Goal: Information Seeking & Learning: Learn about a topic

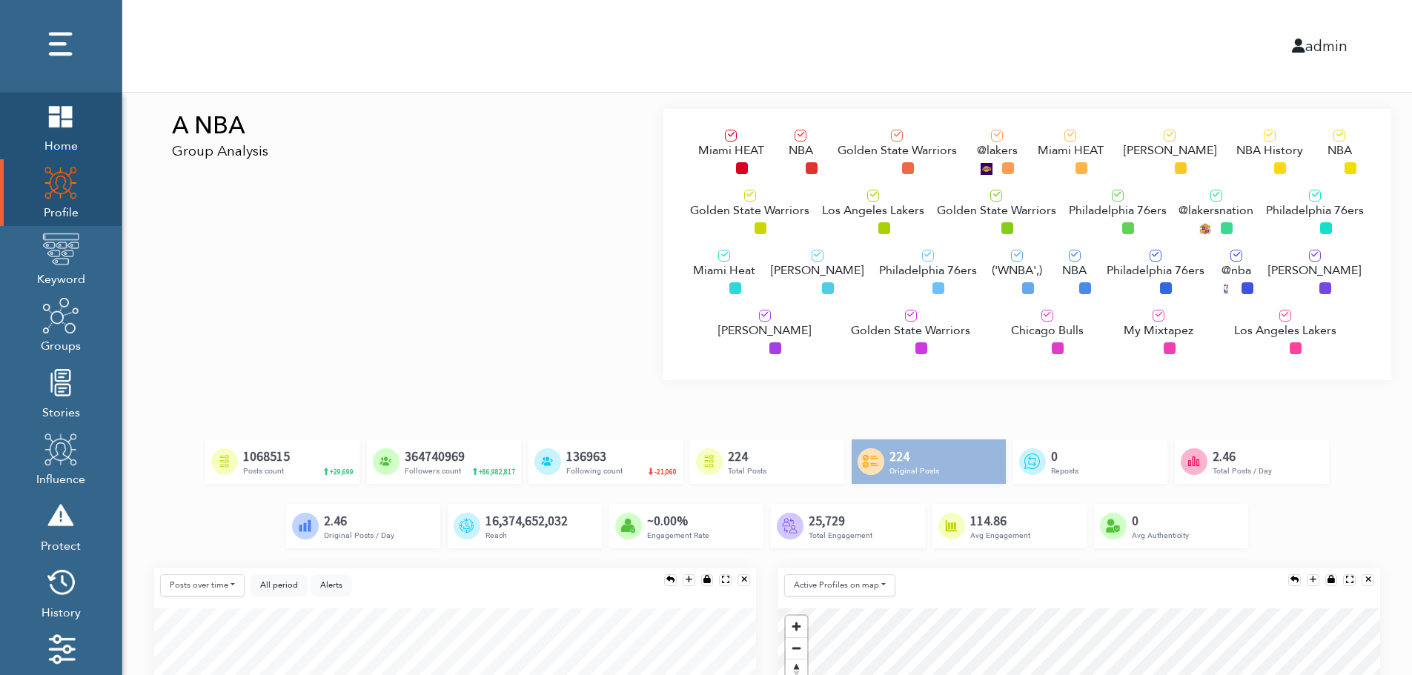
click at [74, 118] on img at bounding box center [60, 115] width 37 height 37
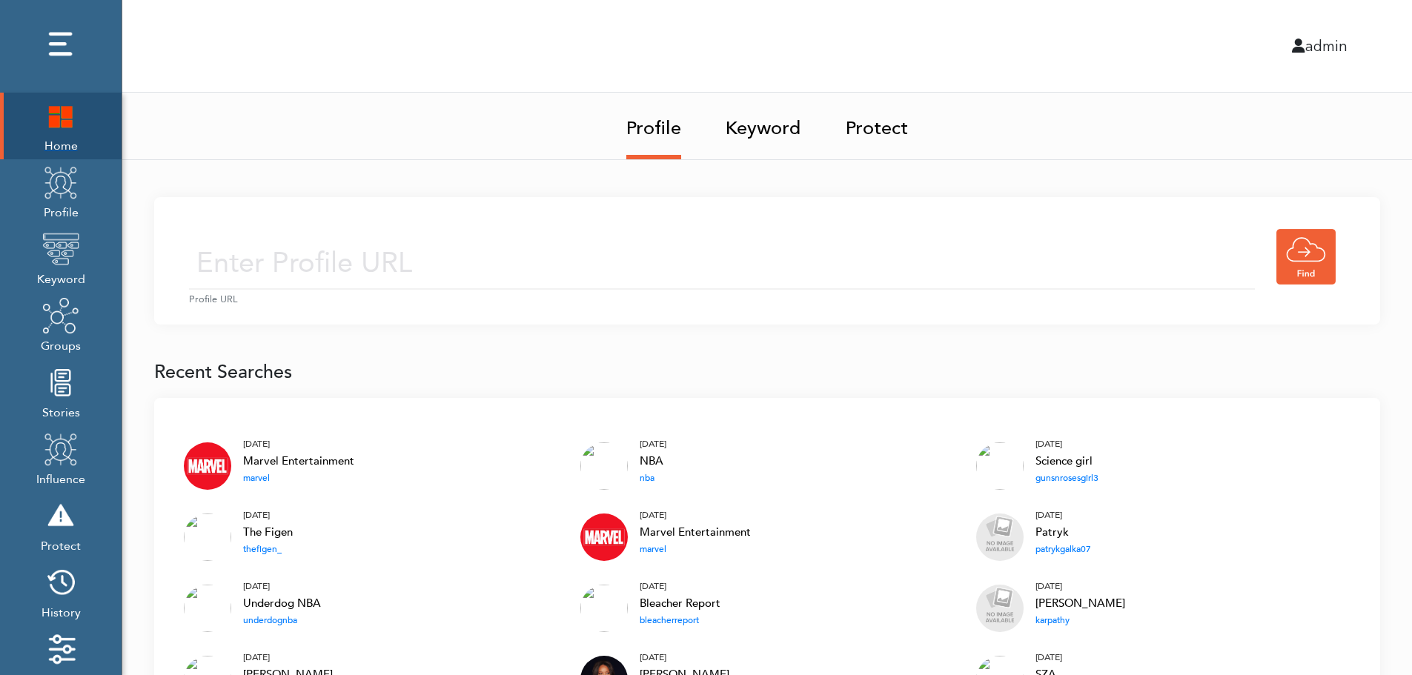
click at [51, 124] on img at bounding box center [60, 115] width 37 height 37
click at [568, 243] on input "text" at bounding box center [722, 263] width 1066 height 53
click at [549, 268] on input "text" at bounding box center [722, 263] width 1066 height 53
click at [769, 124] on link "Keyword" at bounding box center [764, 124] width 76 height 62
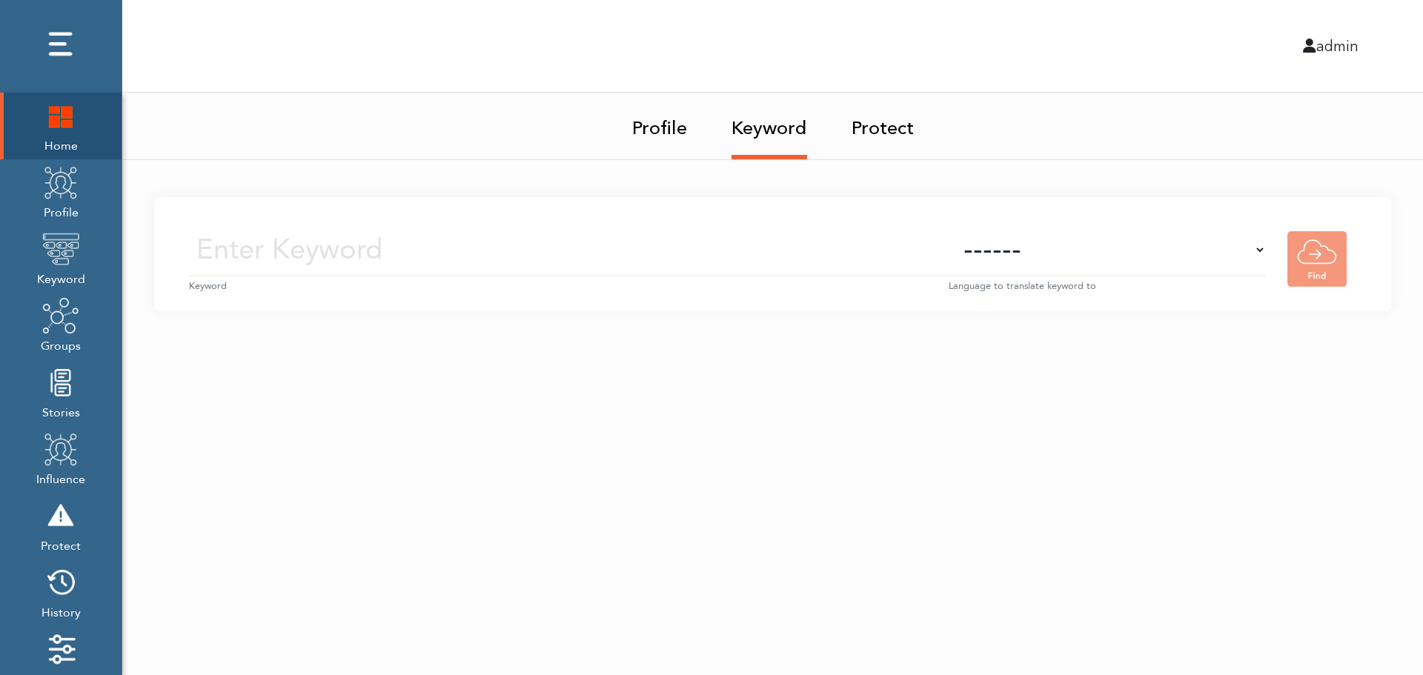
click at [599, 279] on small "Keyword" at bounding box center [569, 286] width 760 height 14
click at [616, 255] on input "text" at bounding box center [569, 250] width 760 height 53
click at [1134, 265] on select "------ Afrikaans (af) Albanian (sq) Amharic (am) Arabic (ar) Armenian (hy) Azer…" at bounding box center [1107, 250] width 317 height 53
click at [1136, 258] on select "------ Afrikaans (af) Albanian (sq) Amharic (am) Arabic (ar) Armenian (hy) Azer…" at bounding box center [1107, 250] width 317 height 53
click at [52, 199] on img at bounding box center [60, 182] width 37 height 37
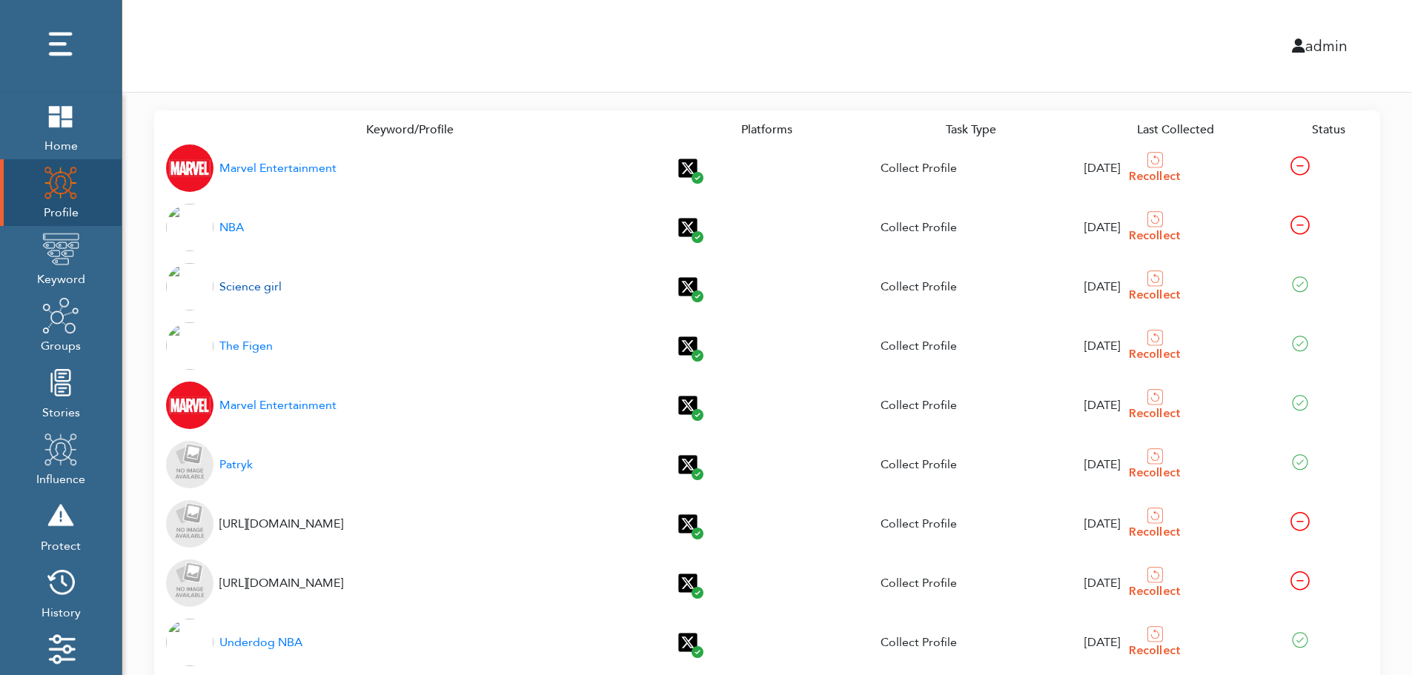
click at [259, 288] on div "Science girl" at bounding box center [250, 287] width 62 height 18
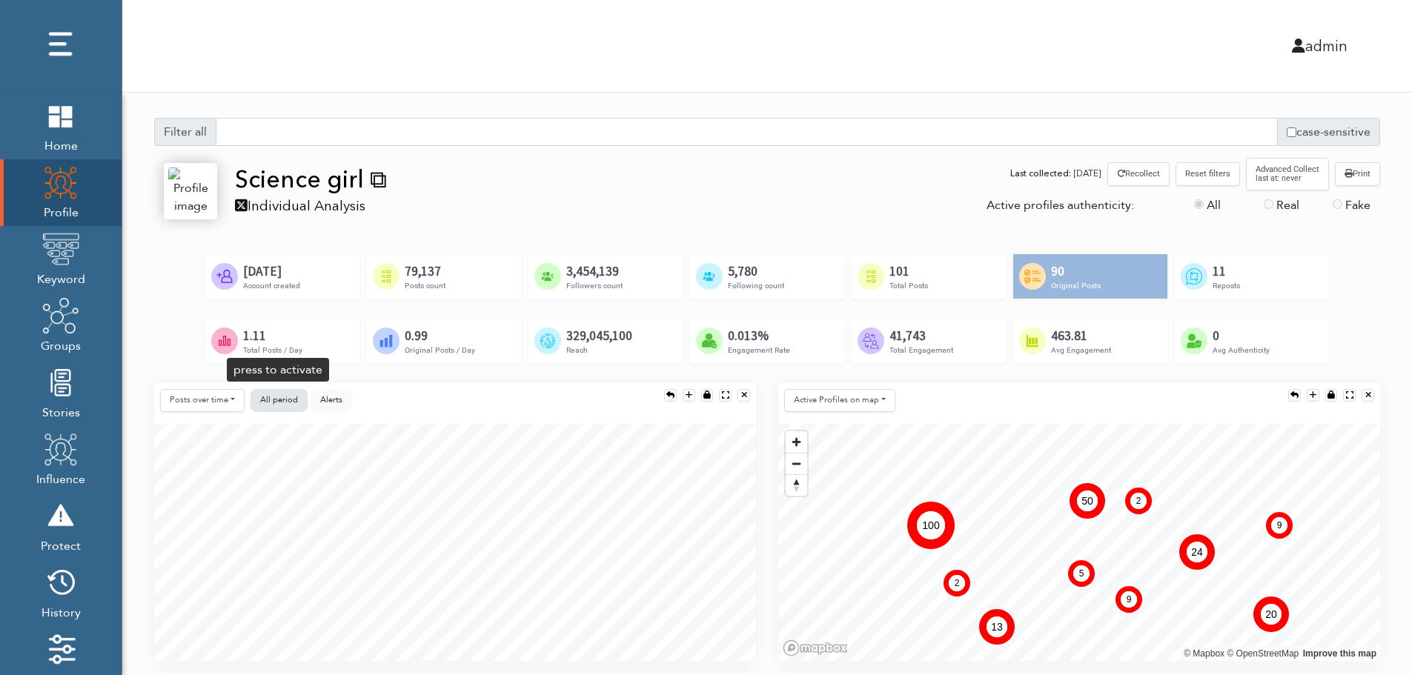
click at [278, 394] on span "All period" at bounding box center [279, 399] width 38 height 11
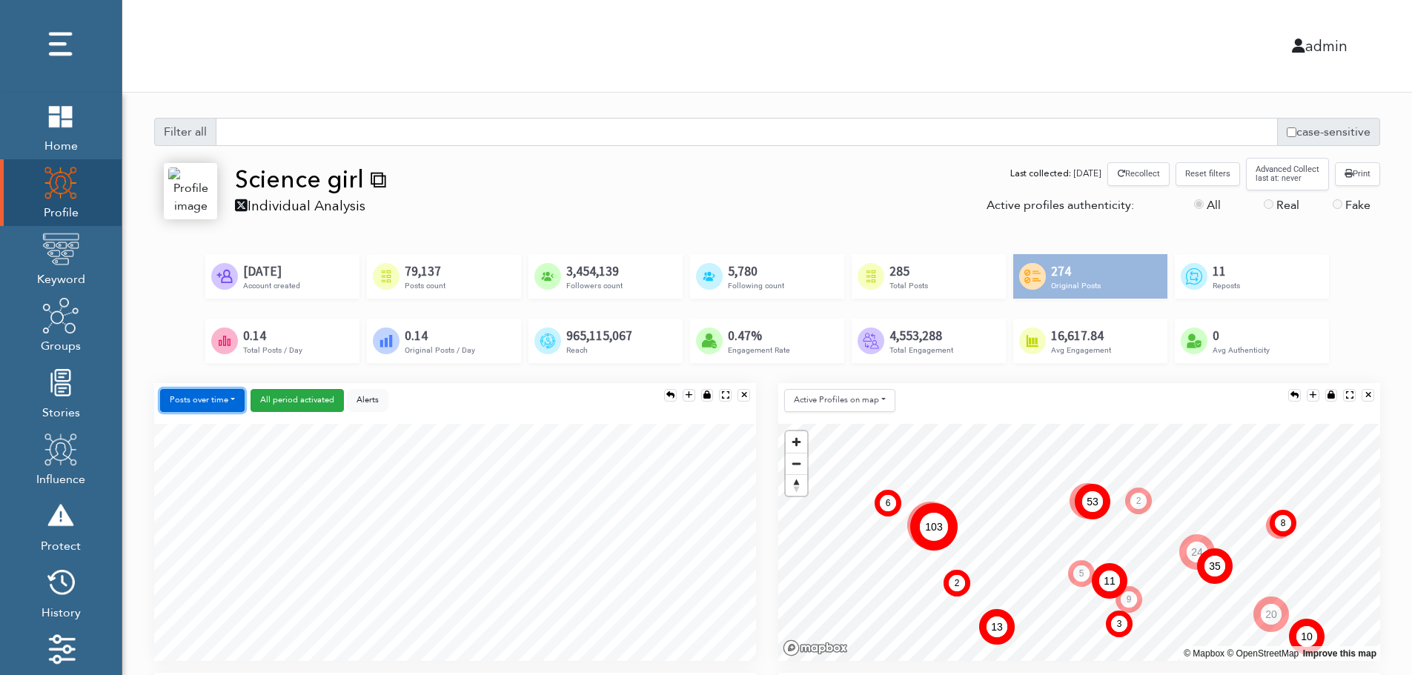
click at [215, 401] on button "Posts over time" at bounding box center [202, 400] width 85 height 23
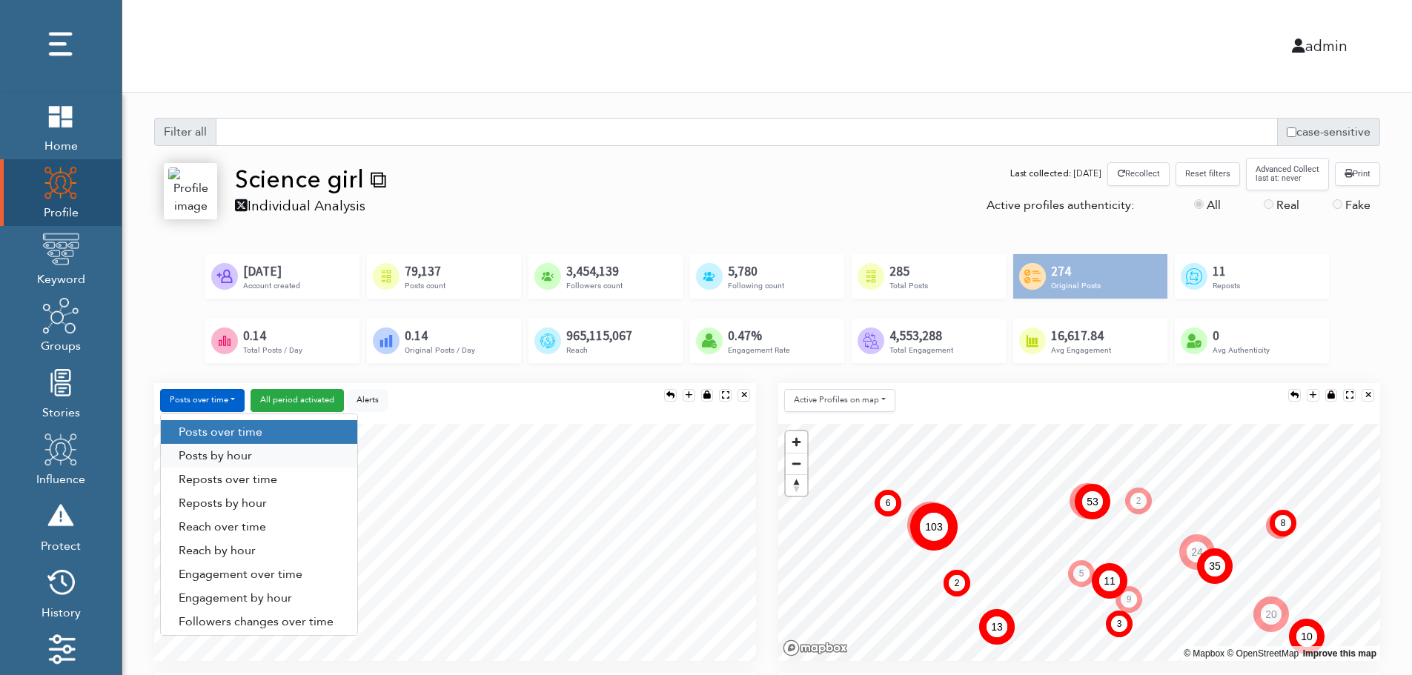
click at [256, 451] on link "Posts by hour" at bounding box center [259, 456] width 196 height 24
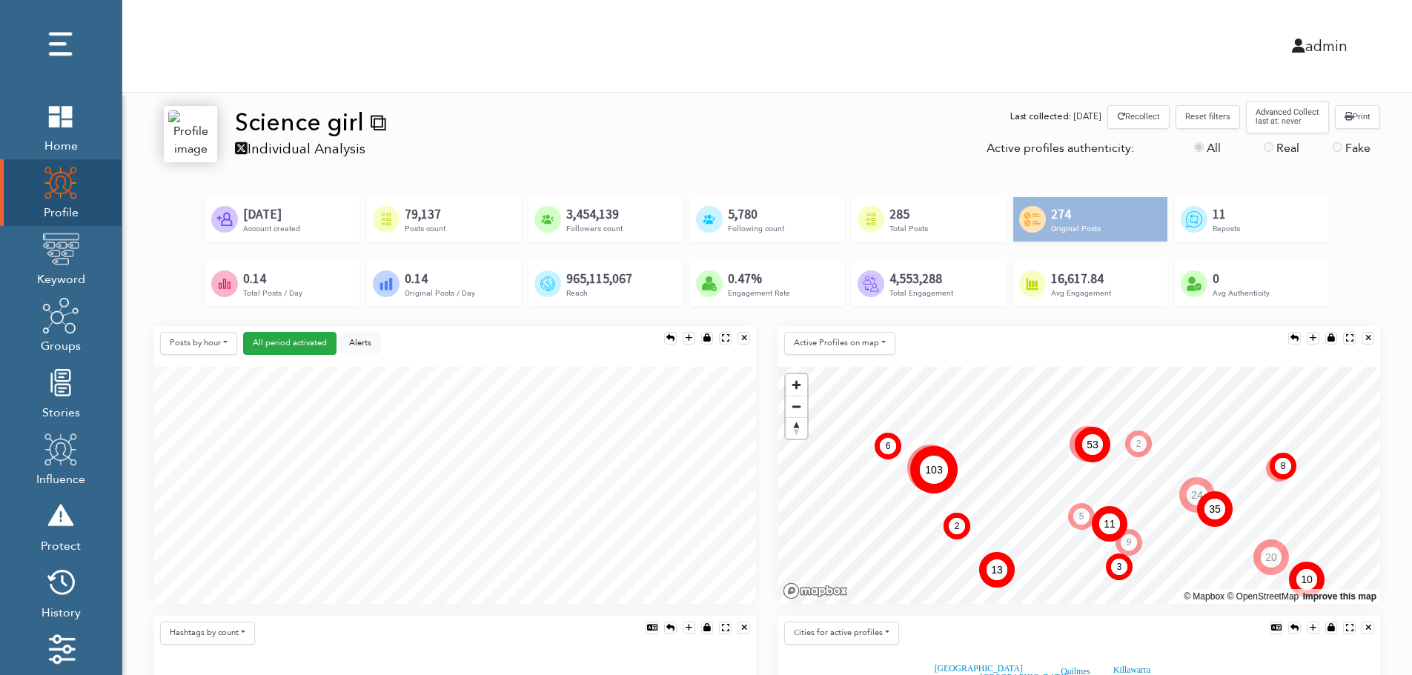
scroll to position [148, 0]
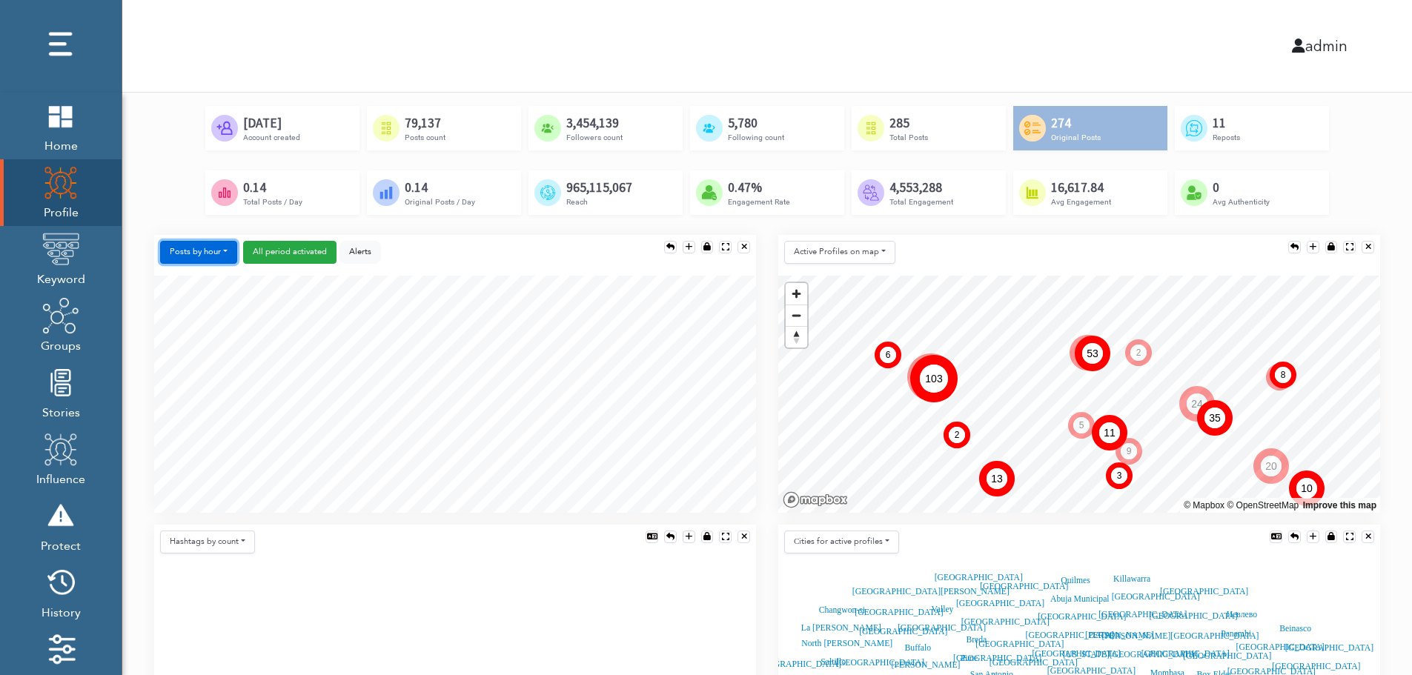
click at [200, 247] on button "Posts by hour" at bounding box center [198, 252] width 77 height 23
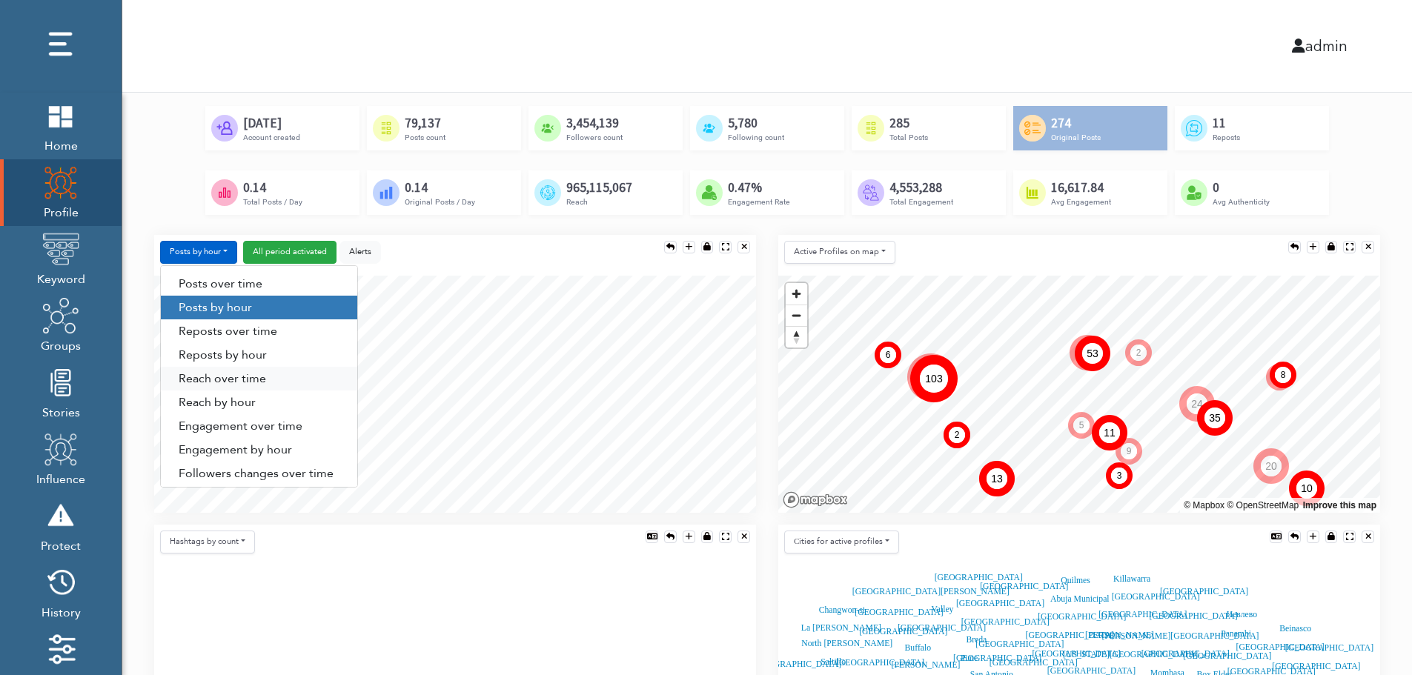
click at [203, 380] on link "Reach over time" at bounding box center [259, 379] width 196 height 24
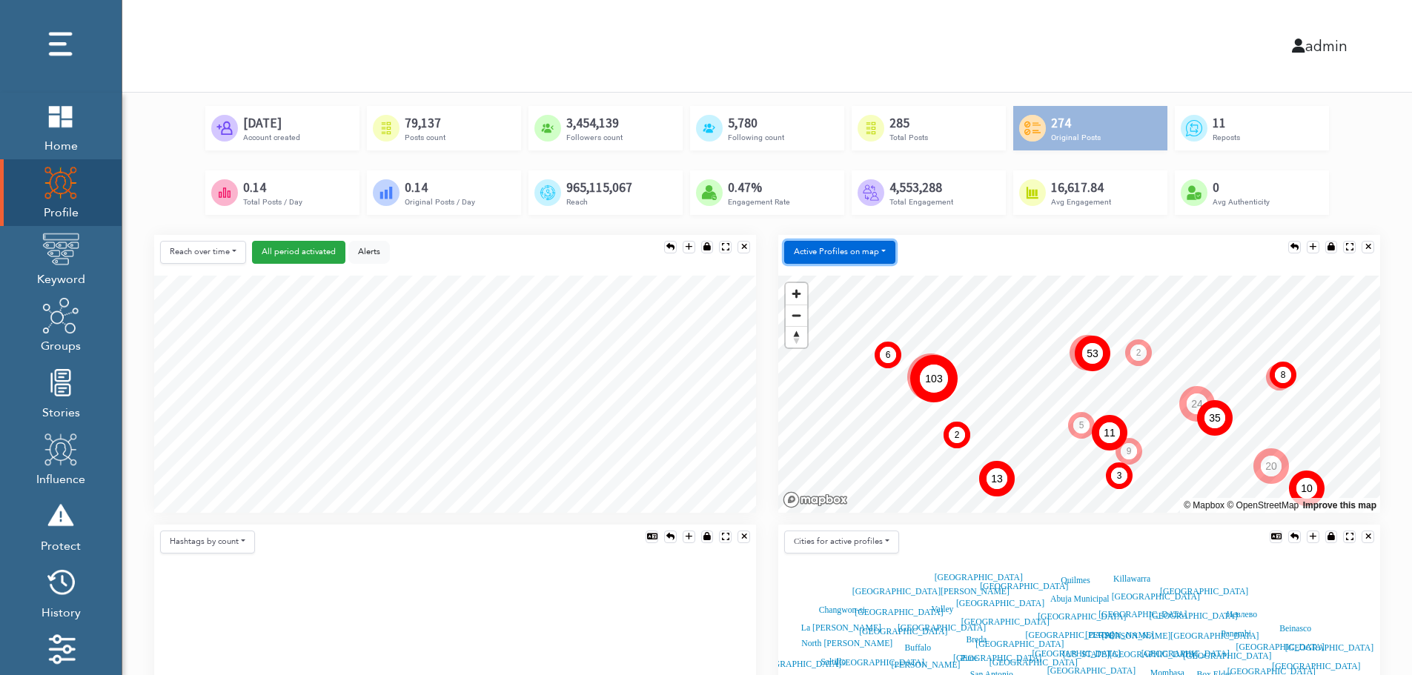
click at [834, 254] on button "Active Profiles on map" at bounding box center [839, 252] width 111 height 23
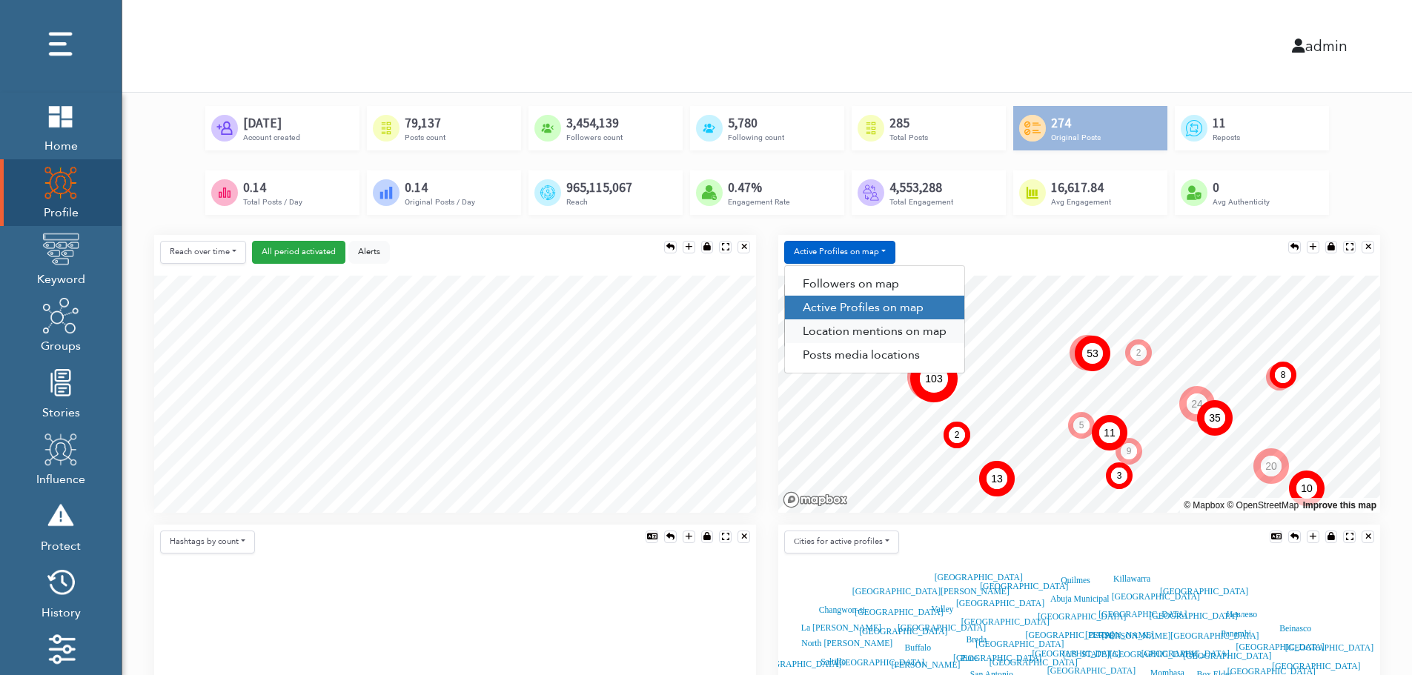
click at [902, 330] on link "Location mentions on map" at bounding box center [874, 331] width 179 height 24
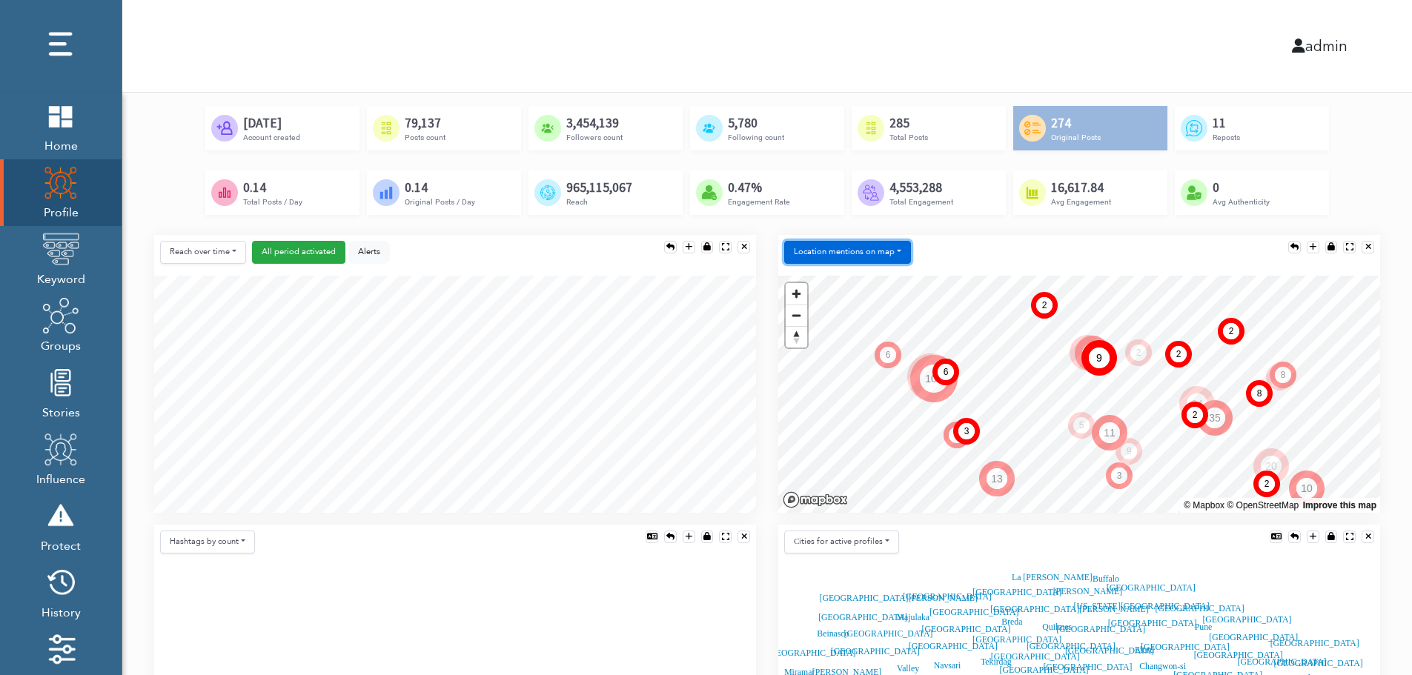
click at [894, 242] on button "Location mentions on map" at bounding box center [847, 252] width 127 height 23
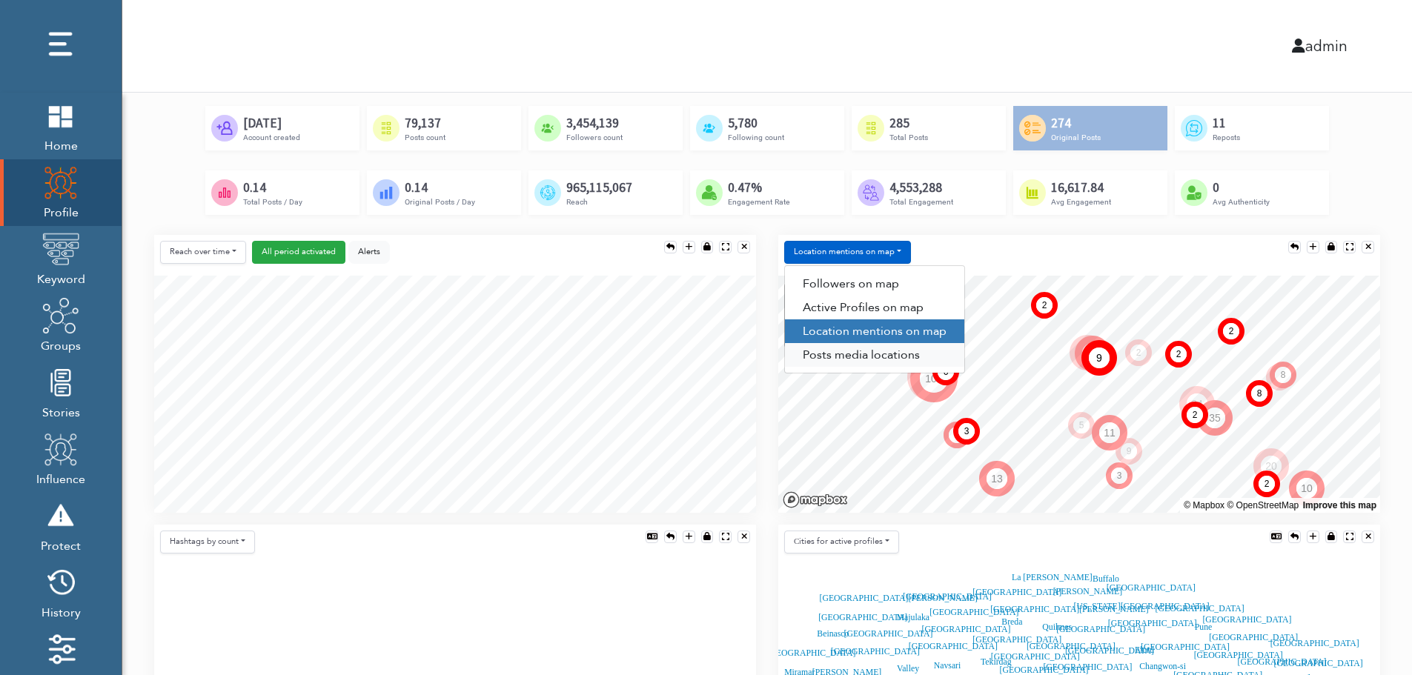
click at [864, 358] on link "Posts media locations" at bounding box center [874, 355] width 179 height 24
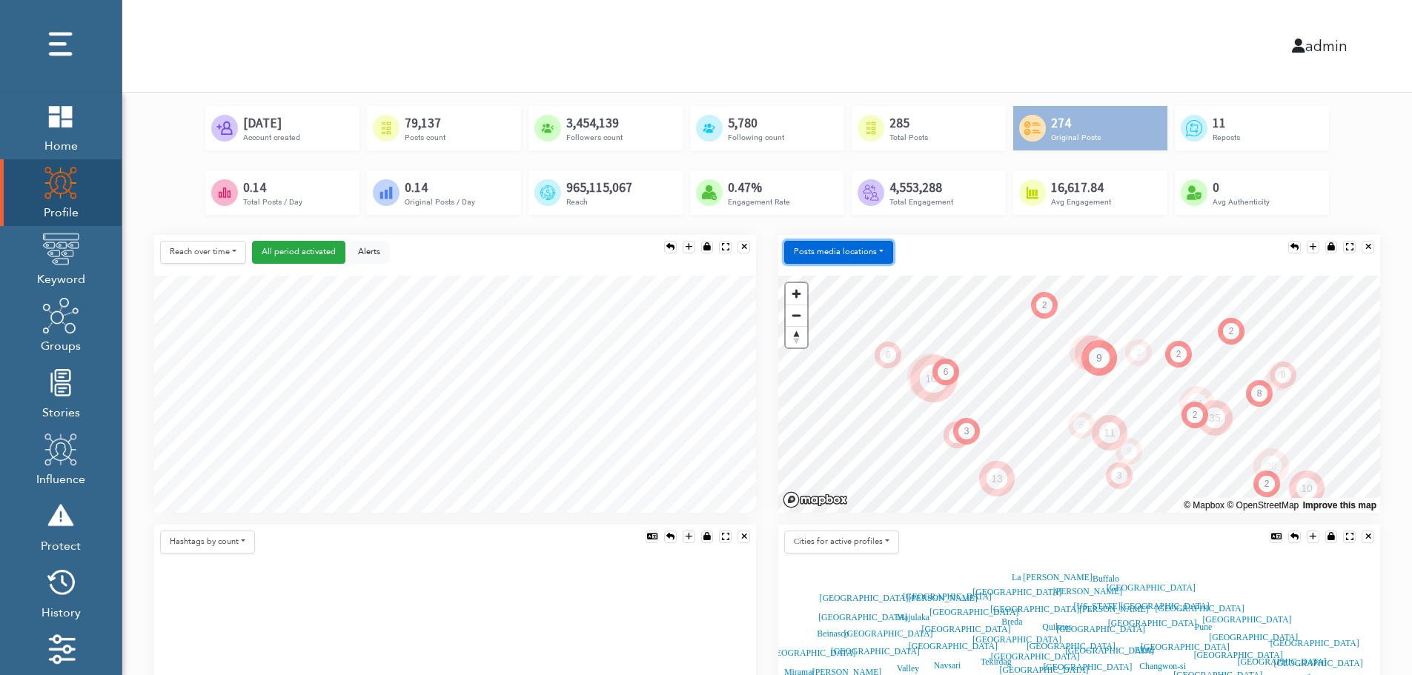
click at [861, 247] on button "Posts media locations" at bounding box center [838, 252] width 109 height 23
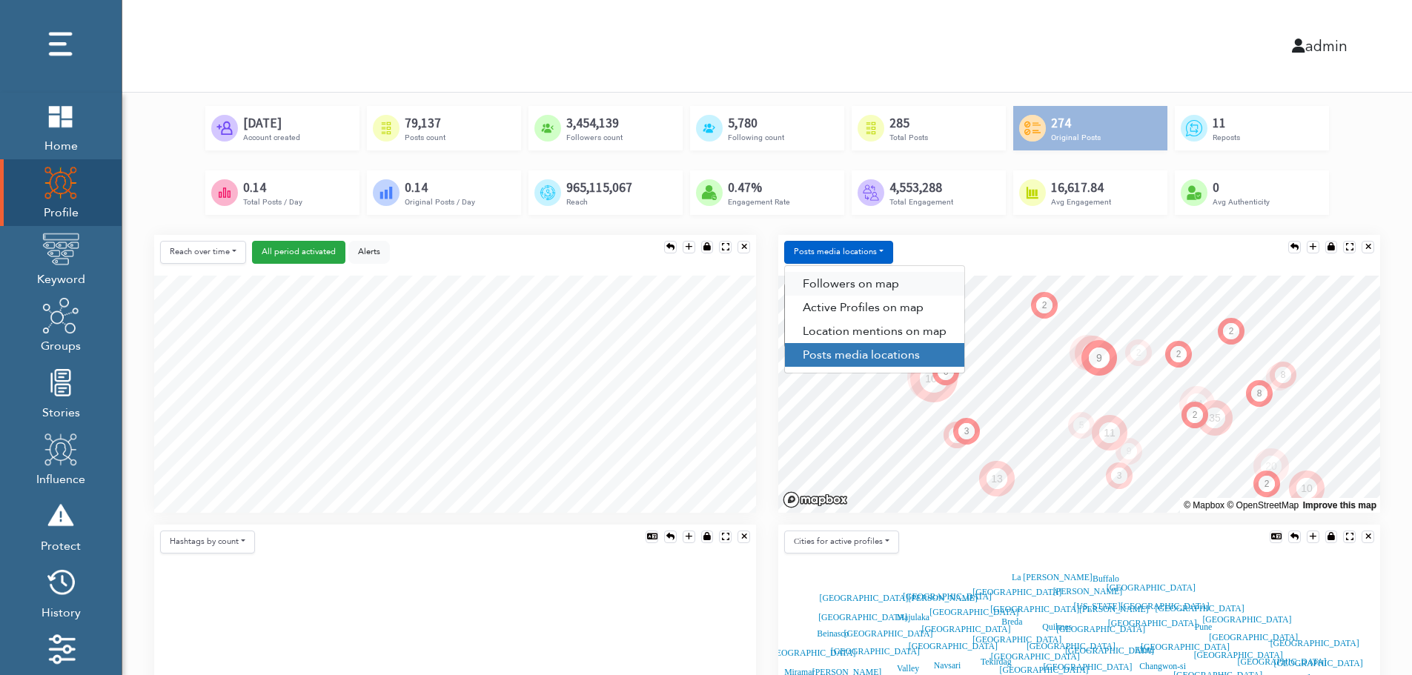
click at [860, 274] on link "Followers on map" at bounding box center [874, 284] width 179 height 24
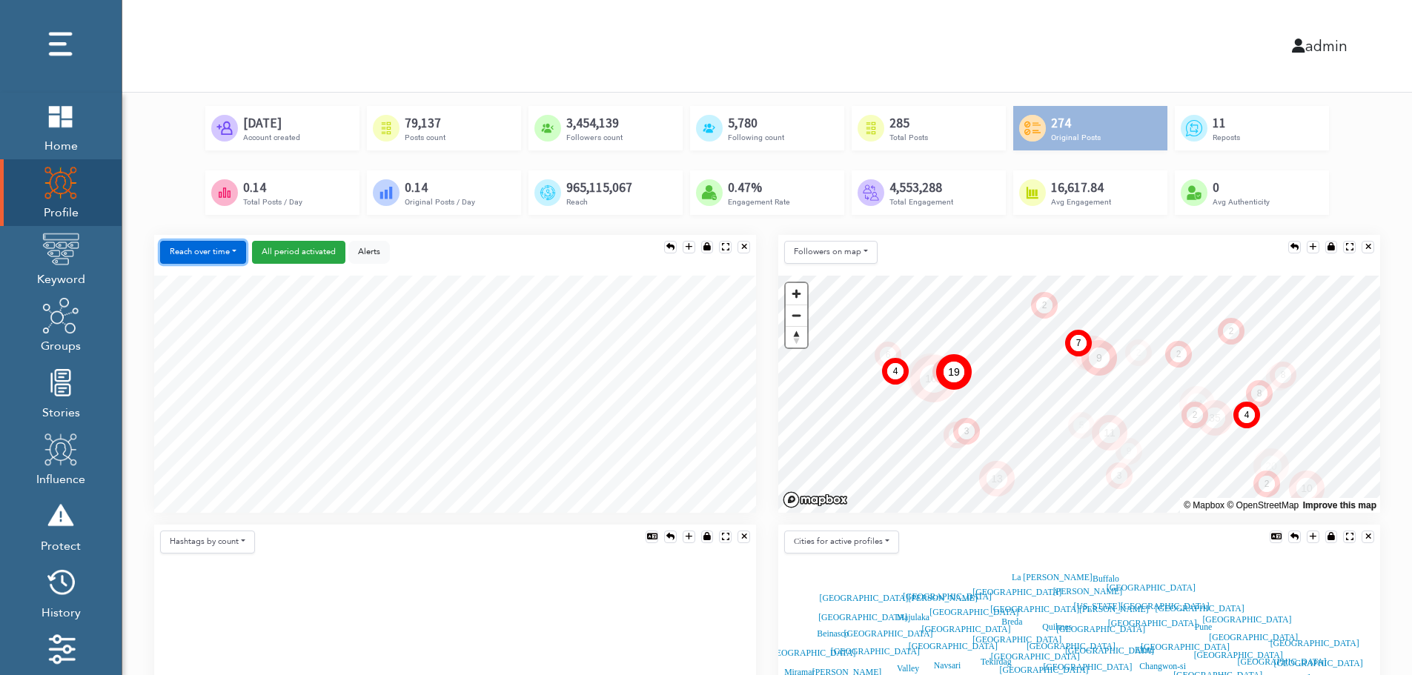
click at [176, 241] on button "Reach over time" at bounding box center [203, 252] width 86 height 23
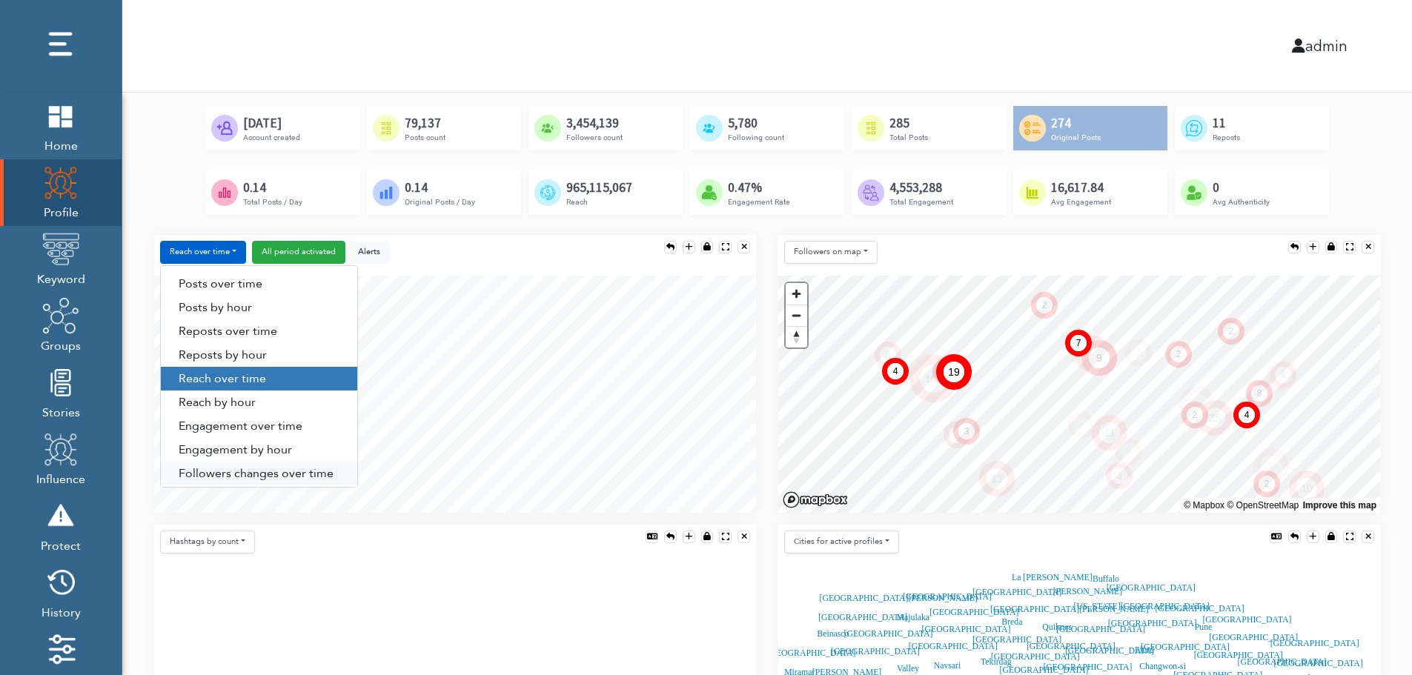
click at [221, 469] on link "Followers changes over time" at bounding box center [259, 474] width 196 height 24
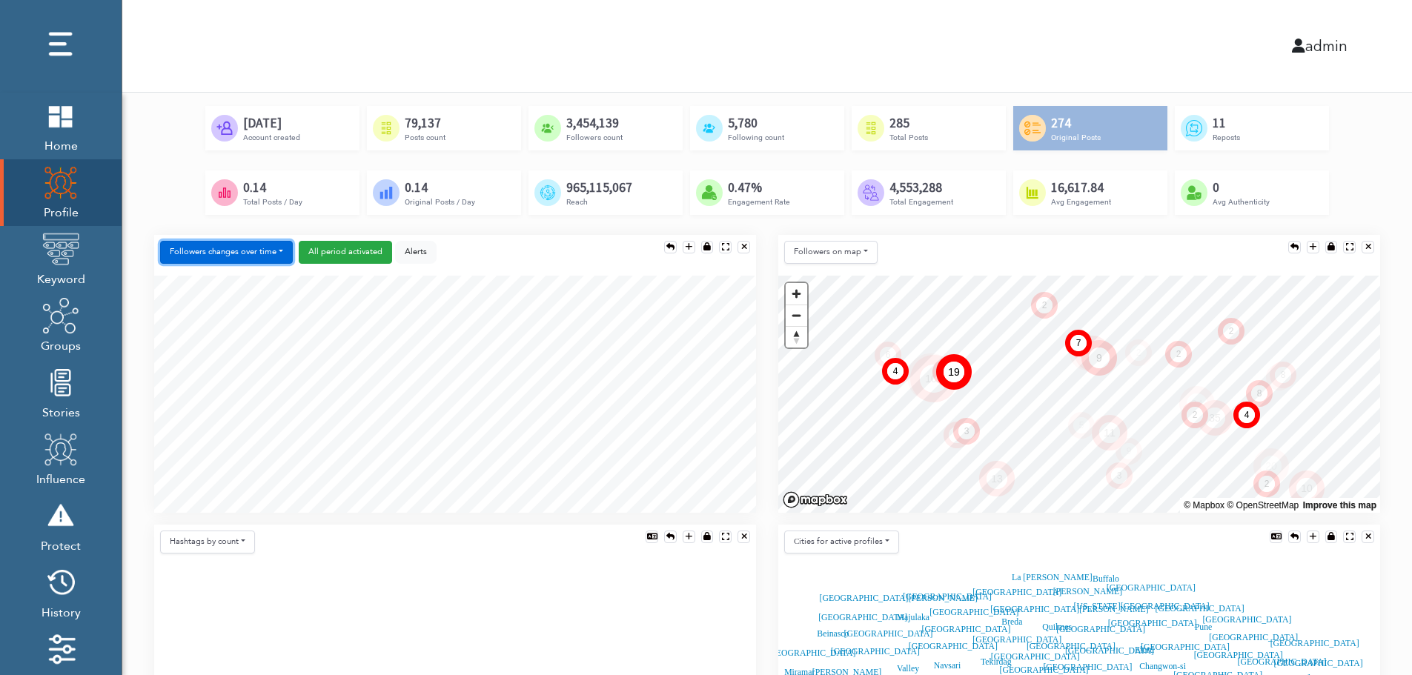
click at [248, 250] on button "Followers changes over time" at bounding box center [226, 252] width 133 height 23
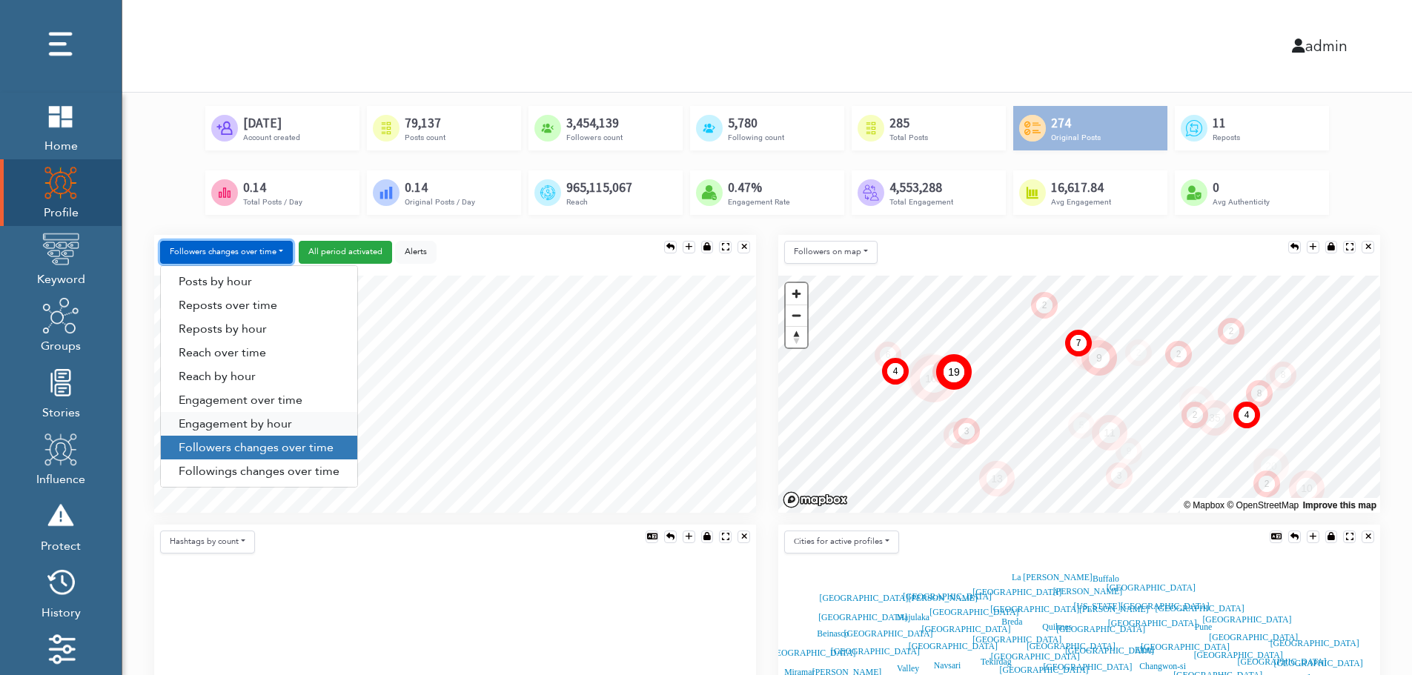
scroll to position [76, 0]
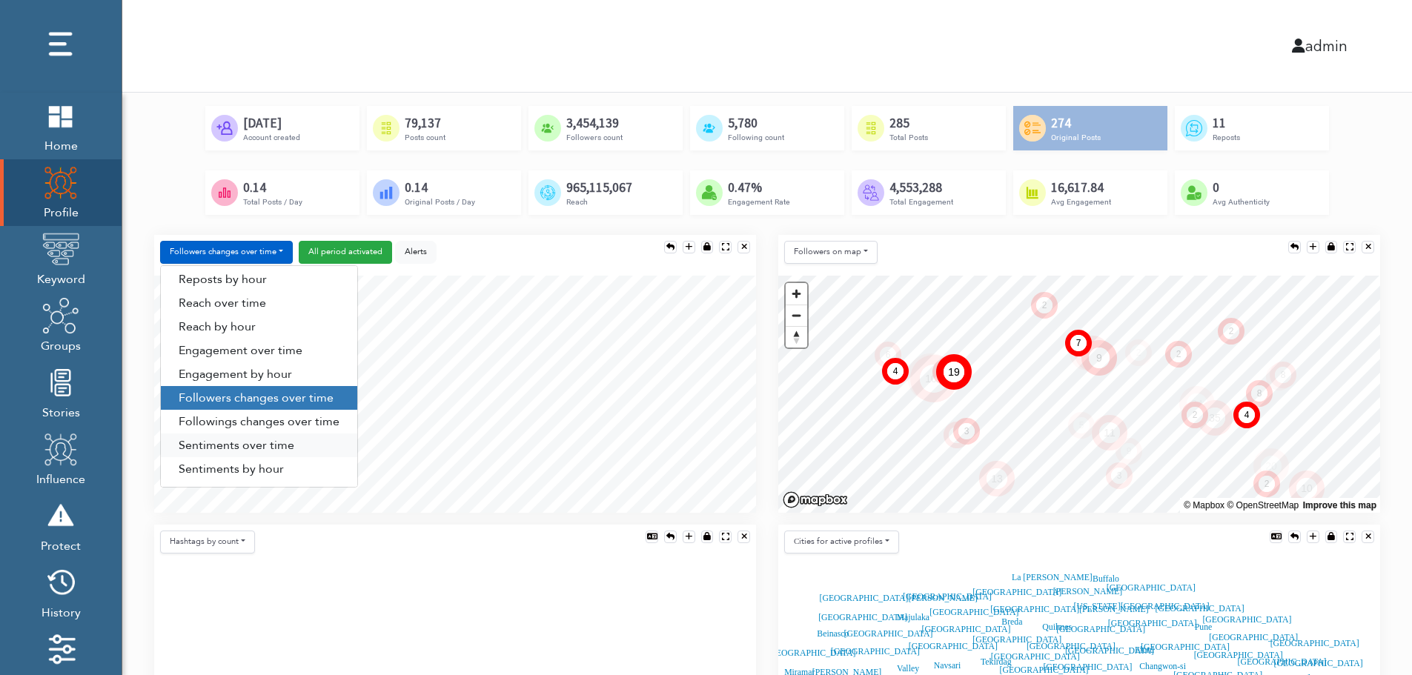
click at [242, 443] on link "Sentiments over time" at bounding box center [259, 446] width 196 height 24
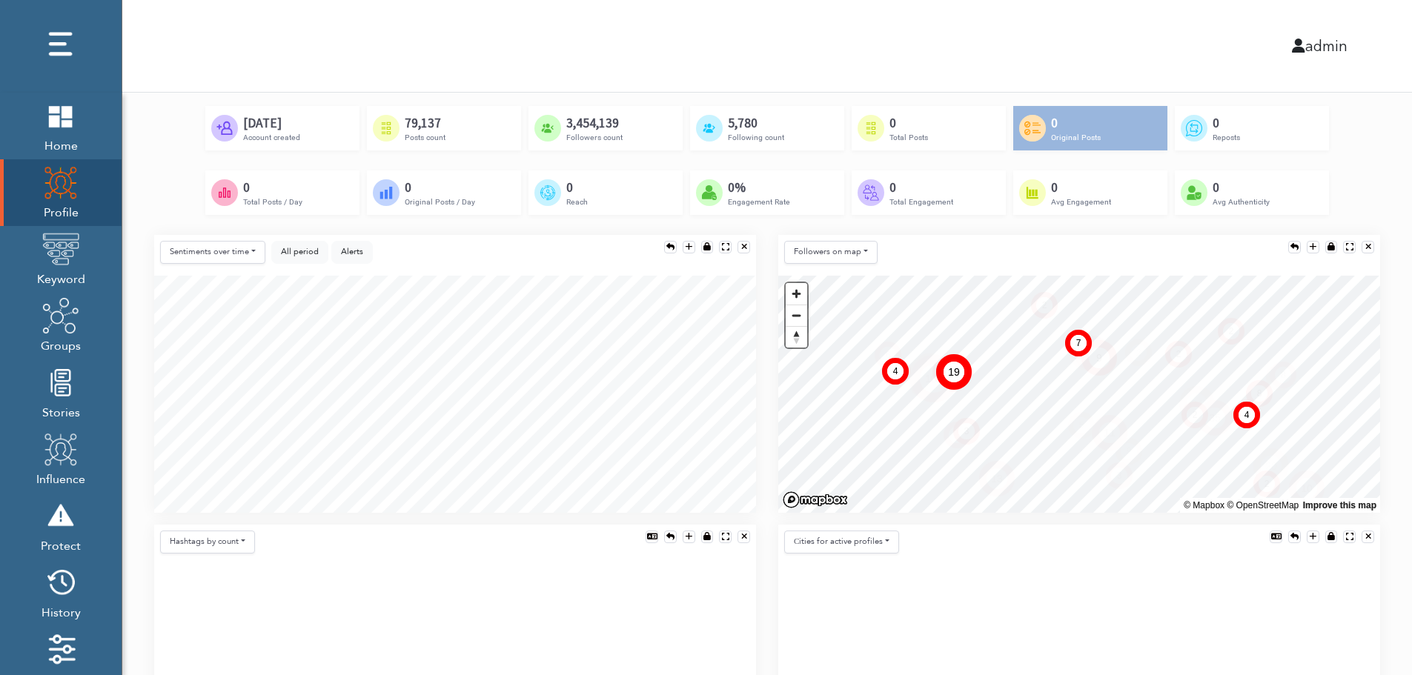
scroll to position [297, 0]
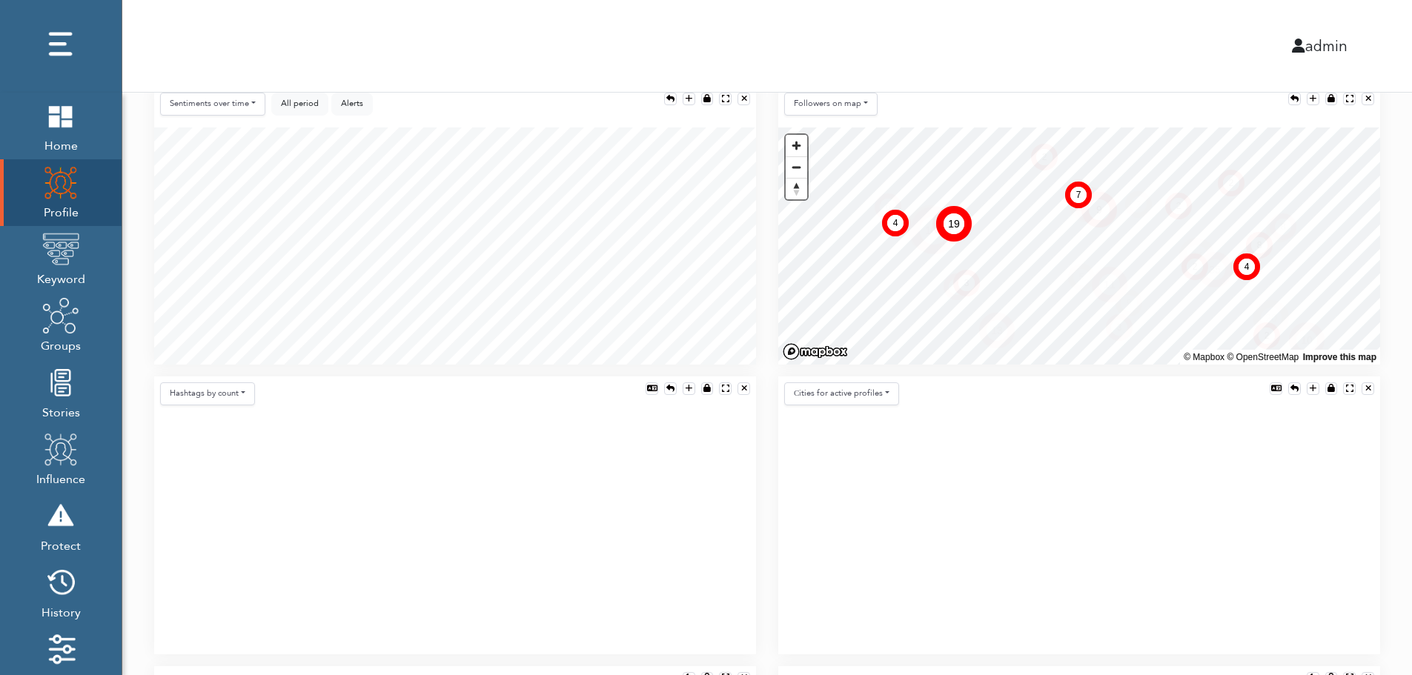
click at [413, 499] on icon at bounding box center [455, 535] width 602 height 237
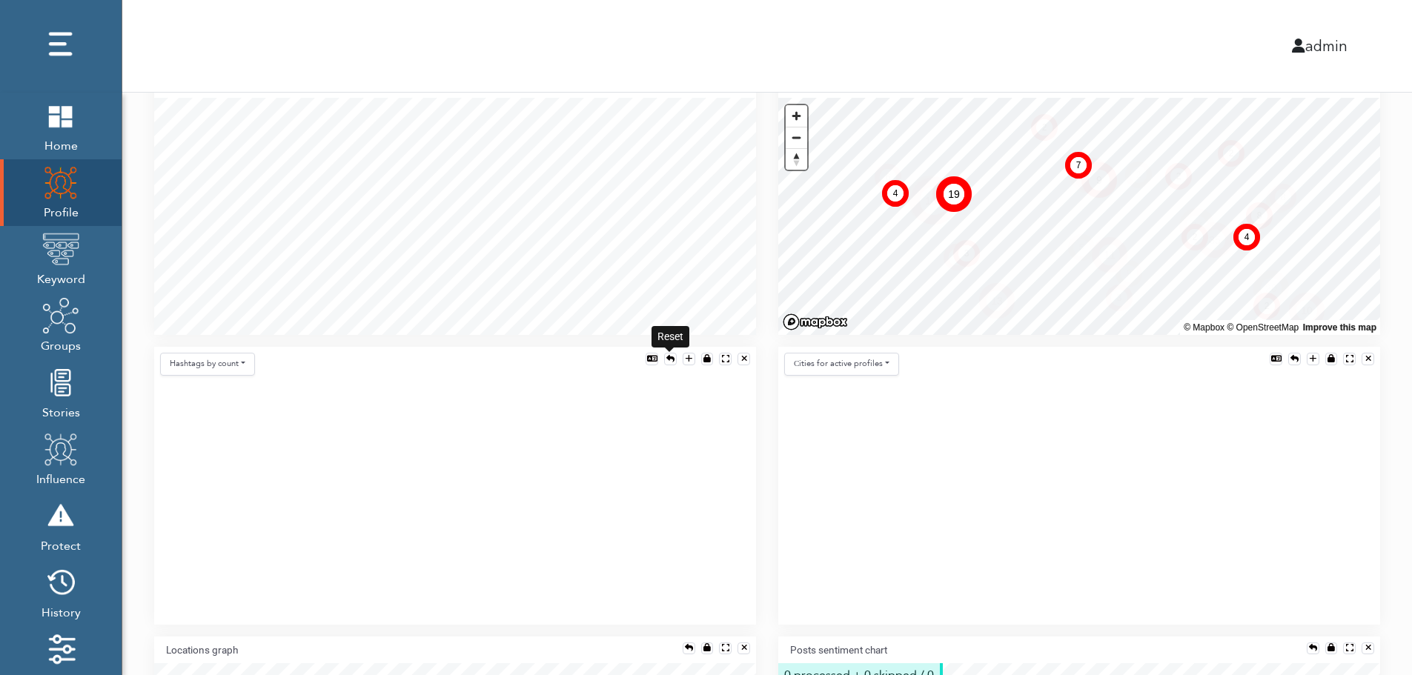
scroll to position [356, 0]
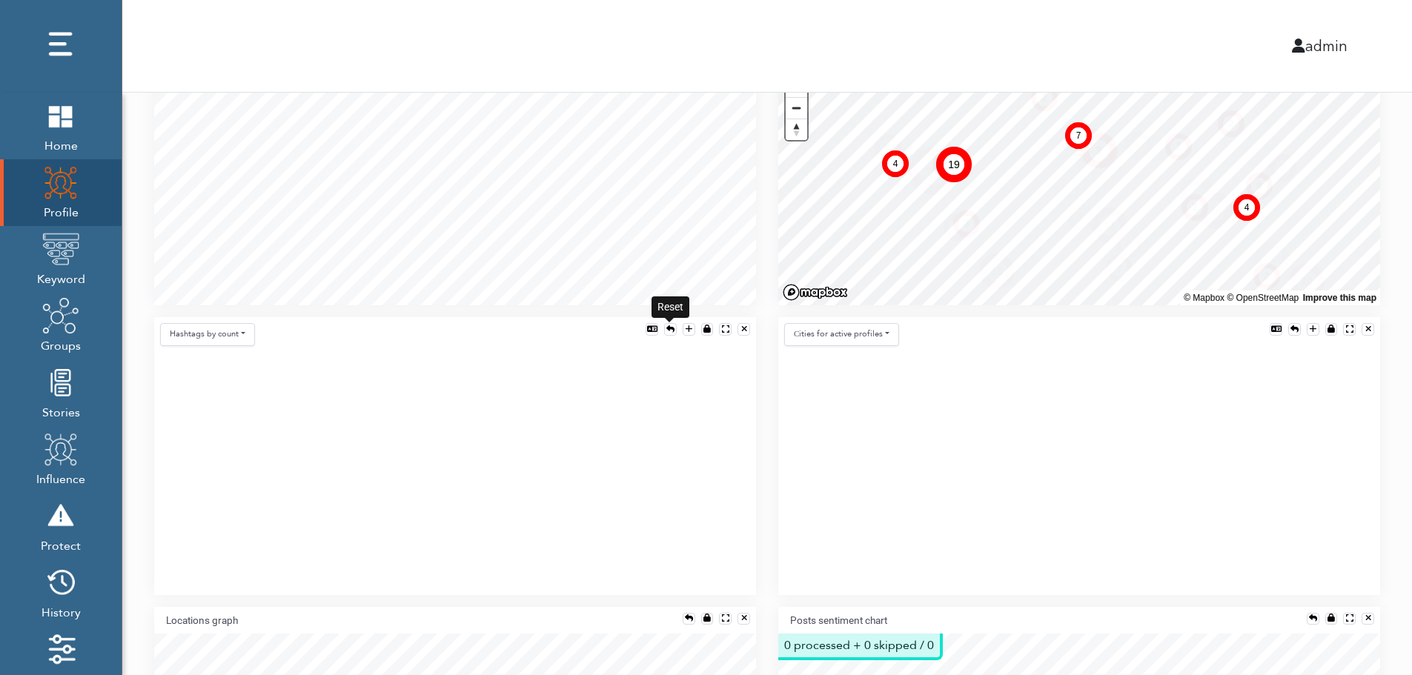
click at [669, 325] on div at bounding box center [670, 329] width 8 height 8
click at [224, 336] on button "Hashtags by count" at bounding box center [207, 334] width 95 height 23
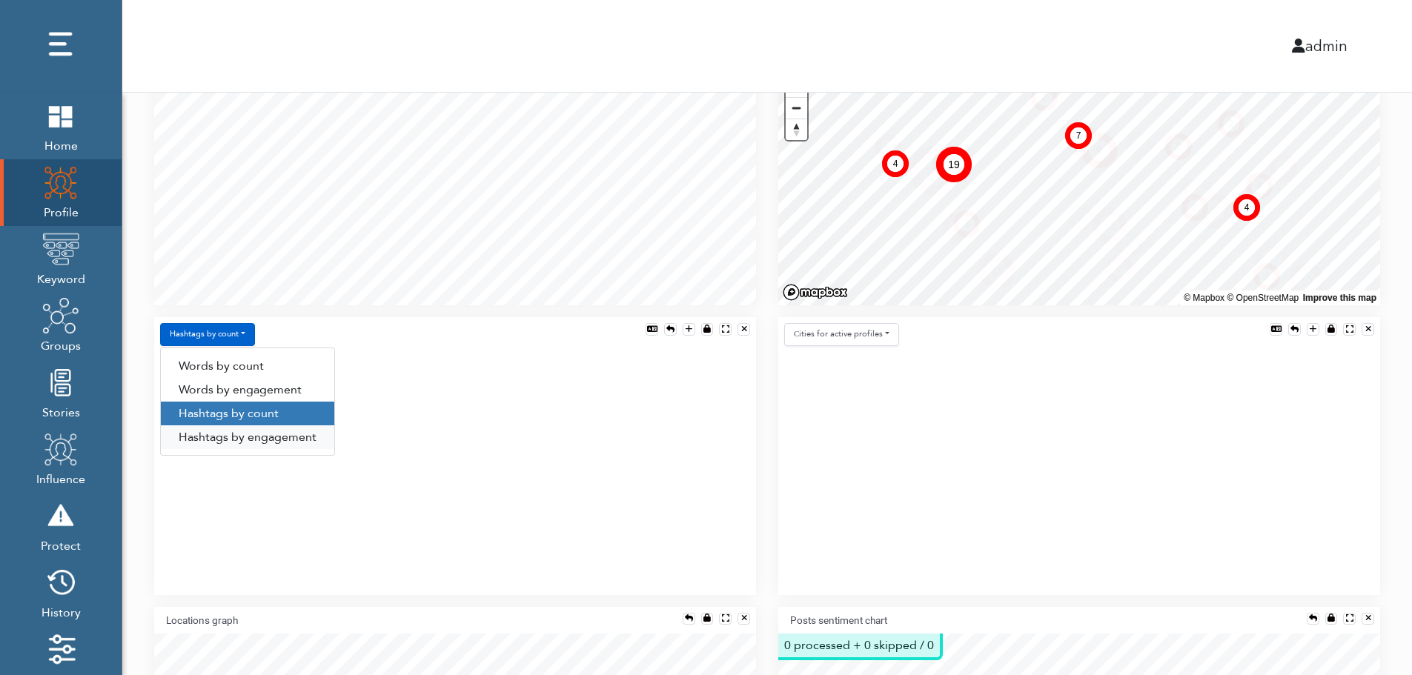
click at [224, 435] on link "Hashtags by engagement" at bounding box center [247, 438] width 173 height 24
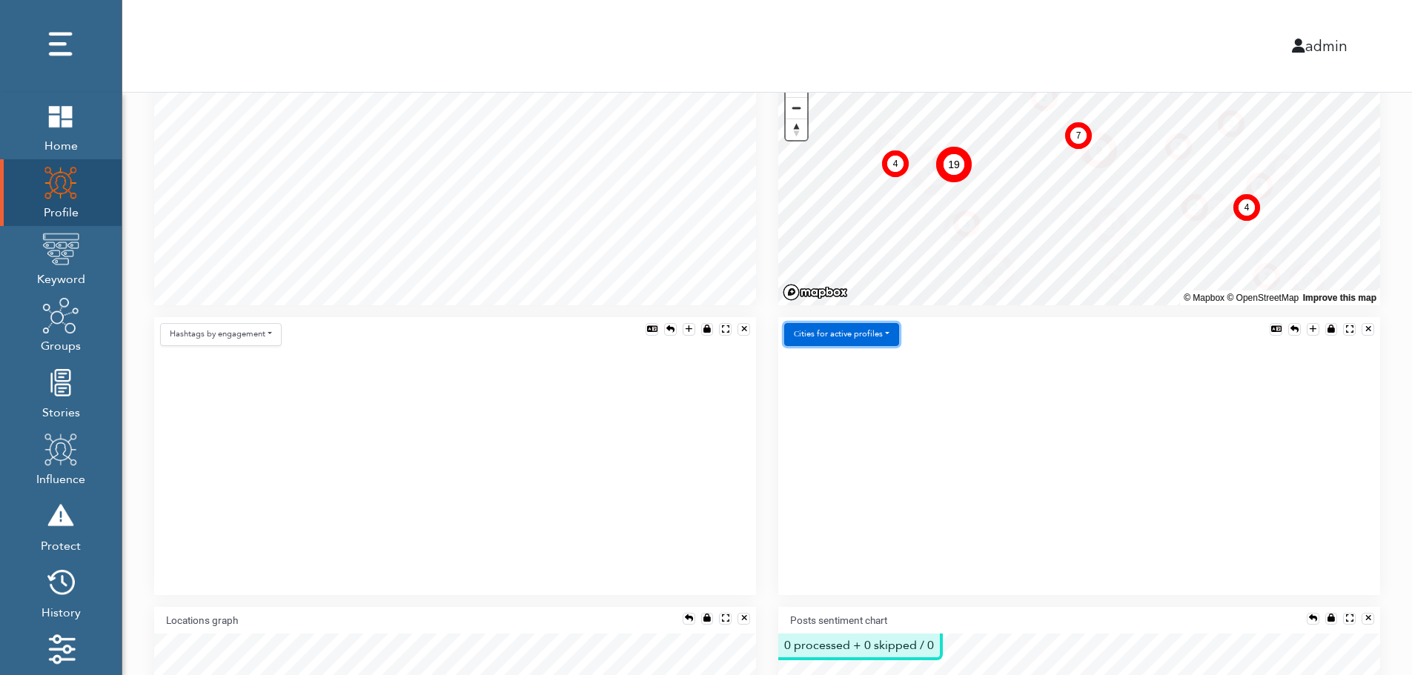
click at [875, 332] on button "Сities for active profiles" at bounding box center [841, 334] width 115 height 23
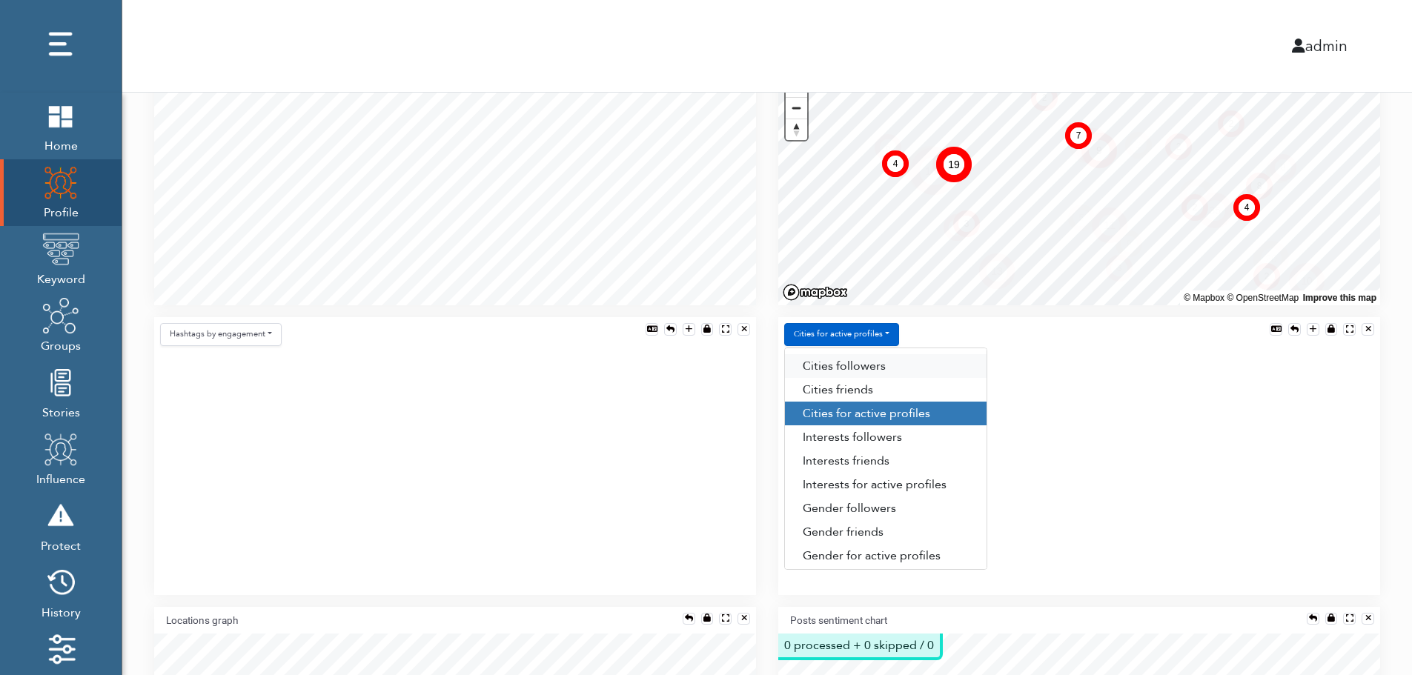
click at [887, 364] on link "Сities followers" at bounding box center [886, 366] width 202 height 24
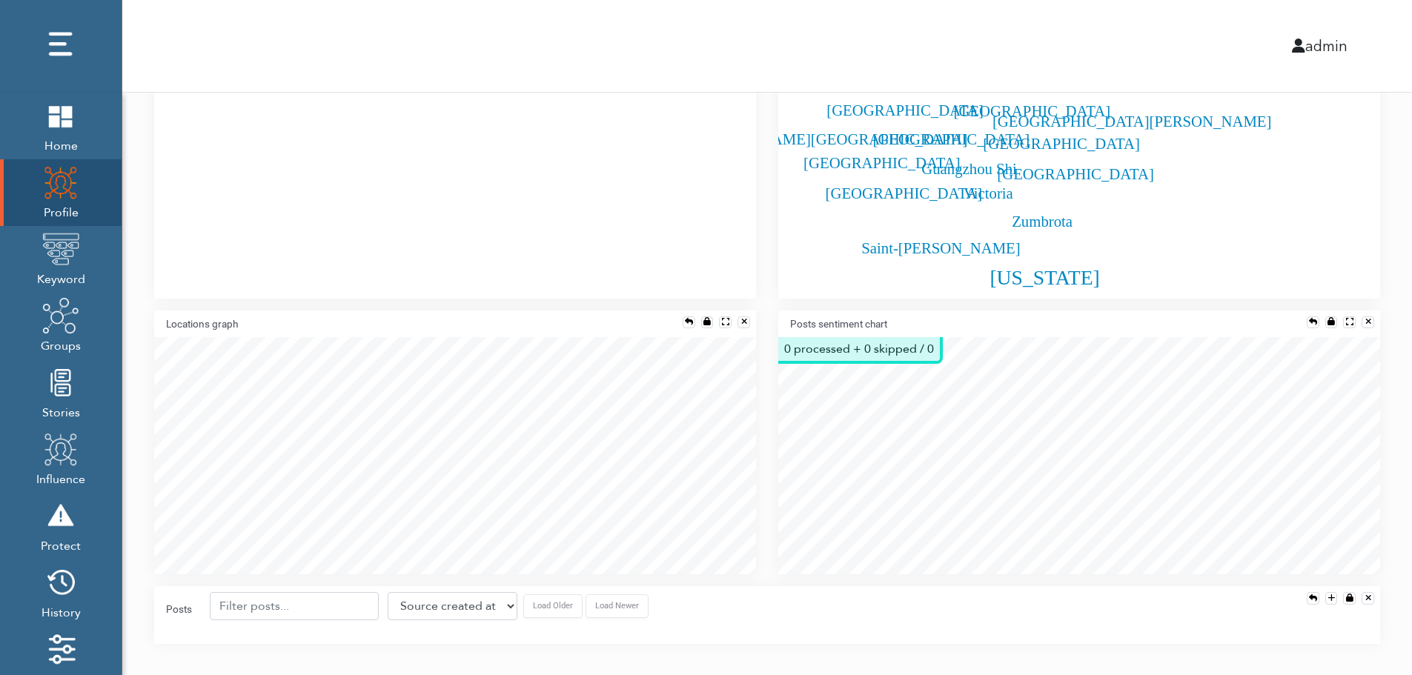
scroll to position [682, 0]
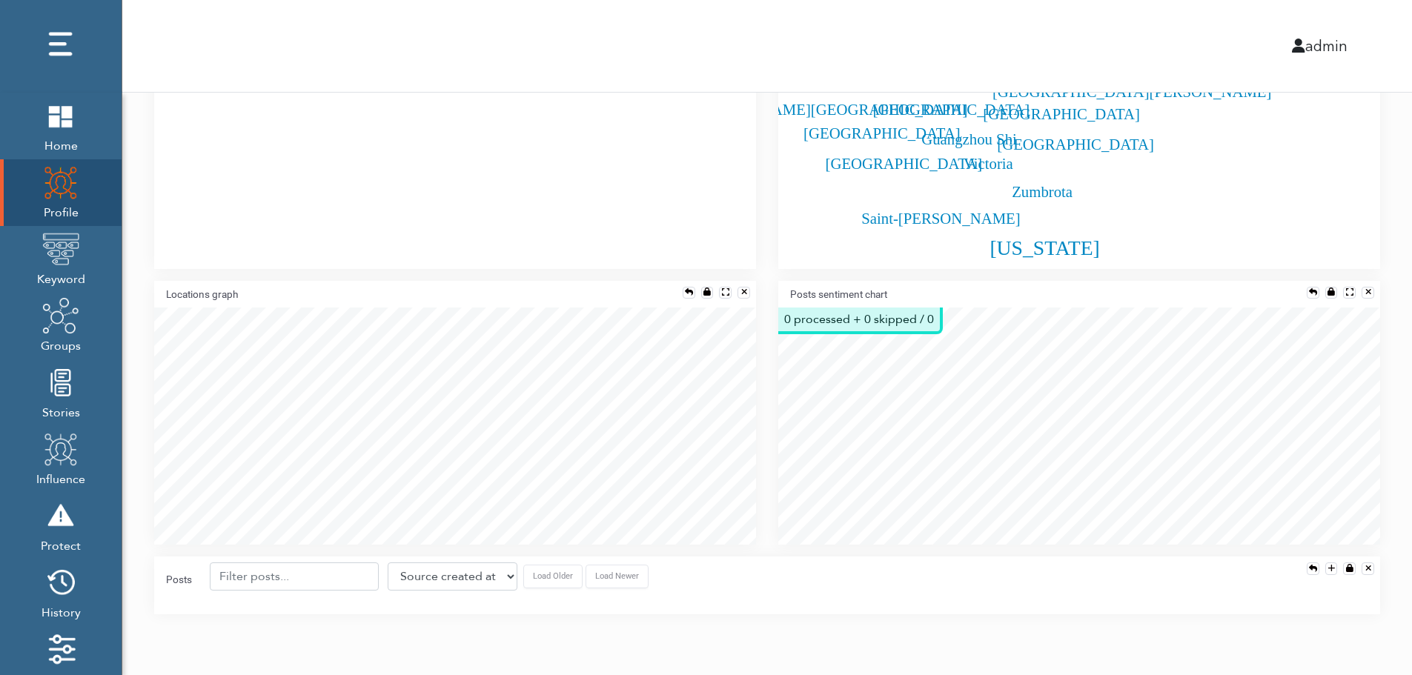
click at [1310, 285] on div "Posts sentiment chart" at bounding box center [1079, 294] width 602 height 27
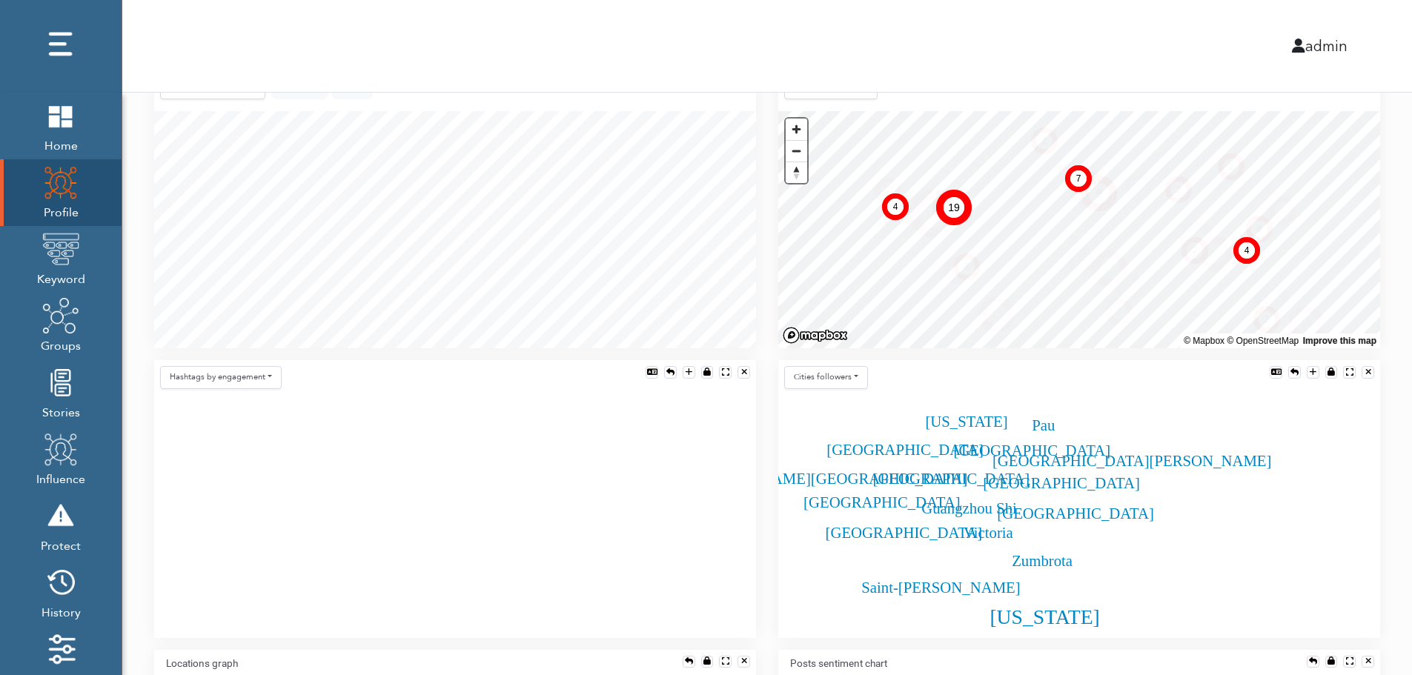
scroll to position [299, 0]
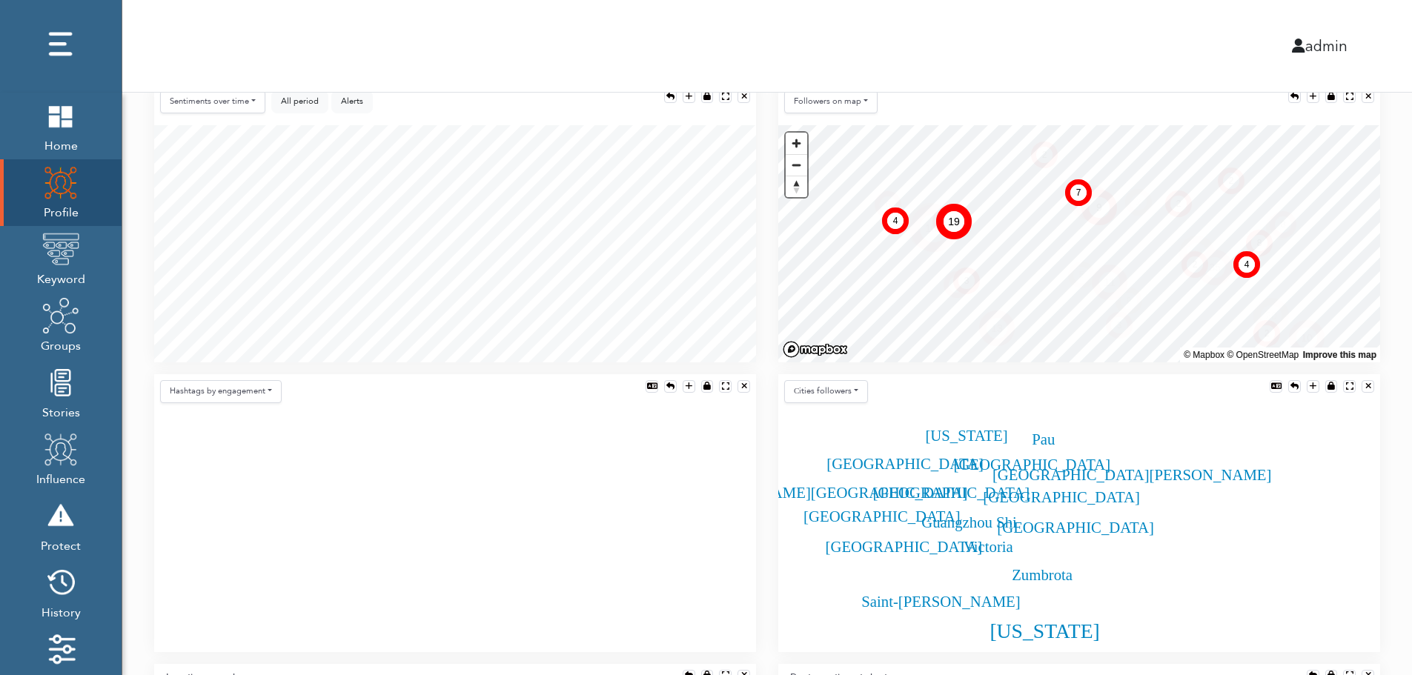
click at [426, 116] on div "Sentiments over time Posts over time Posts by hour Reposts over time Reposts by…" at bounding box center [455, 105] width 602 height 41
click at [431, 122] on div "Sentiments over time Posts over time Posts by hour Reposts over time Reposts by…" at bounding box center [455, 105] width 602 height 41
click at [290, 117] on div "All period Alerts show $ show #" at bounding box center [322, 104] width 102 height 29
click at [524, 113] on div "Sentiments over time Posts over time Posts by hour Reposts over time Reposts by…" at bounding box center [455, 105] width 602 height 41
click at [64, 252] on img at bounding box center [60, 249] width 37 height 37
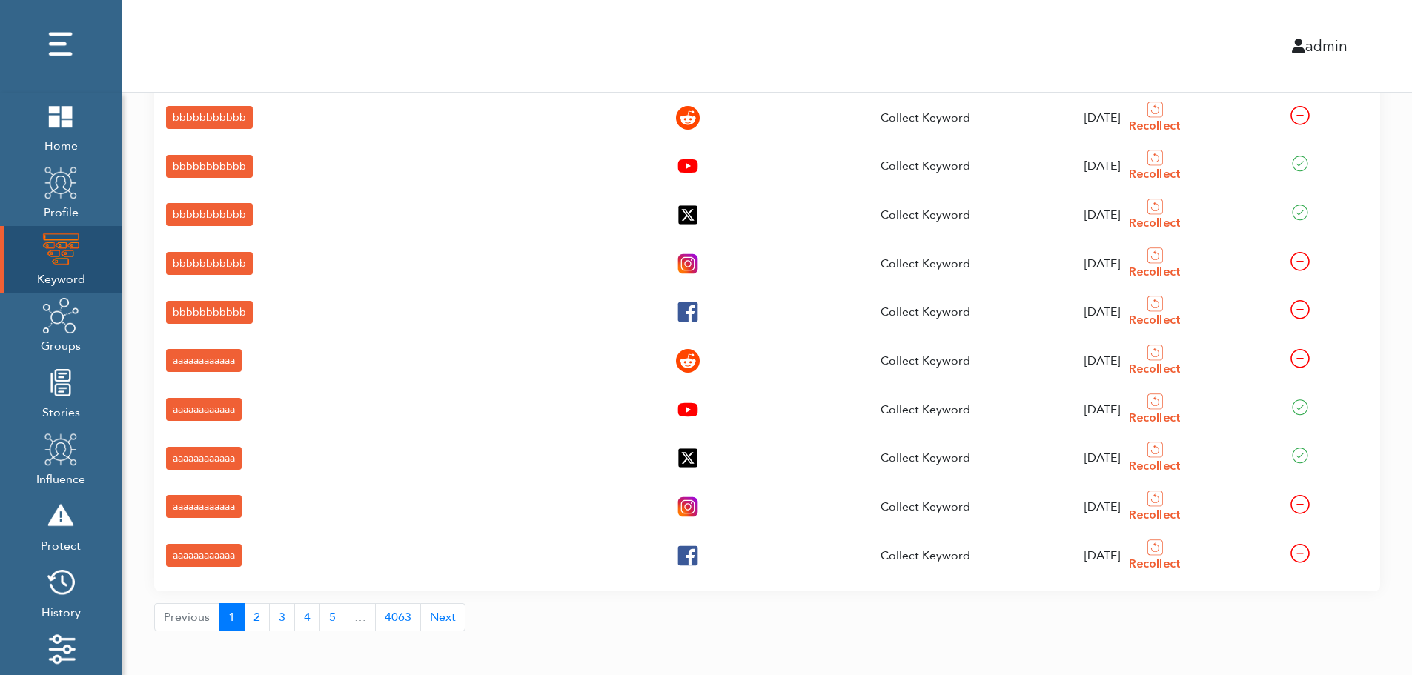
scroll to position [53, 0]
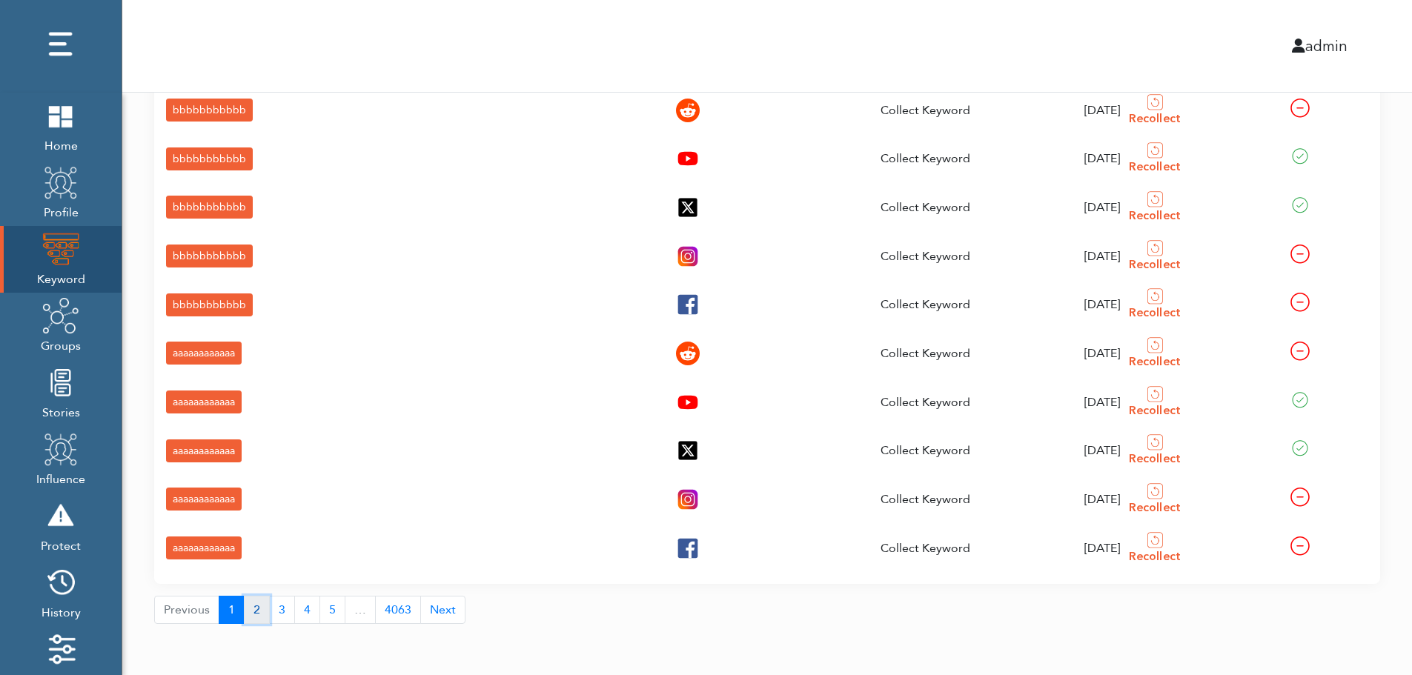
click at [253, 614] on button "2" at bounding box center [257, 610] width 26 height 28
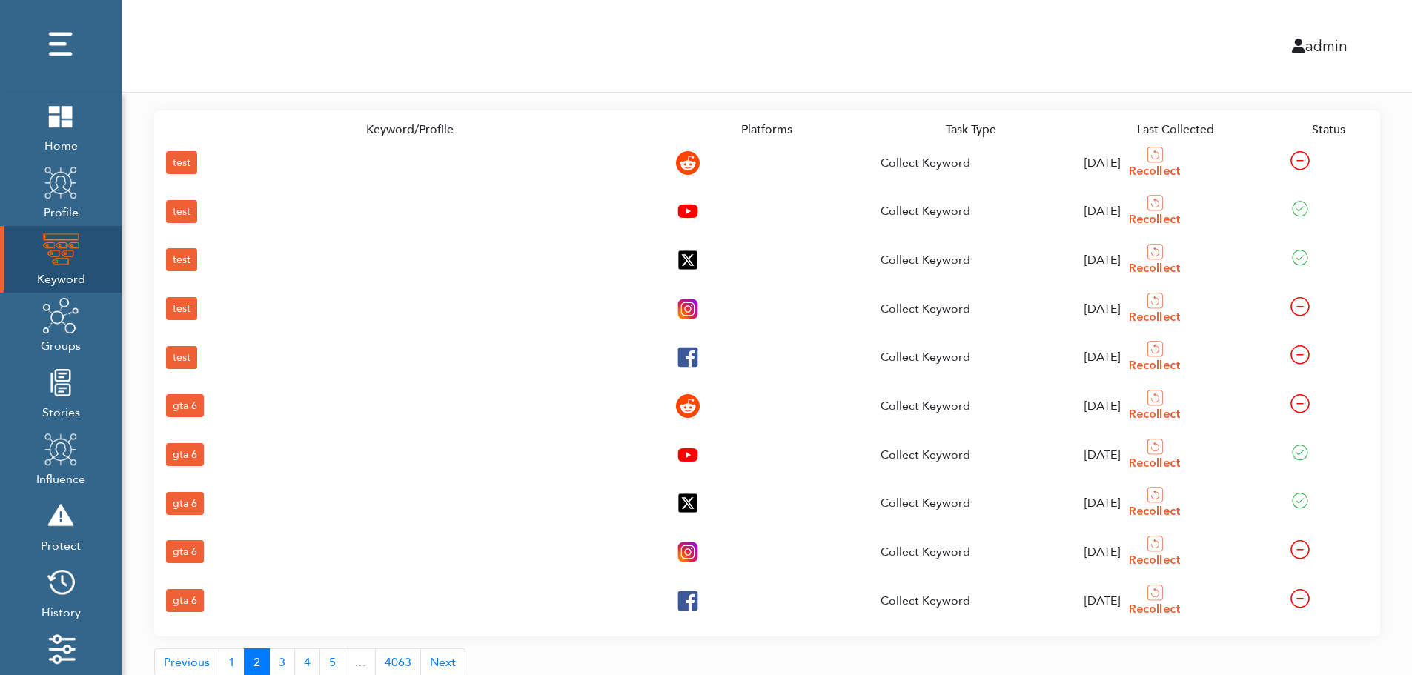
click at [184, 596] on div "gta 6" at bounding box center [185, 600] width 38 height 23
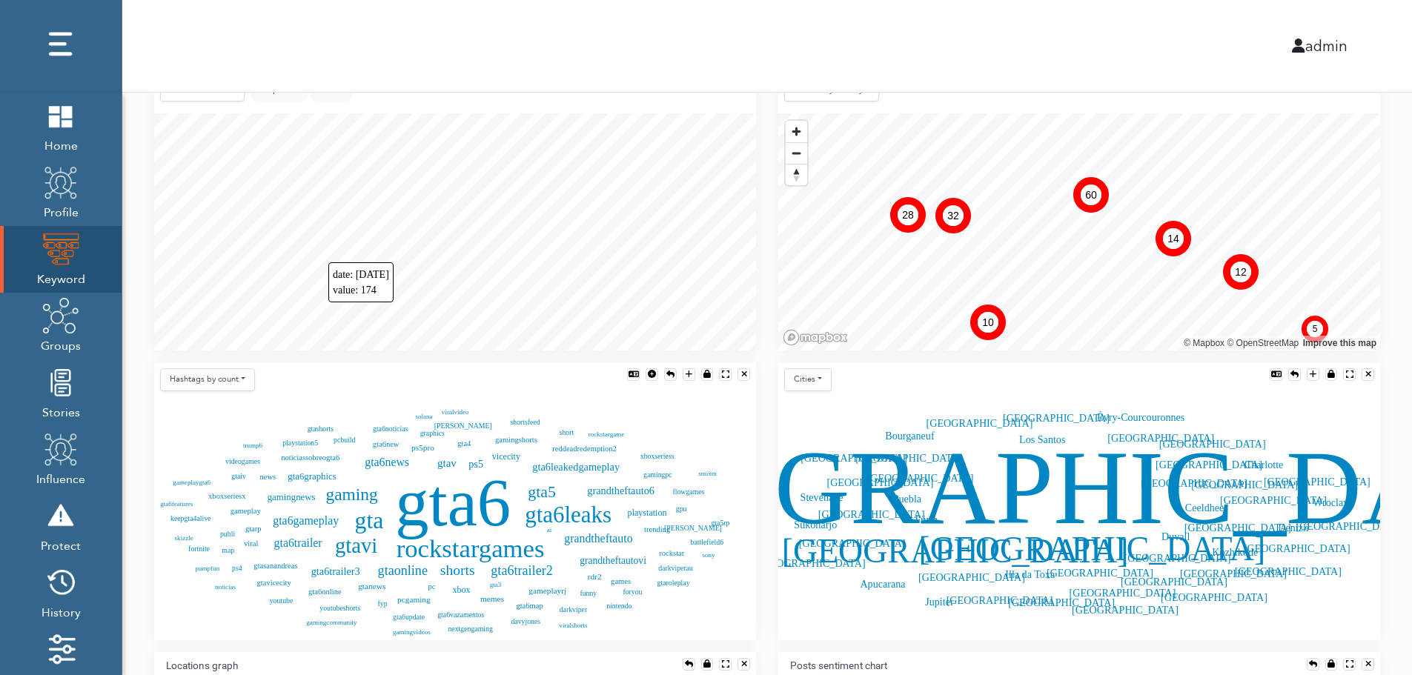
scroll to position [330, 0]
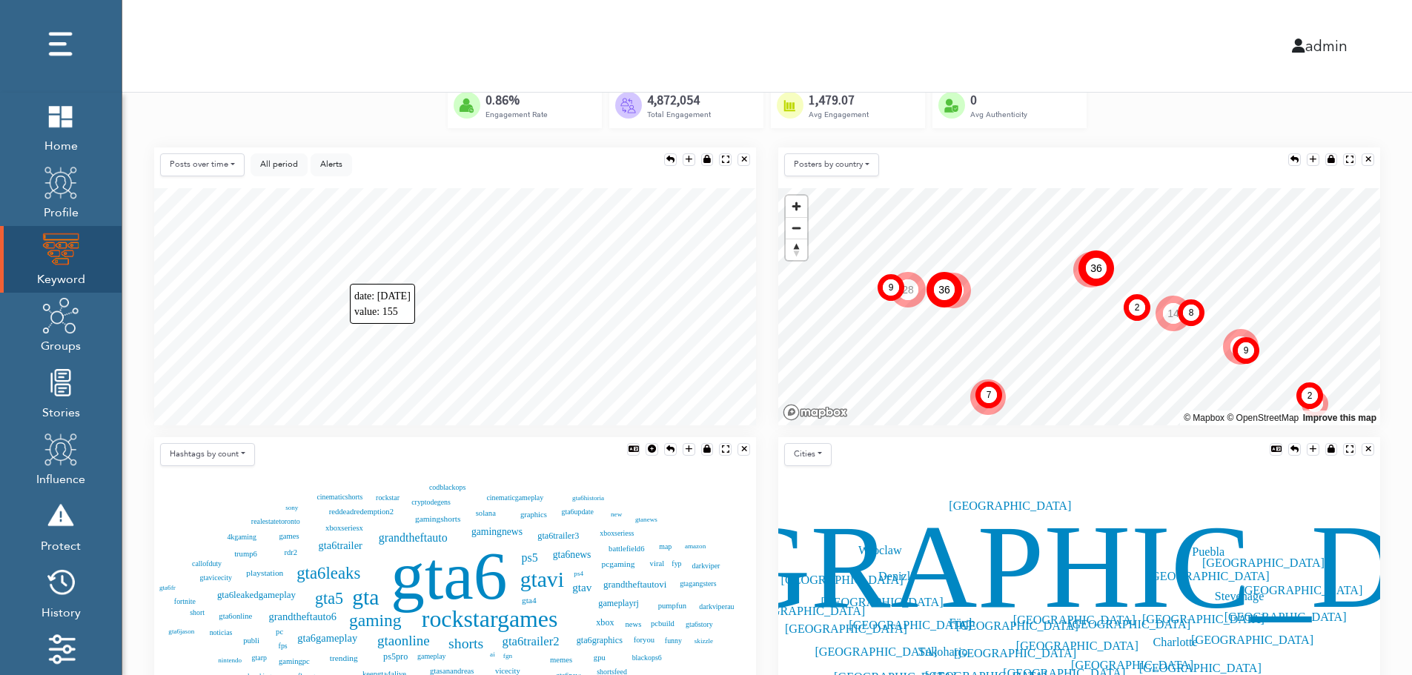
scroll to position [271, 0]
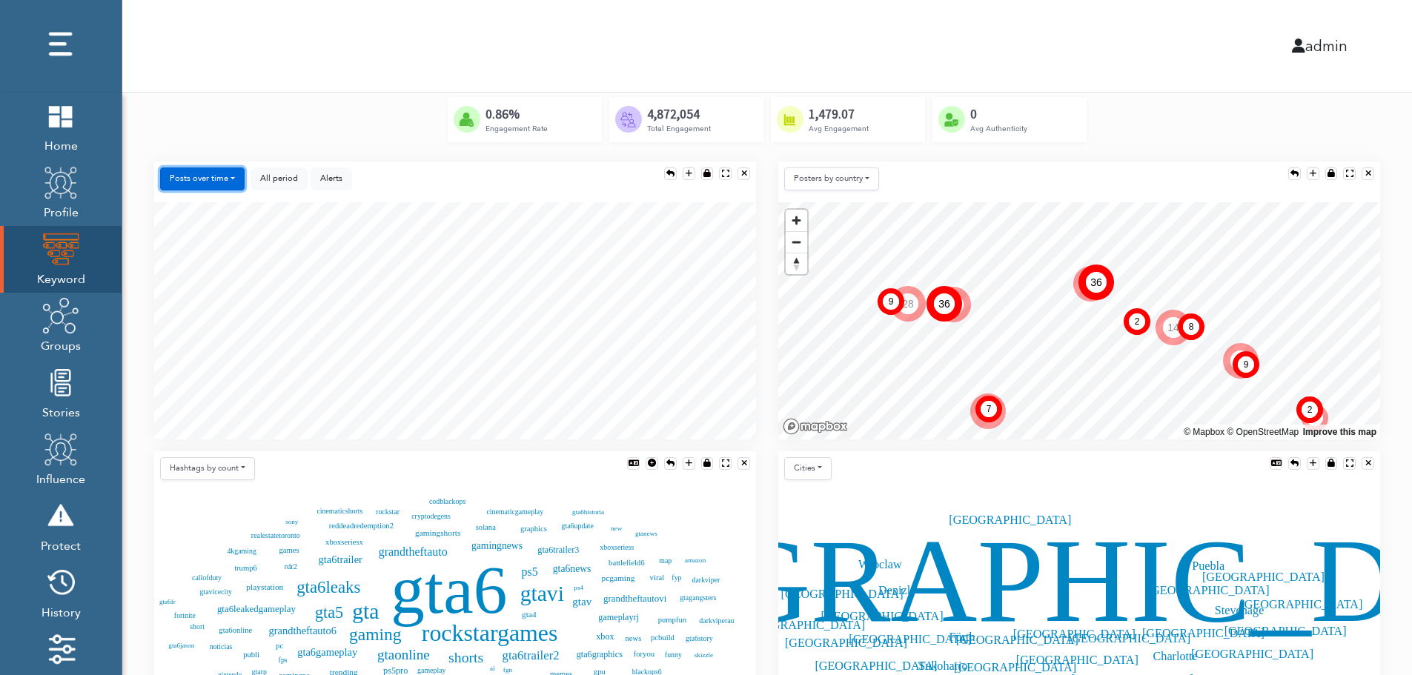
click at [216, 176] on button "Posts over time" at bounding box center [202, 179] width 85 height 23
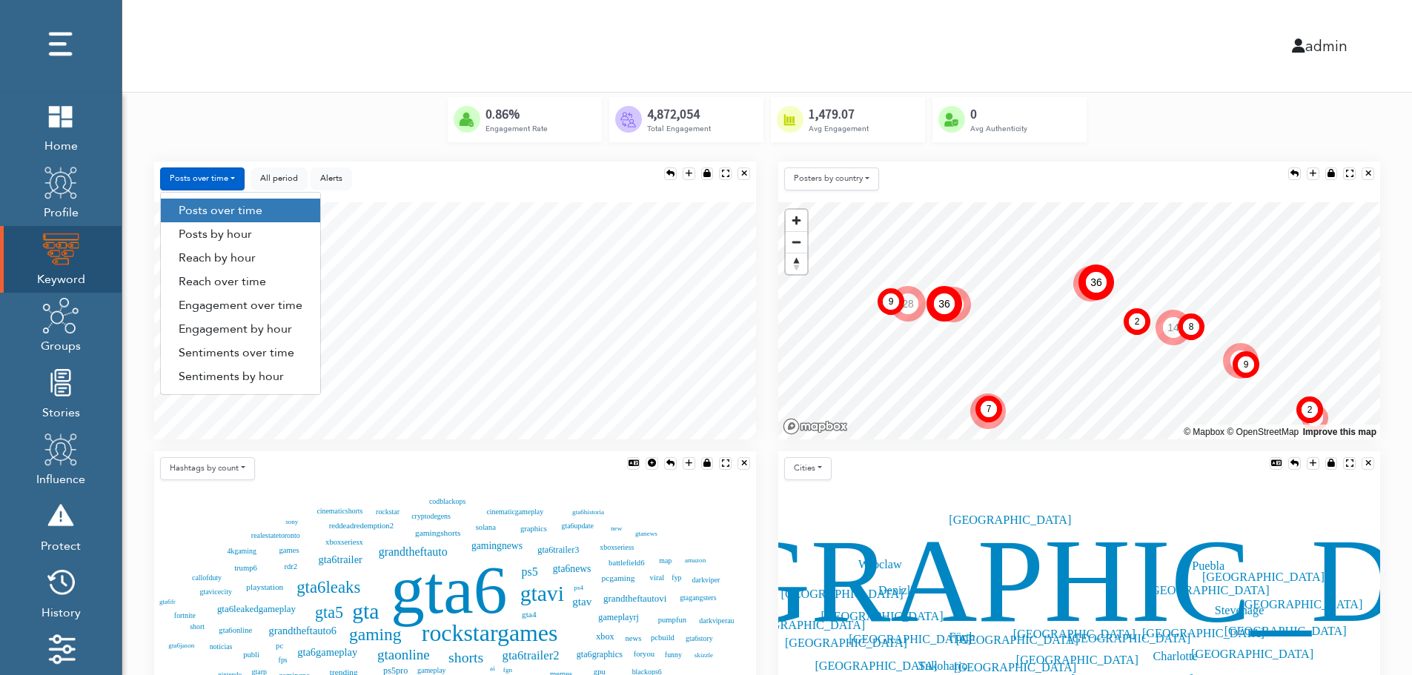
click at [284, 334] on link "Engagement by hour" at bounding box center [240, 329] width 159 height 24
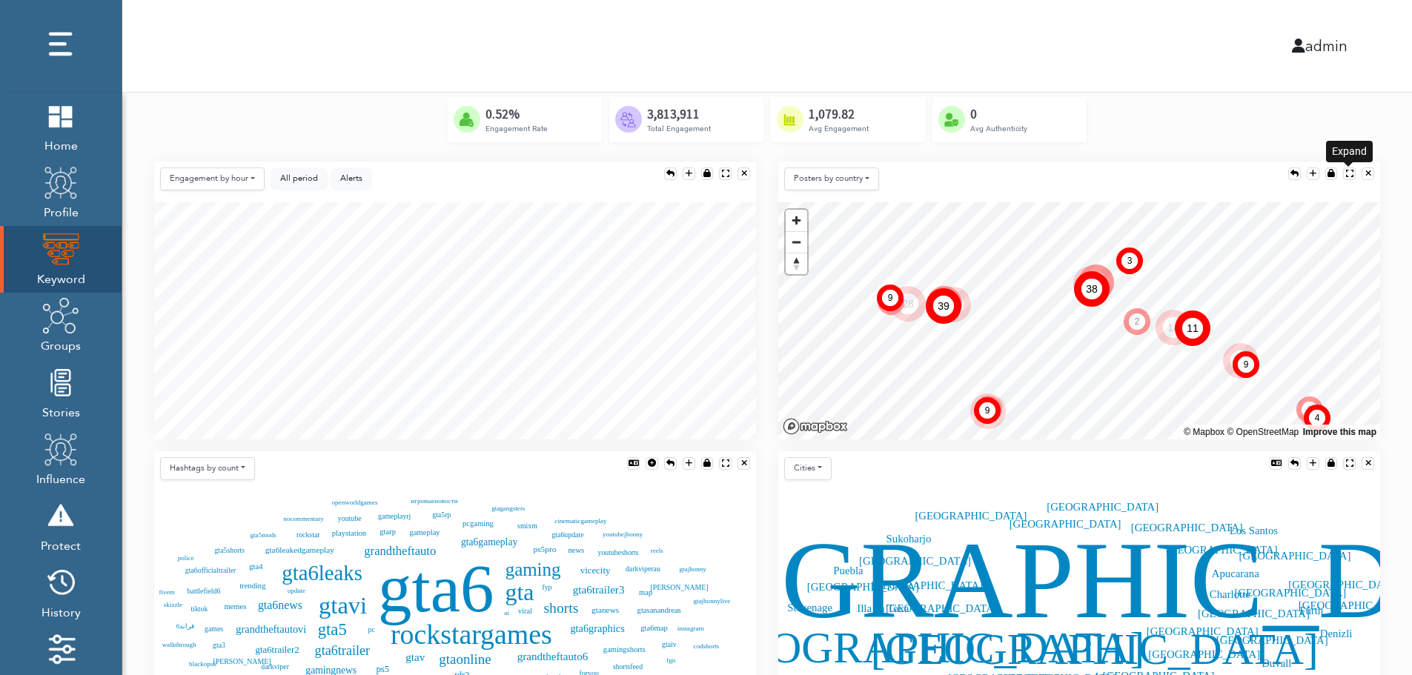
click at [1348, 170] on div at bounding box center [1349, 174] width 7 height 8
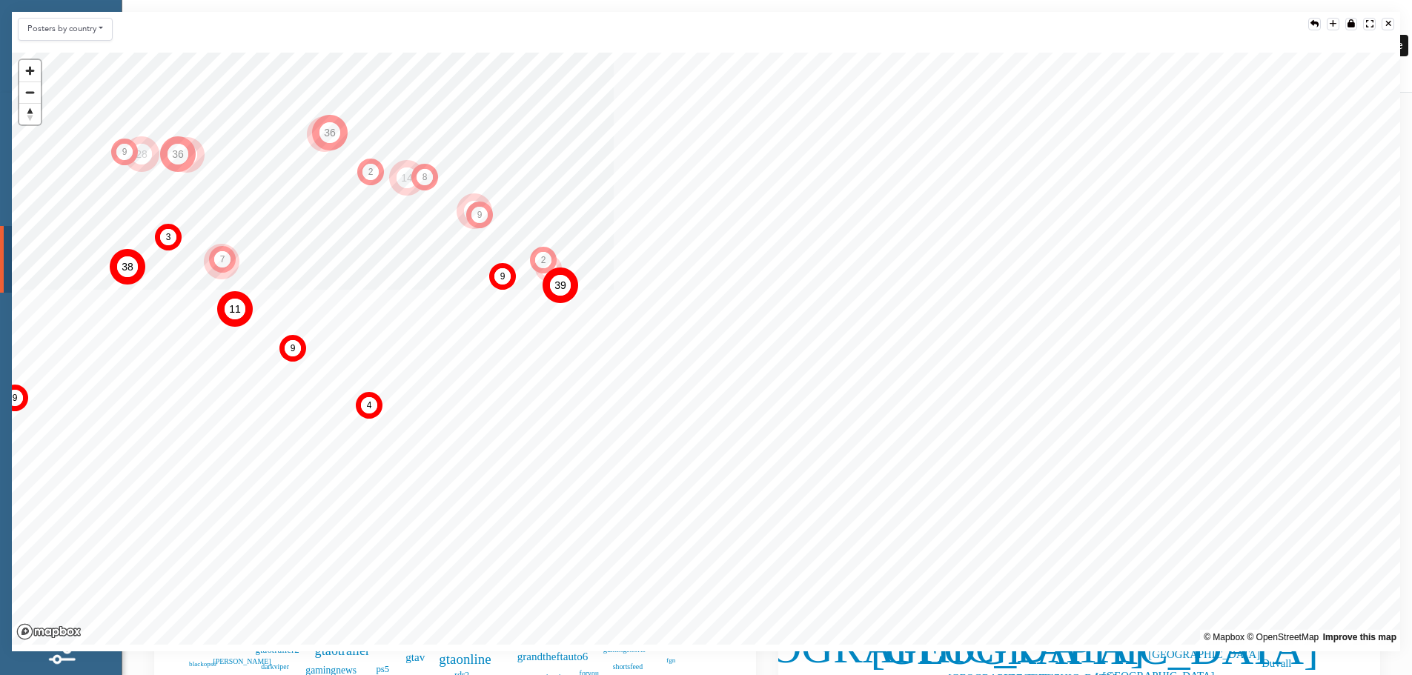
click at [1390, 22] on div at bounding box center [1388, 24] width 6 height 8
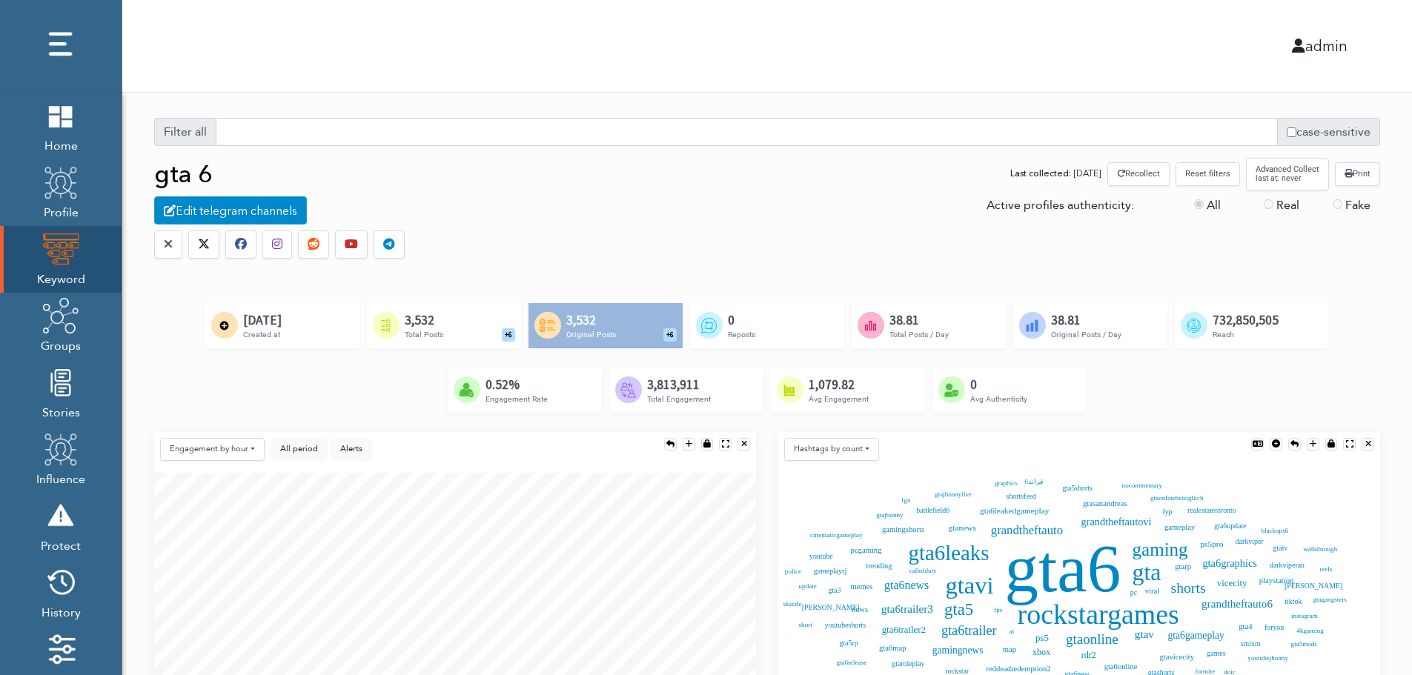
click at [466, 323] on div "Created by Alfredo @ IconsAlfredo.com from the Noun Project 3,532 Total Posts +…" at bounding box center [444, 325] width 154 height 44
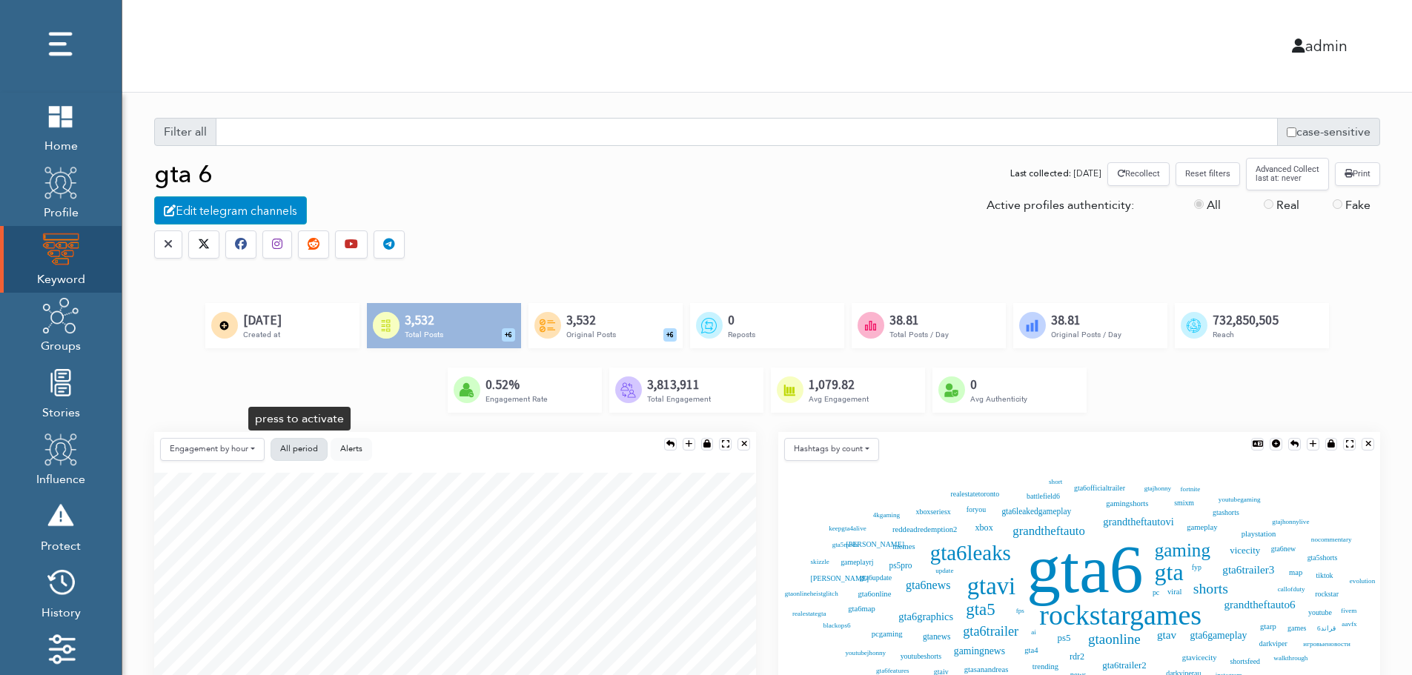
click at [307, 442] on button "All period" at bounding box center [299, 449] width 57 height 23
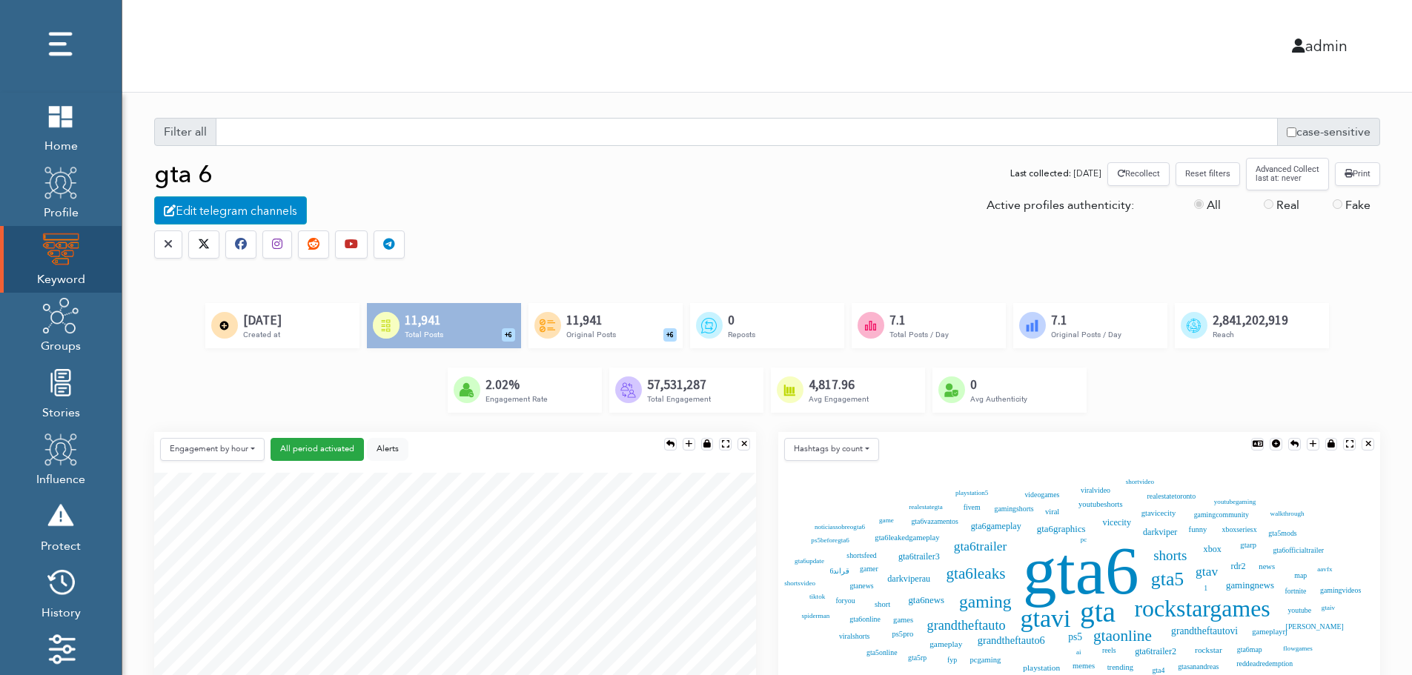
click at [1211, 177] on button "Reset filters" at bounding box center [1208, 173] width 64 height 23
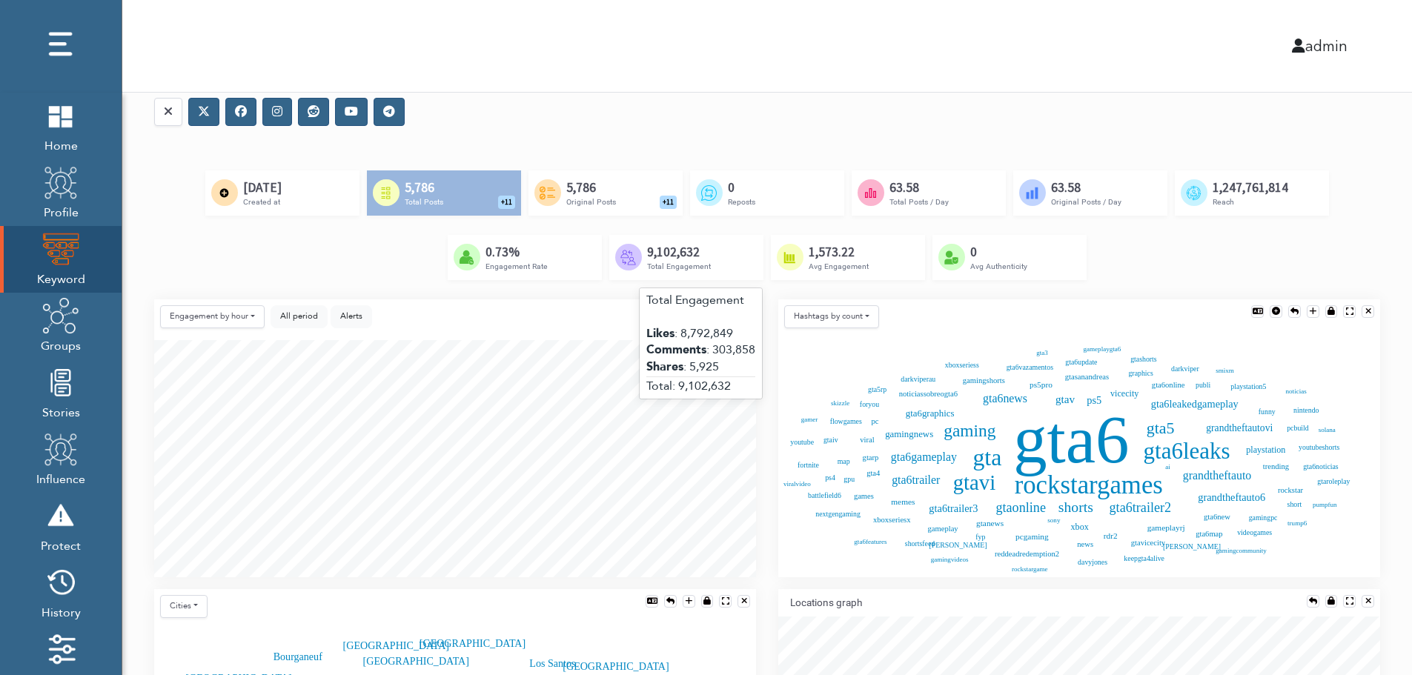
scroll to position [148, 0]
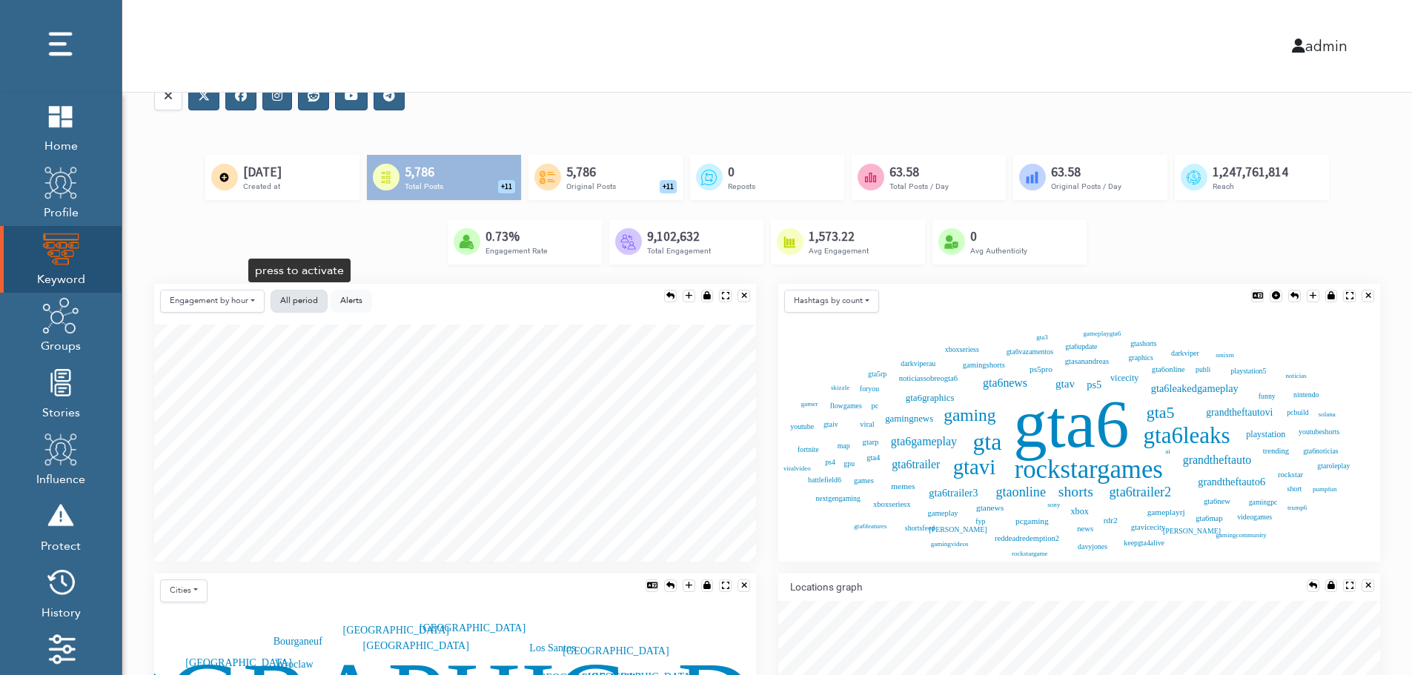
click at [277, 300] on button "All period" at bounding box center [299, 301] width 57 height 23
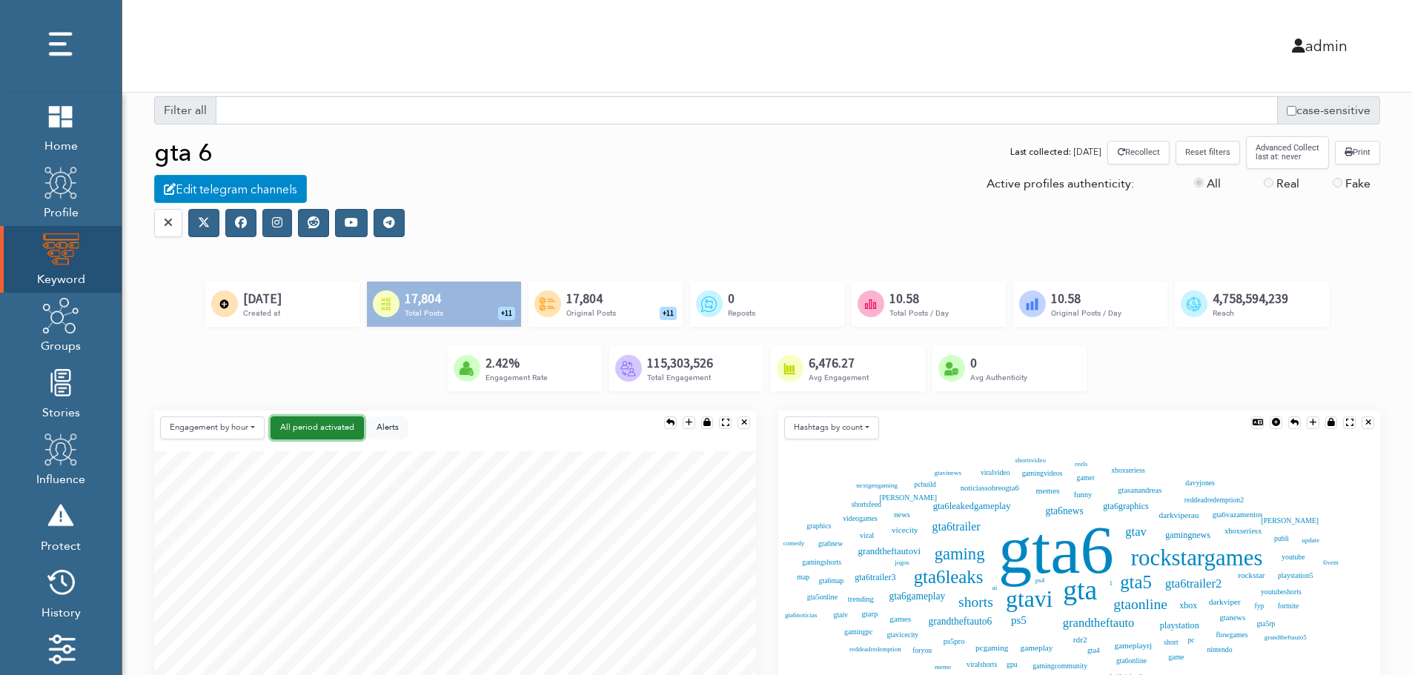
scroll to position [0, 0]
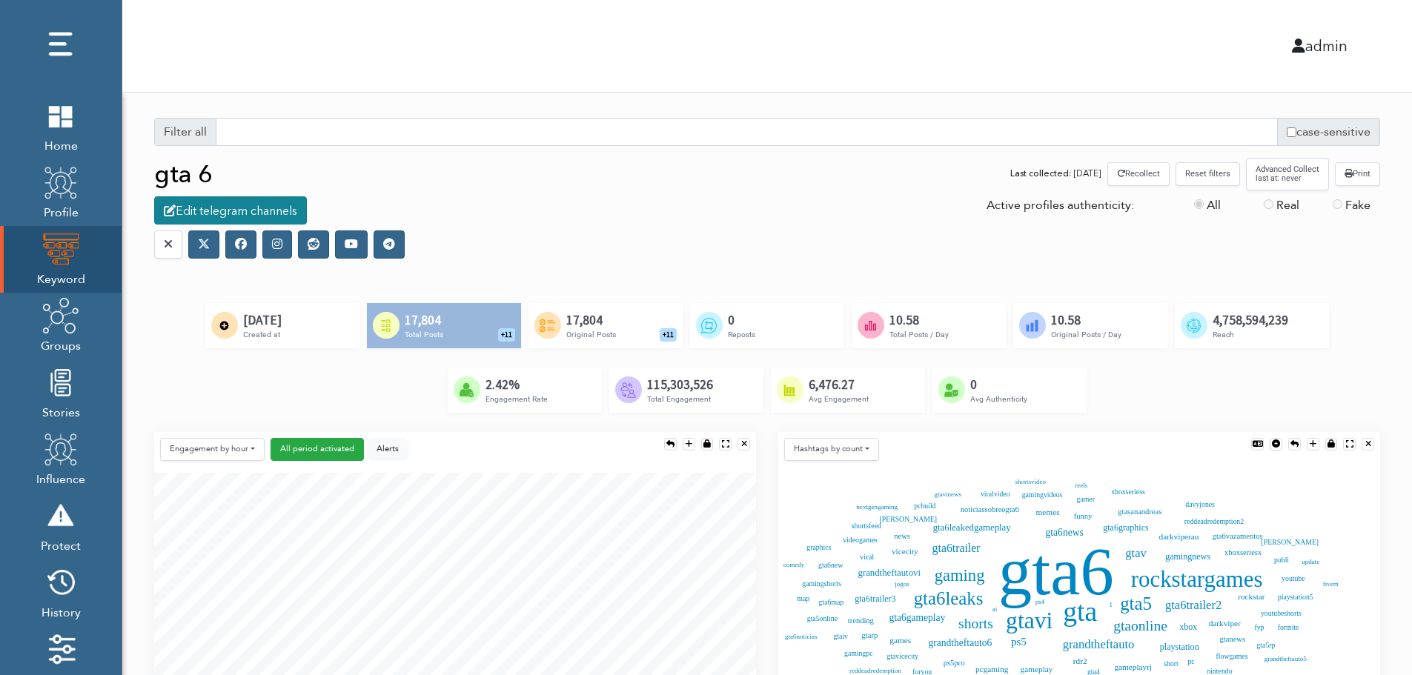
click at [245, 212] on div "Edit telegram channels" at bounding box center [230, 210] width 153 height 28
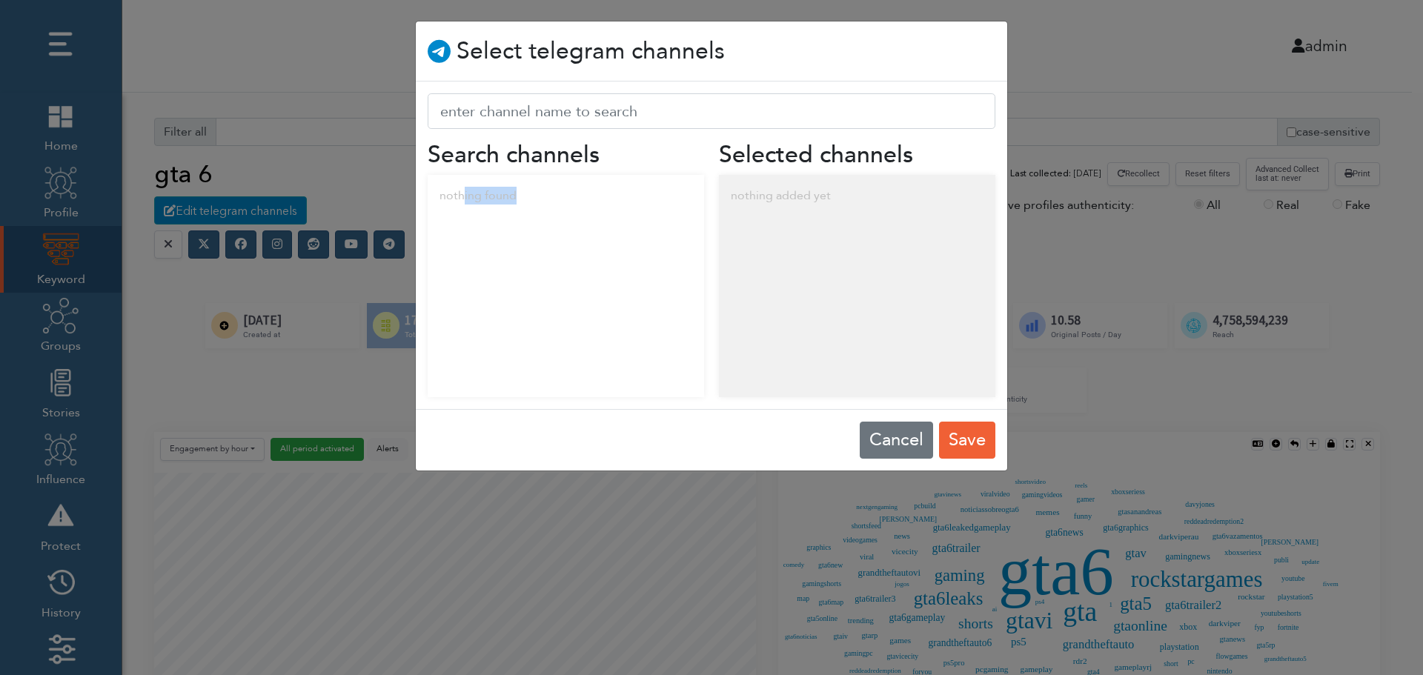
drag, startPoint x: 463, startPoint y: 199, endPoint x: 586, endPoint y: 212, distance: 124.5
click at [586, 212] on div "nothing found" at bounding box center [566, 196] width 277 height 42
click at [827, 194] on div "nothing added yet" at bounding box center [857, 196] width 277 height 42
click at [886, 437] on button "Cancel" at bounding box center [896, 440] width 73 height 37
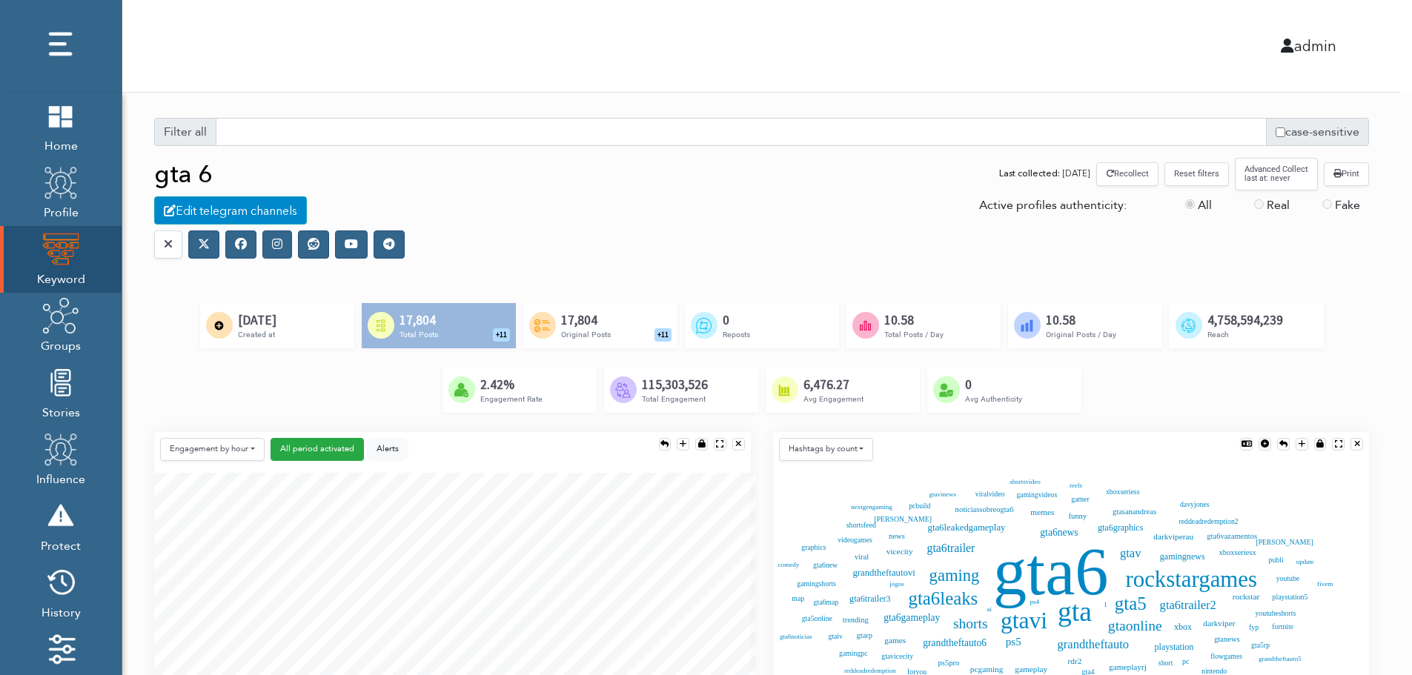
scroll to position [7, 7]
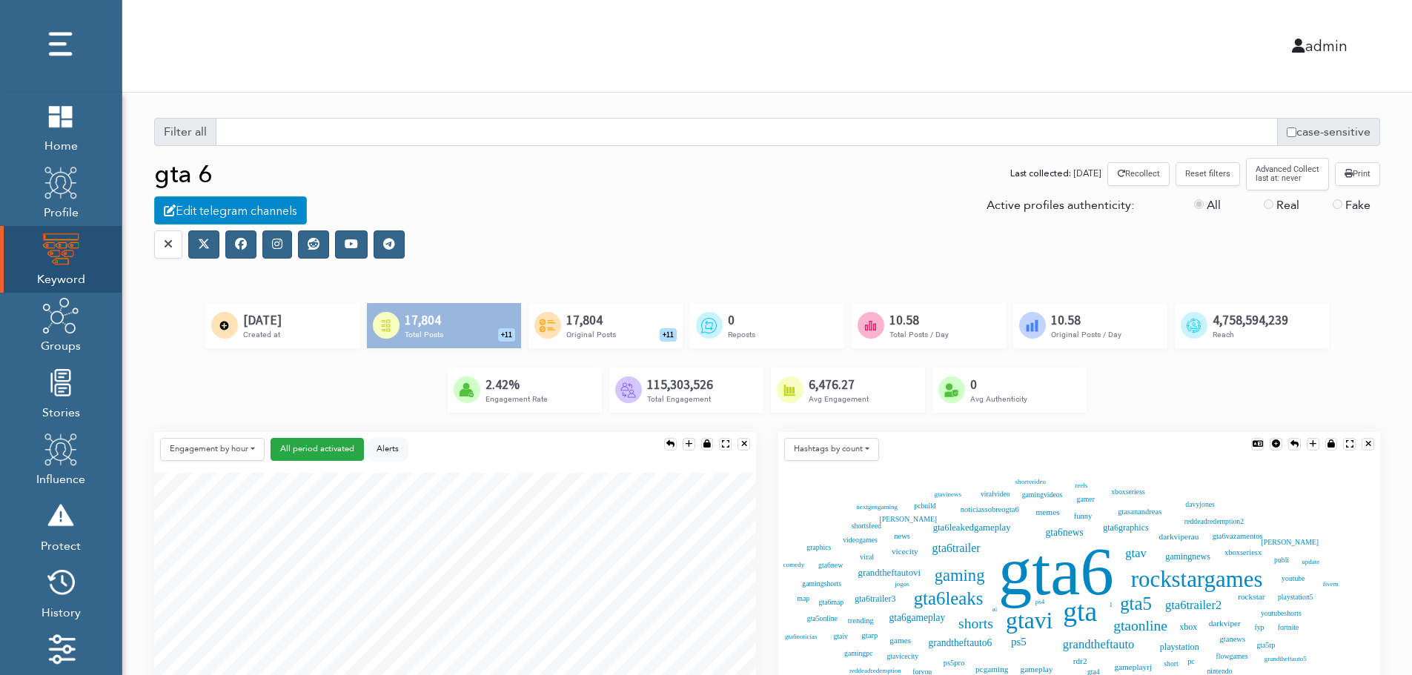
click at [240, 248] on icon at bounding box center [241, 244] width 12 height 12
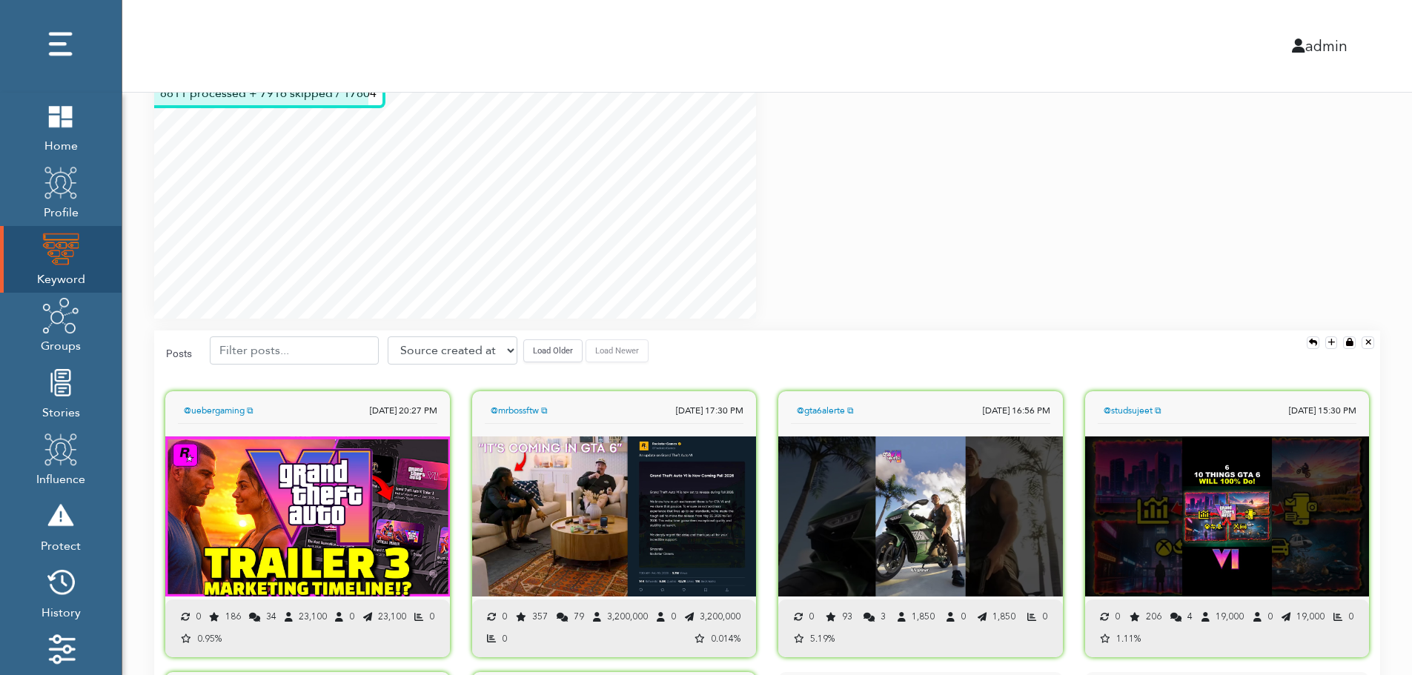
scroll to position [1038, 0]
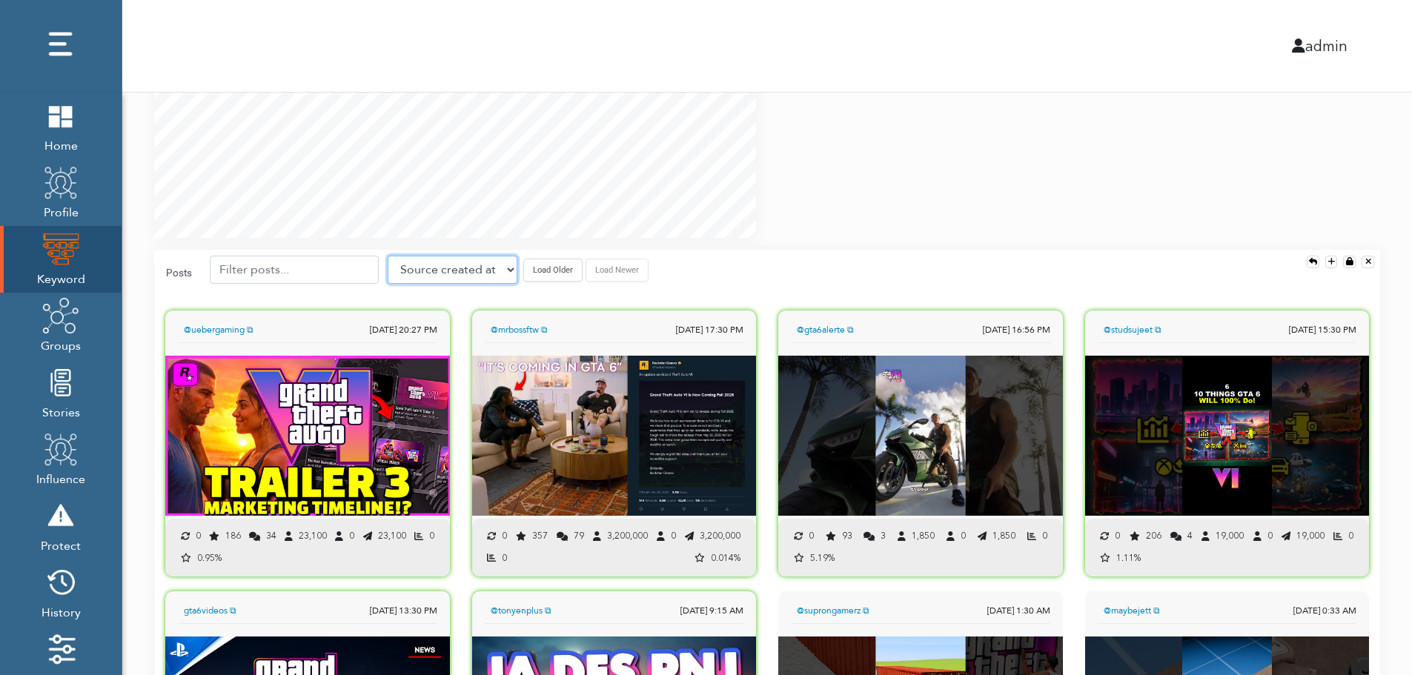
click at [449, 273] on select "Source created at Retweets Likes/favorites Followers Friends Reach Retweet rate…" at bounding box center [453, 270] width 130 height 28
click at [388, 256] on select "Source created at Retweets Likes/favorites Followers Friends Reach Retweet rate…" at bounding box center [453, 270] width 130 height 28
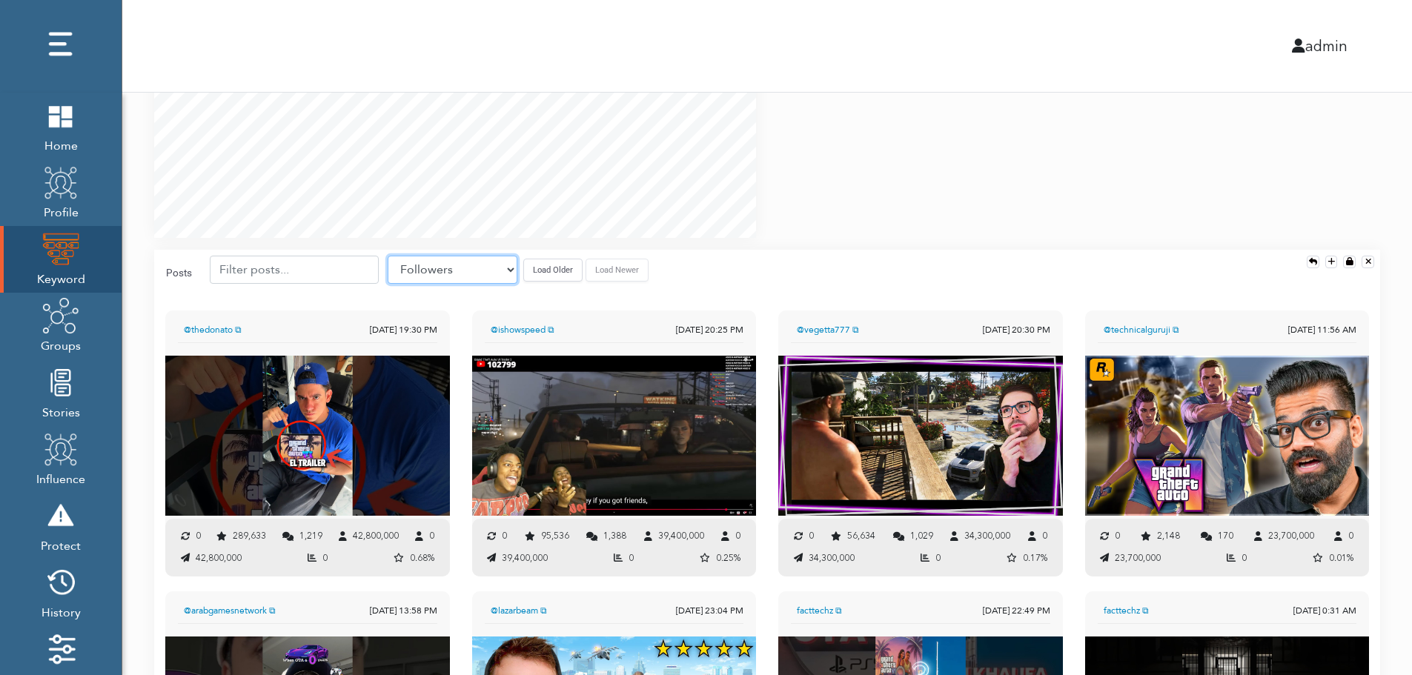
click at [473, 265] on select "Source created at Retweets Likes/favorites Followers Friends Reach Retweet rate…" at bounding box center [453, 270] width 130 height 28
select select "share_rate"
click at [388, 256] on select "Source created at Retweets Likes/favorites Followers Friends Reach Retweet rate…" at bounding box center [453, 270] width 130 height 28
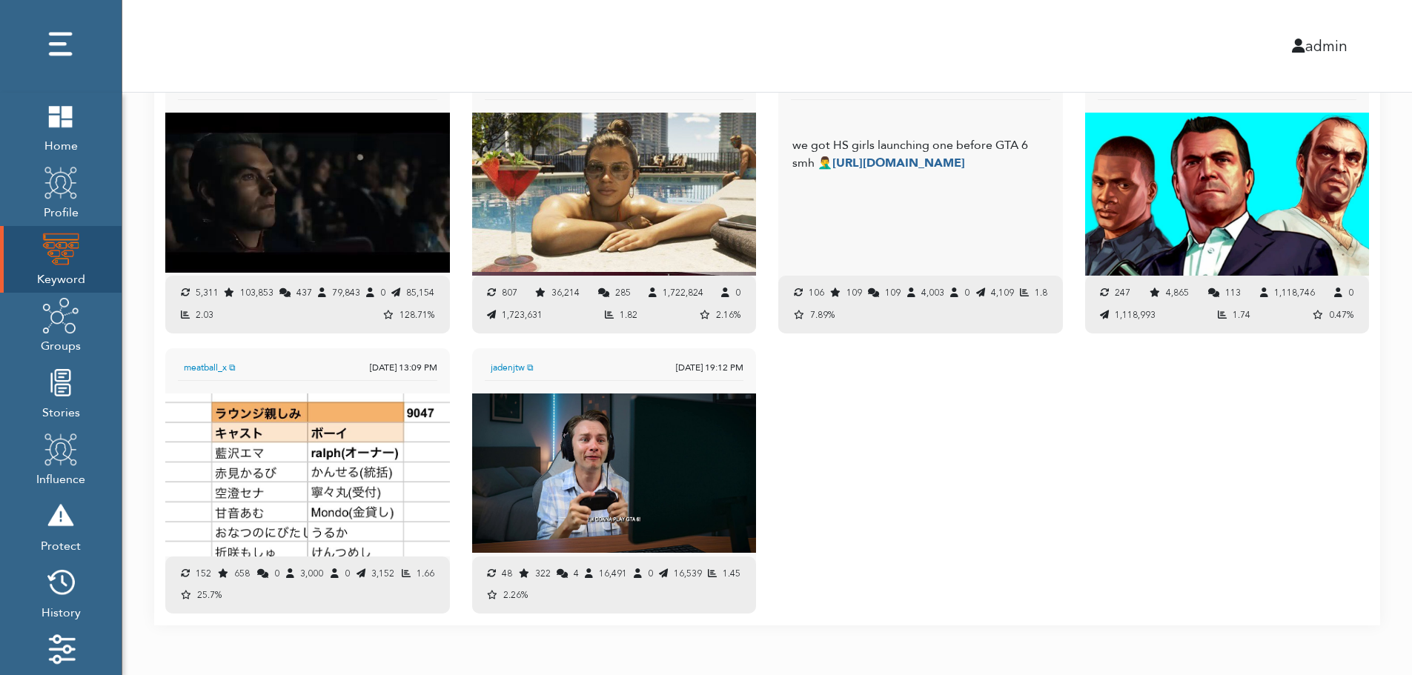
scroll to position [1575, 0]
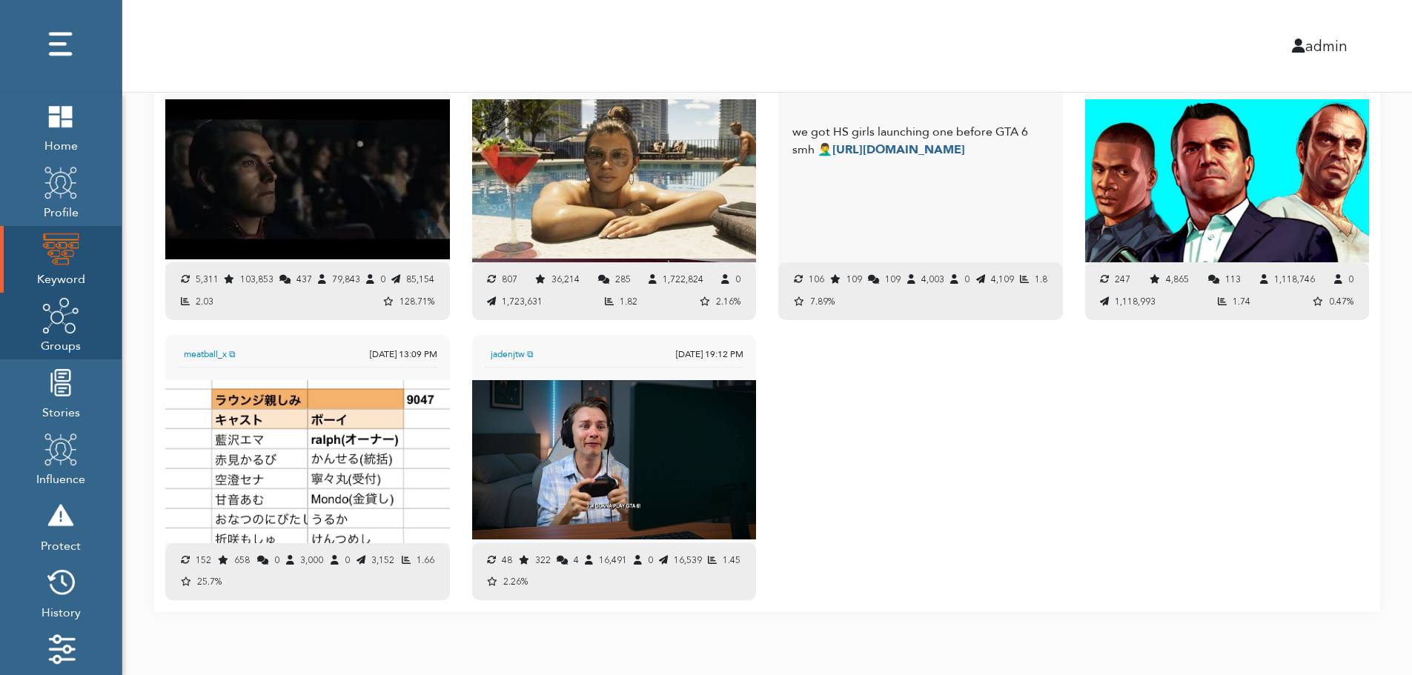
click at [61, 337] on span "Groups" at bounding box center [61, 344] width 40 height 21
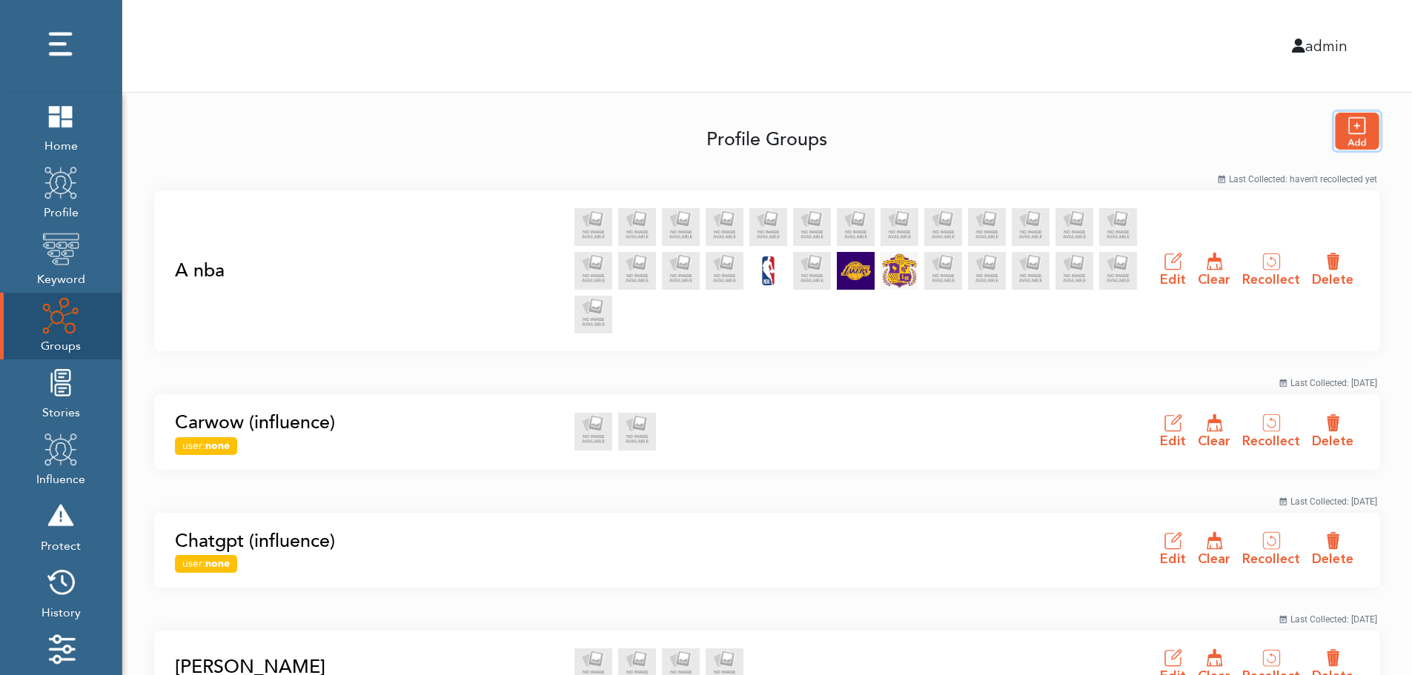
click at [1362, 130] on img "button" at bounding box center [1357, 131] width 44 height 37
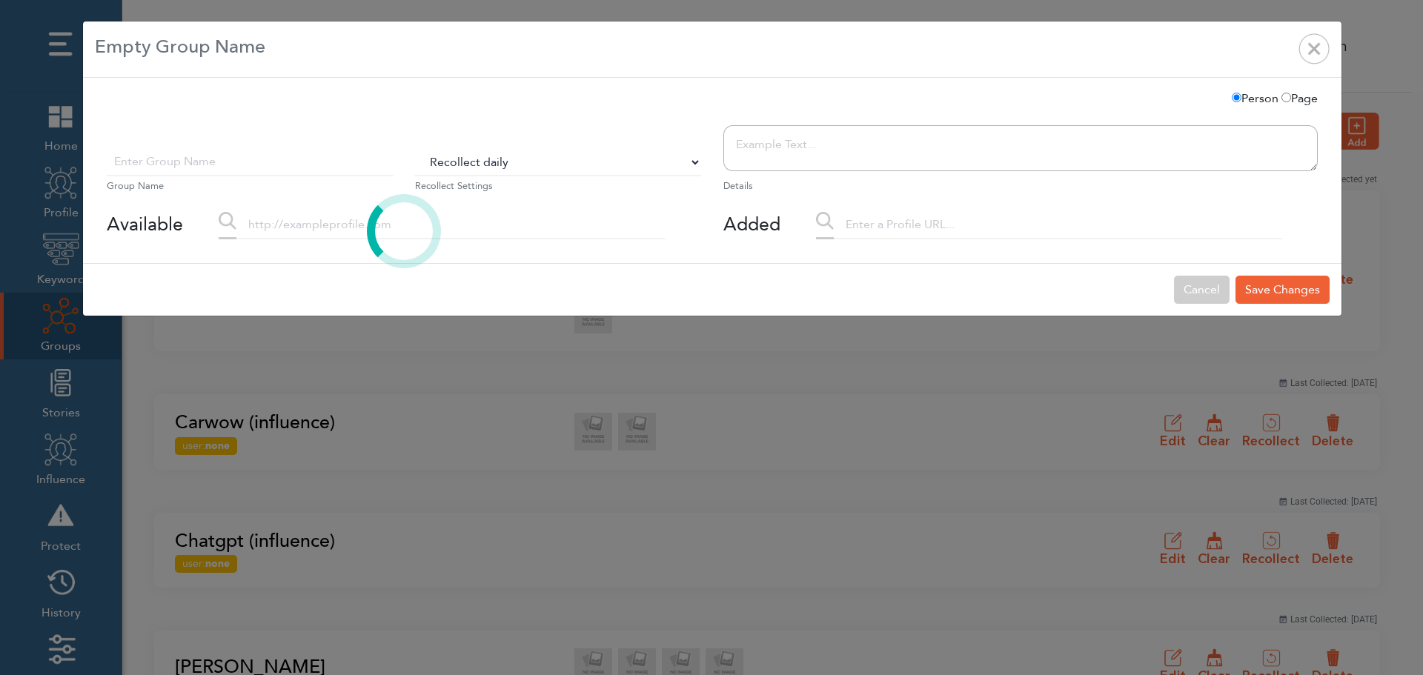
click at [468, 165] on select "Do Not Recollect Recollect every 3 hours Recollect every 6 hours Recollect ever…" at bounding box center [558, 162] width 286 height 28
select select "0"
click at [415, 148] on select "Do Not Recollect Recollect every 3 hours Recollect every 6 hours Recollect ever…" at bounding box center [558, 162] width 286 height 28
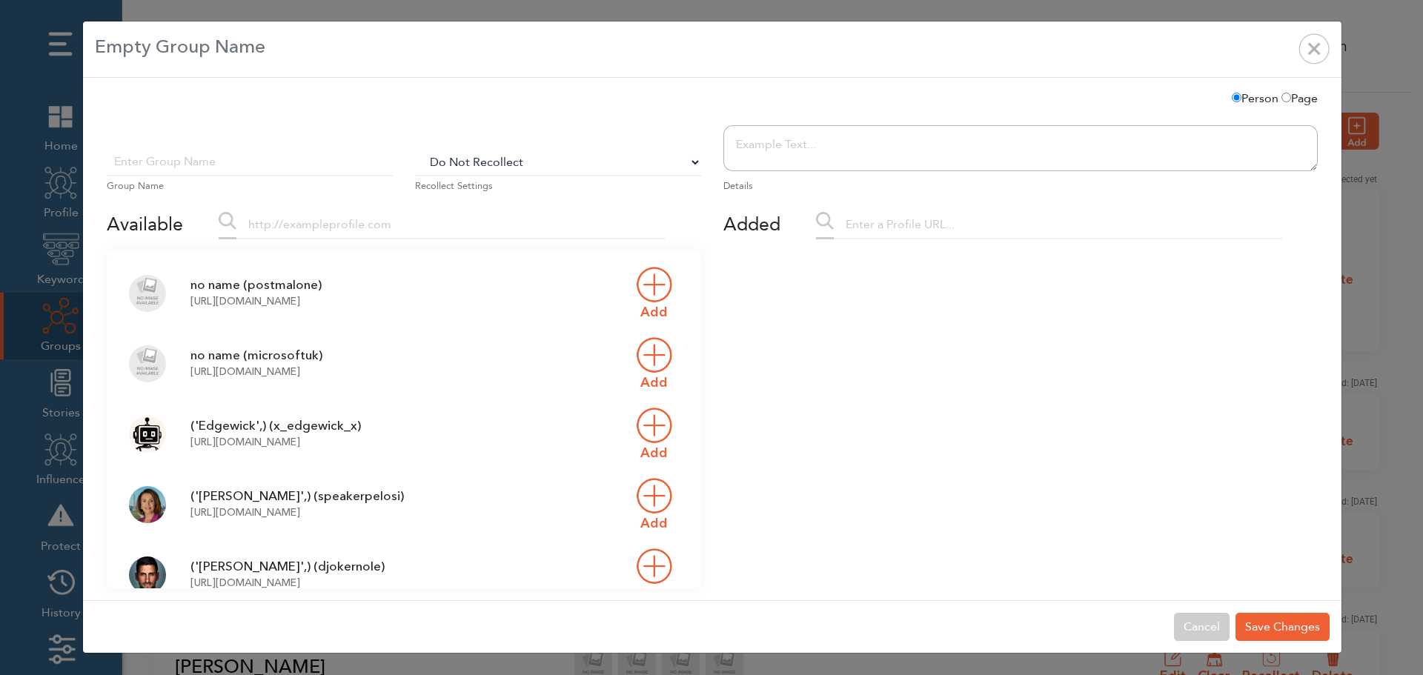
click at [331, 233] on input "text" at bounding box center [450, 225] width 429 height 28
click at [279, 169] on input "text" at bounding box center [250, 162] width 286 height 28
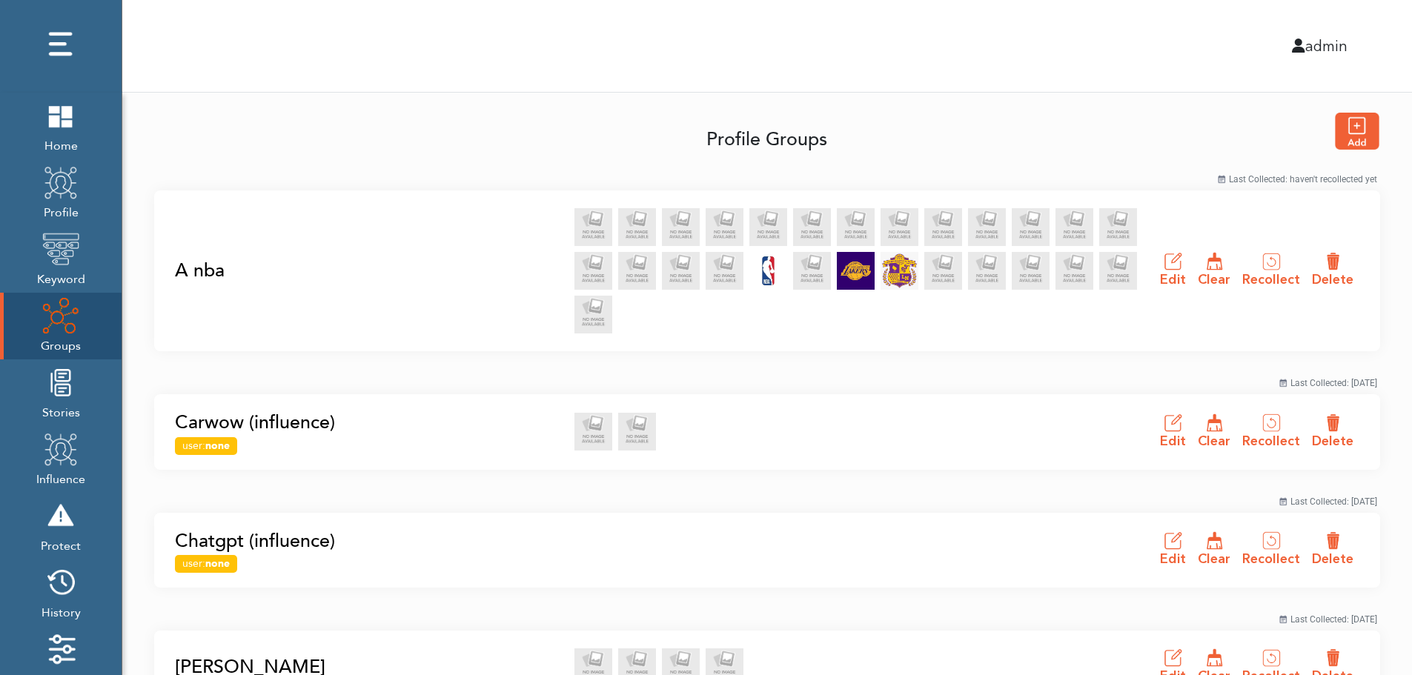
click at [196, 270] on link "A nba" at bounding box center [370, 271] width 391 height 28
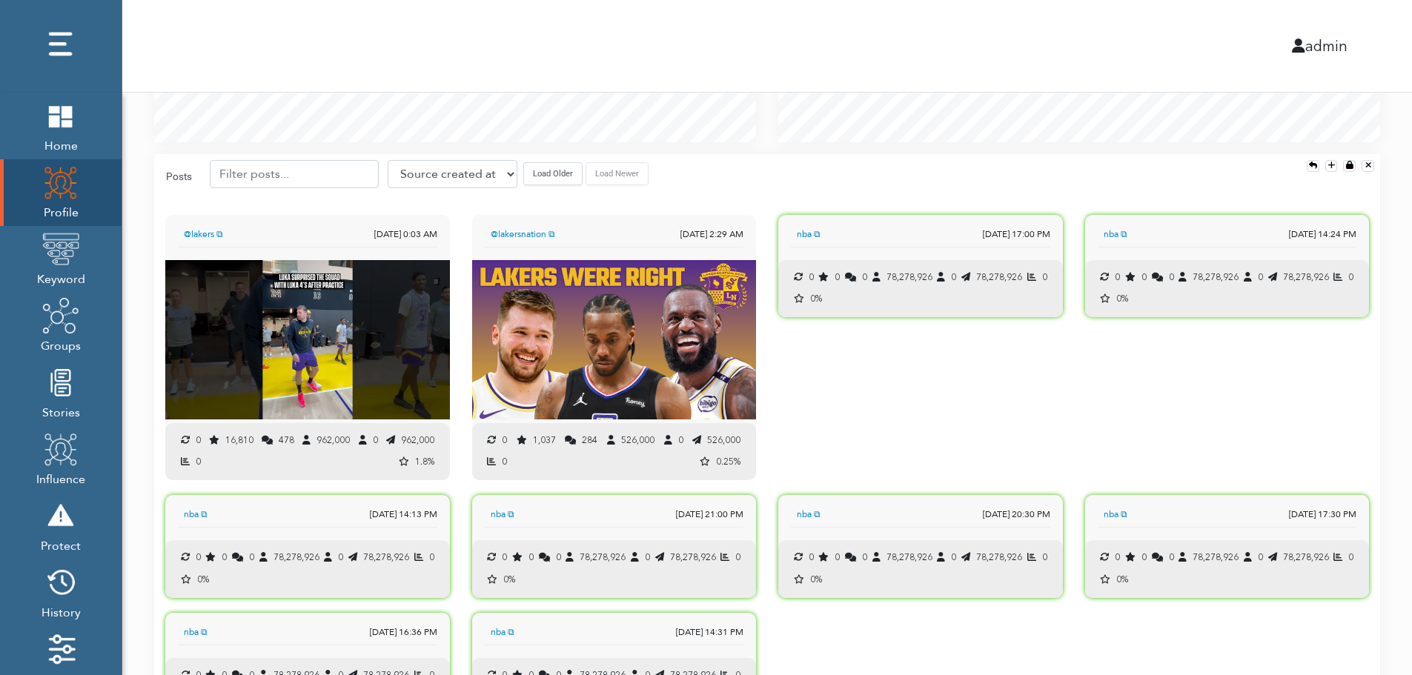
scroll to position [1474, 0]
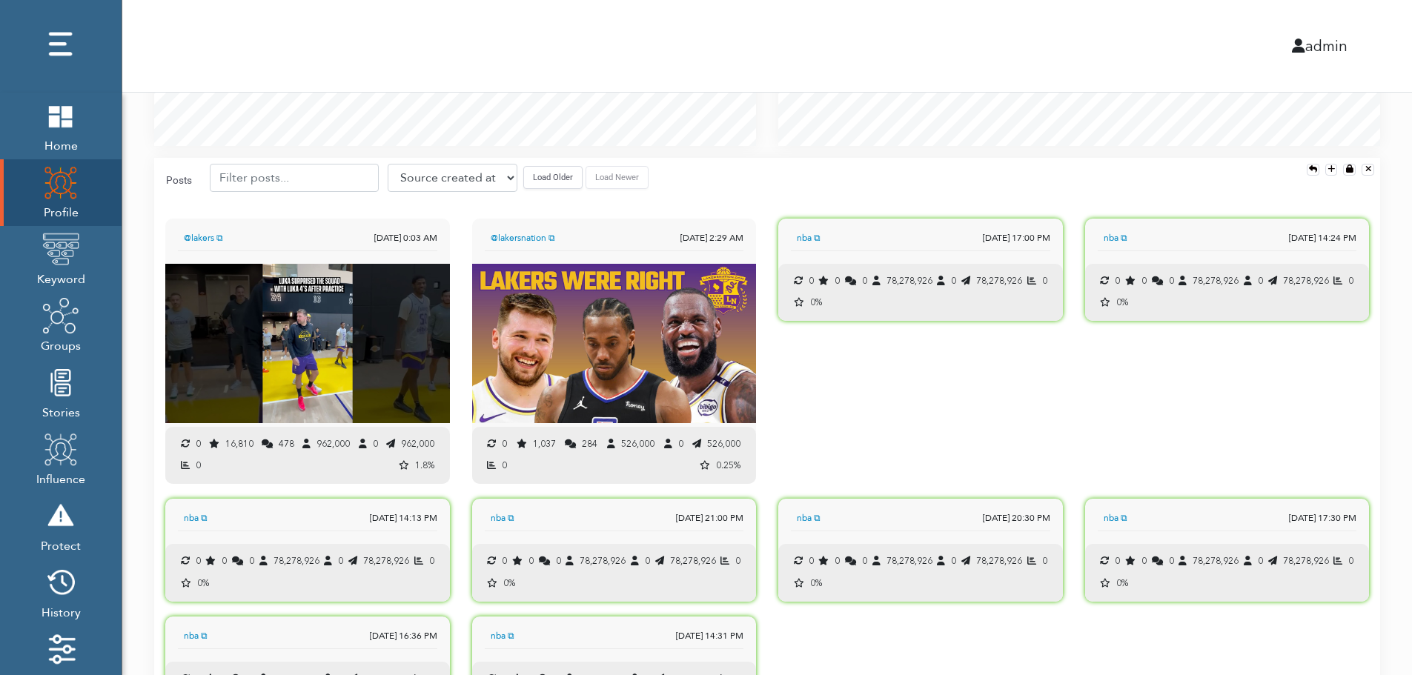
click at [542, 185] on button "Load Older" at bounding box center [552, 177] width 59 height 23
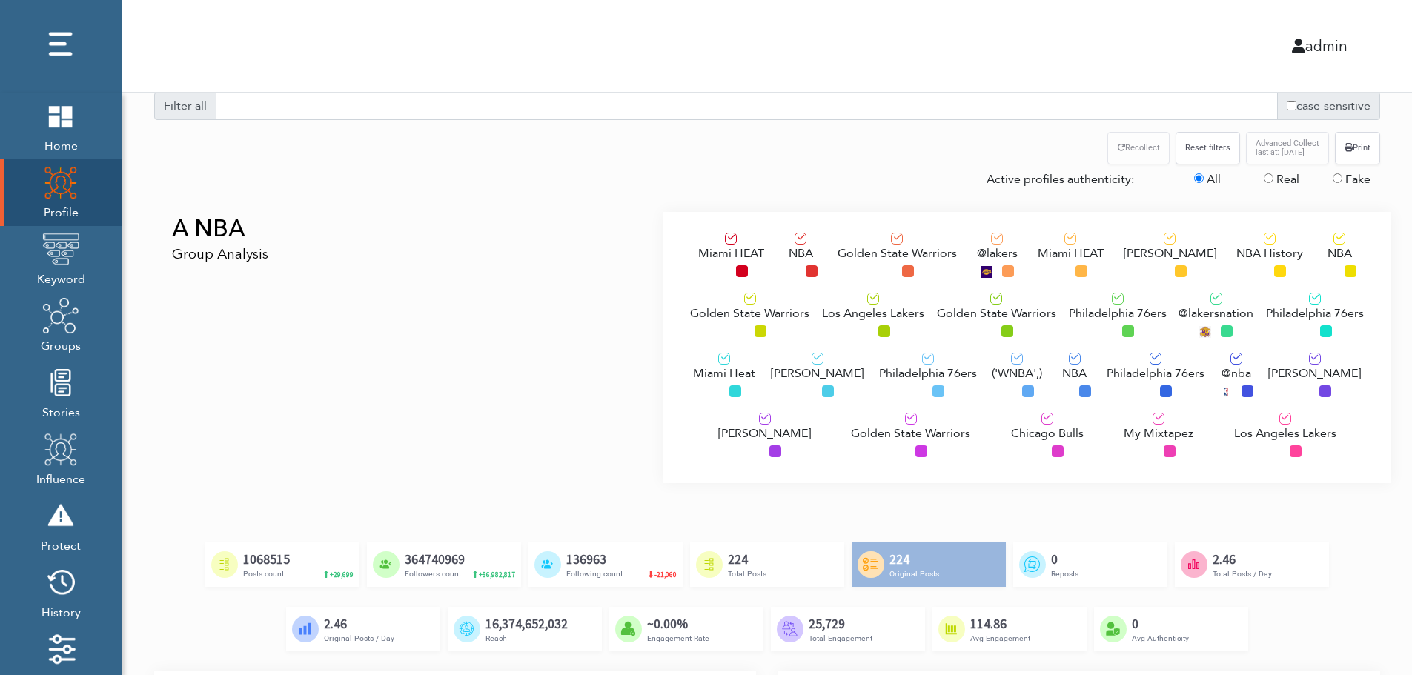
scroll to position [0, 0]
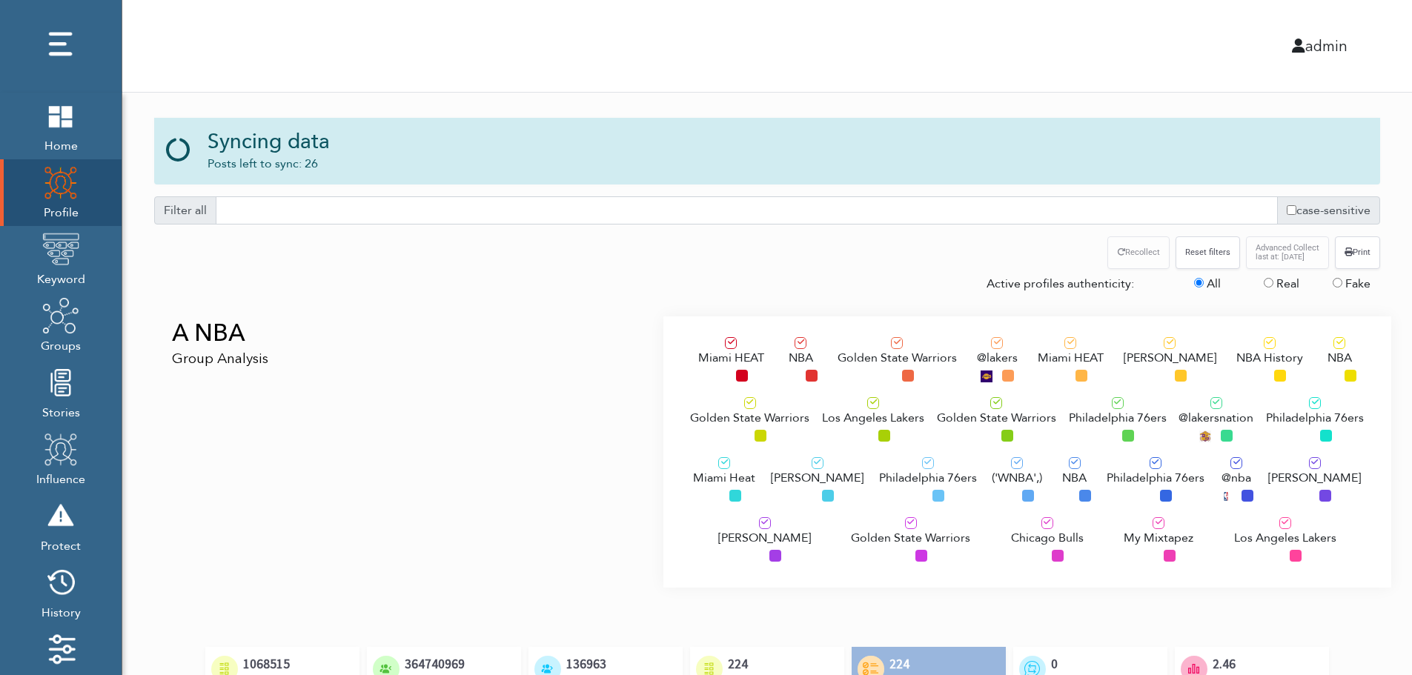
click at [274, 403] on div "A NBA Group Analysis" at bounding box center [403, 452] width 520 height 271
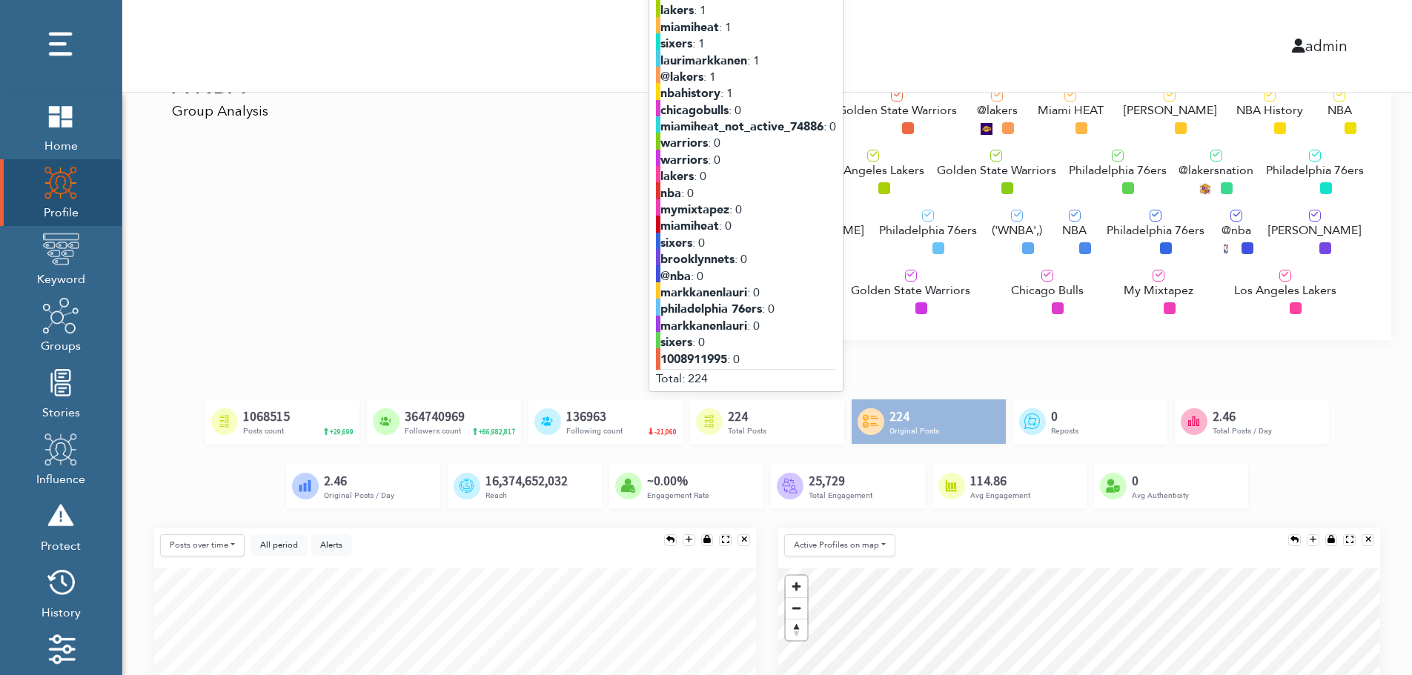
scroll to position [148, 0]
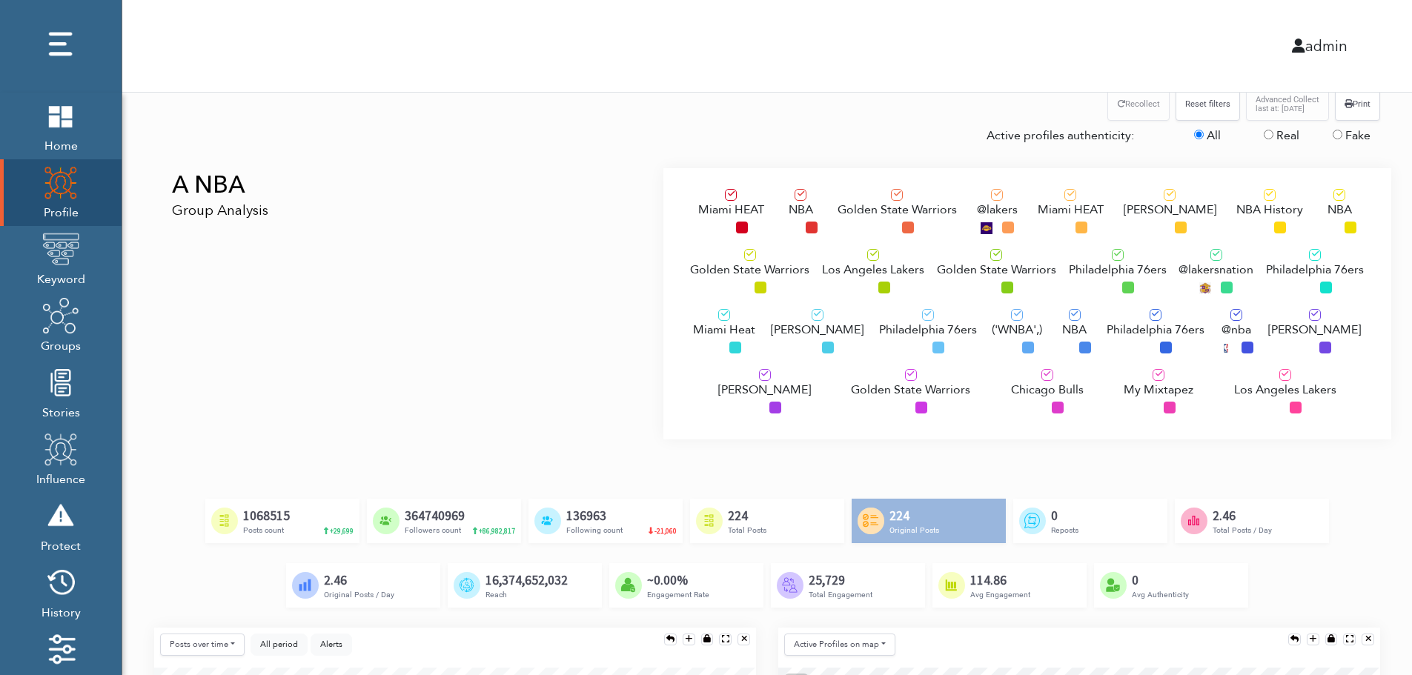
click at [852, 268] on span "Los Angeles Lakers" at bounding box center [873, 270] width 102 height 18
click at [886, 345] on div "Philadelphia 76ers" at bounding box center [928, 334] width 98 height 50
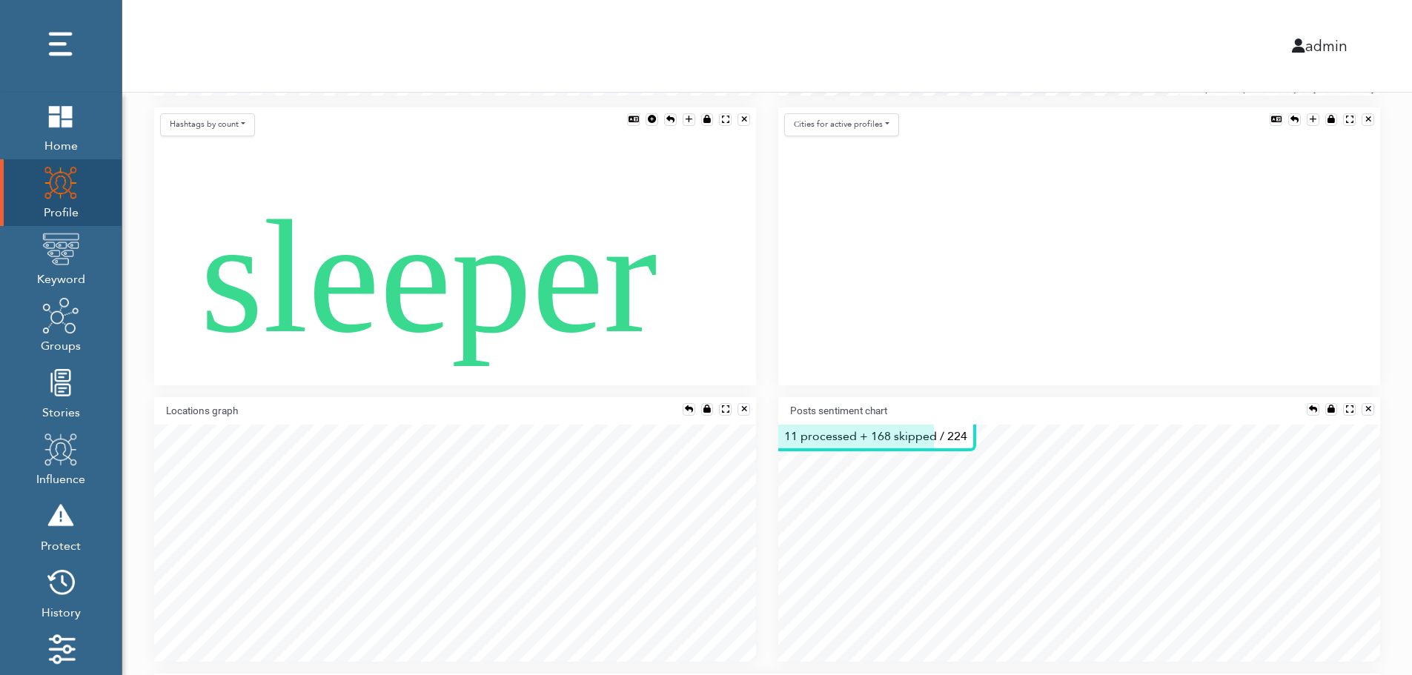
scroll to position [949, 0]
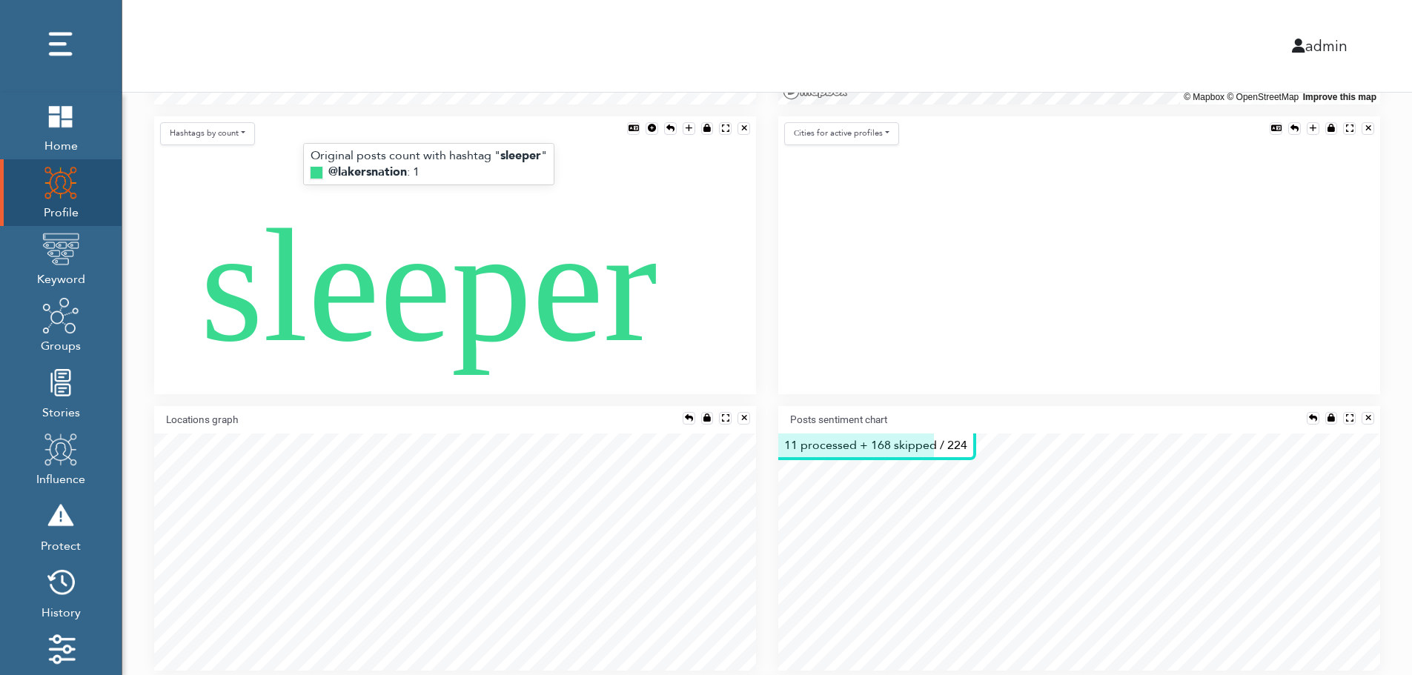
click at [442, 302] on text "sleeper" at bounding box center [428, 286] width 457 height 179
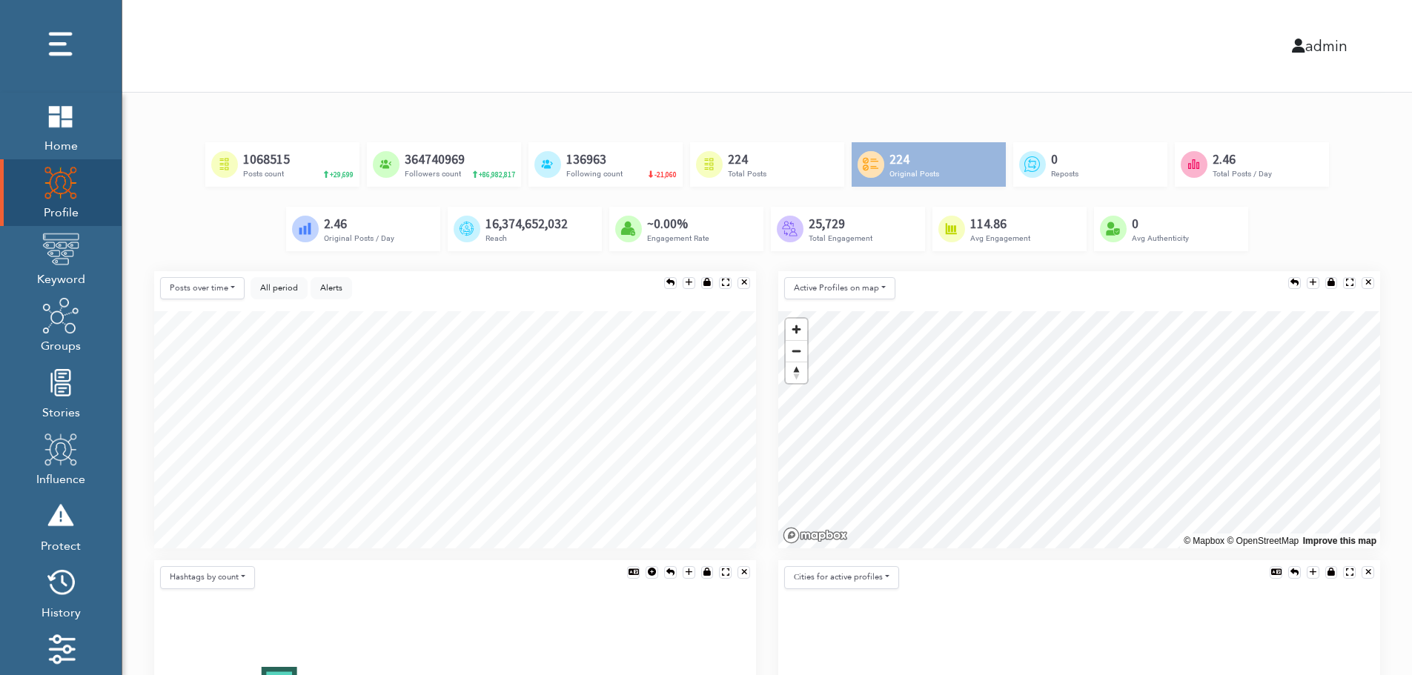
scroll to position [504, 0]
click at [182, 288] on button "Posts over time" at bounding box center [202, 289] width 85 height 23
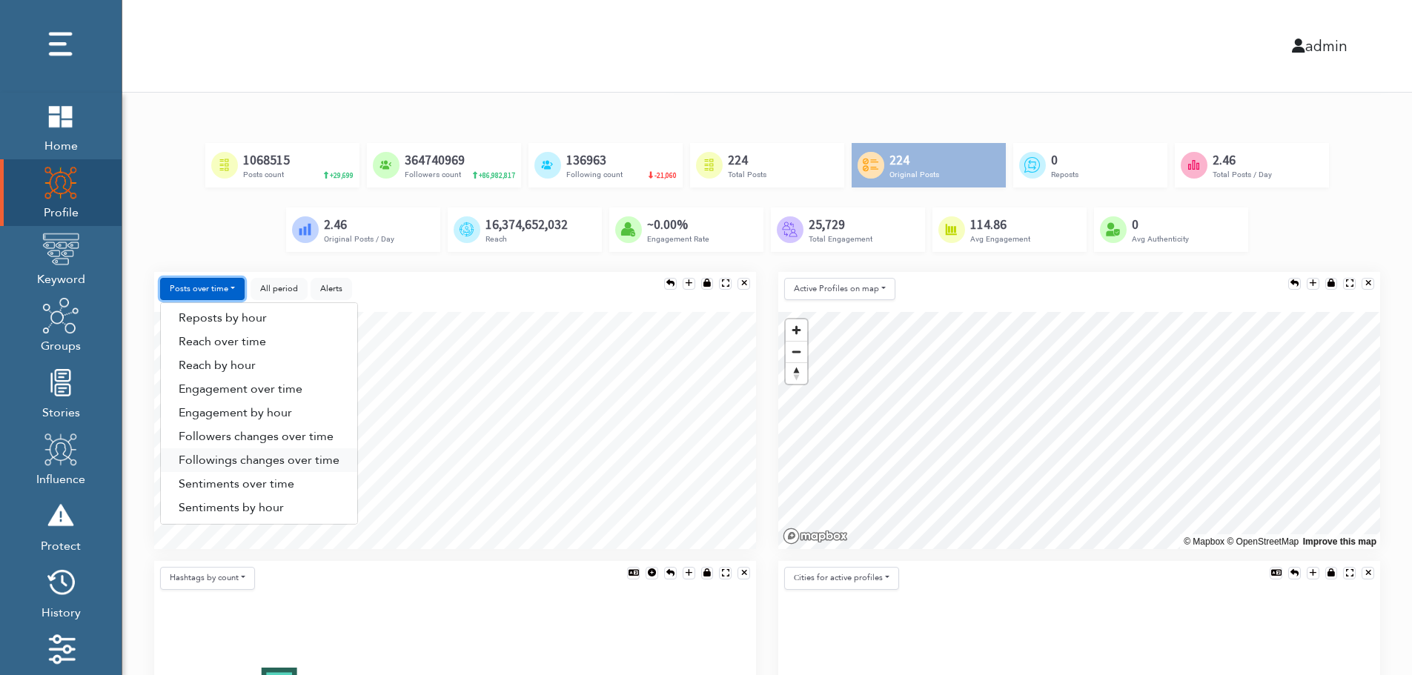
scroll to position [76, 0]
click at [273, 508] on link "Sentiments by hour" at bounding box center [259, 506] width 196 height 24
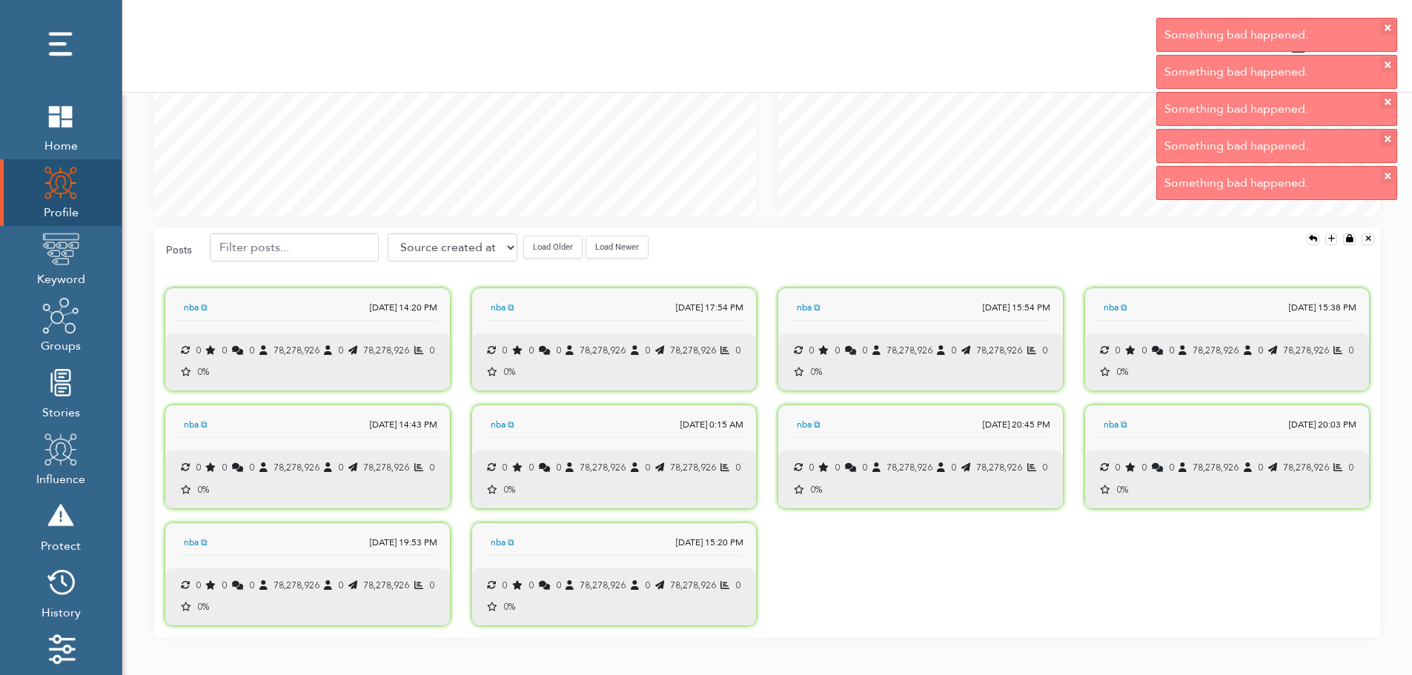
scroll to position [1429, 0]
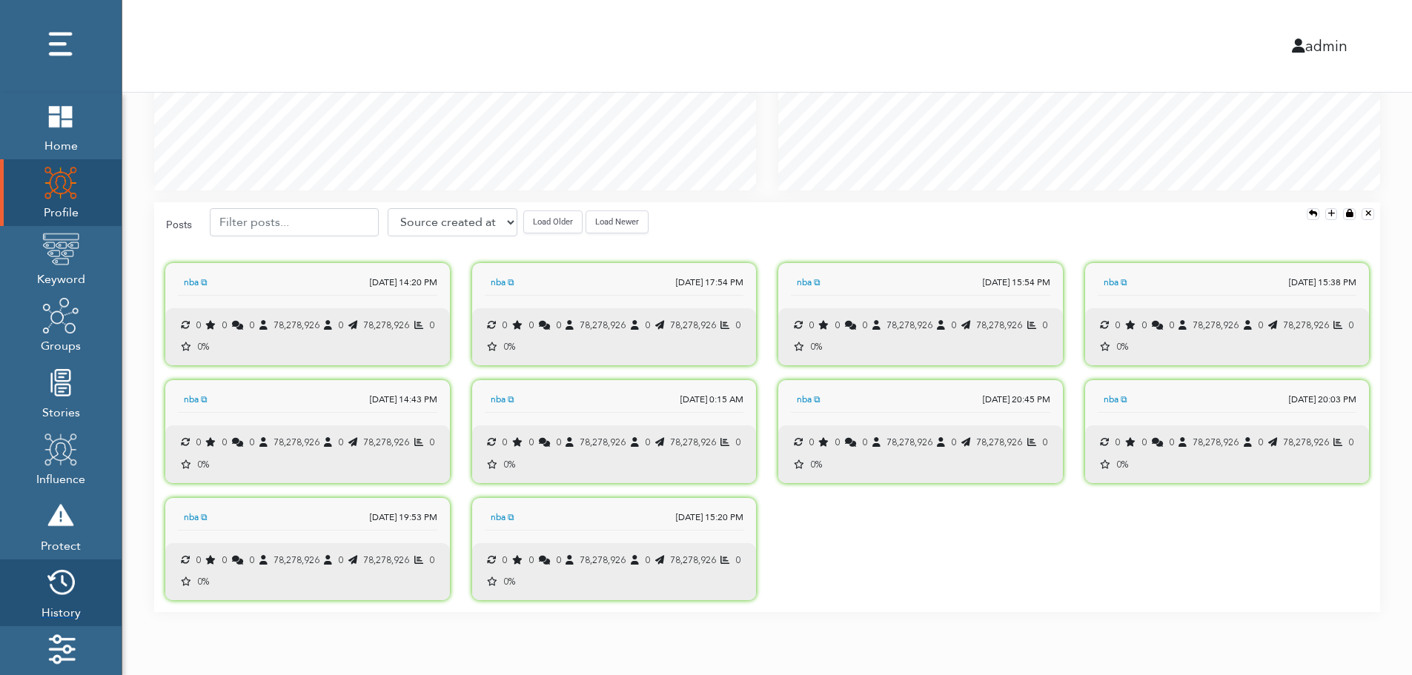
click at [57, 590] on img at bounding box center [60, 582] width 37 height 37
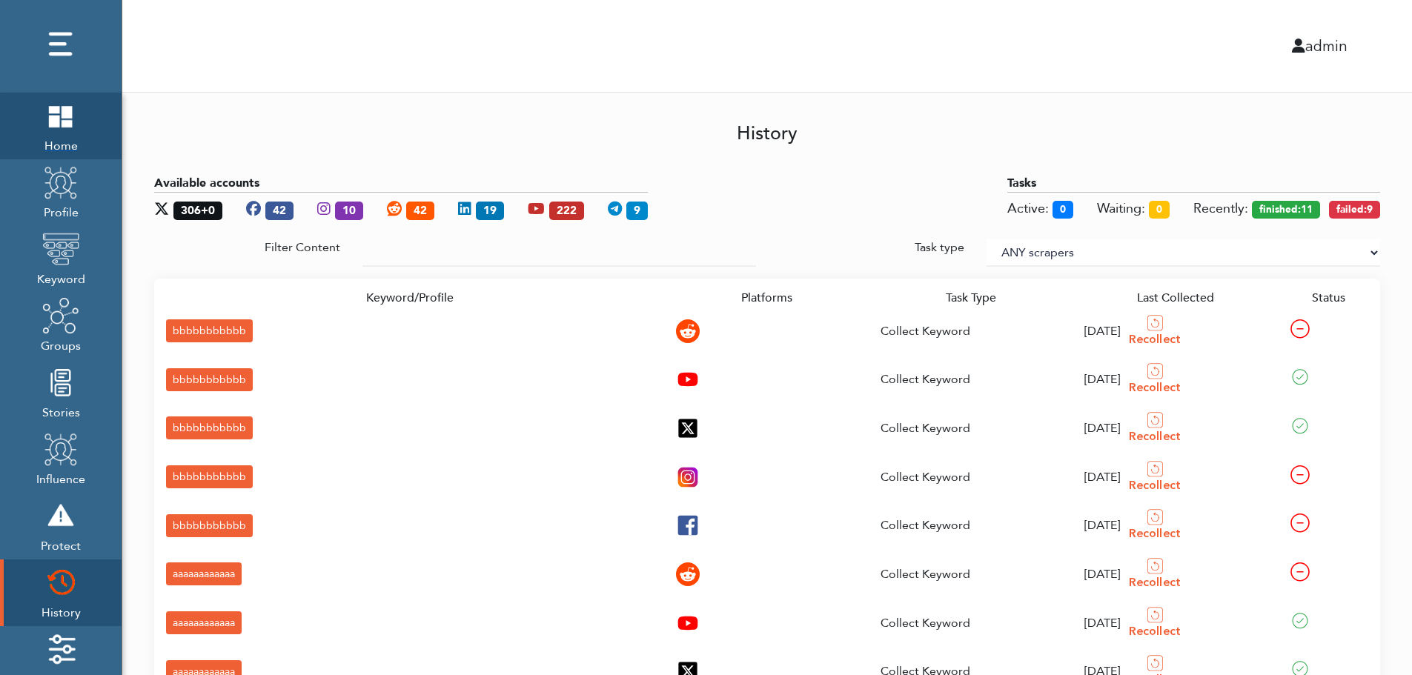
click at [64, 129] on img at bounding box center [60, 115] width 37 height 37
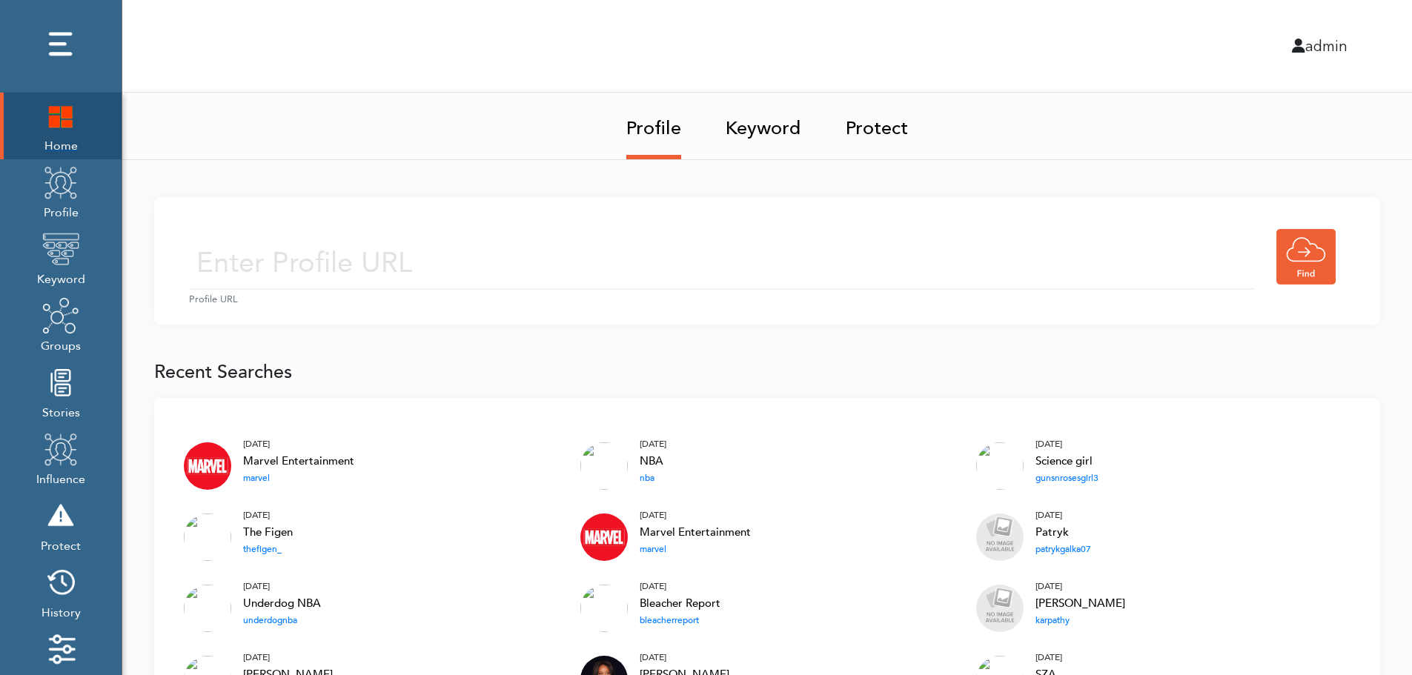
click at [51, 124] on img at bounding box center [60, 115] width 37 height 37
click at [568, 243] on input "text" at bounding box center [722, 263] width 1066 height 53
click at [549, 268] on input "text" at bounding box center [722, 263] width 1066 height 53
click at [769, 124] on link "Keyword" at bounding box center [764, 124] width 76 height 62
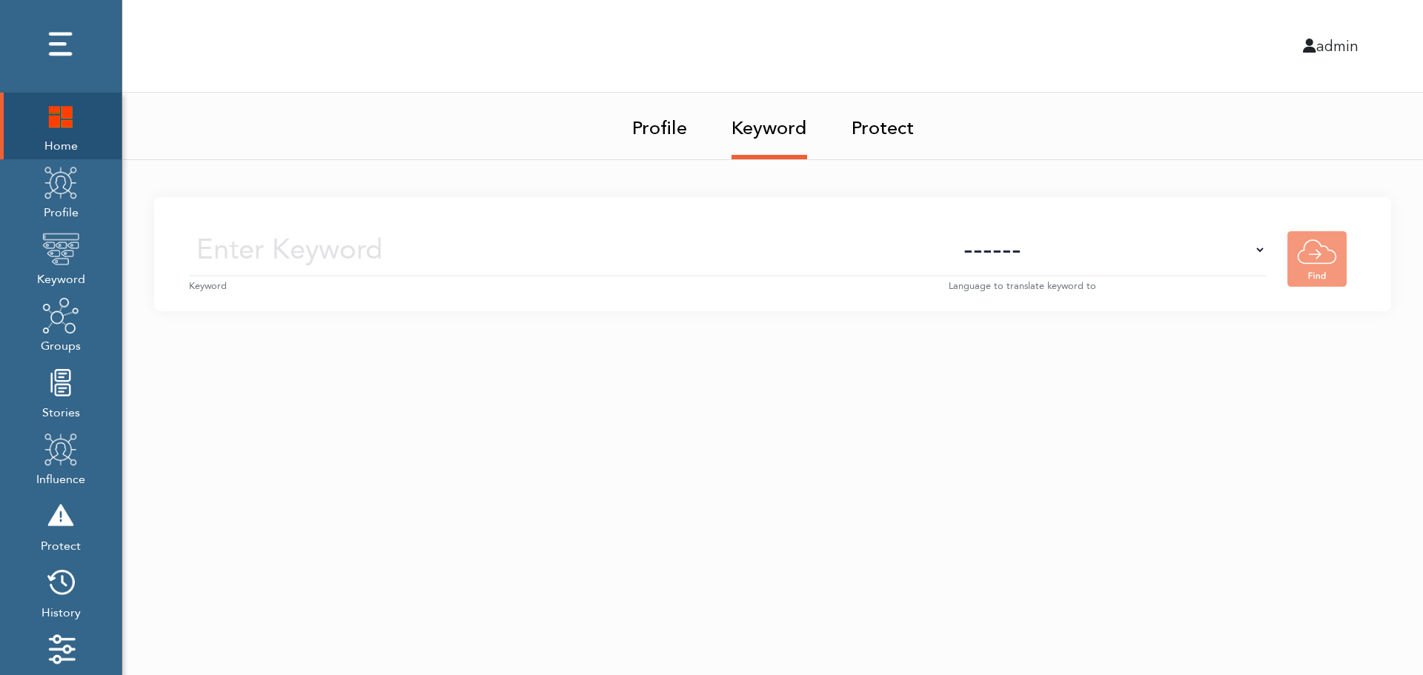
click at [599, 279] on small "Keyword" at bounding box center [569, 286] width 760 height 14
click at [616, 255] on input "text" at bounding box center [569, 250] width 760 height 53
click at [1134, 265] on select "------ Afrikaans (af) Albanian (sq) Amharic (am) Arabic (ar) Armenian (hy) Azer…" at bounding box center [1107, 250] width 317 height 53
click at [1136, 258] on select "------ Afrikaans (af) Albanian (sq) Amharic (am) Arabic (ar) Armenian (hy) Azer…" at bounding box center [1107, 250] width 317 height 53
click at [52, 199] on img at bounding box center [60, 182] width 37 height 37
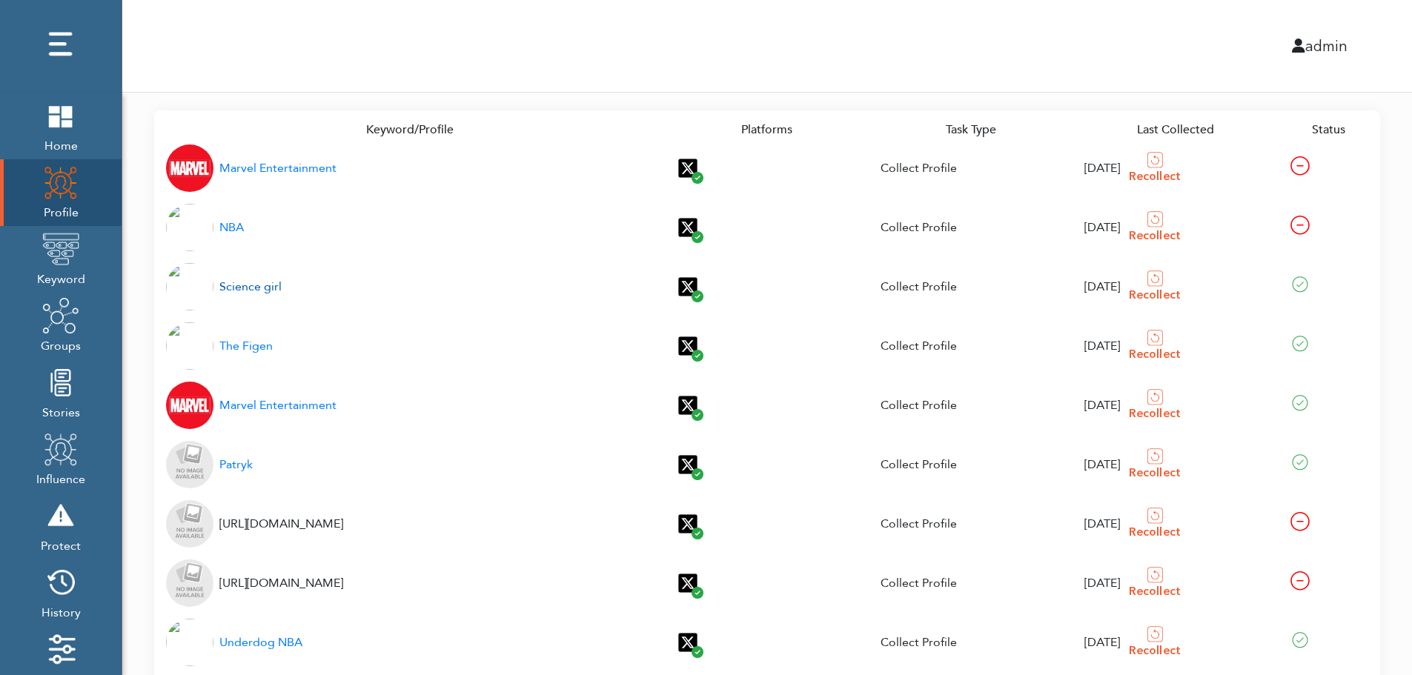
click at [259, 288] on div "Science girl" at bounding box center [250, 287] width 62 height 18
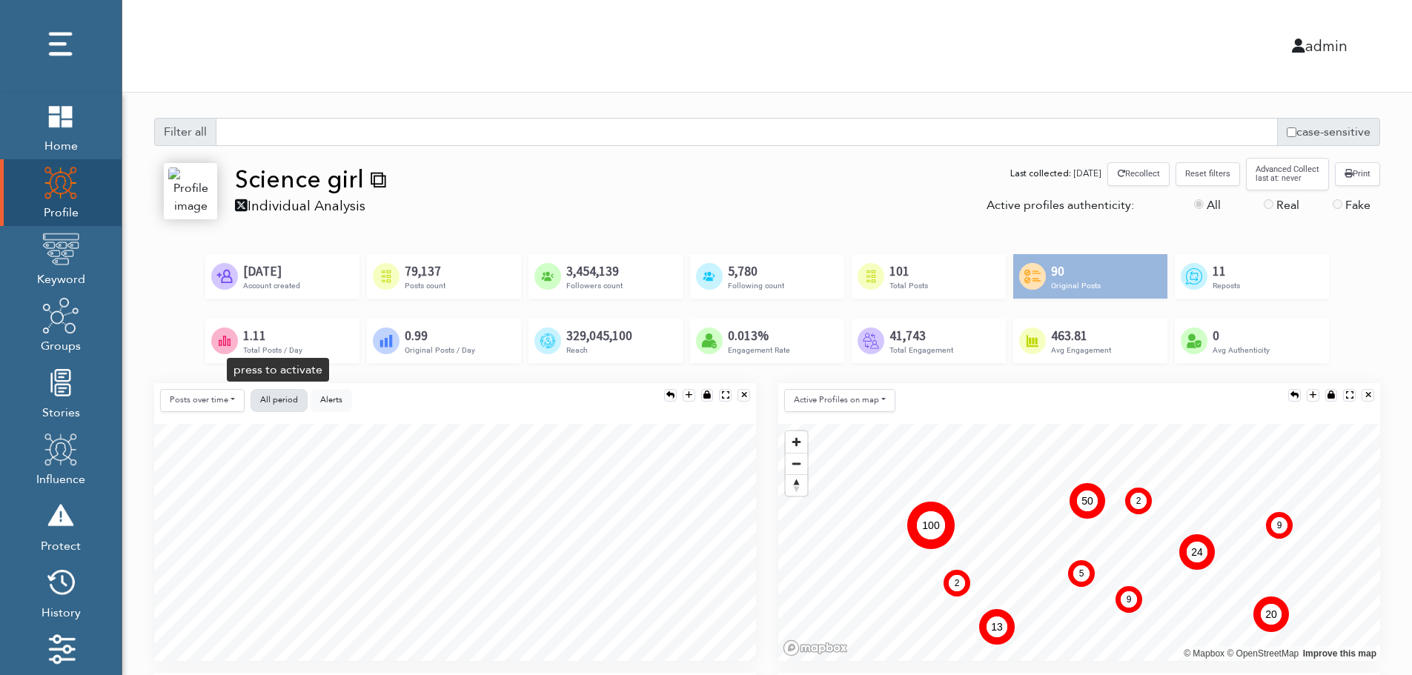
click at [278, 394] on span "All period" at bounding box center [279, 399] width 38 height 11
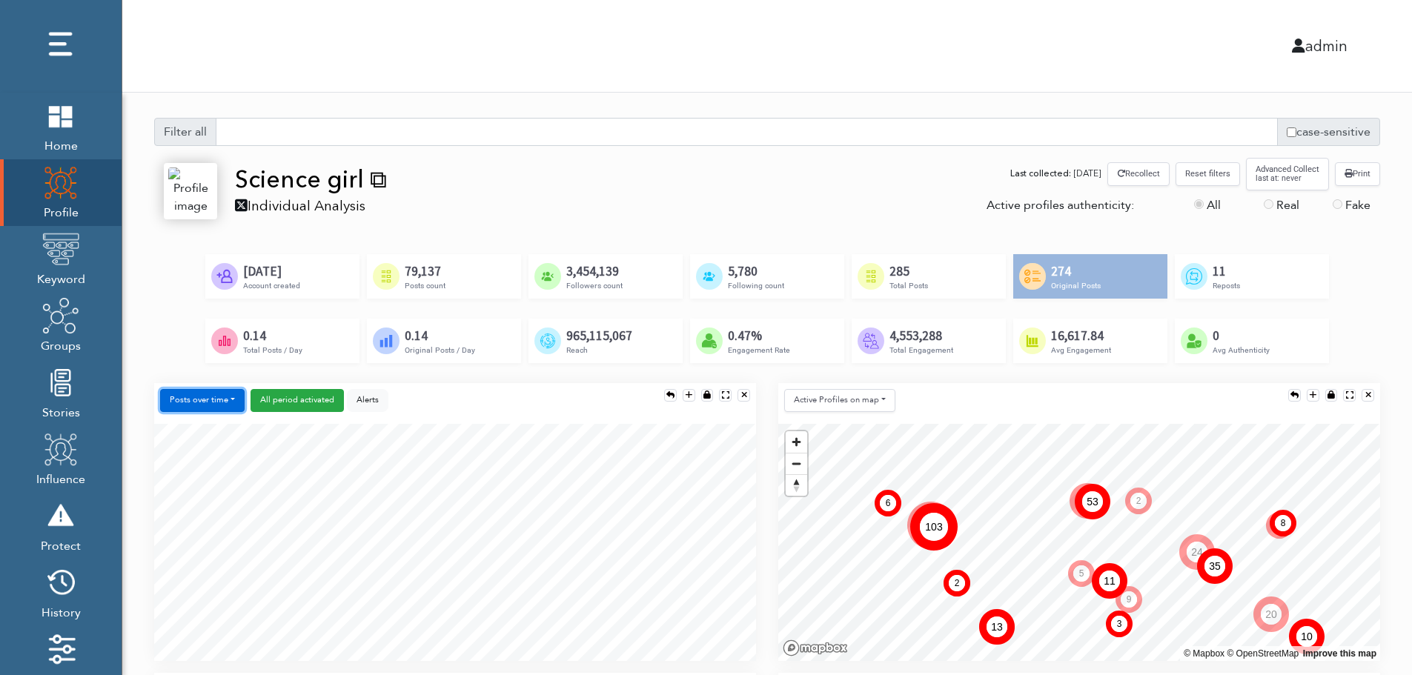
click at [215, 401] on button "Posts over time" at bounding box center [202, 400] width 85 height 23
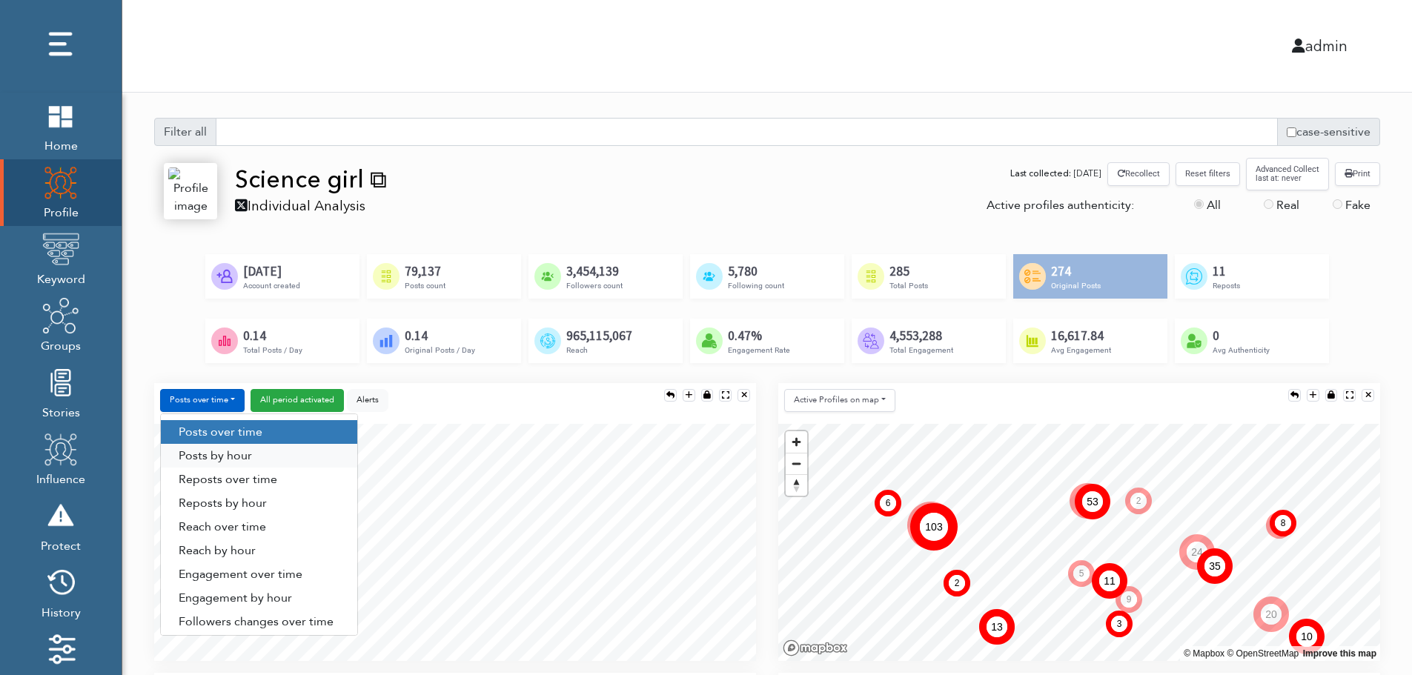
click at [256, 451] on link "Posts by hour" at bounding box center [259, 456] width 196 height 24
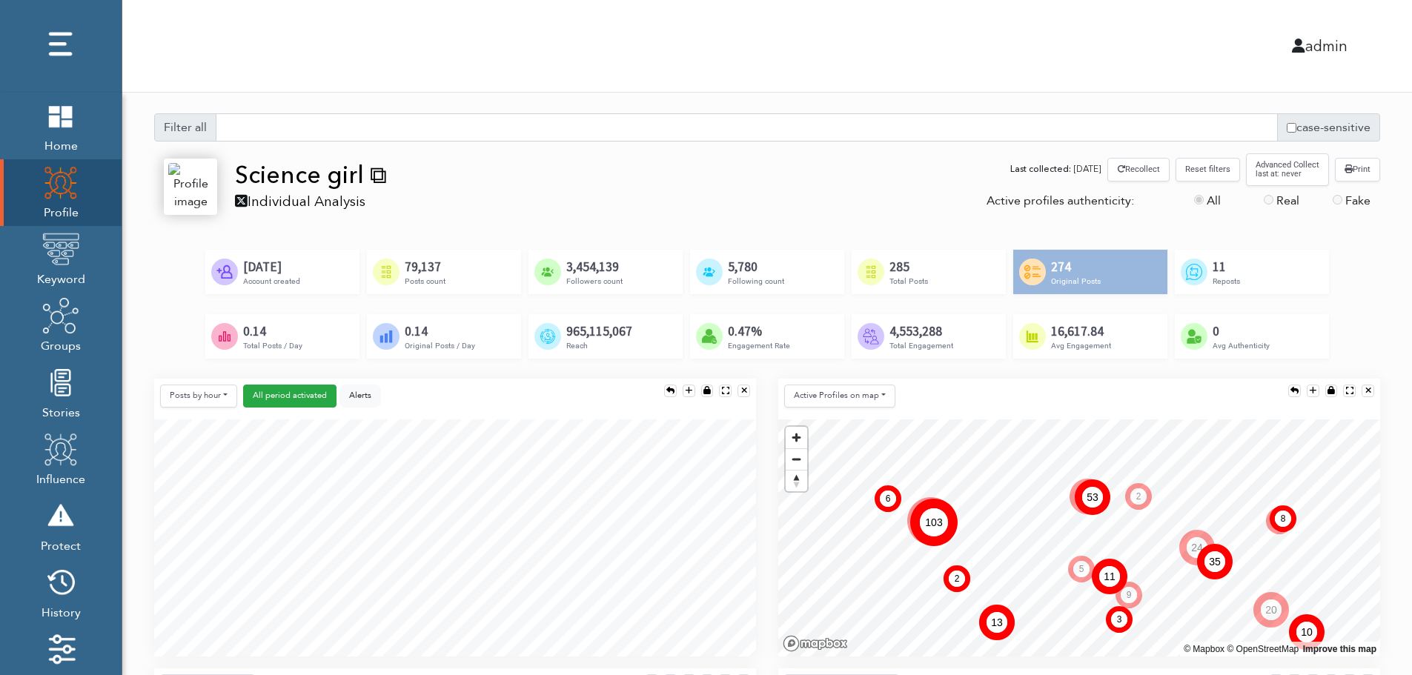
scroll to position [148, 0]
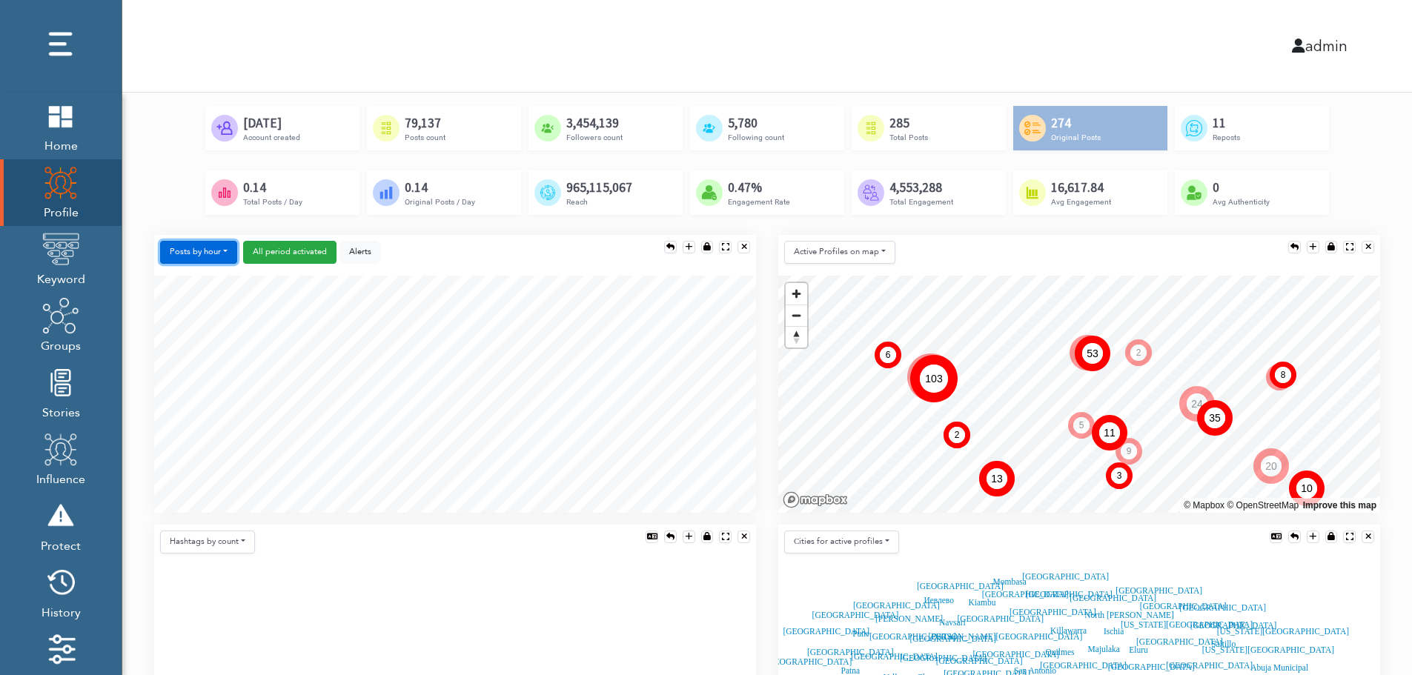
click at [200, 247] on button "Posts by hour" at bounding box center [198, 252] width 77 height 23
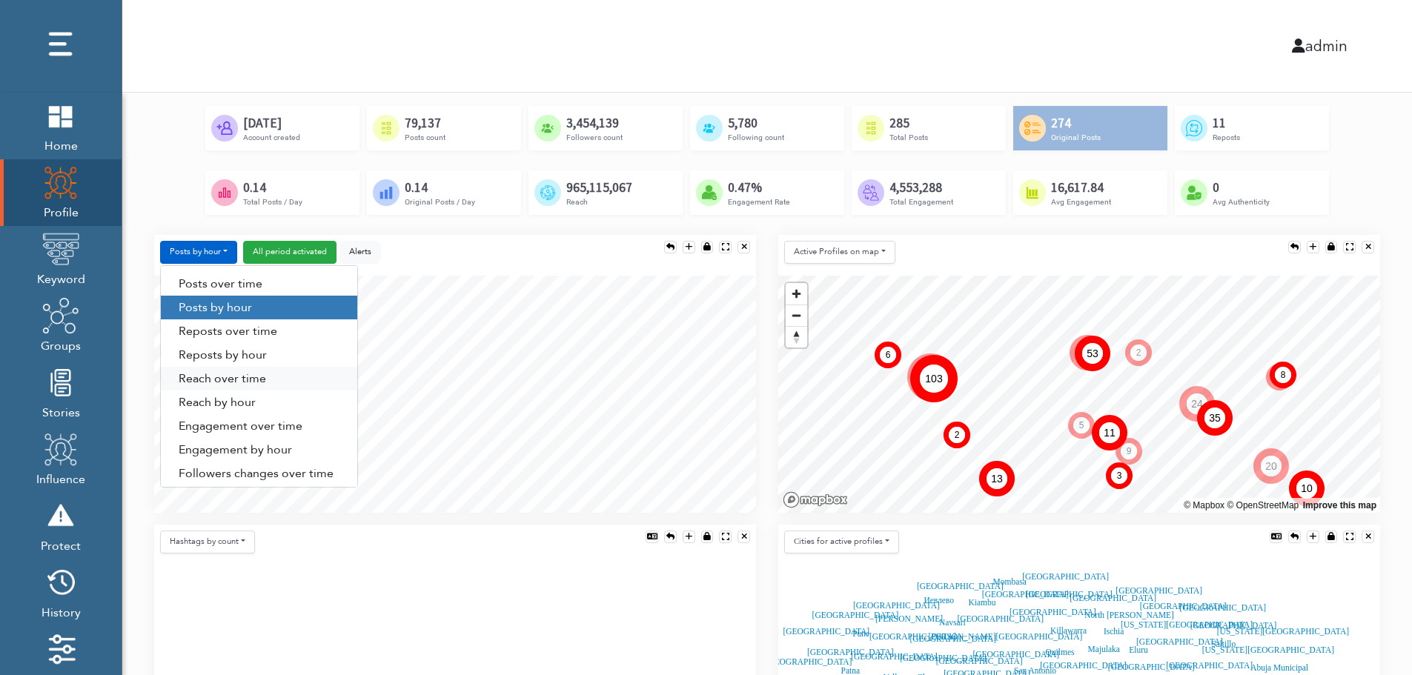
click at [203, 380] on link "Reach over time" at bounding box center [259, 379] width 196 height 24
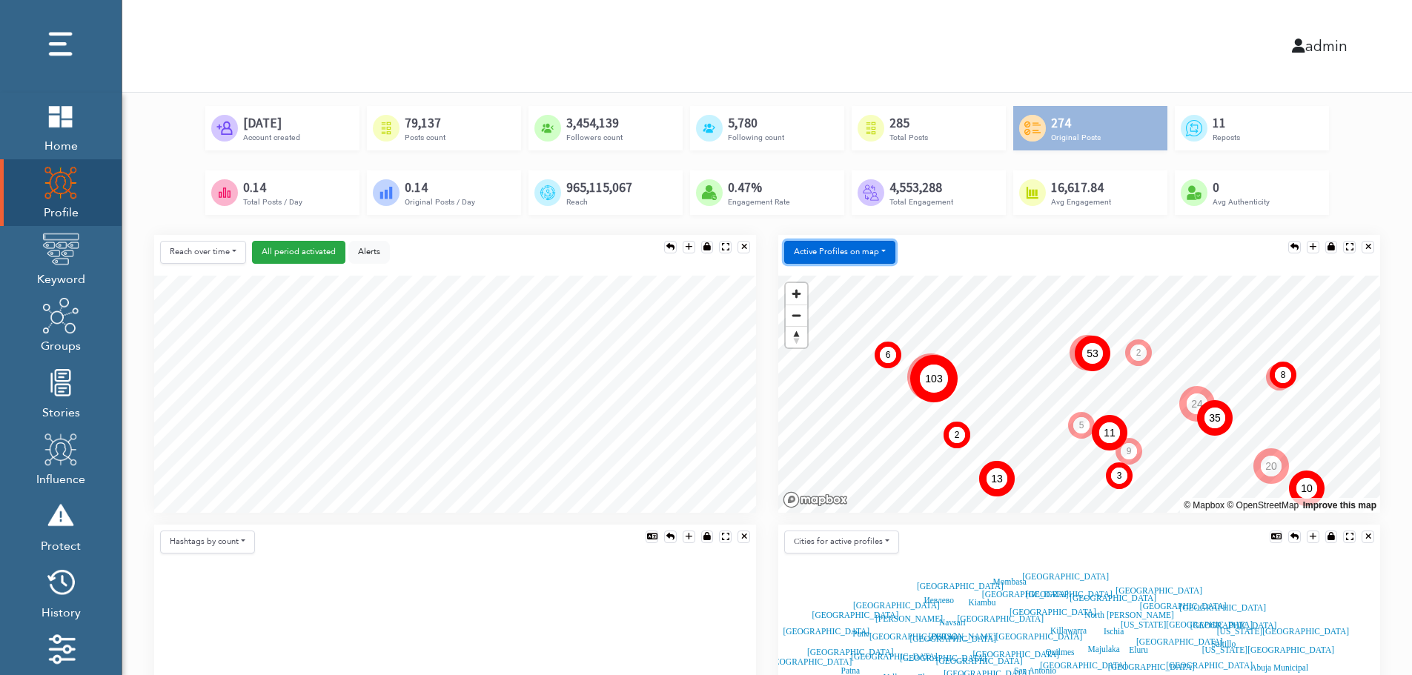
click at [834, 254] on button "Active Profiles on map" at bounding box center [839, 252] width 111 height 23
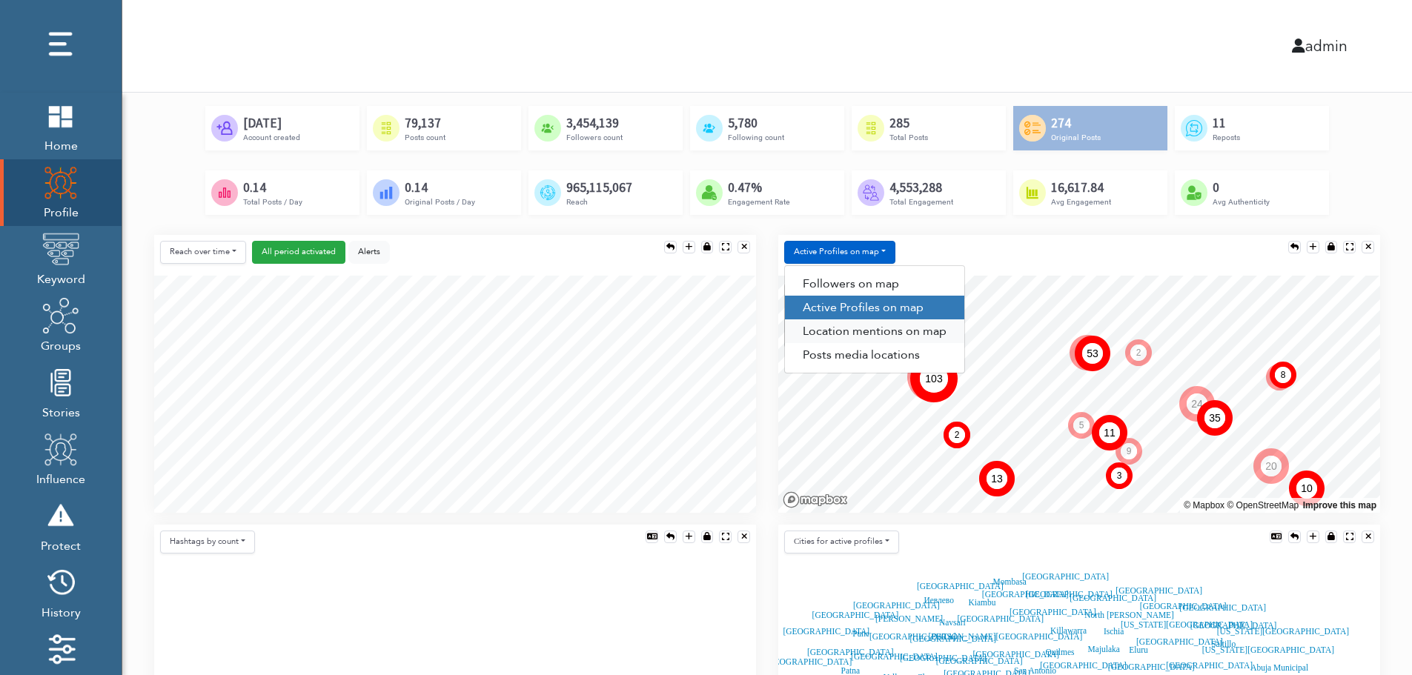
click at [902, 330] on link "Location mentions on map" at bounding box center [874, 331] width 179 height 24
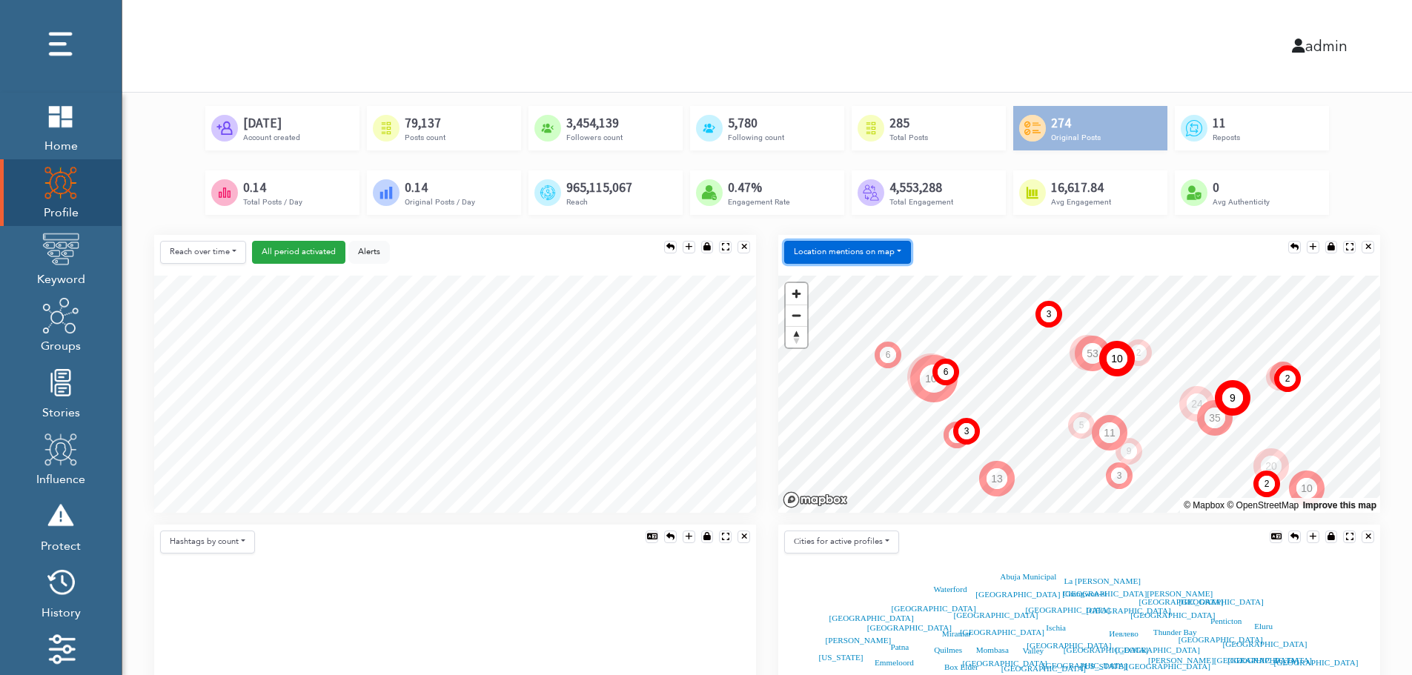
click at [894, 242] on button "Location mentions on map" at bounding box center [847, 252] width 127 height 23
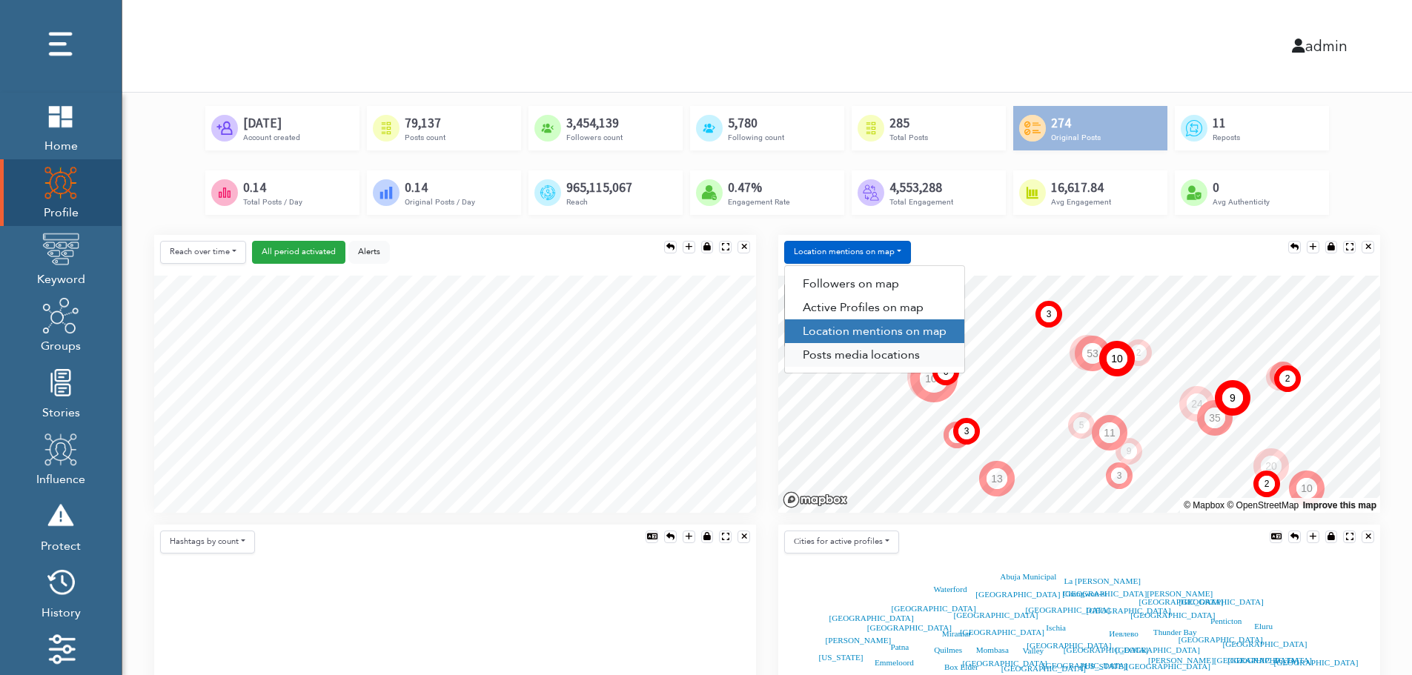
click at [864, 358] on link "Posts media locations" at bounding box center [874, 355] width 179 height 24
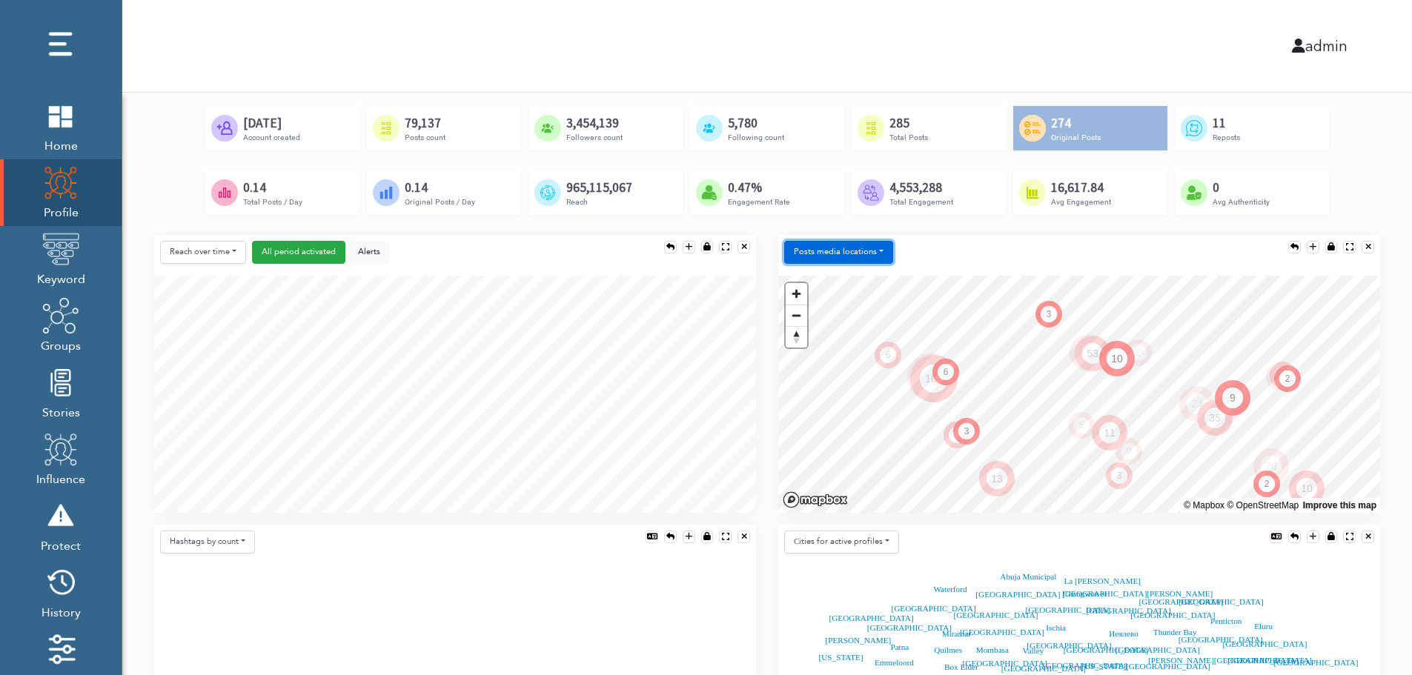
click at [861, 247] on button "Posts media locations" at bounding box center [838, 252] width 109 height 23
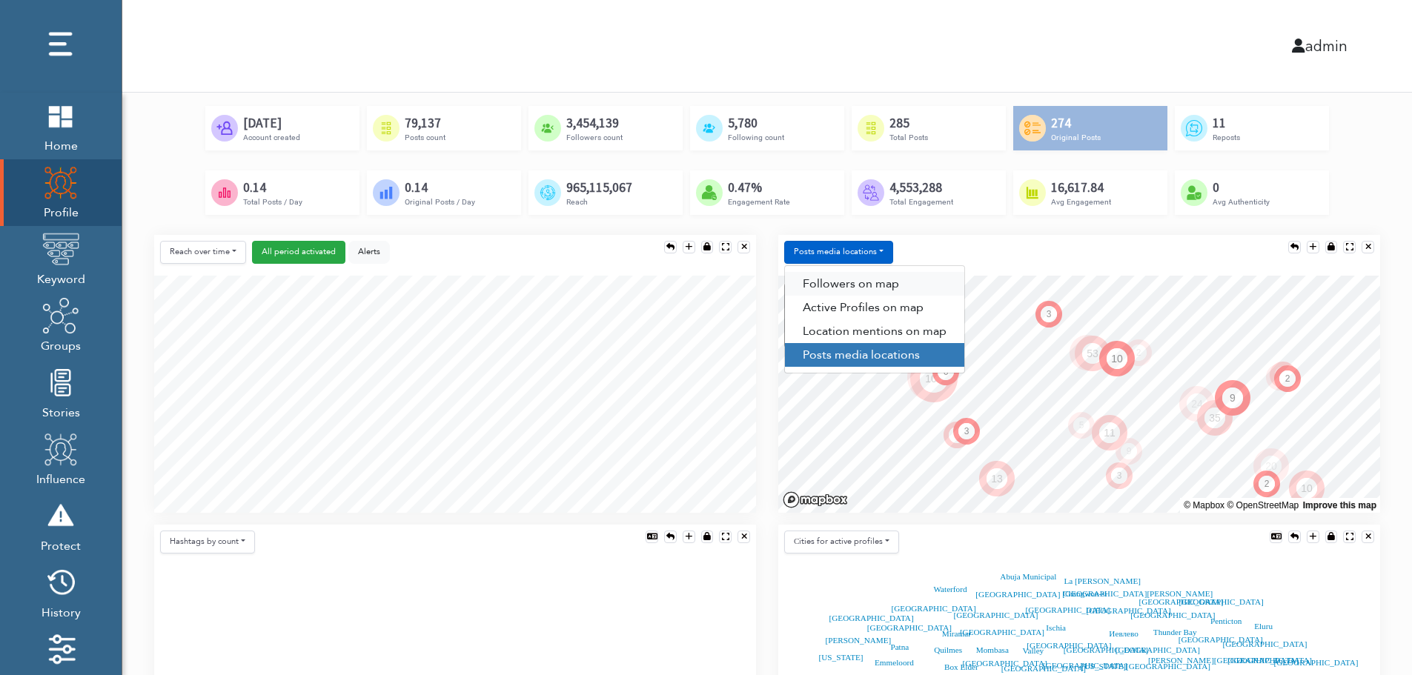
click at [860, 274] on link "Followers on map" at bounding box center [874, 284] width 179 height 24
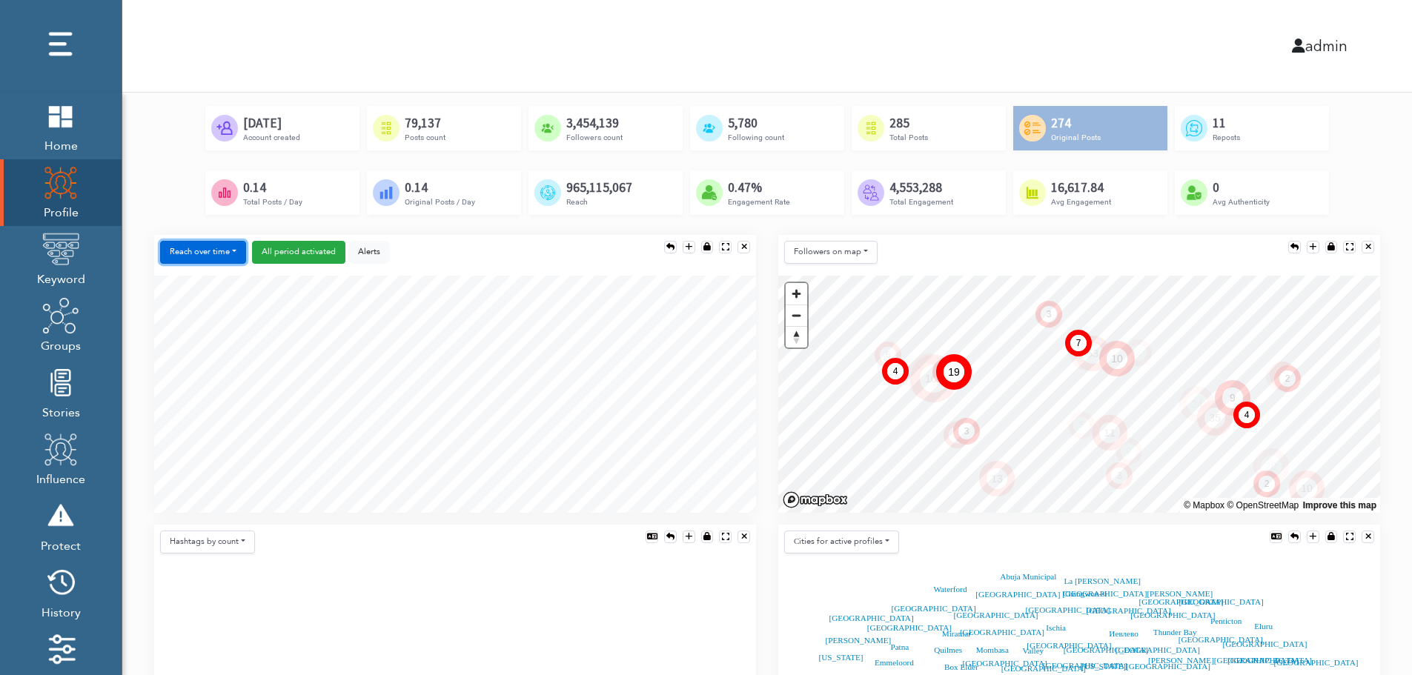
click at [176, 241] on button "Reach over time" at bounding box center [203, 252] width 86 height 23
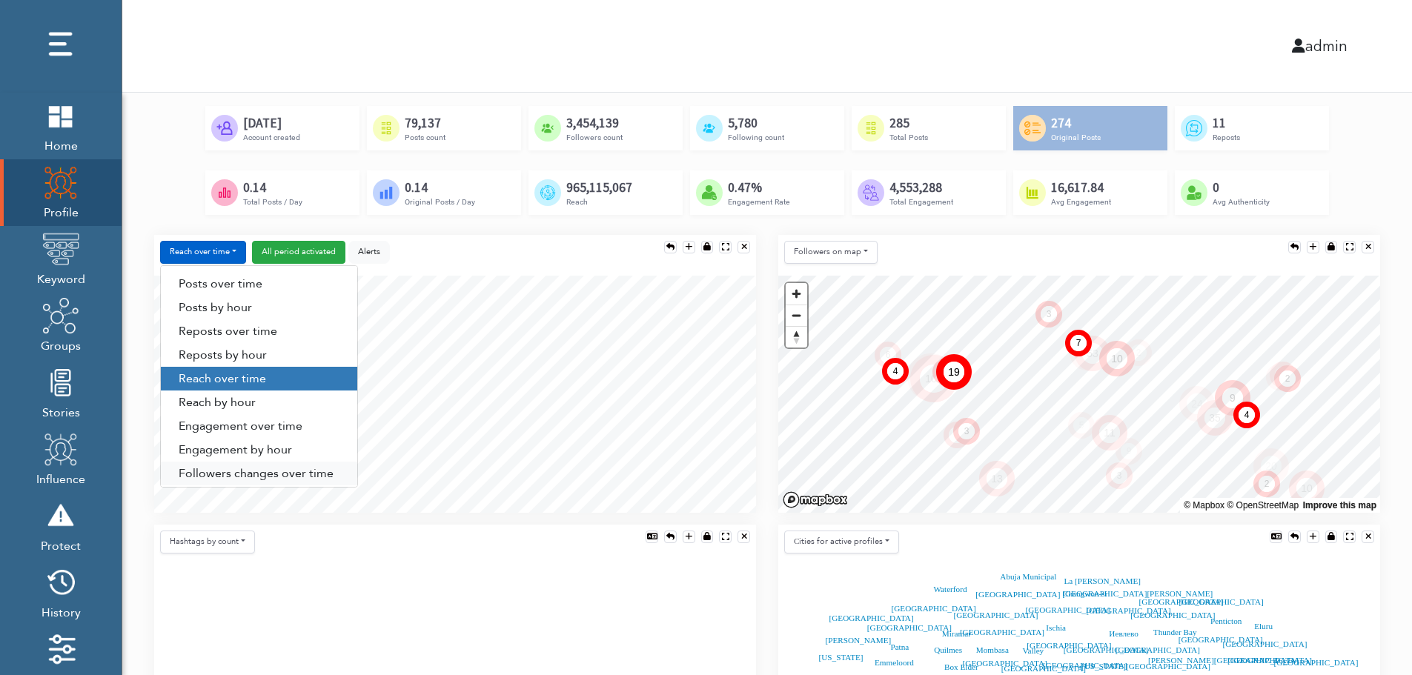
click at [221, 469] on link "Followers changes over time" at bounding box center [259, 474] width 196 height 24
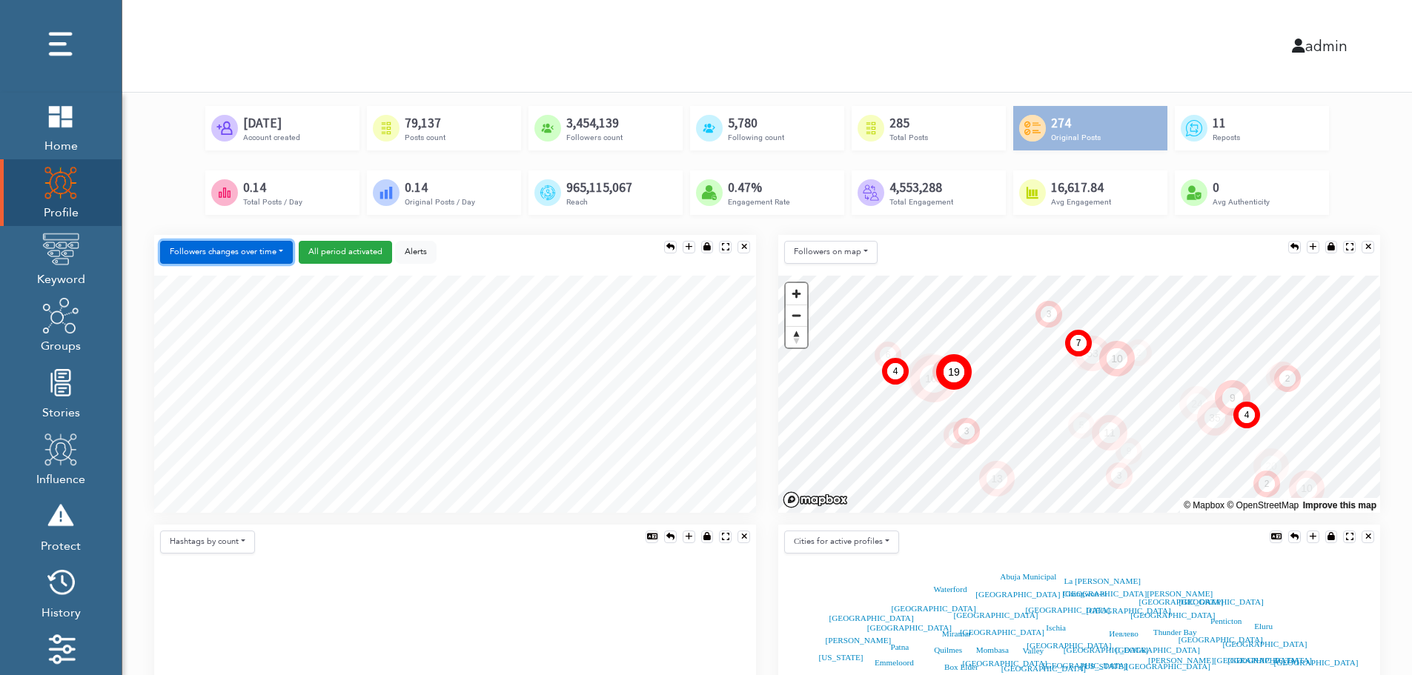
click at [248, 250] on button "Followers changes over time" at bounding box center [226, 252] width 133 height 23
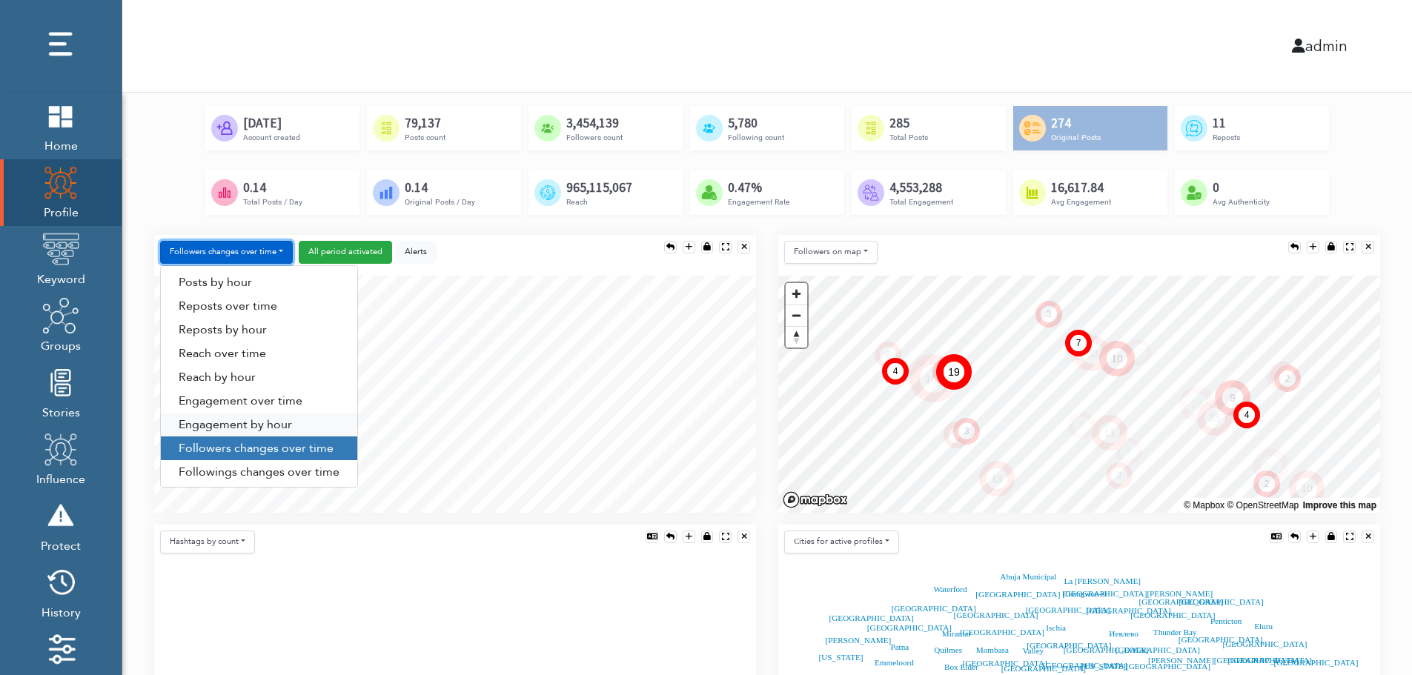
scroll to position [76, 0]
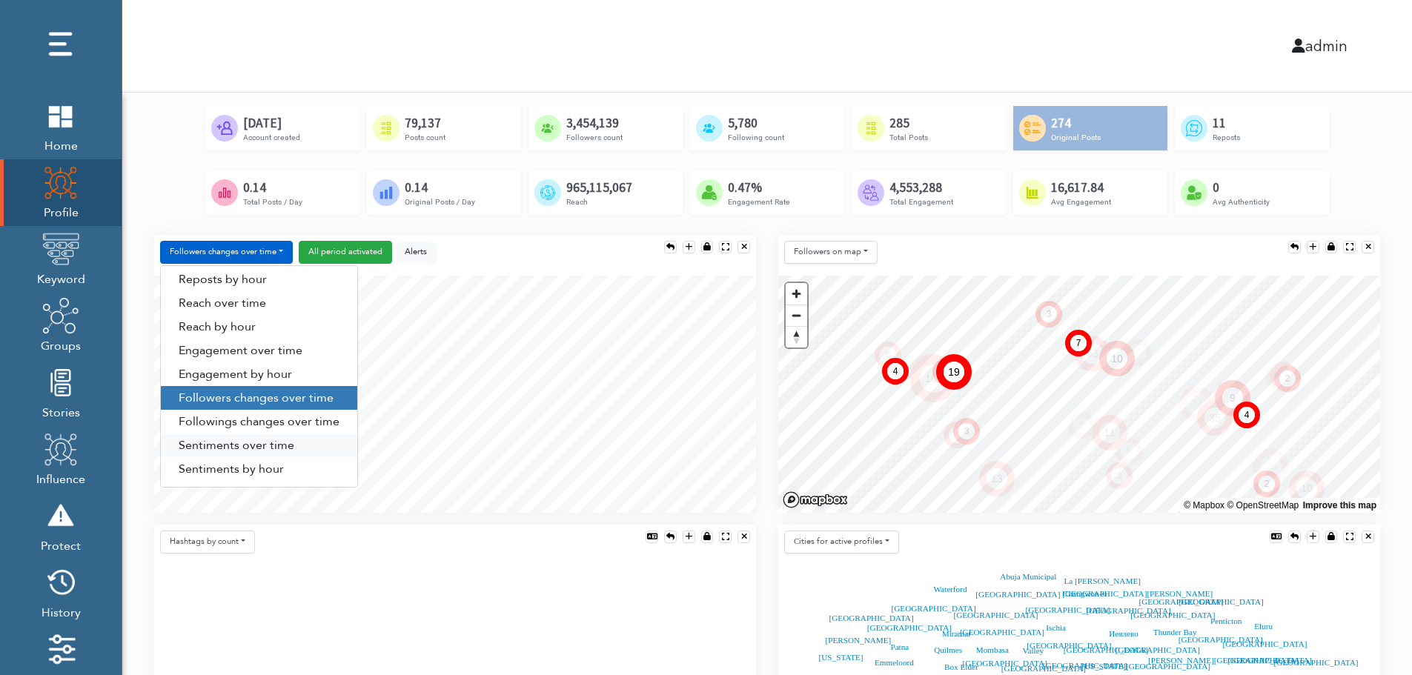
click at [242, 443] on link "Sentiments over time" at bounding box center [259, 446] width 196 height 24
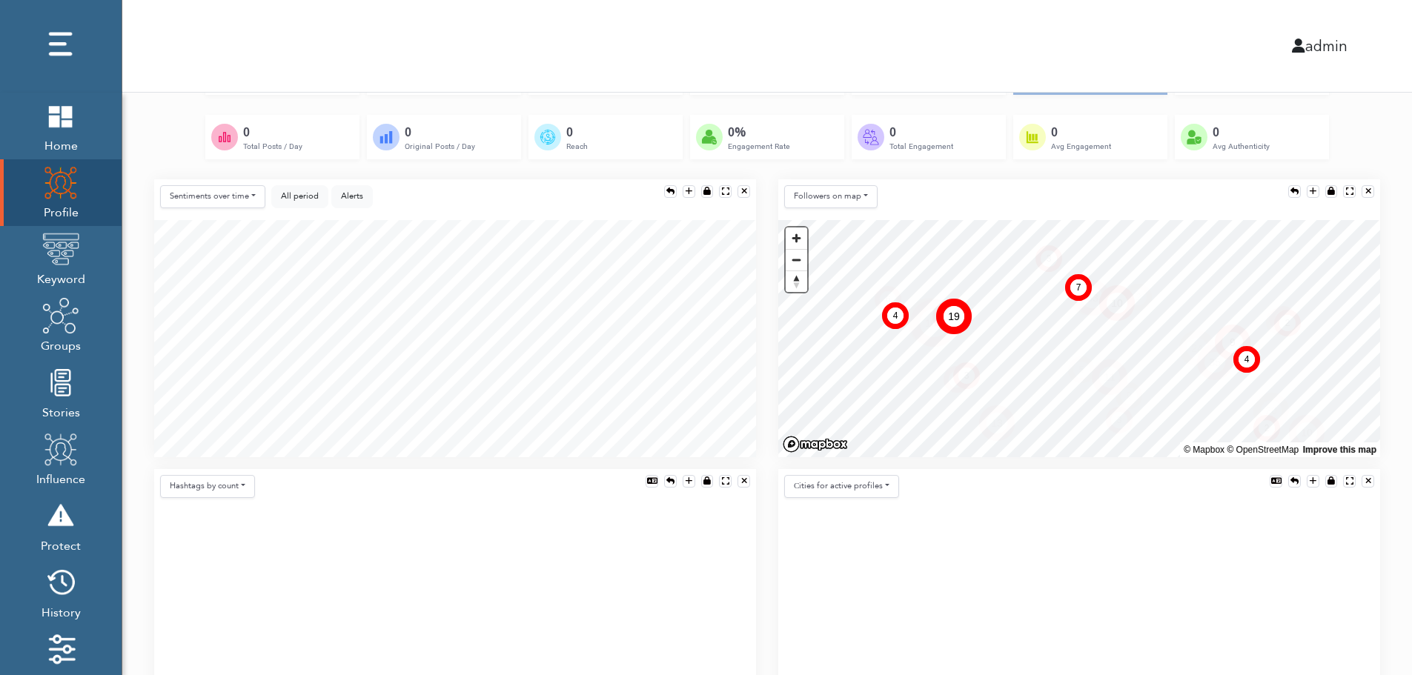
scroll to position [297, 0]
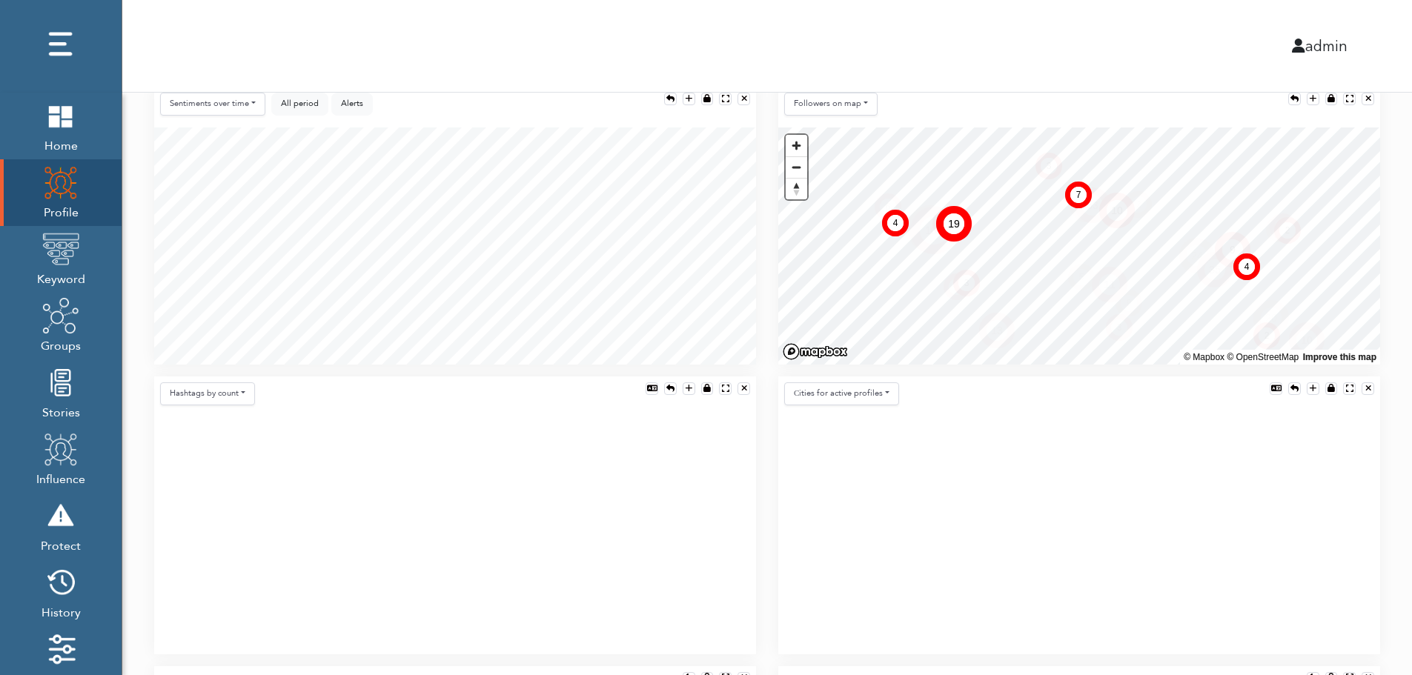
click at [413, 499] on icon at bounding box center [455, 535] width 602 height 237
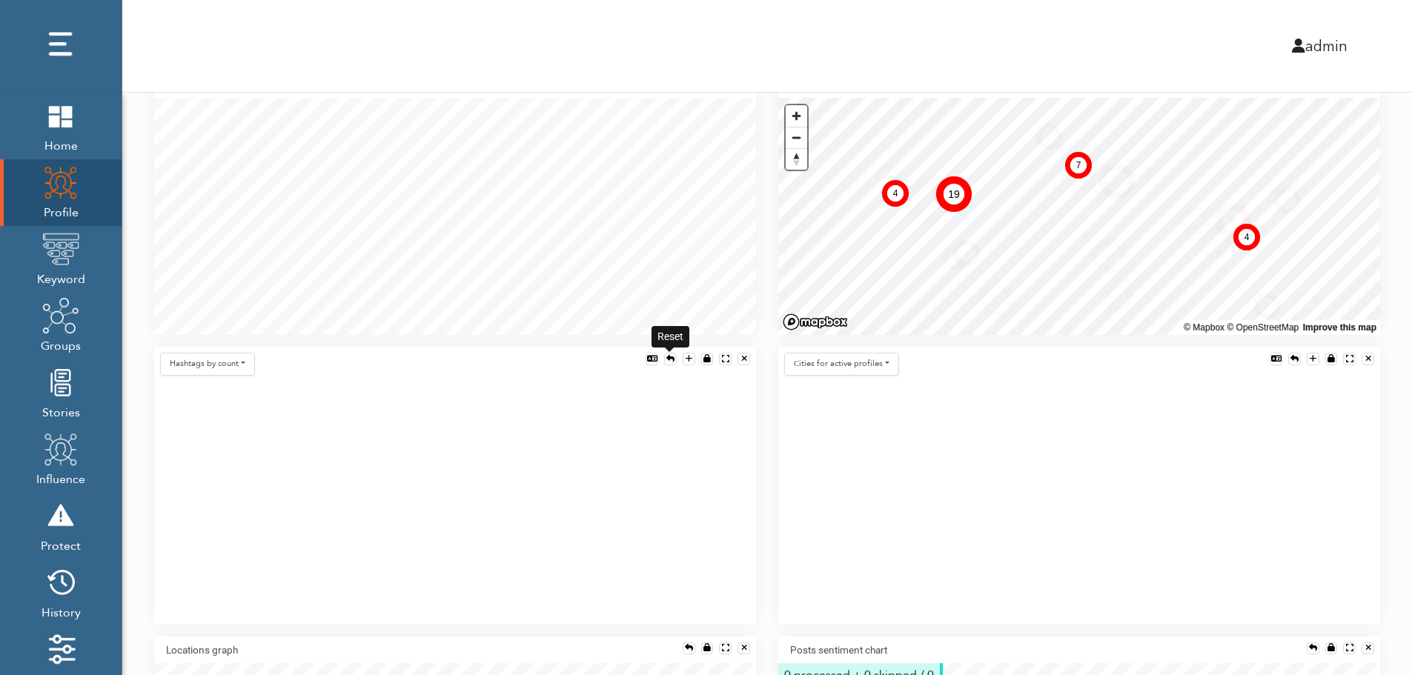
scroll to position [356, 0]
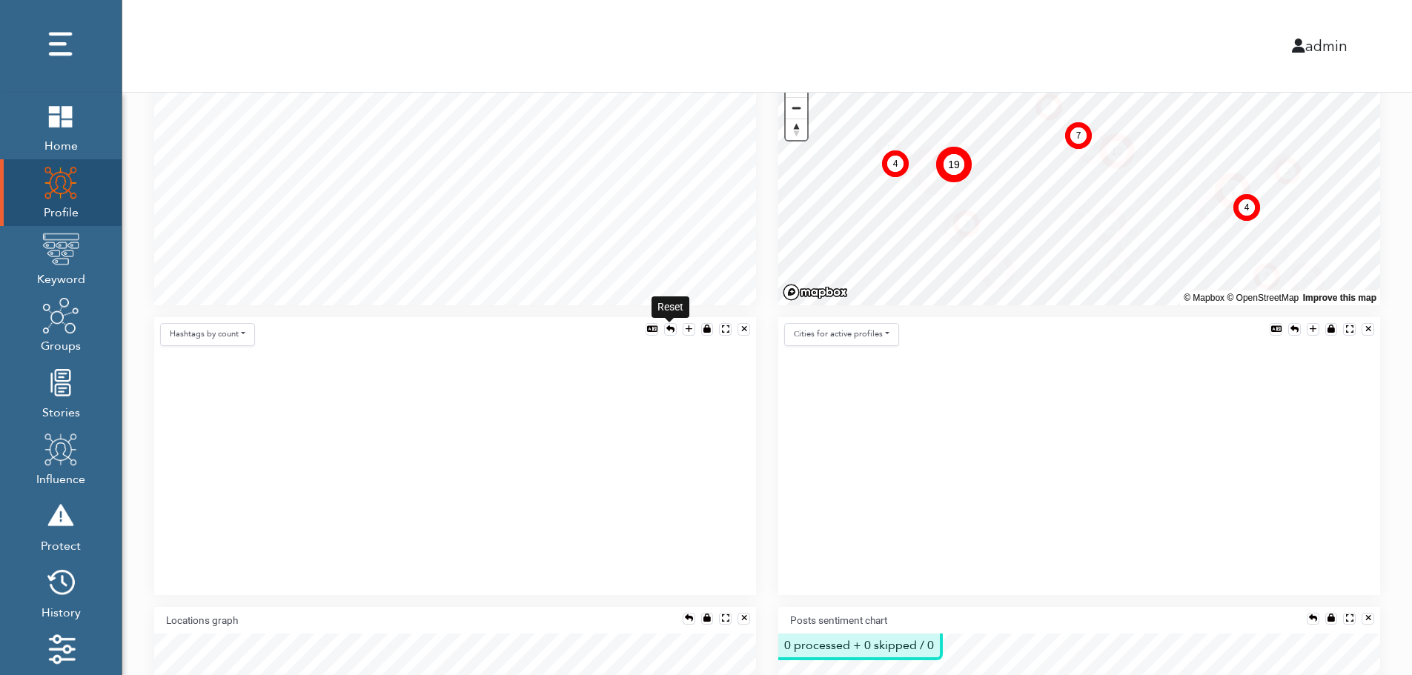
click at [669, 325] on div at bounding box center [670, 329] width 8 height 8
click at [224, 336] on button "Hashtags by count" at bounding box center [207, 334] width 95 height 23
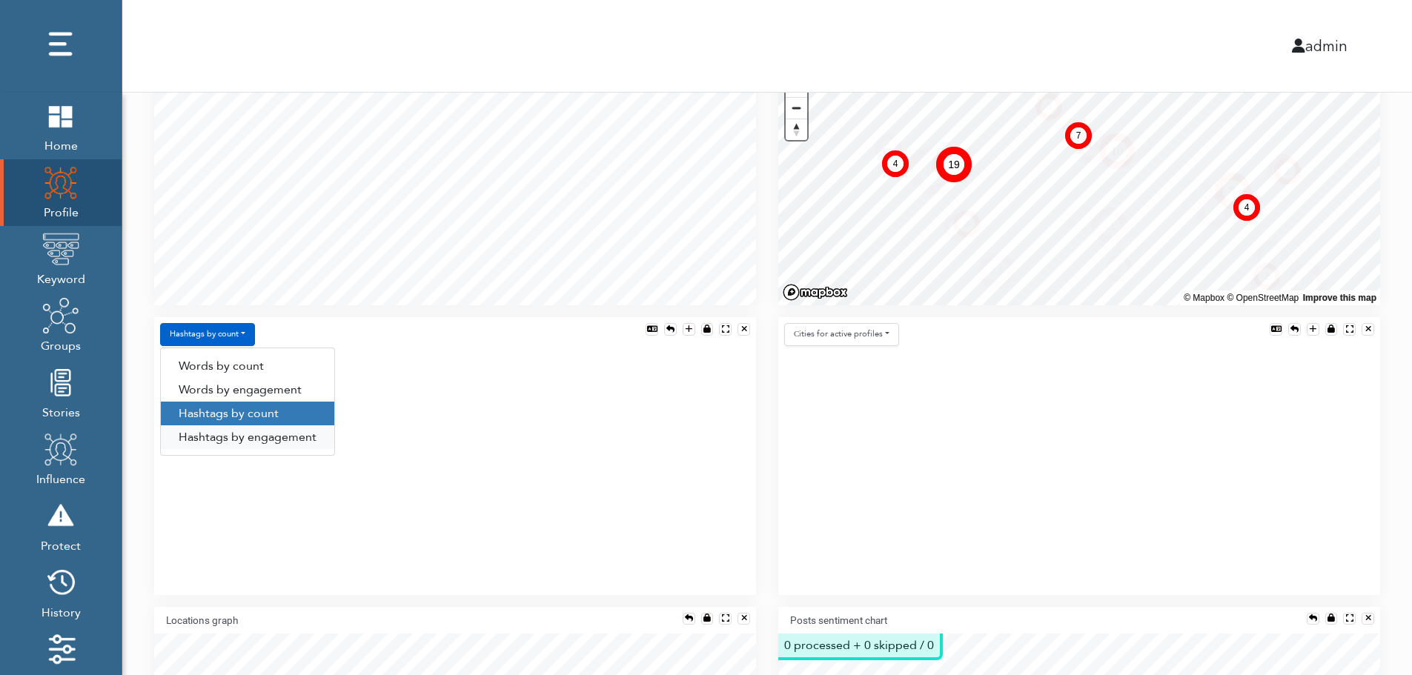
click at [224, 435] on link "Hashtags by engagement" at bounding box center [247, 438] width 173 height 24
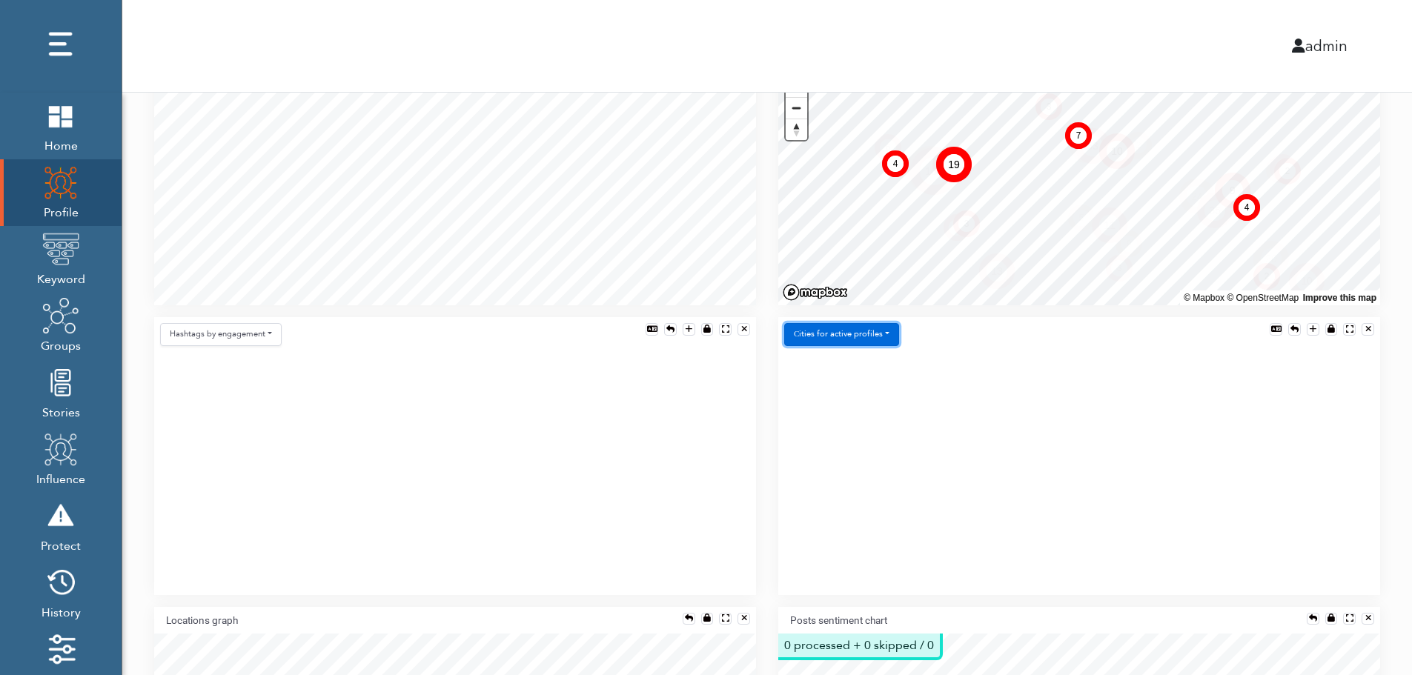
click at [875, 332] on button "Сities for active profiles" at bounding box center [841, 334] width 115 height 23
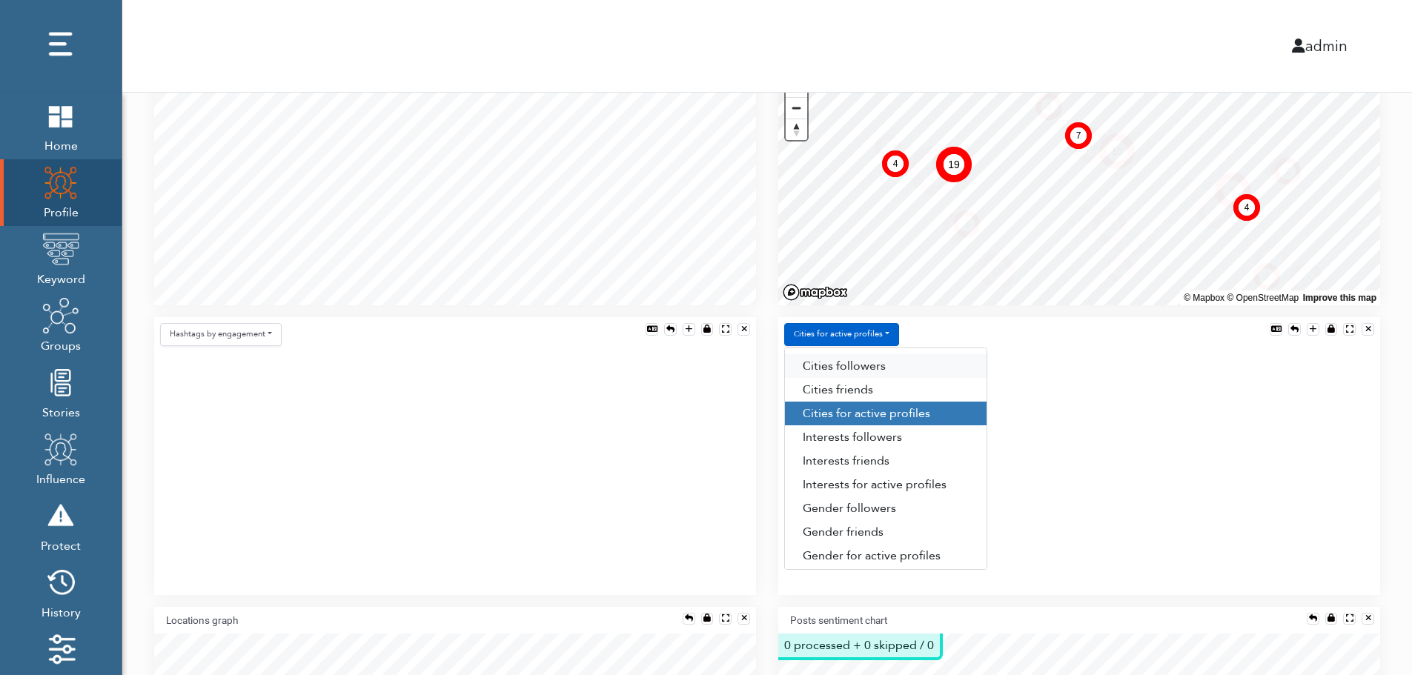
click at [887, 364] on link "Сities followers" at bounding box center [886, 366] width 202 height 24
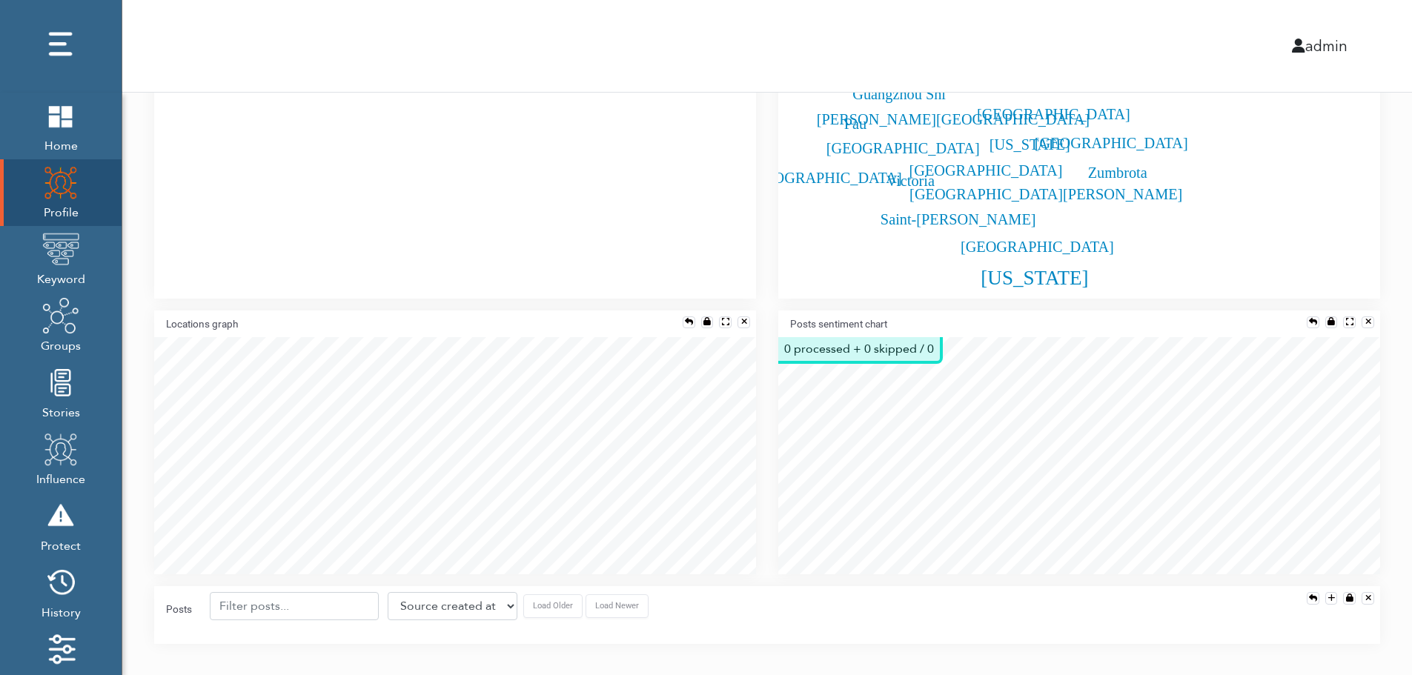
scroll to position [682, 0]
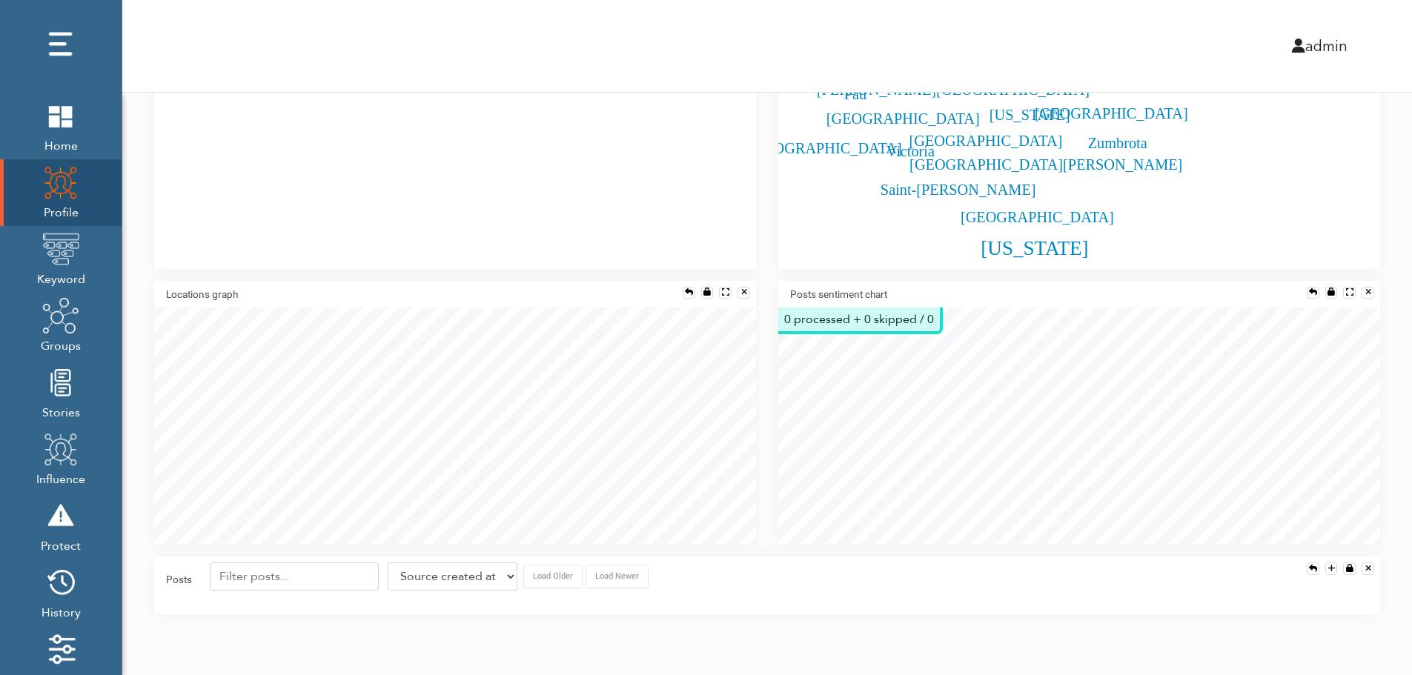
click at [1310, 285] on div "Posts sentiment chart" at bounding box center [1079, 294] width 602 height 27
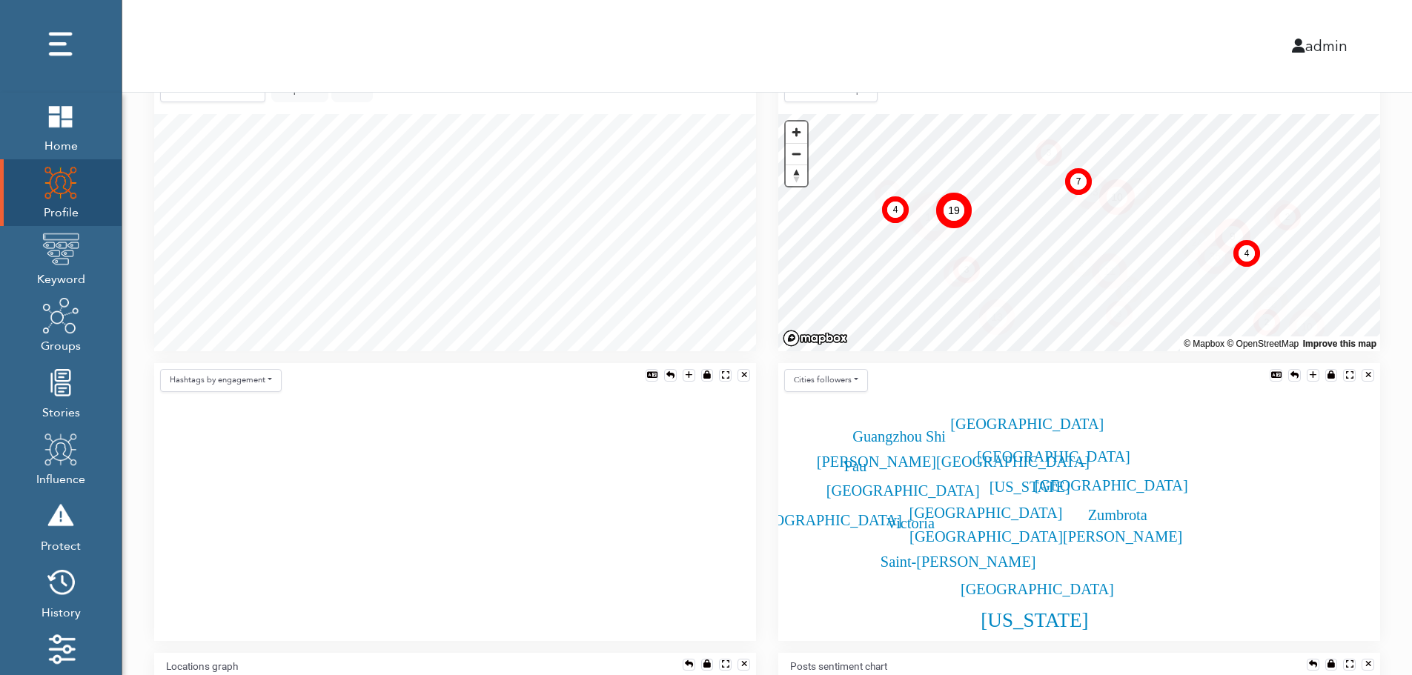
scroll to position [299, 0]
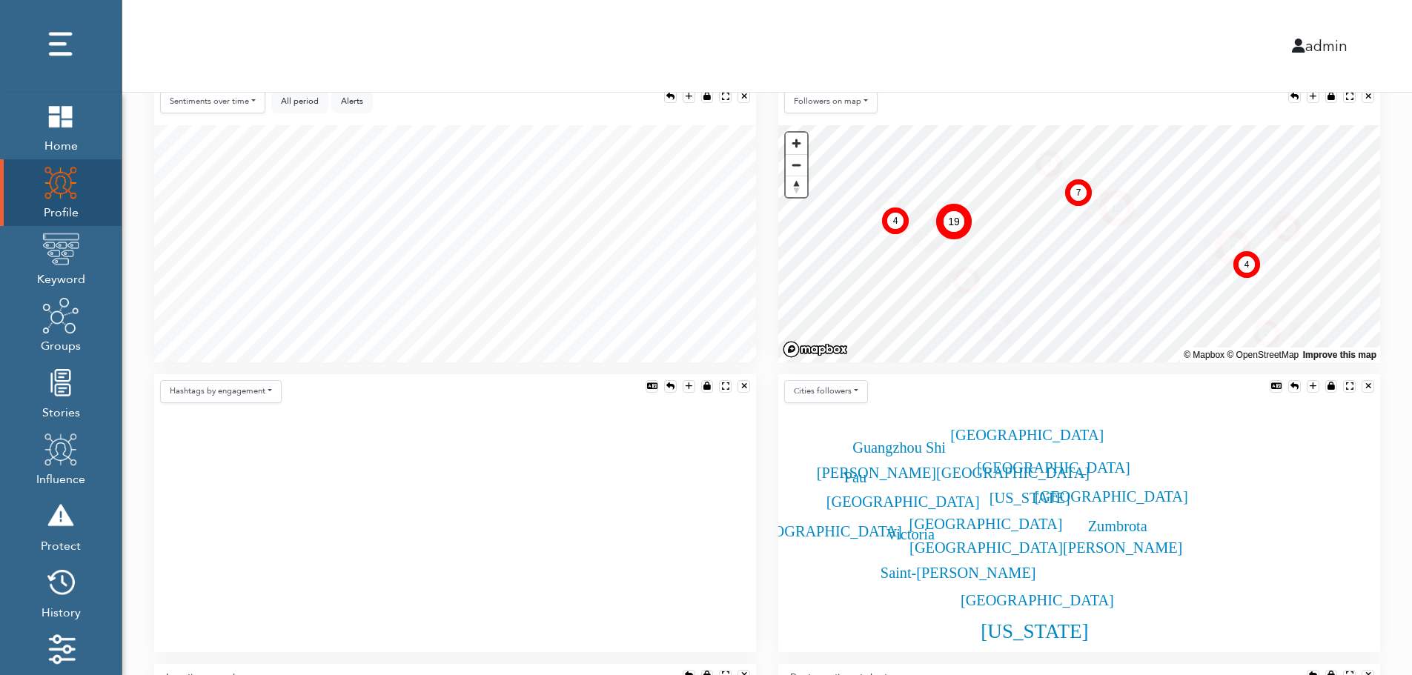
click at [426, 116] on div "Sentiments over time Posts over time Posts by hour Reposts over time Reposts by…" at bounding box center [455, 105] width 602 height 41
click at [431, 122] on div "Sentiments over time Posts over time Posts by hour Reposts over time Reposts by…" at bounding box center [455, 105] width 602 height 41
click at [290, 117] on div "All period Alerts show $ show #" at bounding box center [322, 104] width 102 height 29
click at [524, 113] on div "Sentiments over time Posts over time Posts by hour Reposts over time Reposts by…" at bounding box center [455, 105] width 602 height 41
click at [64, 252] on img at bounding box center [60, 249] width 37 height 37
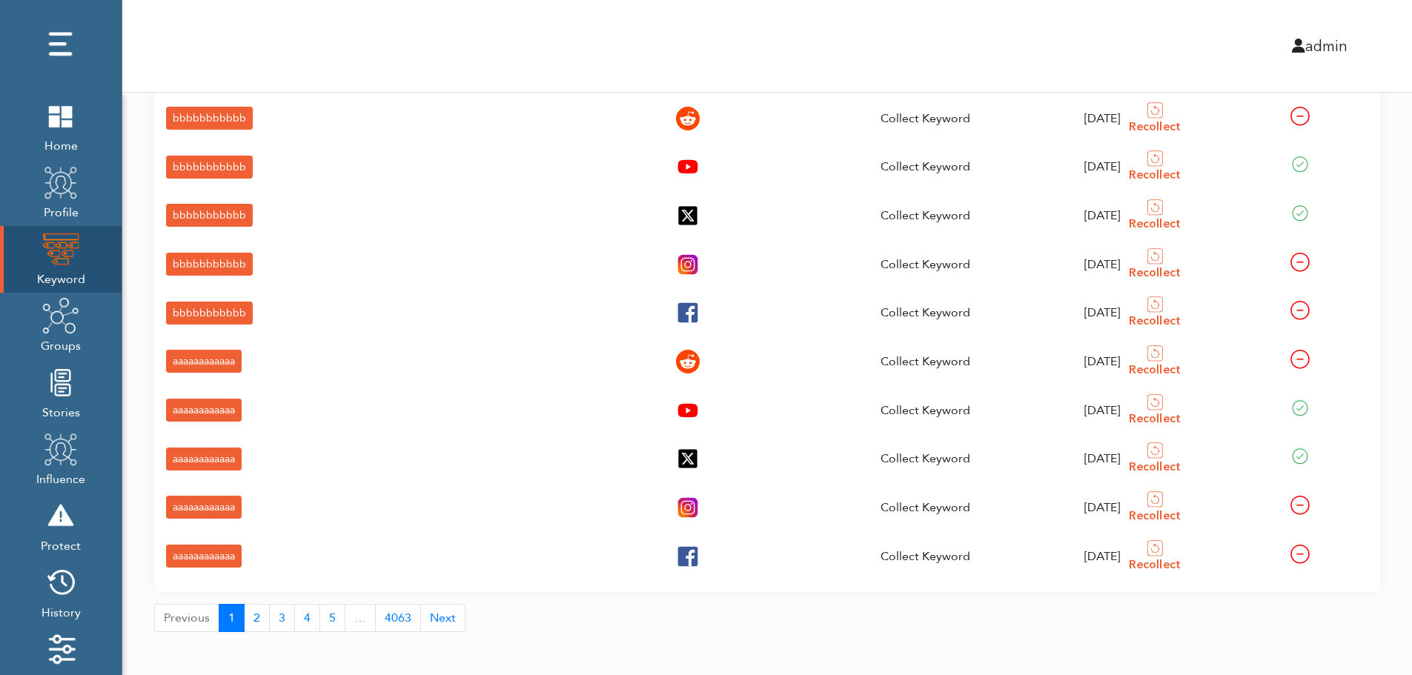
scroll to position [53, 0]
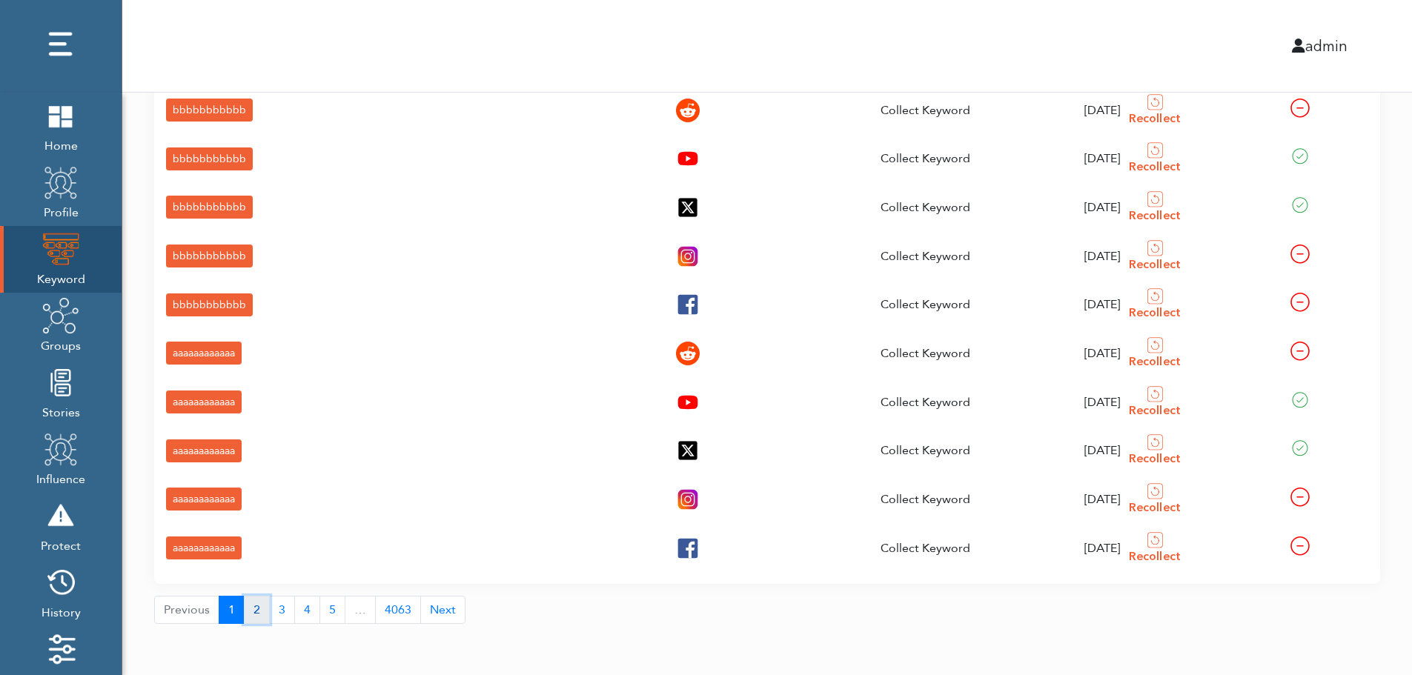
click at [253, 614] on button "2" at bounding box center [257, 610] width 26 height 28
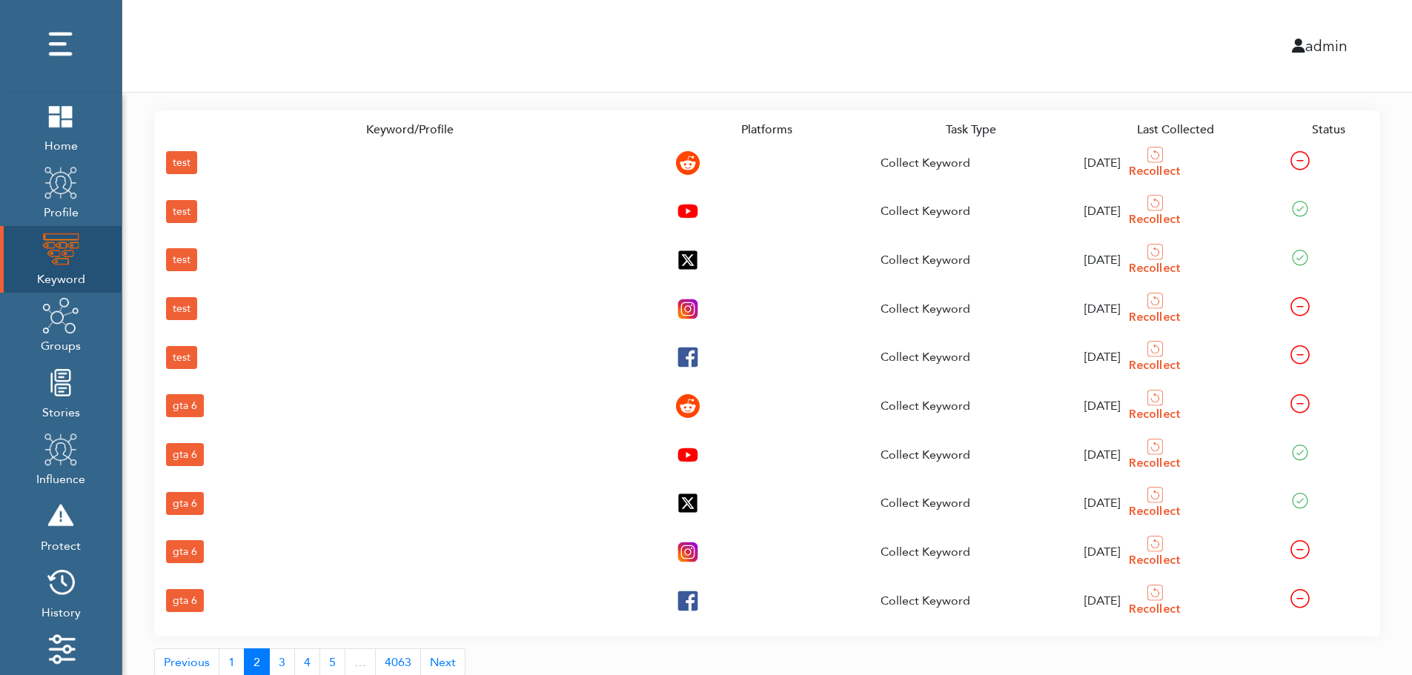
click at [184, 596] on div "gta 6" at bounding box center [185, 600] width 38 height 23
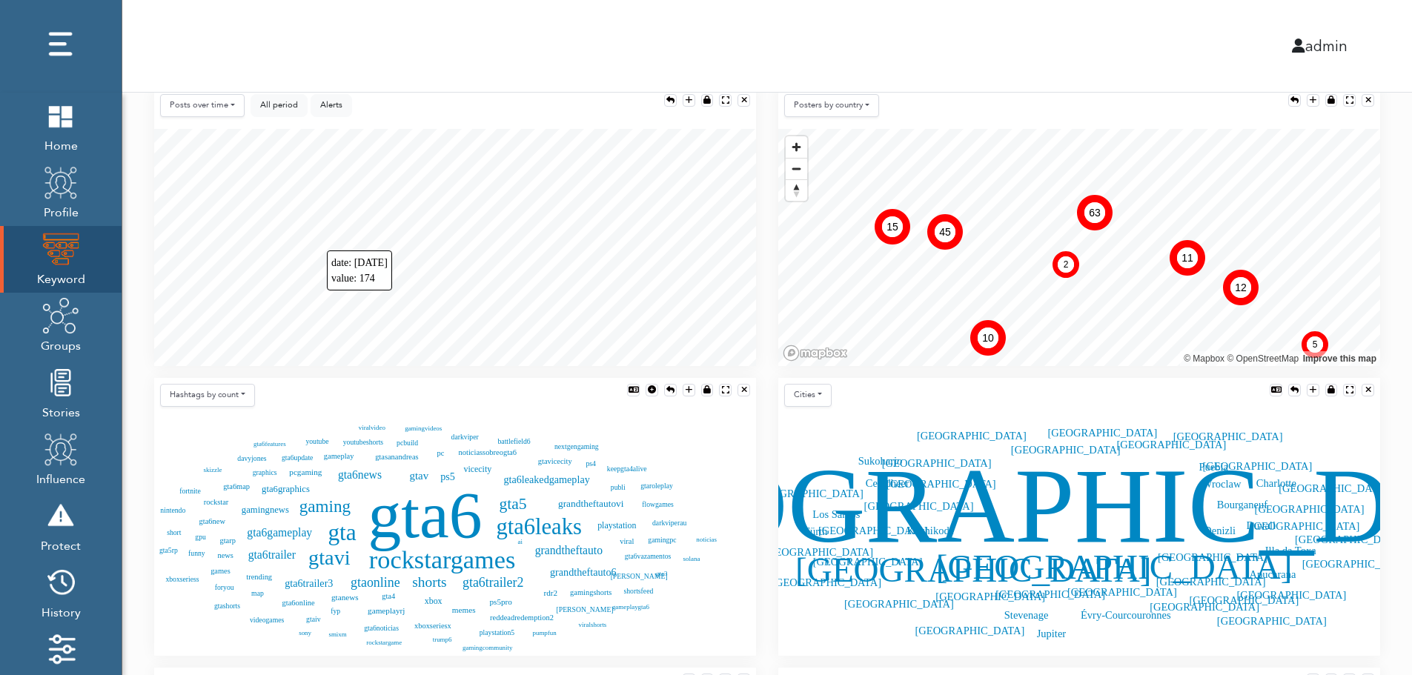
scroll to position [330, 0]
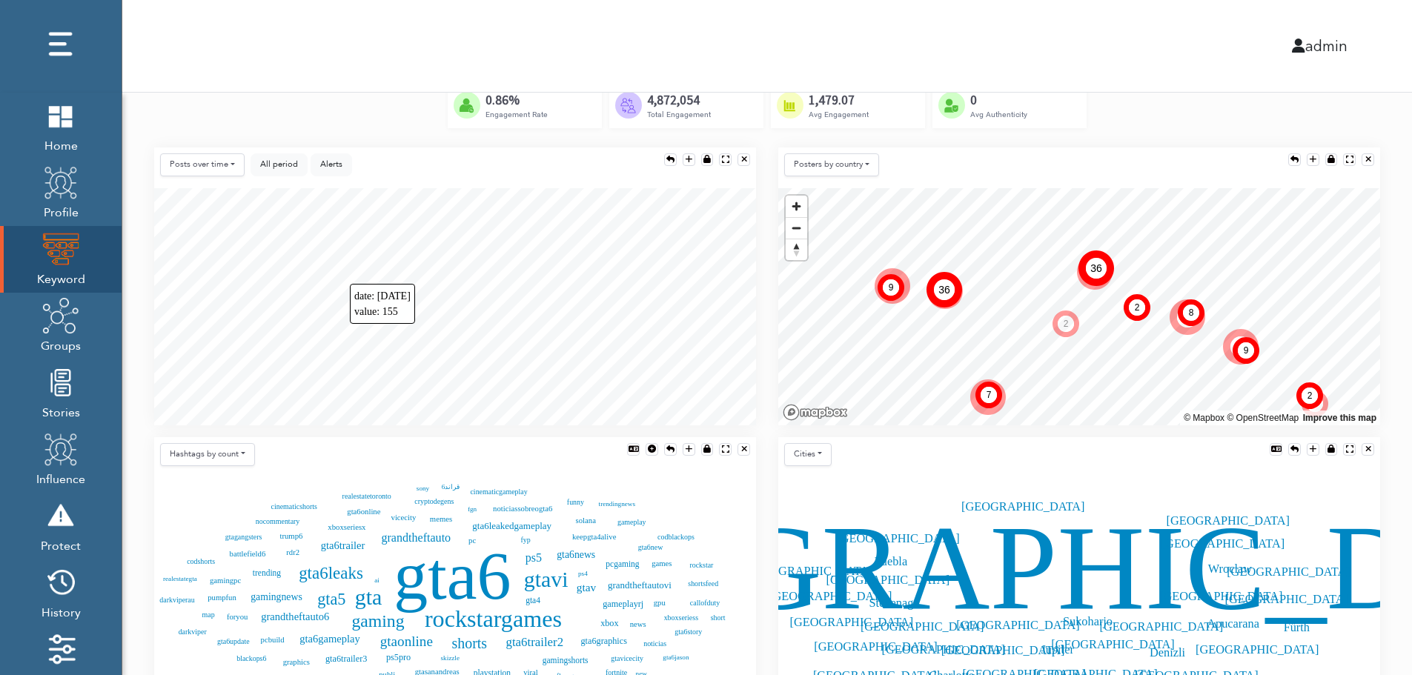
scroll to position [271, 0]
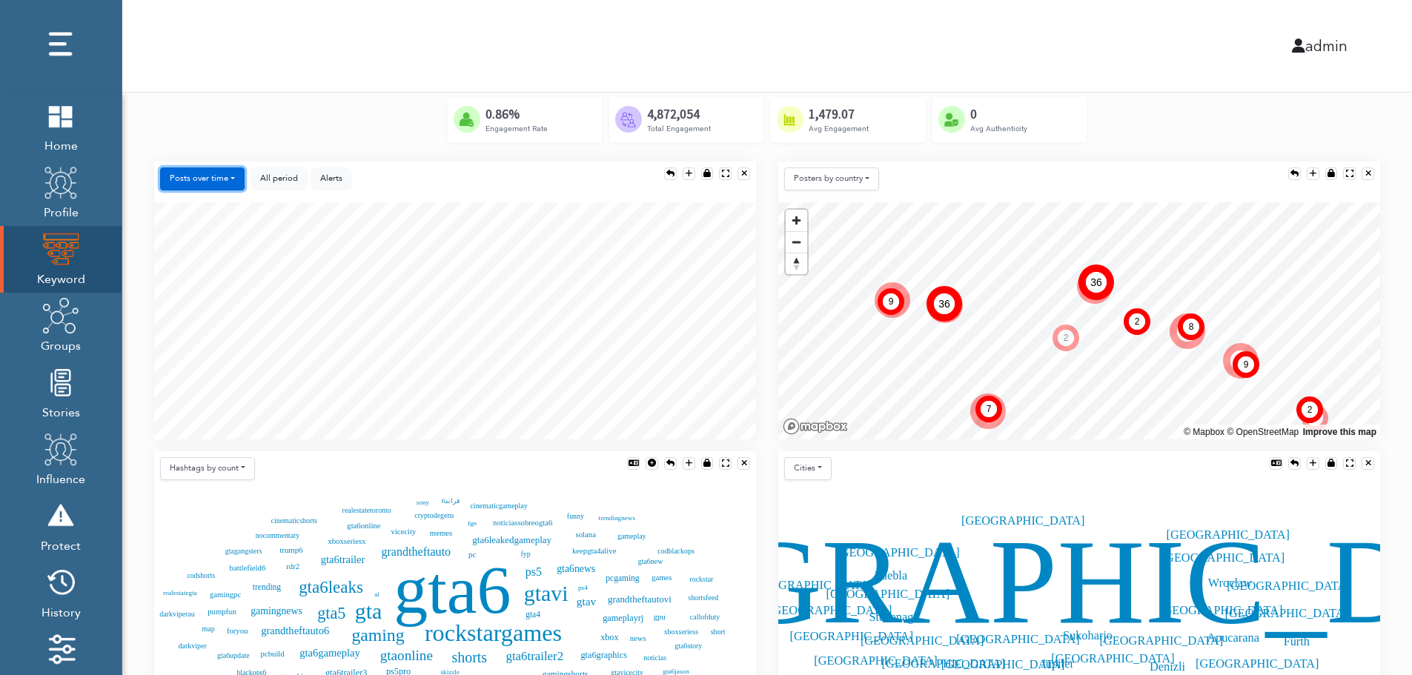
click at [216, 176] on button "Posts over time" at bounding box center [202, 179] width 85 height 23
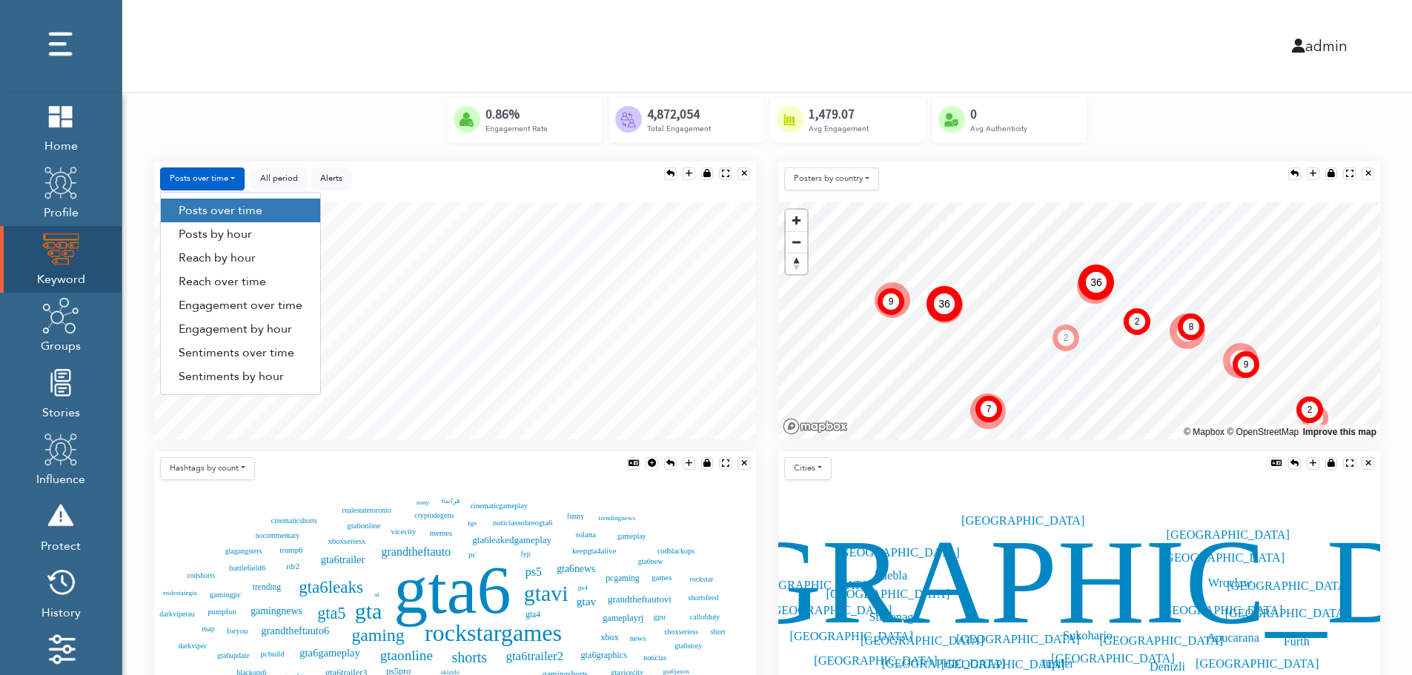
click at [284, 334] on link "Engagement by hour" at bounding box center [240, 329] width 159 height 24
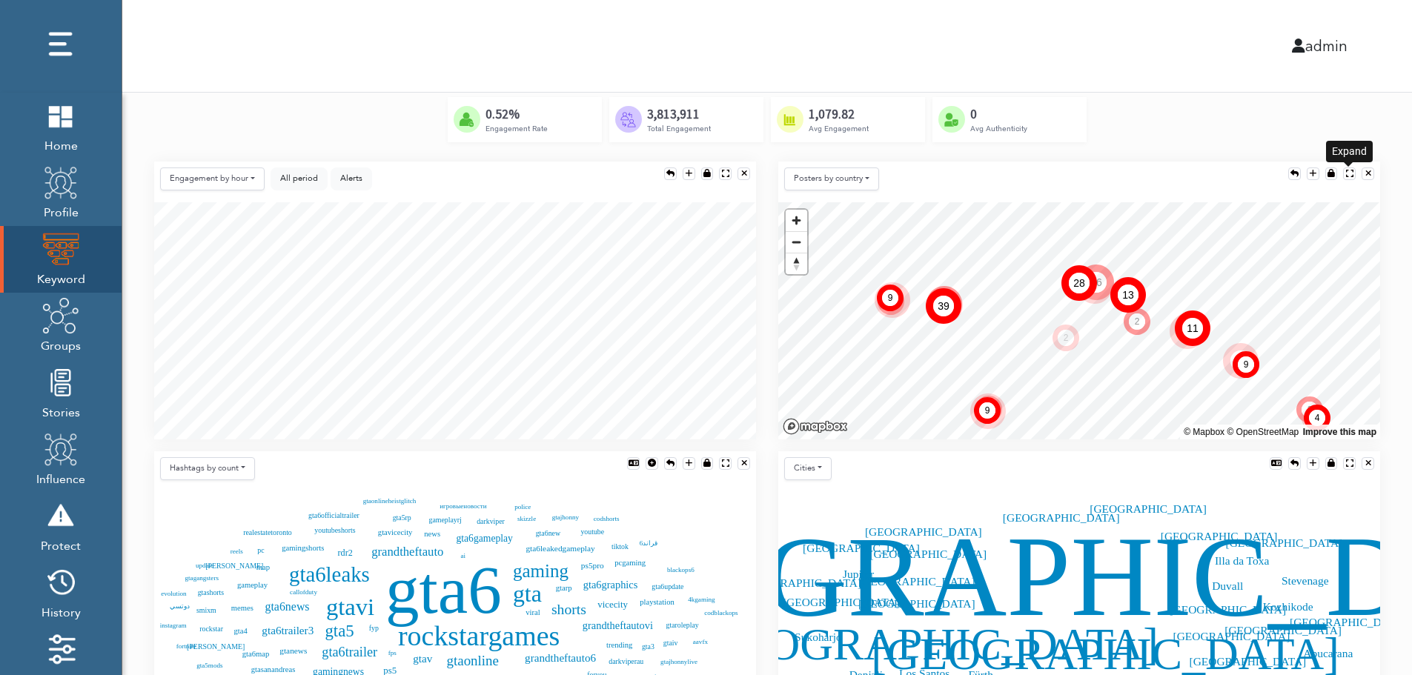
click at [1348, 170] on div at bounding box center [1349, 174] width 7 height 8
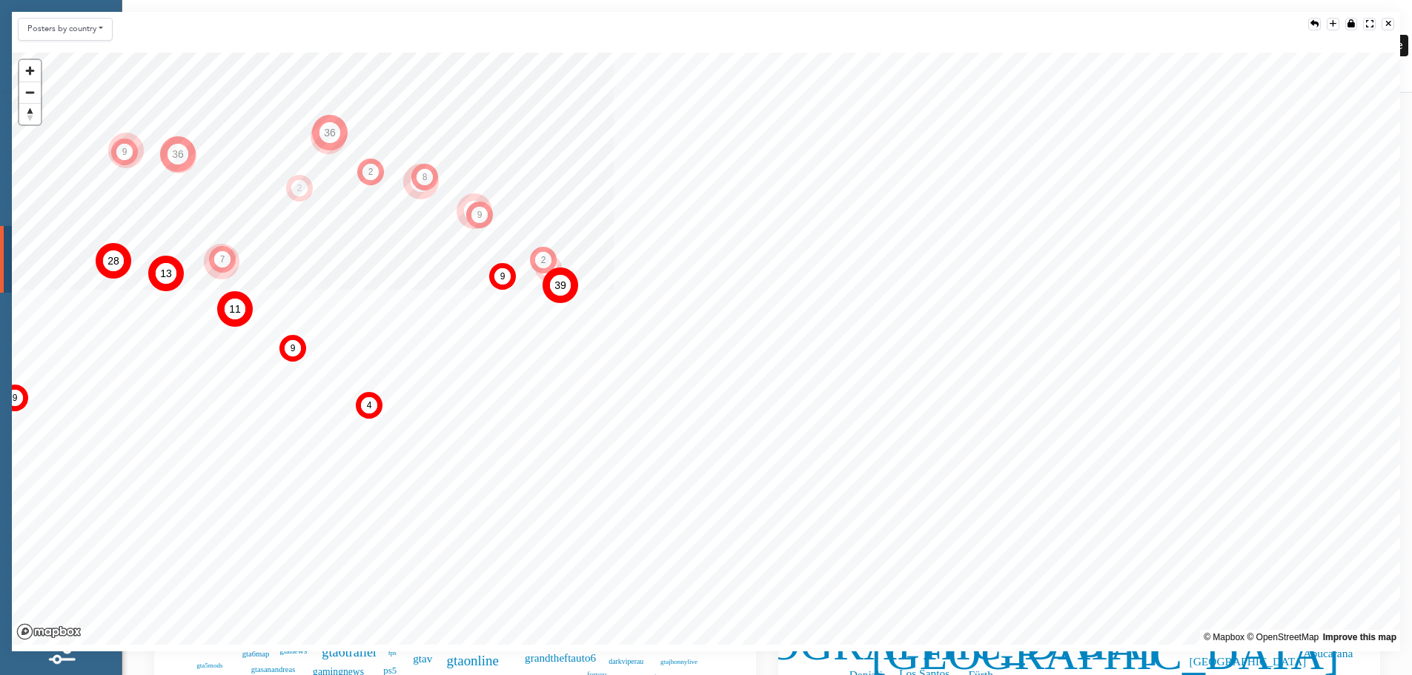
click at [1390, 22] on div at bounding box center [1388, 24] width 6 height 8
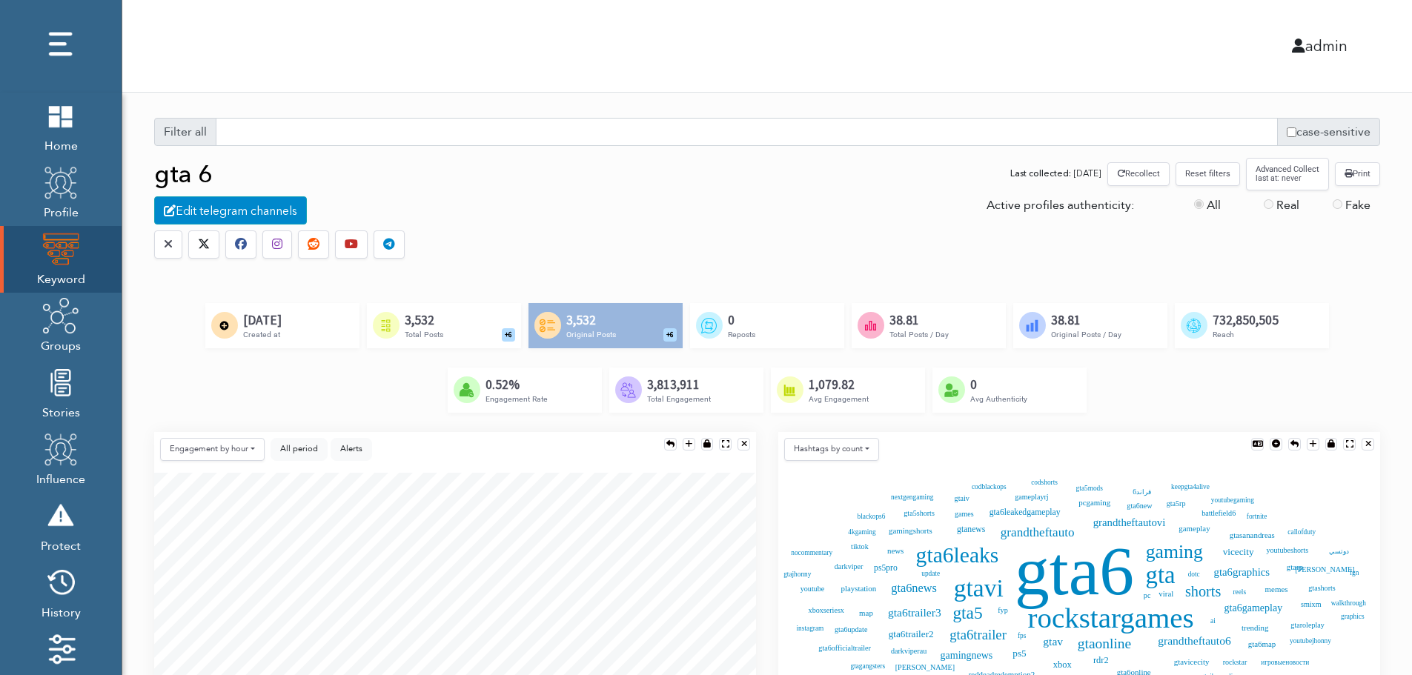
click at [466, 323] on div "Created by Alfredo @ IconsAlfredo.com from the Noun Project 3,532 Total Posts +…" at bounding box center [444, 325] width 154 height 44
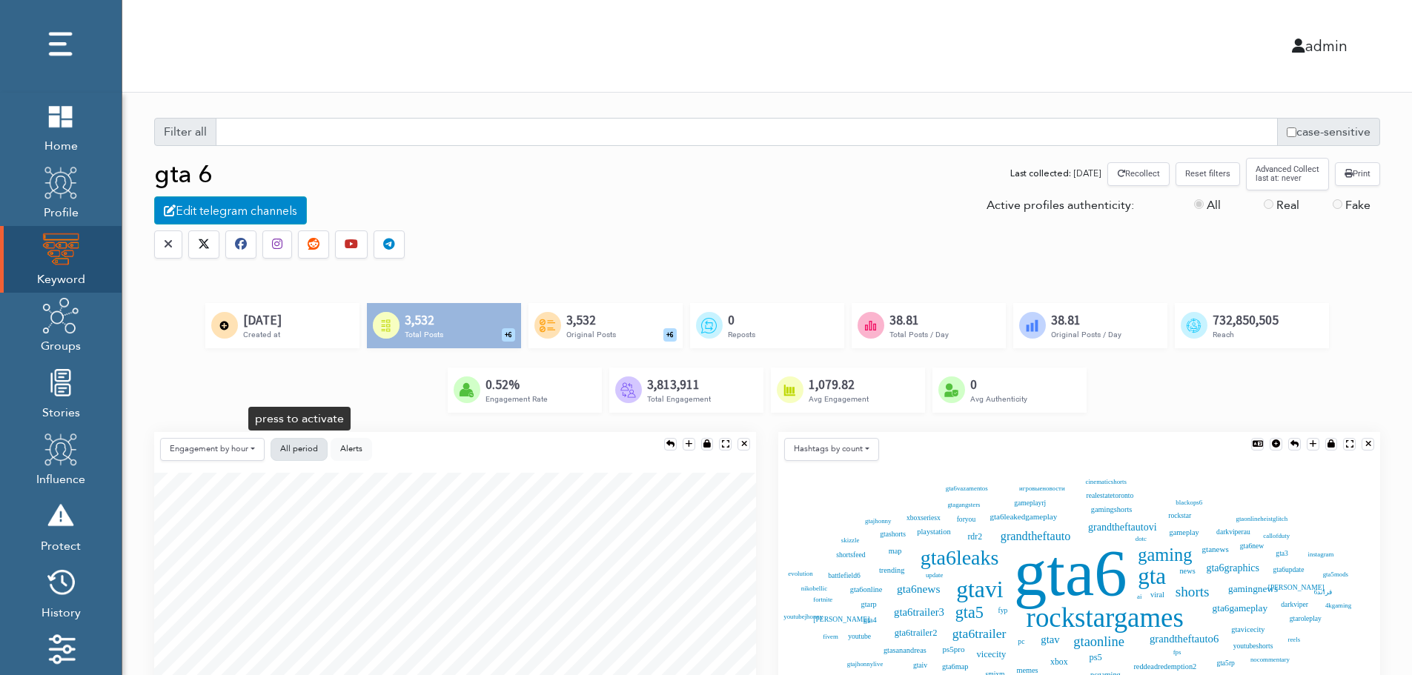
click at [307, 442] on button "All period" at bounding box center [299, 449] width 57 height 23
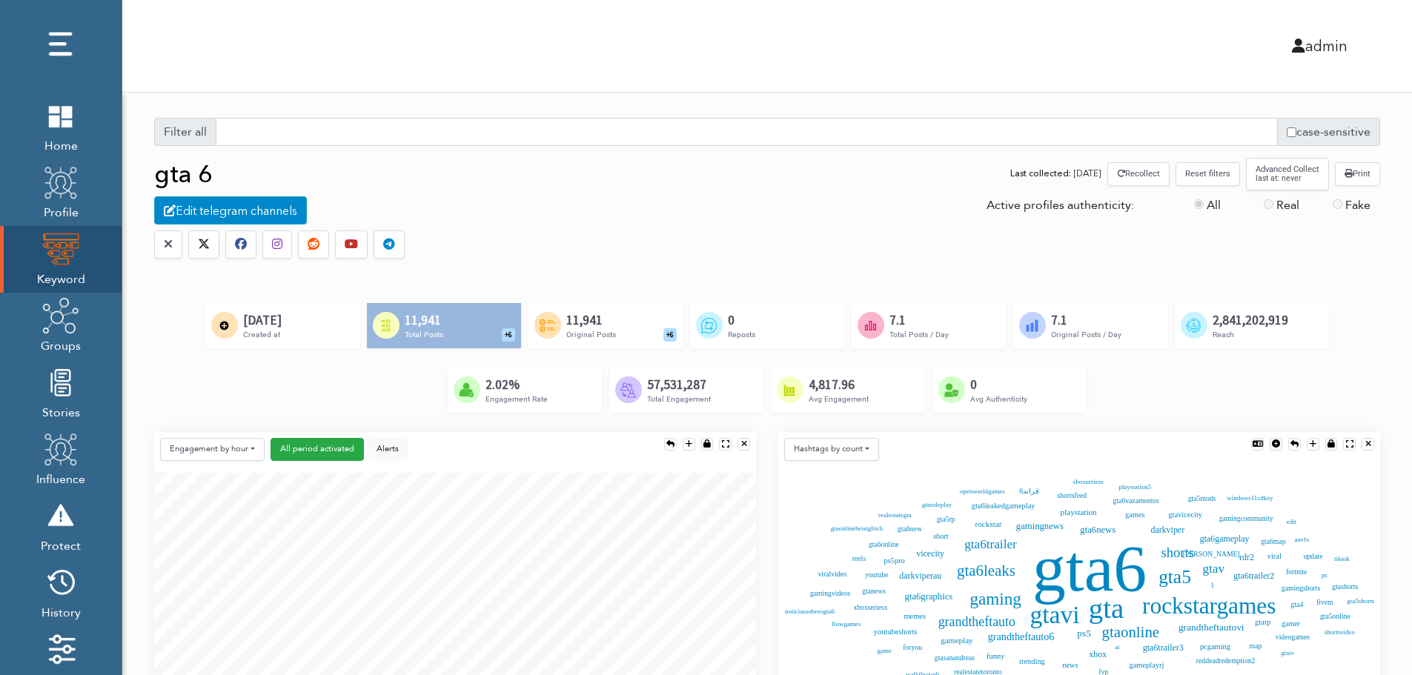
click at [1211, 177] on button "Reset filters" at bounding box center [1208, 173] width 64 height 23
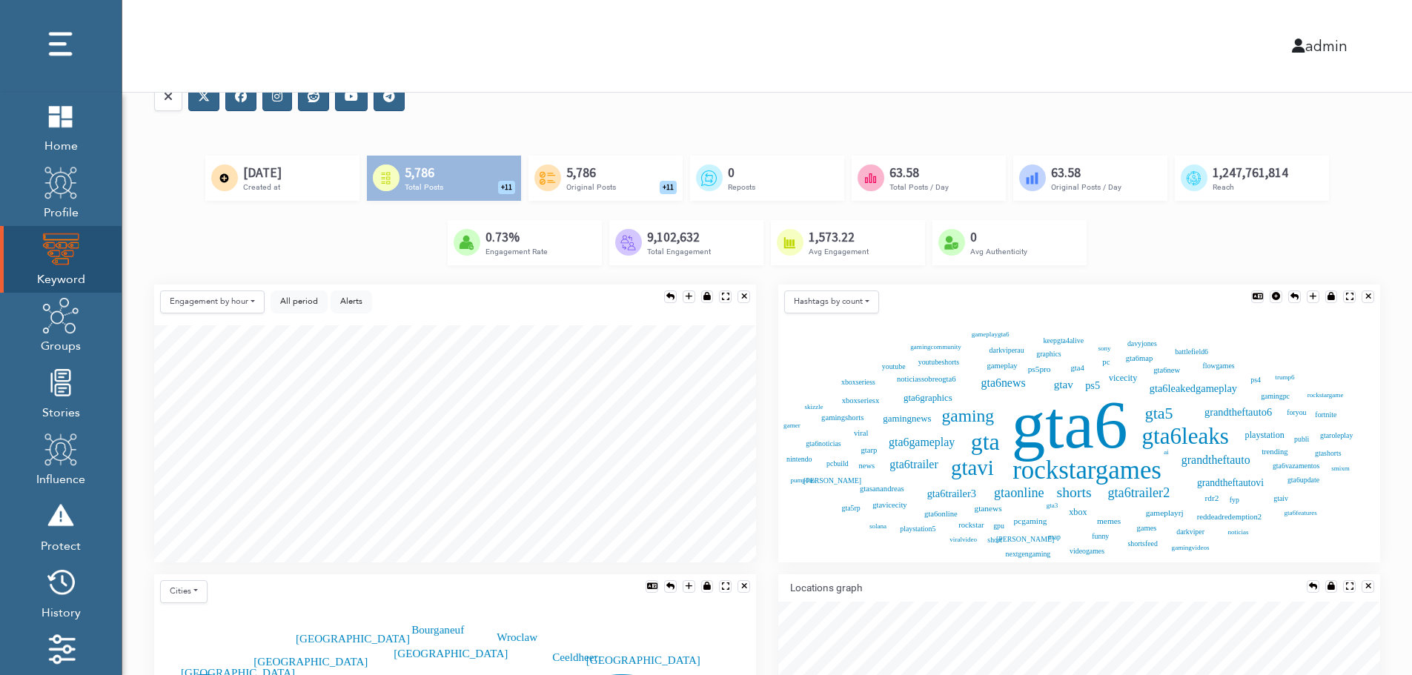
scroll to position [148, 0]
click at [277, 300] on button "All period" at bounding box center [299, 301] width 57 height 23
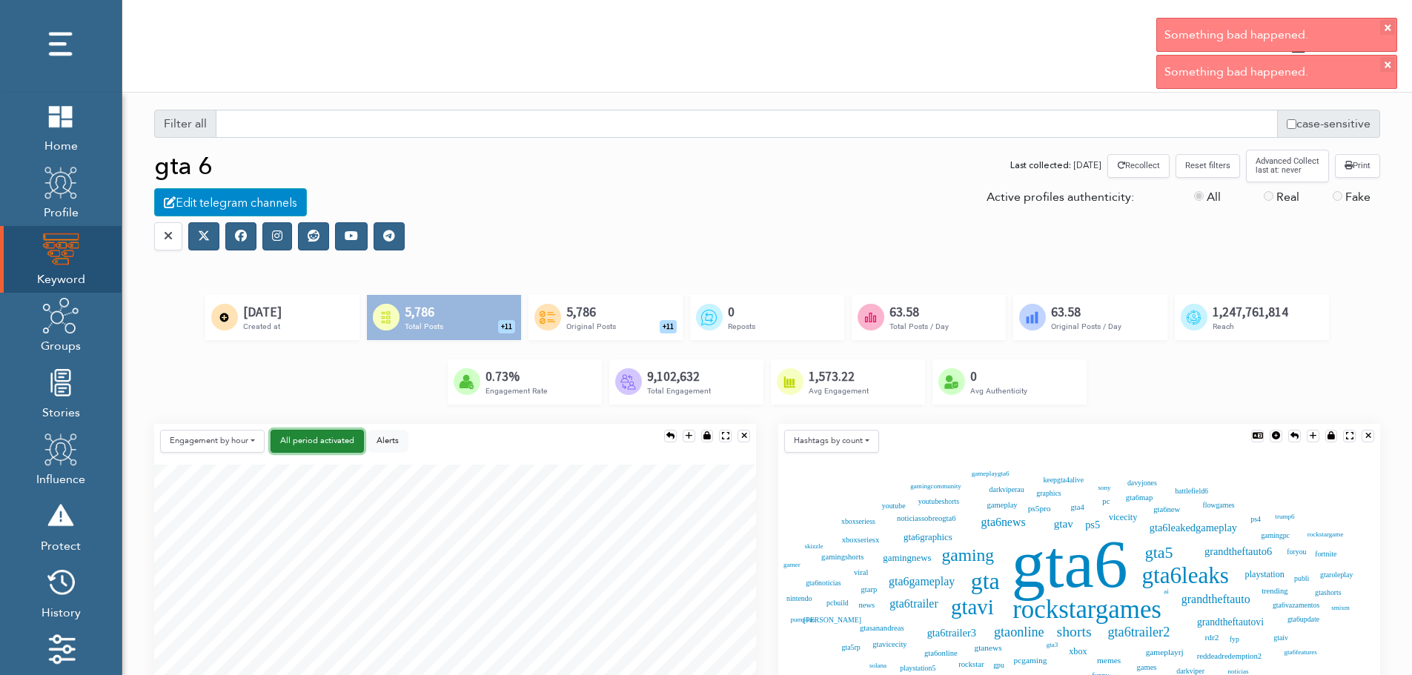
scroll to position [0, 0]
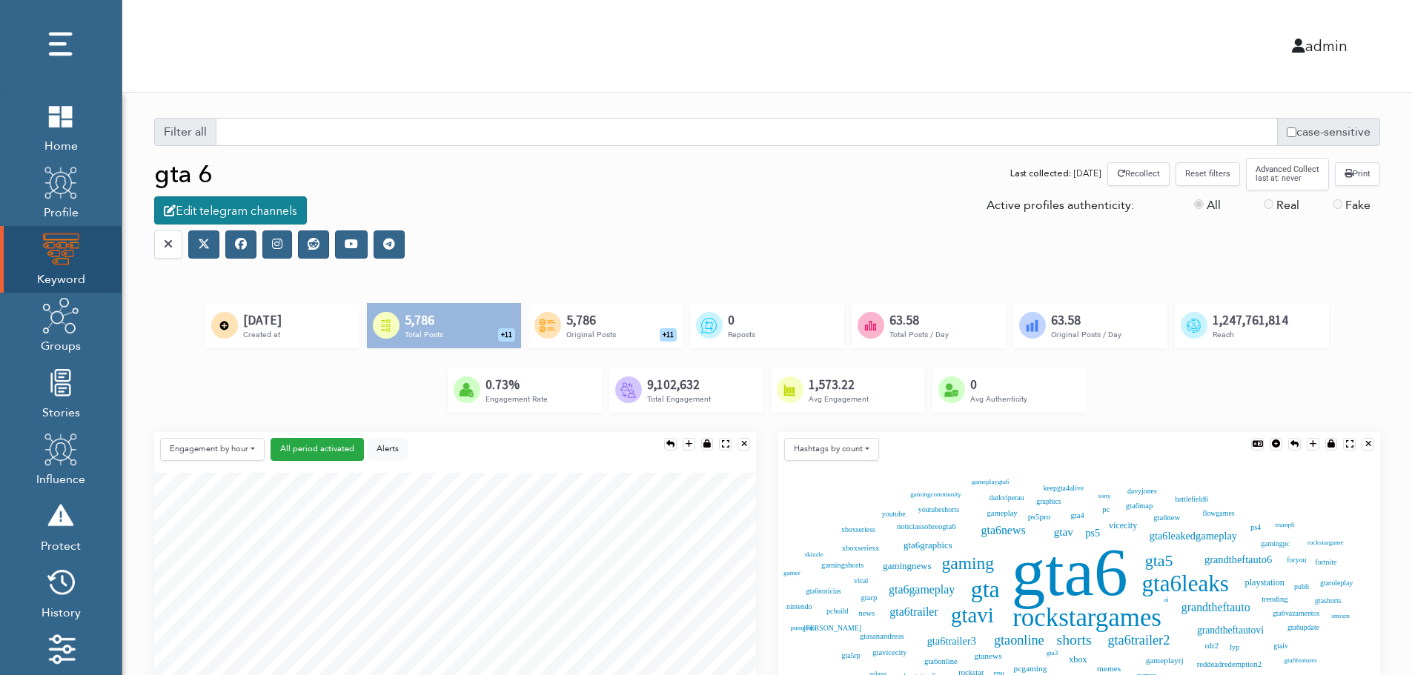
click at [245, 212] on div "Edit telegram channels" at bounding box center [230, 210] width 153 height 28
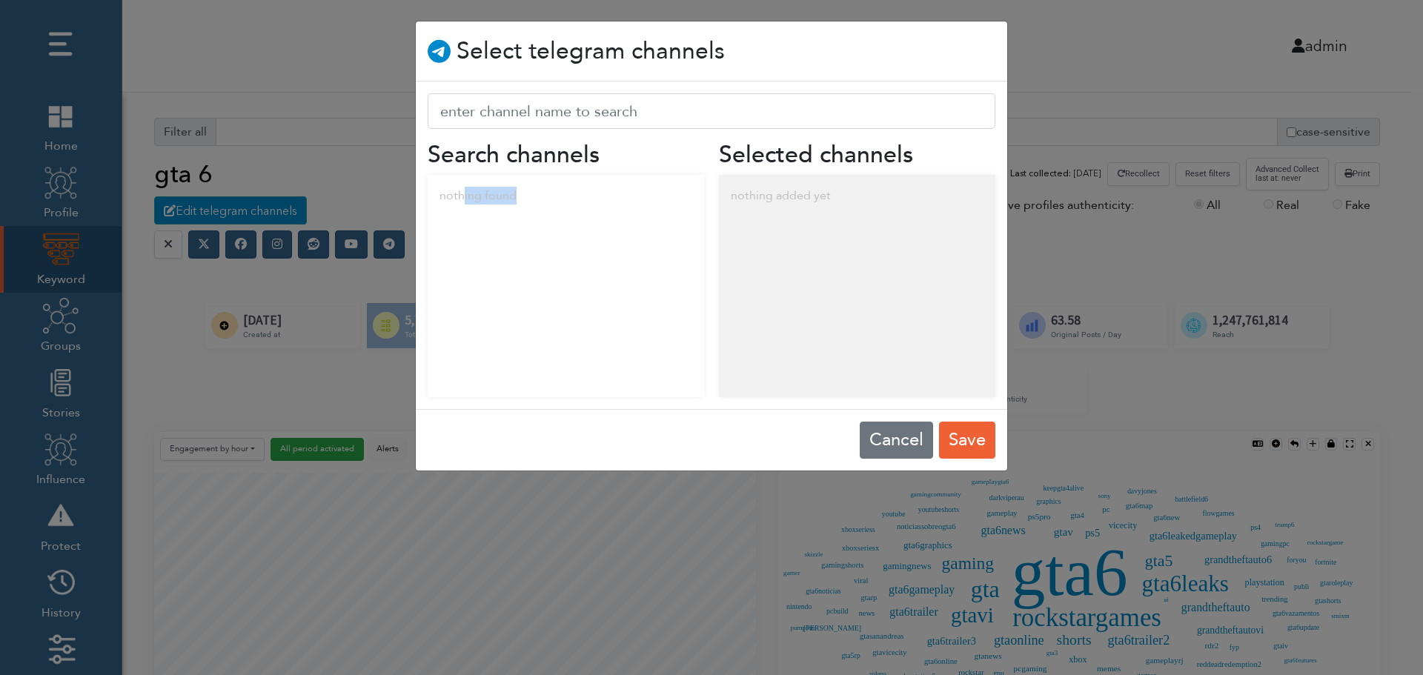
drag, startPoint x: 463, startPoint y: 199, endPoint x: 586, endPoint y: 212, distance: 124.5
click at [586, 212] on div "nothing found" at bounding box center [566, 196] width 277 height 42
click at [827, 194] on div "nothing added yet" at bounding box center [857, 196] width 277 height 42
click at [886, 437] on button "Cancel" at bounding box center [896, 440] width 73 height 37
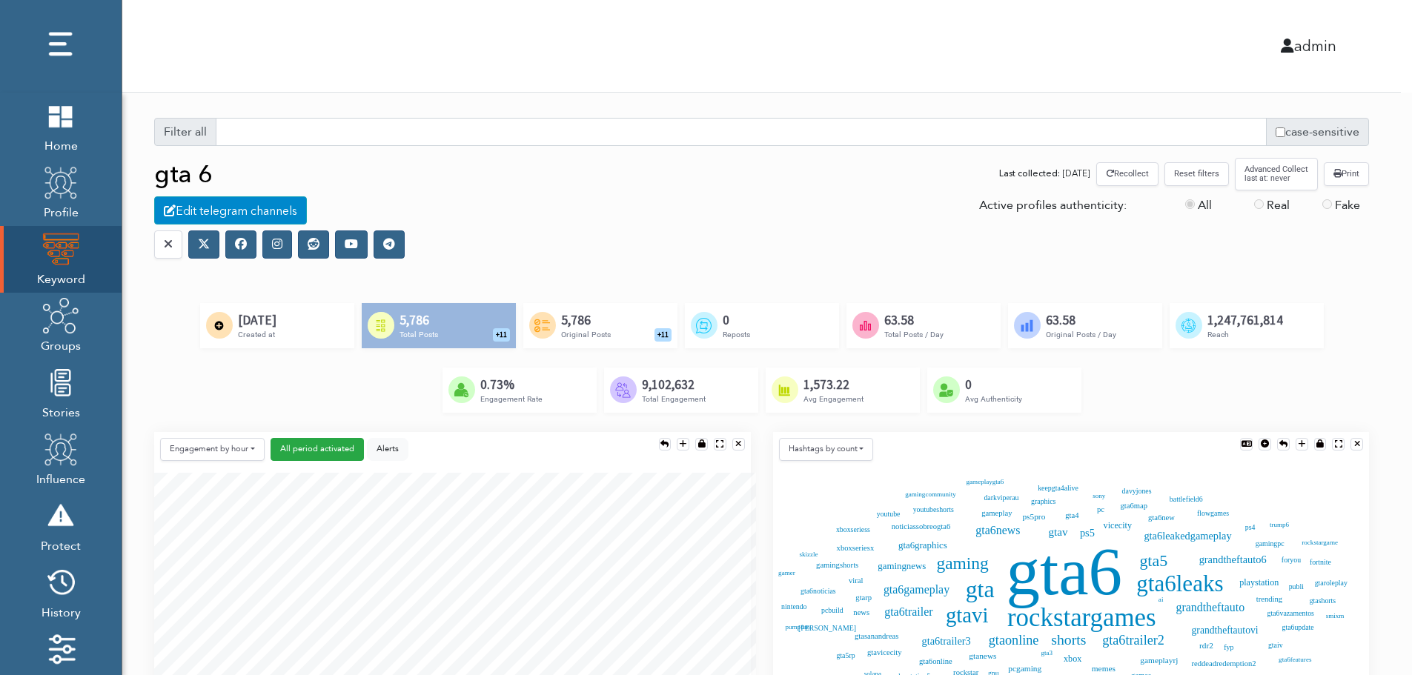
scroll to position [7, 7]
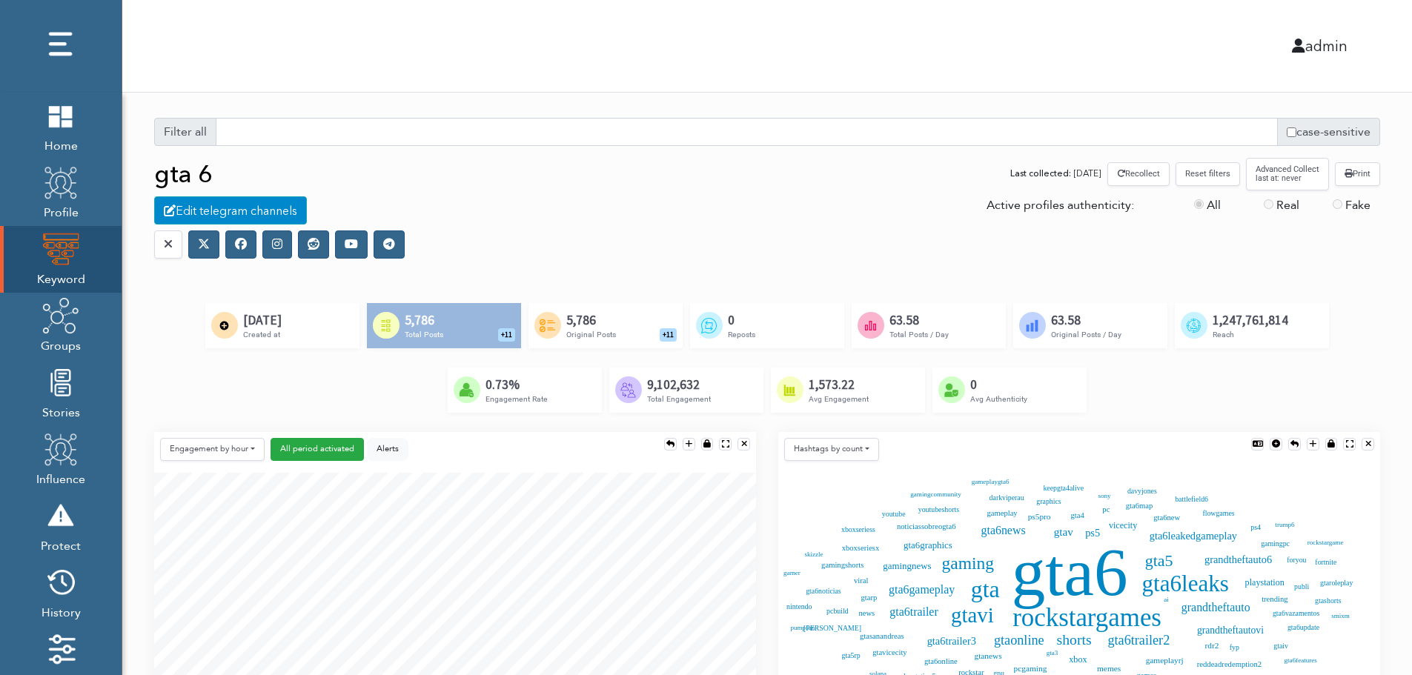
click at [240, 248] on icon at bounding box center [241, 244] width 12 height 12
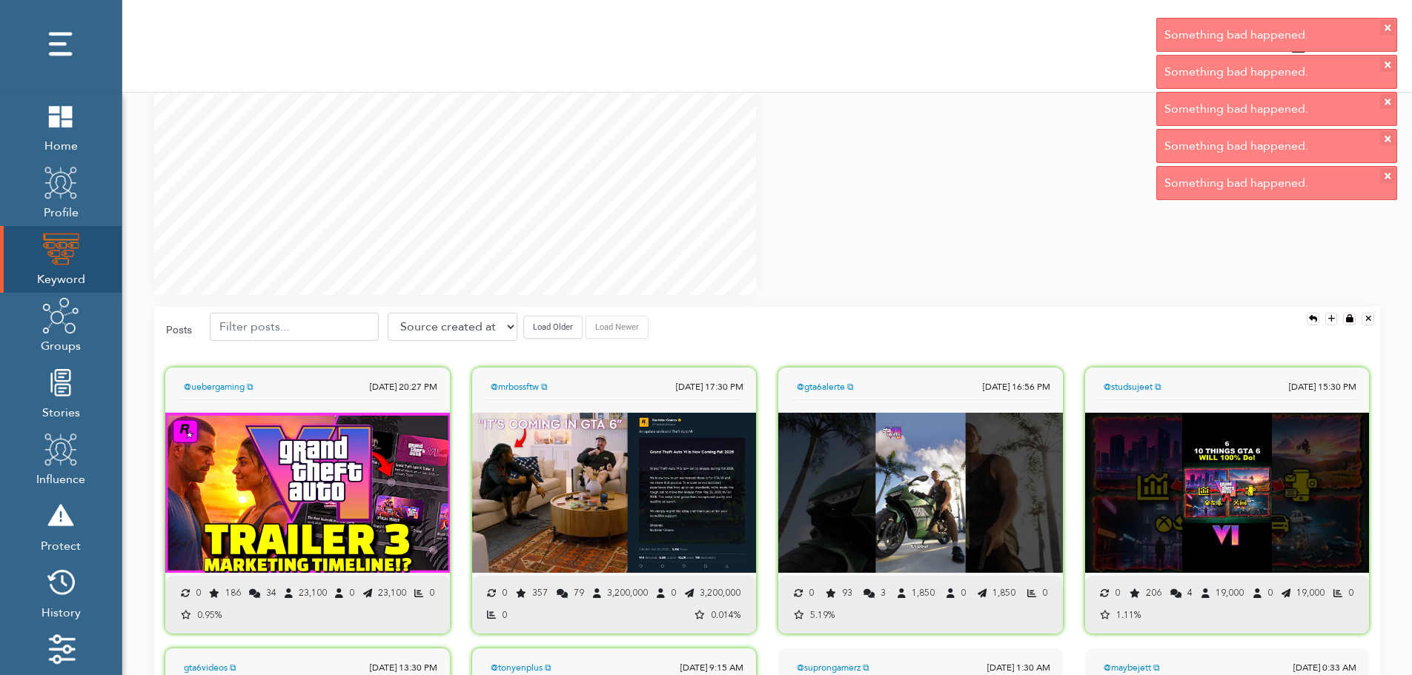
scroll to position [1038, 0]
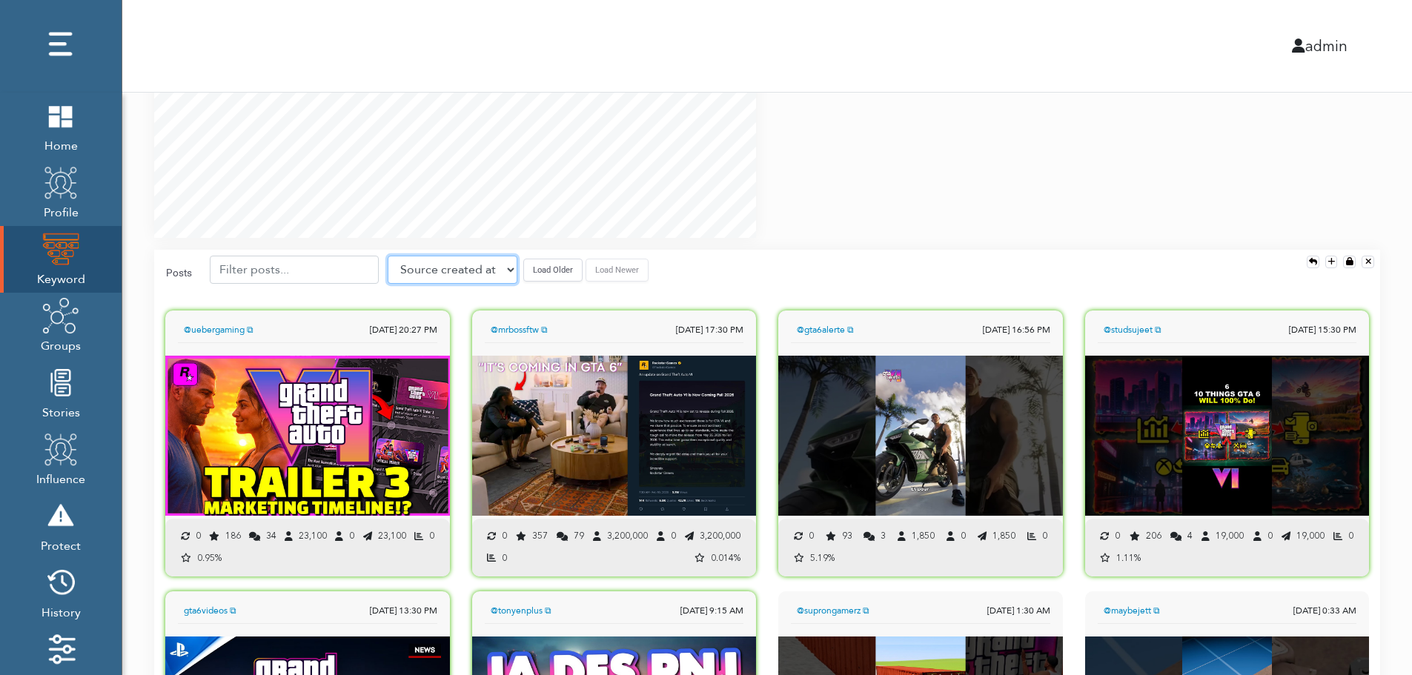
click at [449, 273] on select "Source created at Retweets Likes/favorites Followers Friends Reach Retweet rate…" at bounding box center [453, 270] width 130 height 28
click at [388, 256] on select "Source created at Retweets Likes/favorites Followers Friends Reach Retweet rate…" at bounding box center [453, 270] width 130 height 28
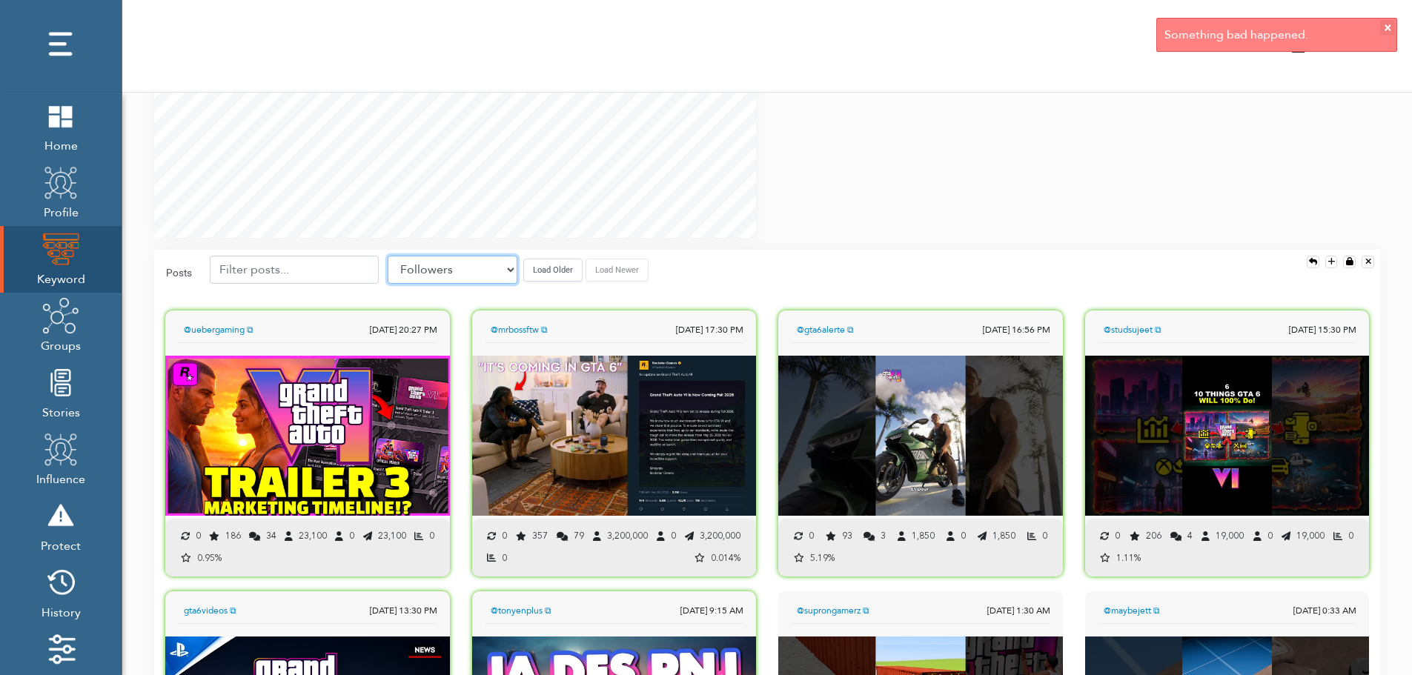
click at [473, 265] on select "Source created at Retweets Likes/favorites Followers Friends Reach Retweet rate…" at bounding box center [453, 270] width 130 height 28
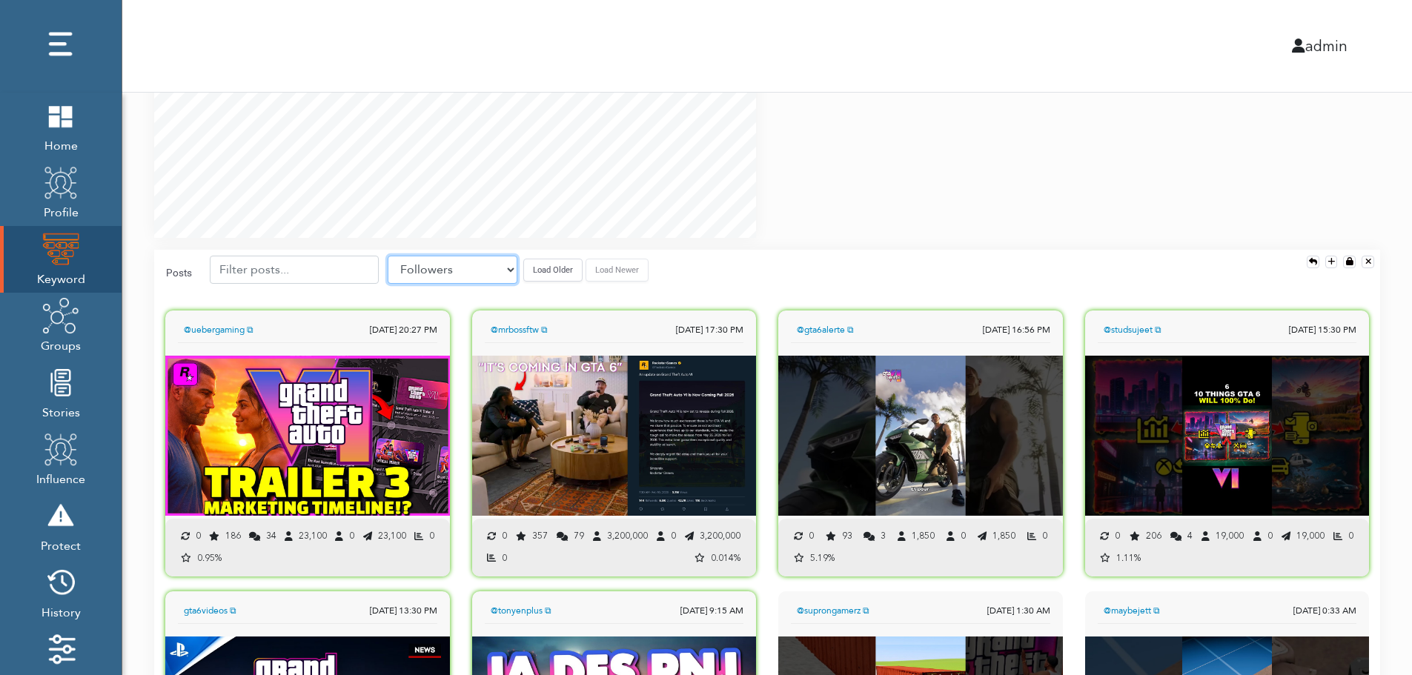
select select "share_rate"
click at [388, 256] on select "Source created at Retweets Likes/favorites Followers Friends Reach Retweet rate…" at bounding box center [453, 270] width 130 height 28
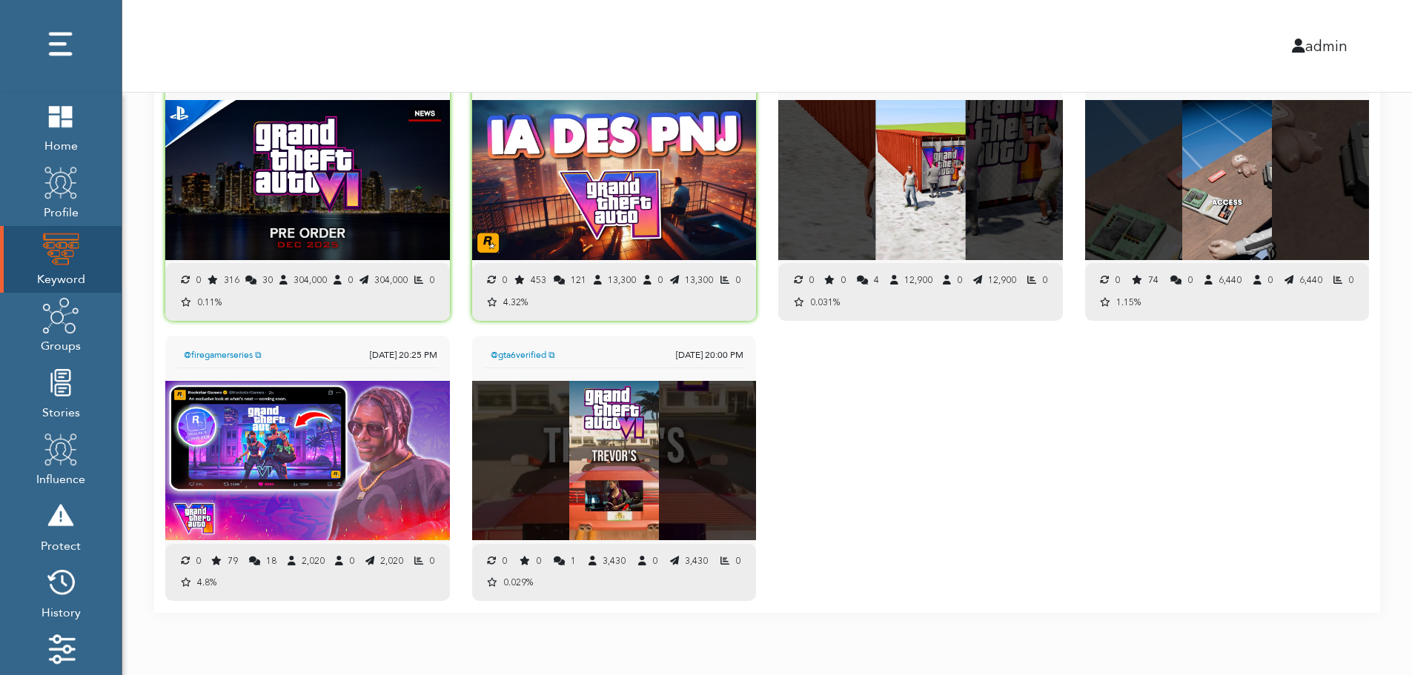
scroll to position [1575, 0]
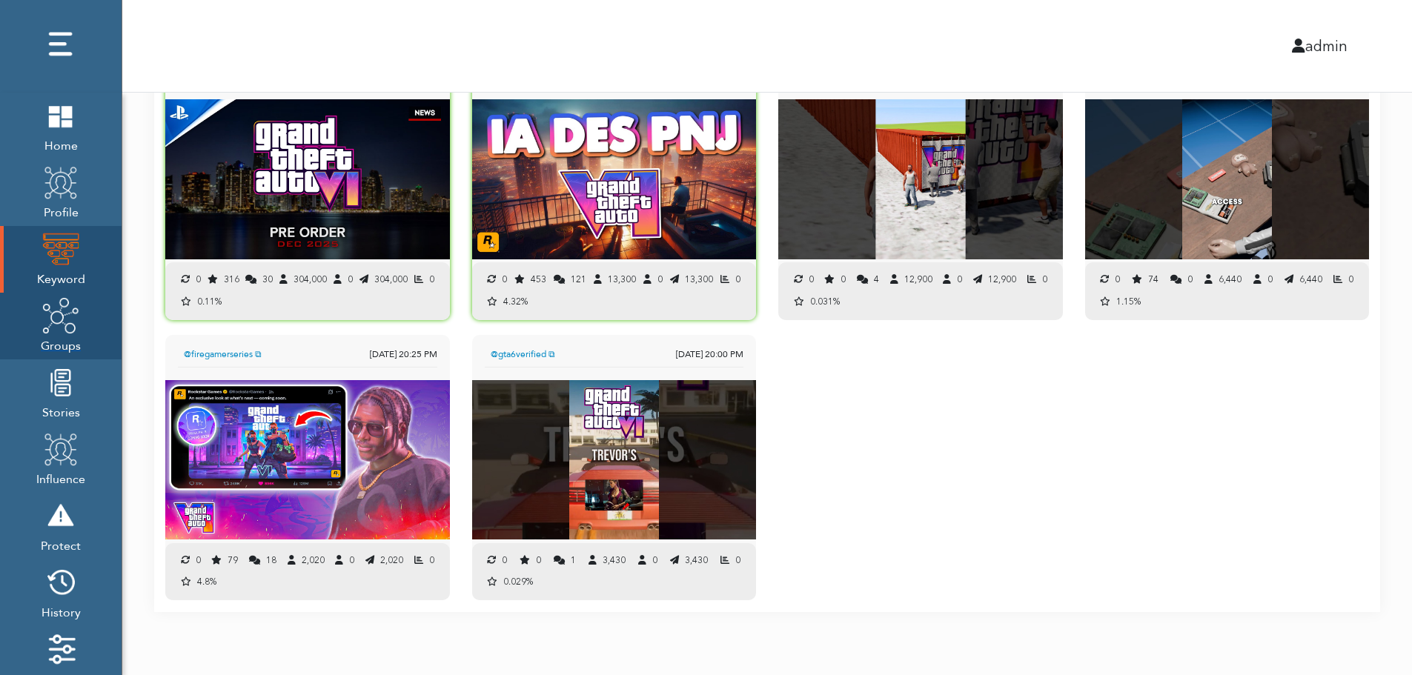
click at [61, 337] on span "Groups" at bounding box center [61, 344] width 40 height 21
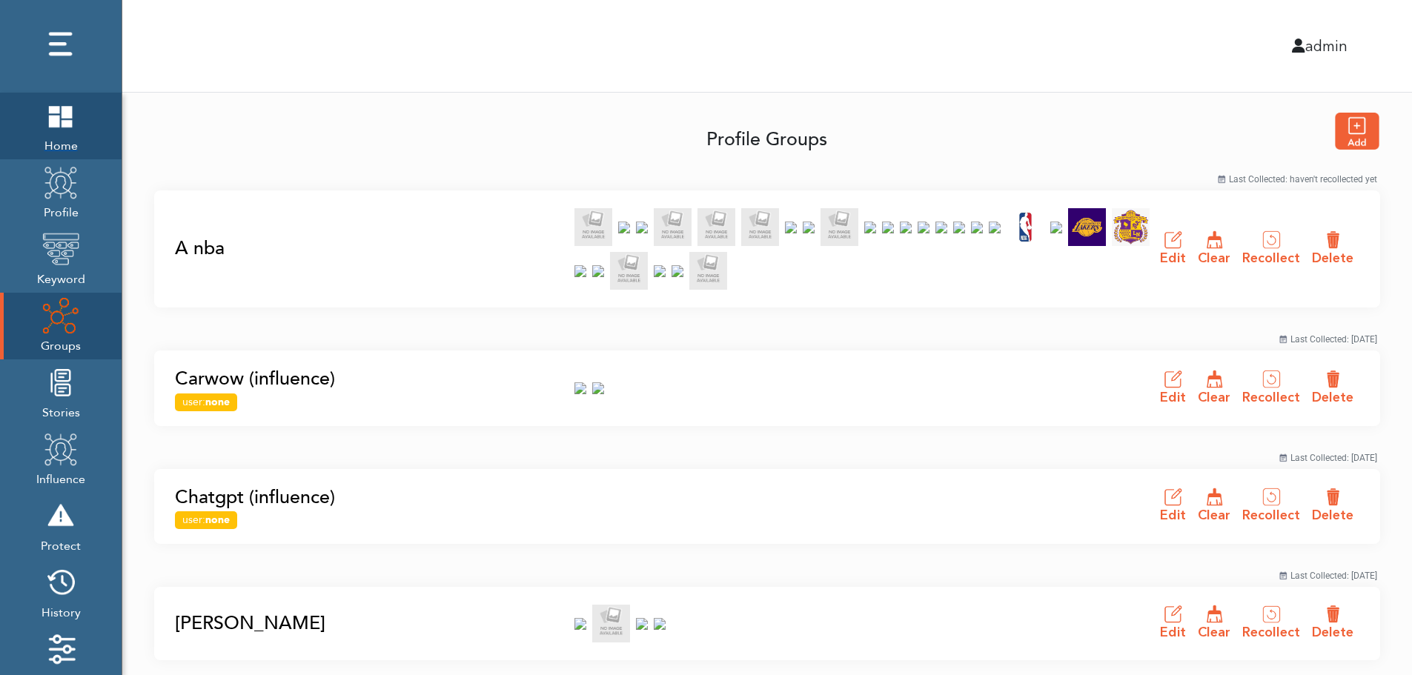
click at [60, 139] on span "Home" at bounding box center [60, 144] width 37 height 21
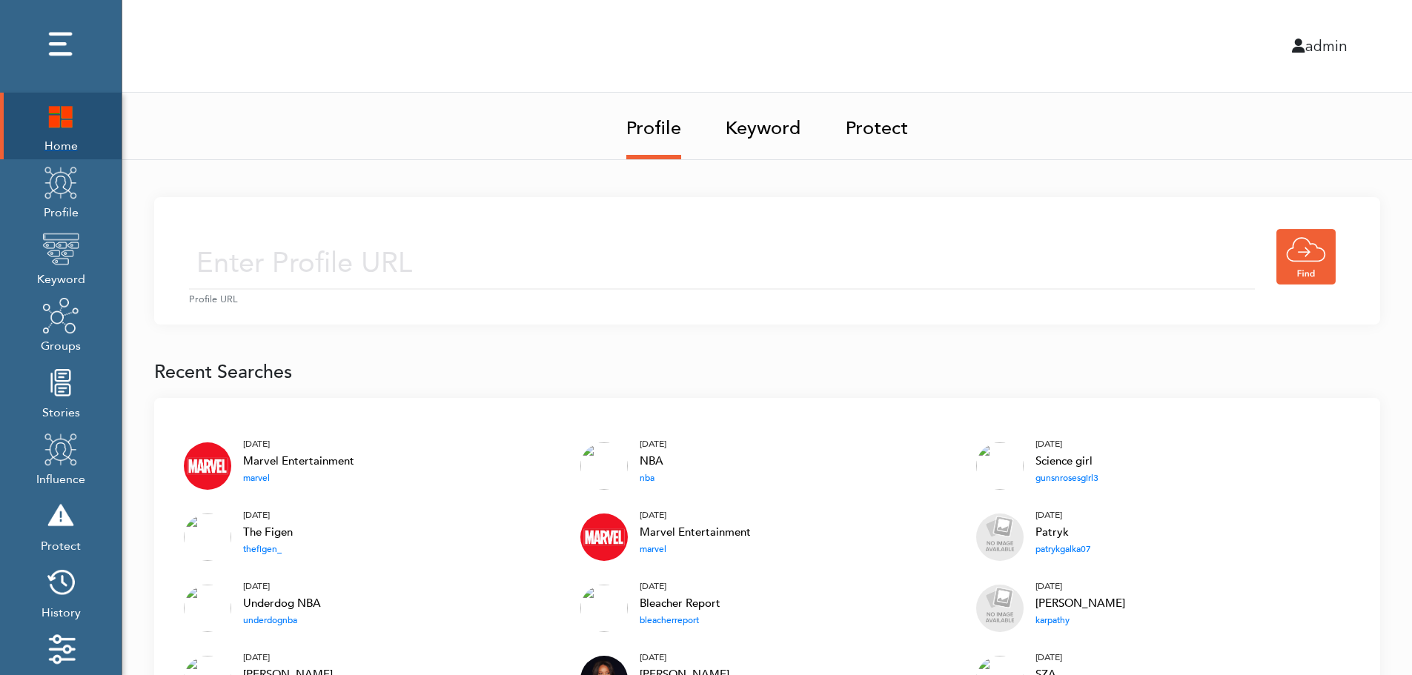
click at [51, 124] on img at bounding box center [60, 115] width 37 height 37
click at [568, 243] on input "text" at bounding box center [722, 263] width 1066 height 53
click at [549, 268] on input "text" at bounding box center [722, 263] width 1066 height 53
click at [769, 124] on link "Keyword" at bounding box center [764, 124] width 76 height 62
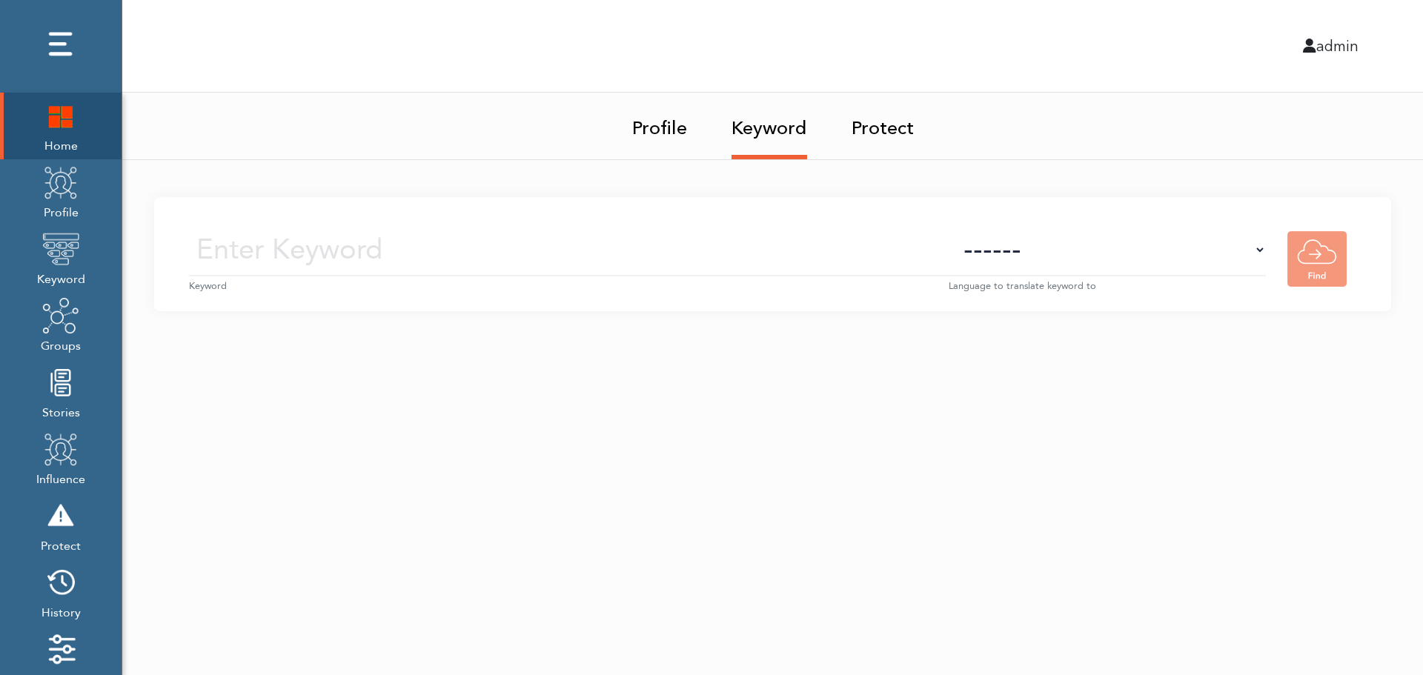
click at [599, 279] on small "Keyword" at bounding box center [569, 286] width 760 height 14
click at [616, 255] on input "text" at bounding box center [569, 250] width 760 height 53
click at [1134, 265] on select "------ Afrikaans (af) Albanian (sq) Amharic (am) Arabic (ar) Armenian (hy) Azer…" at bounding box center [1107, 250] width 317 height 53
click at [1136, 258] on select "------ Afrikaans (af) Albanian (sq) Amharic (am) Arabic (ar) Armenian (hy) Azer…" at bounding box center [1107, 250] width 317 height 53
click at [52, 199] on img at bounding box center [60, 182] width 37 height 37
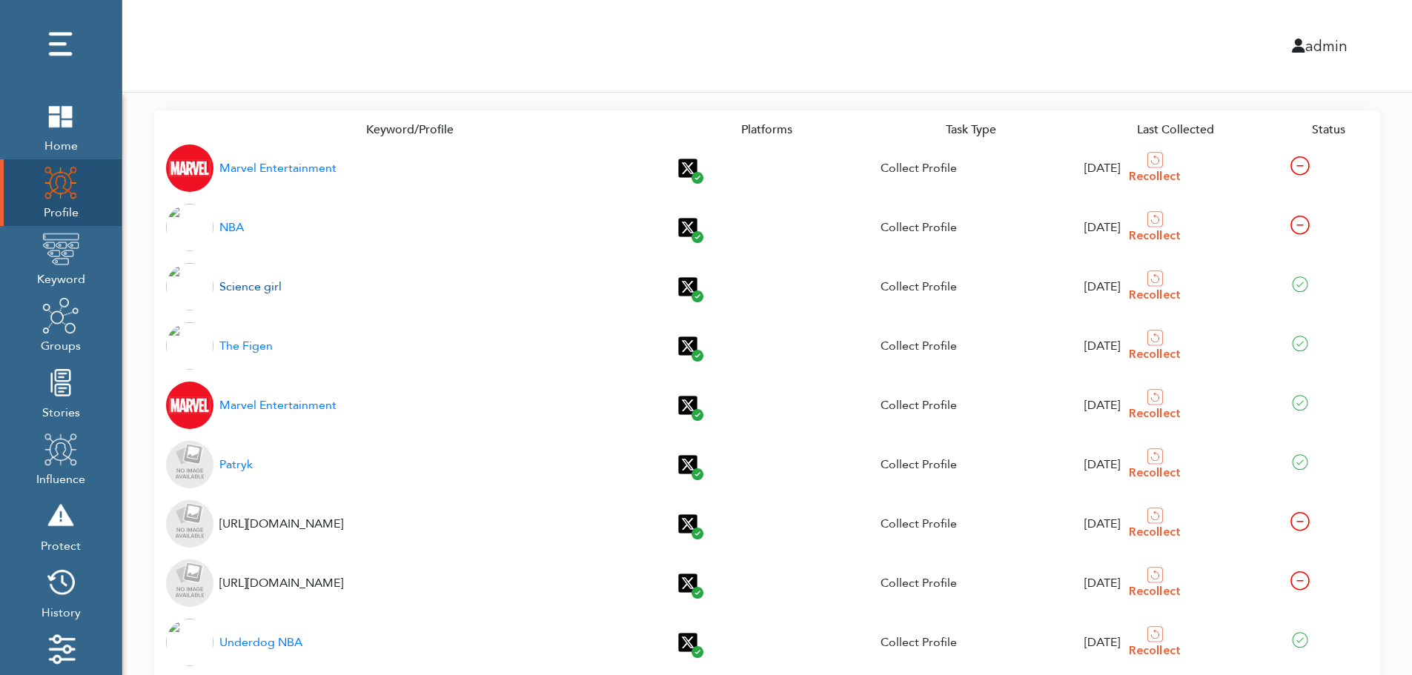
click at [259, 288] on div "Science girl" at bounding box center [250, 287] width 62 height 18
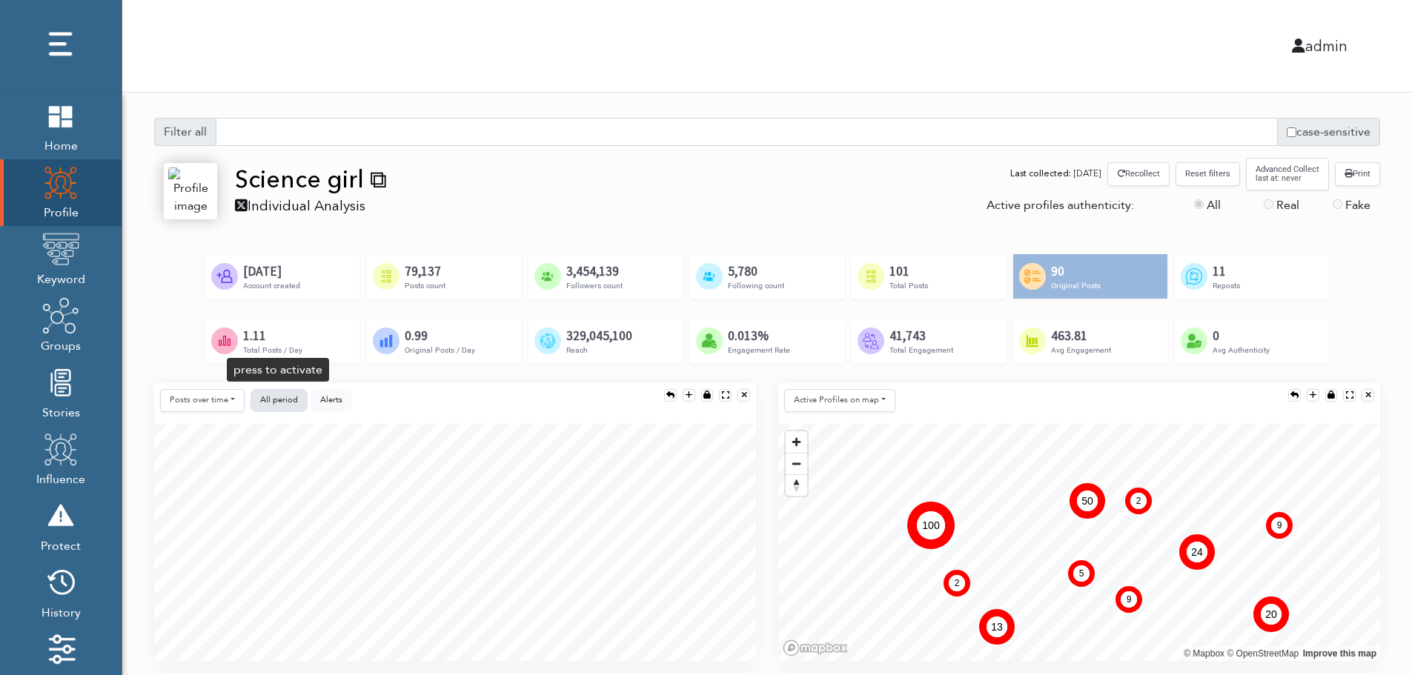
click at [278, 394] on span "All period" at bounding box center [279, 399] width 38 height 11
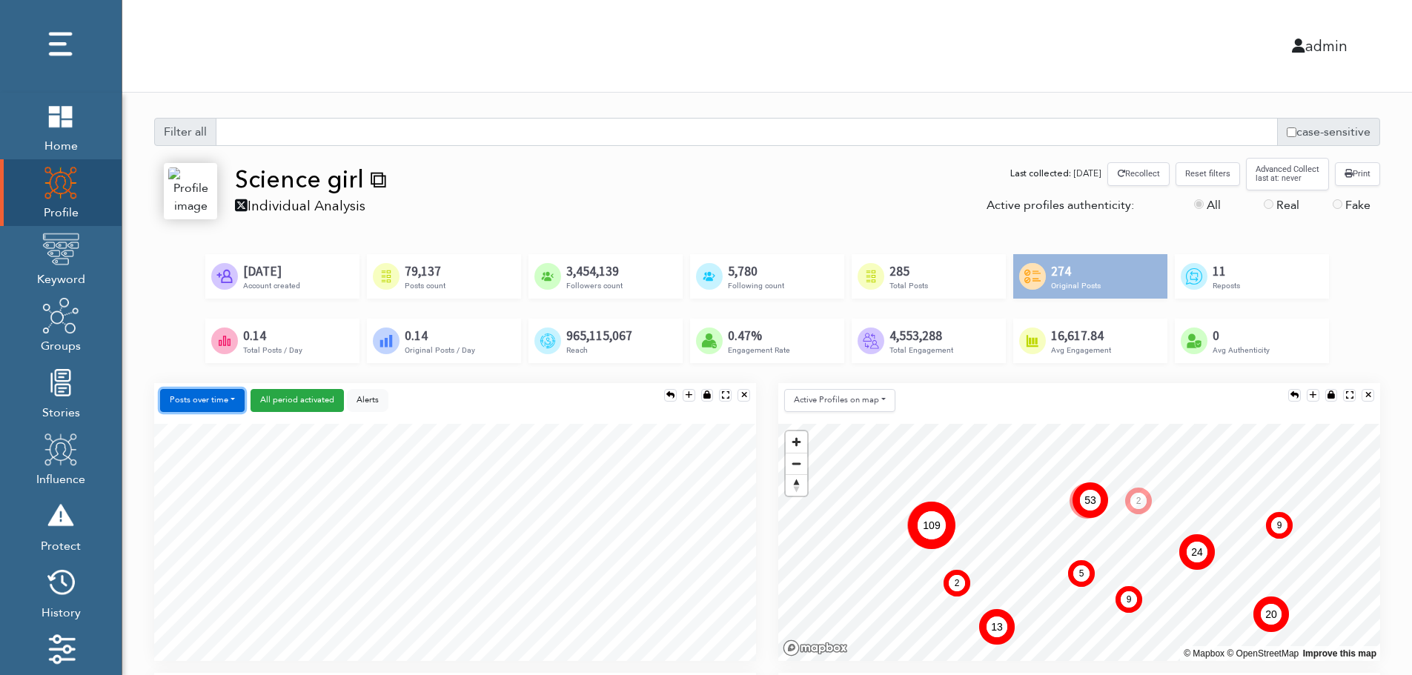
click at [215, 401] on button "Posts over time" at bounding box center [202, 400] width 85 height 23
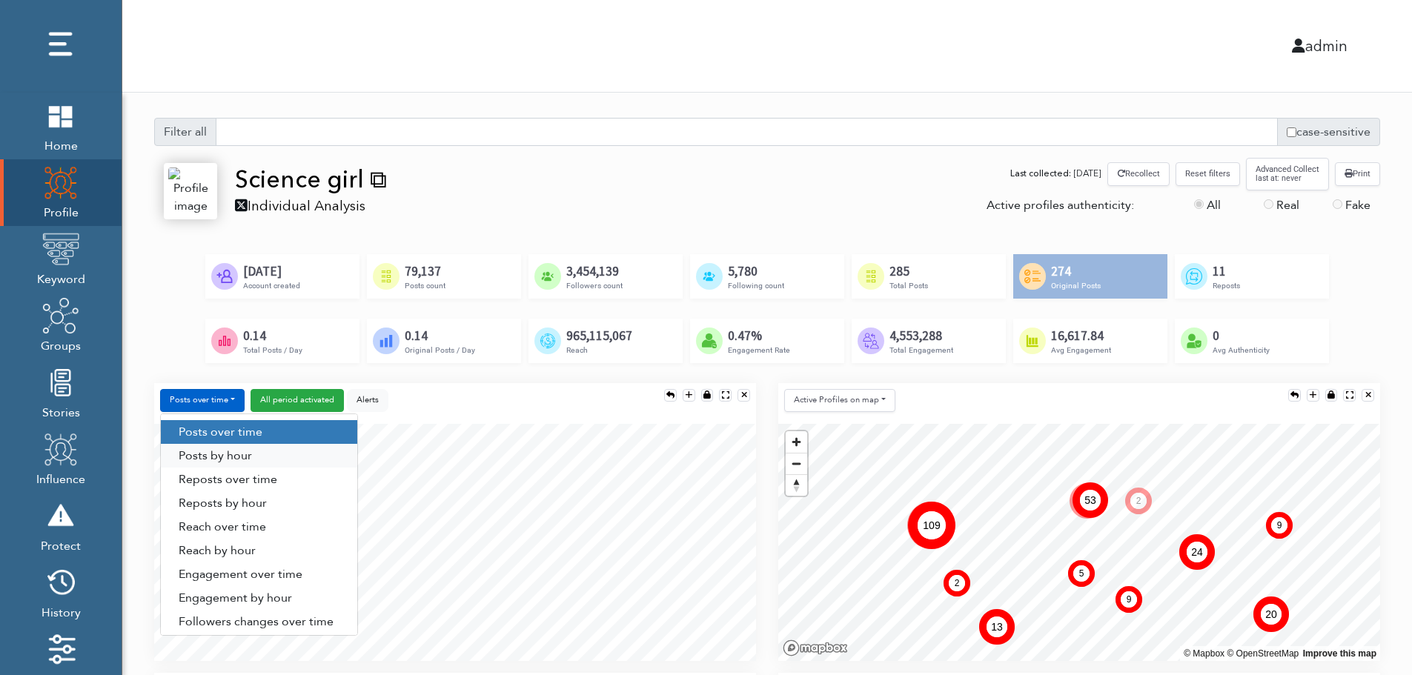
click at [256, 451] on link "Posts by hour" at bounding box center [259, 456] width 196 height 24
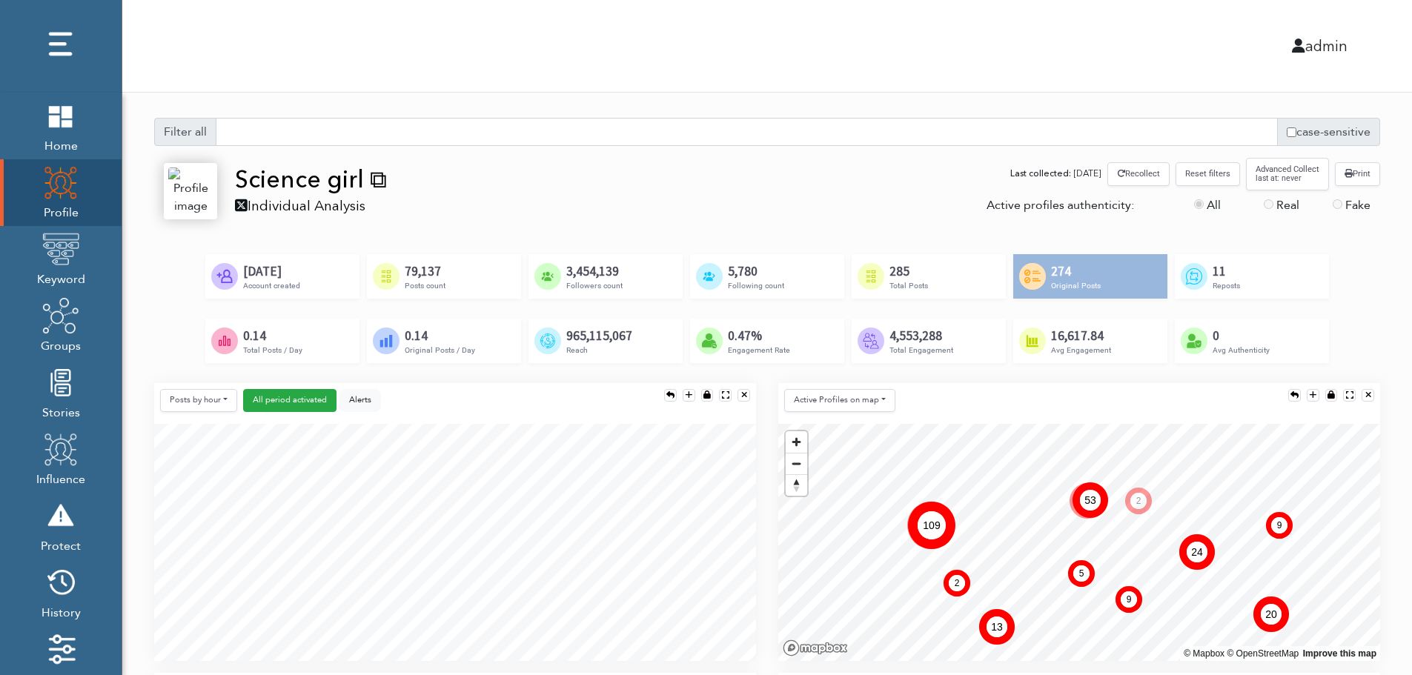
scroll to position [148, 0]
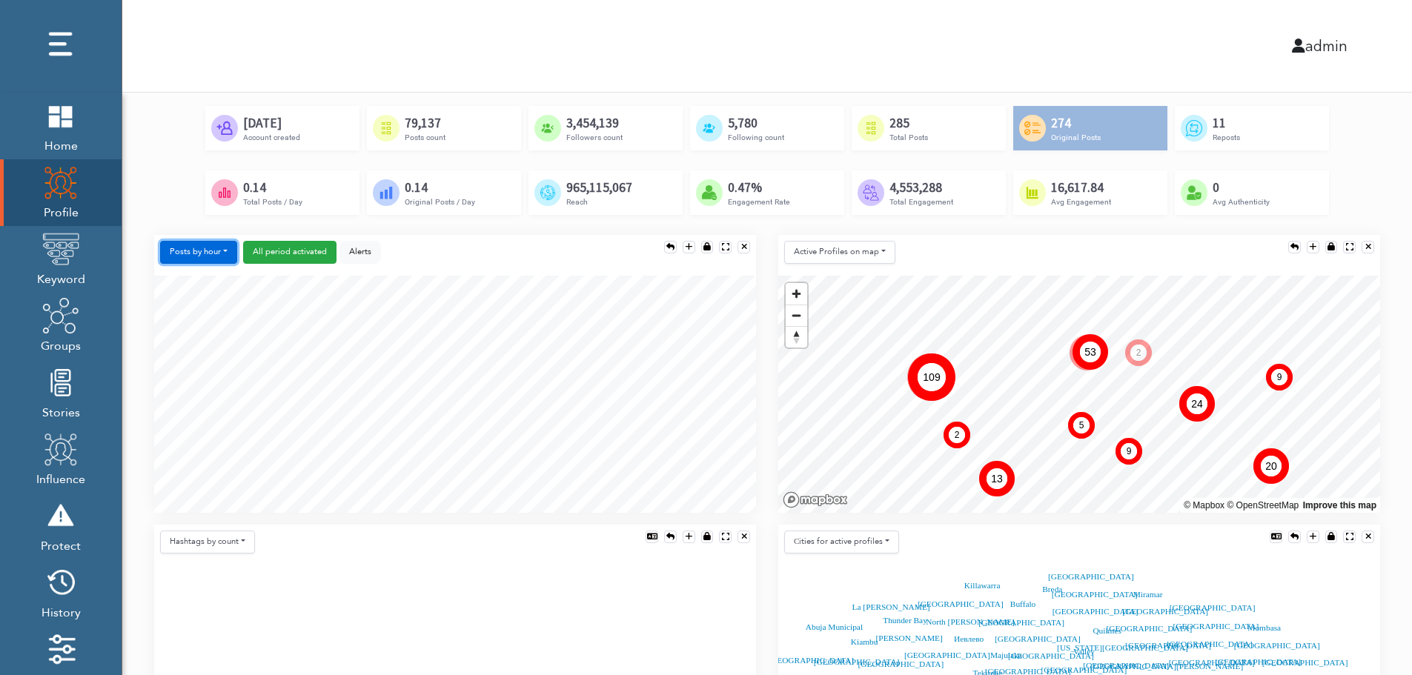
click at [200, 247] on button "Posts by hour" at bounding box center [198, 252] width 77 height 23
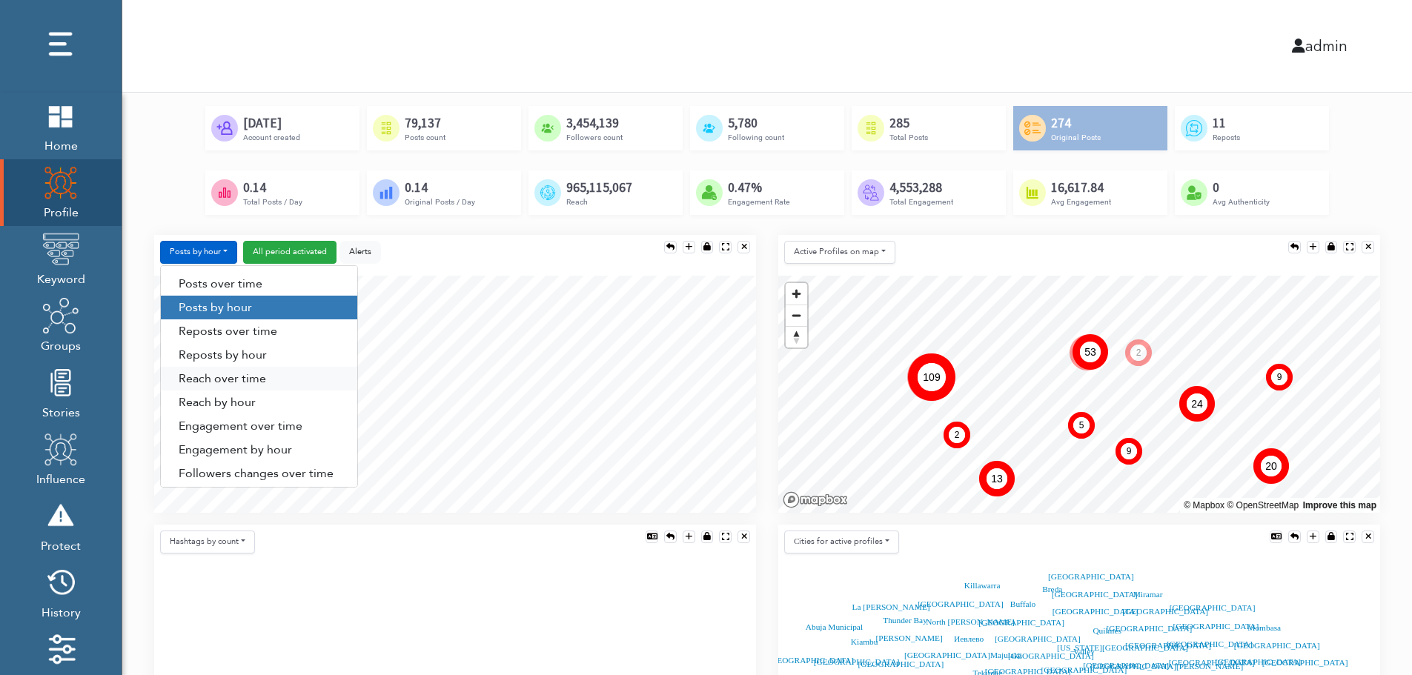
click at [203, 380] on link "Reach over time" at bounding box center [259, 379] width 196 height 24
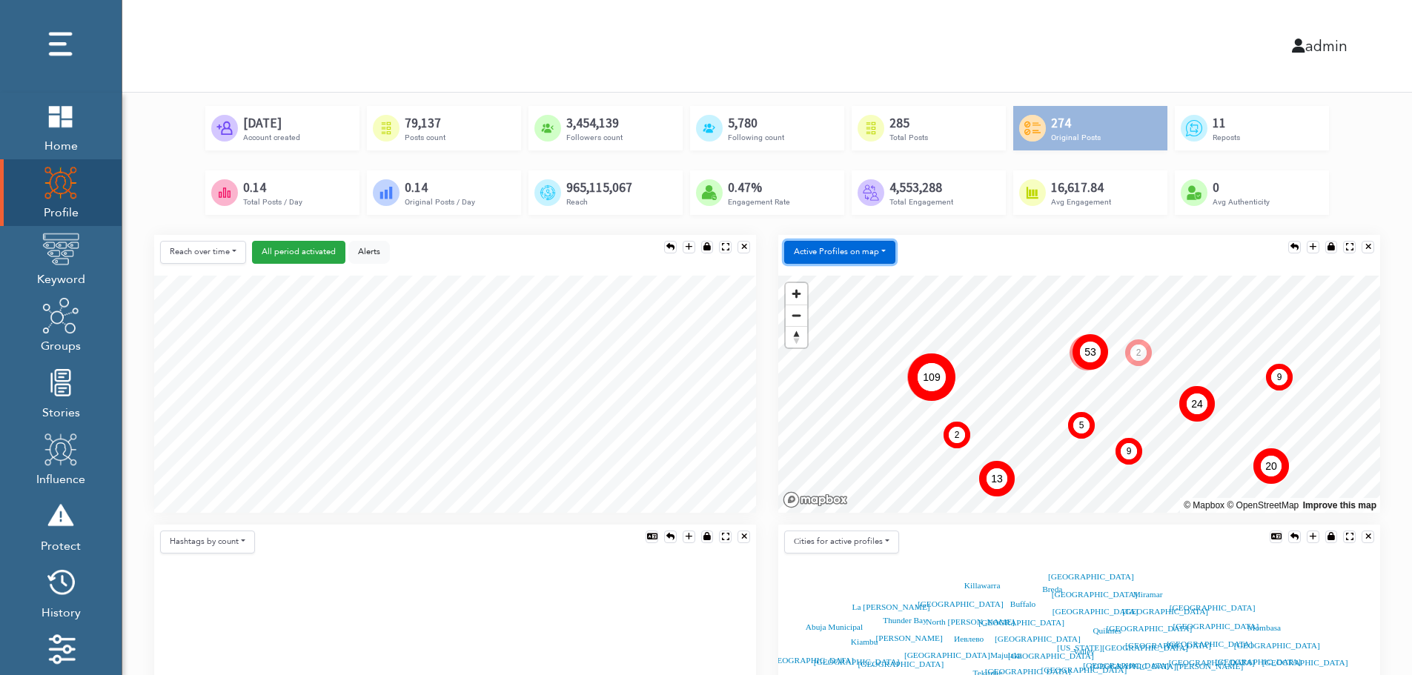
click at [834, 254] on button "Active Profiles on map" at bounding box center [839, 252] width 111 height 23
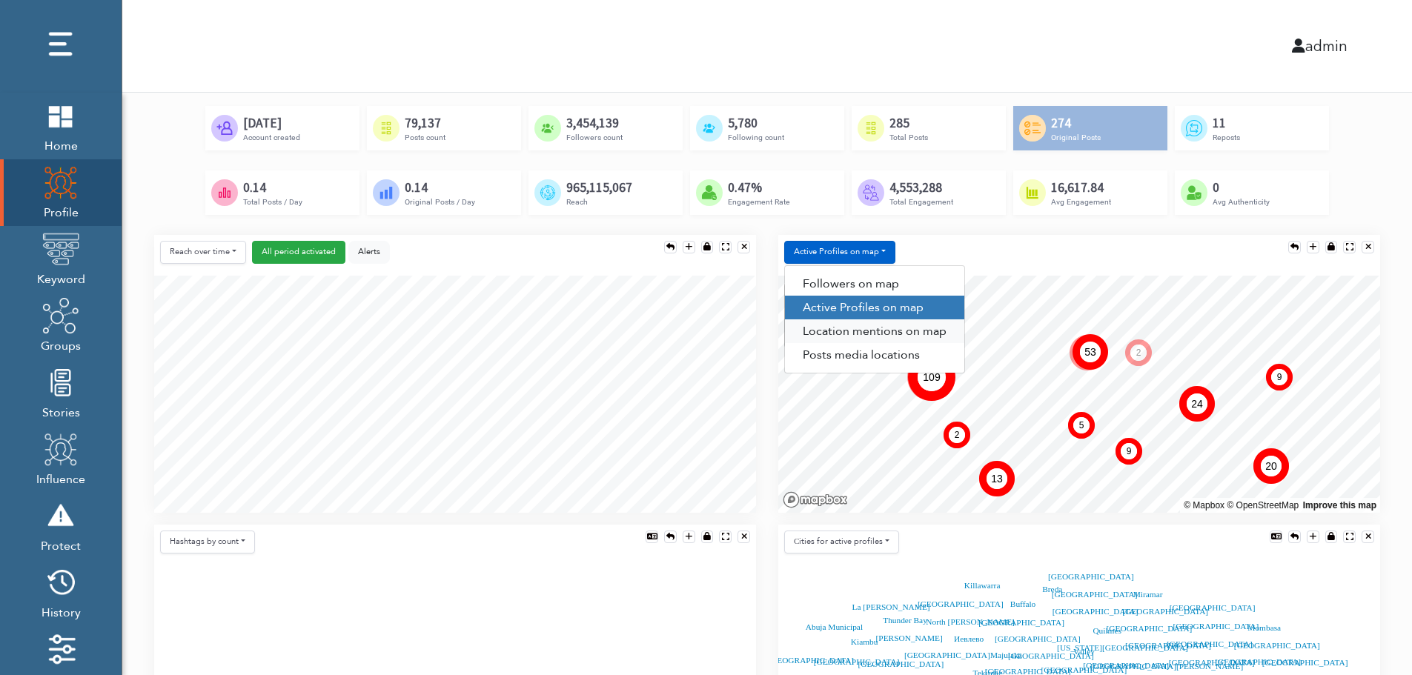
click at [902, 330] on link "Location mentions on map" at bounding box center [874, 331] width 179 height 24
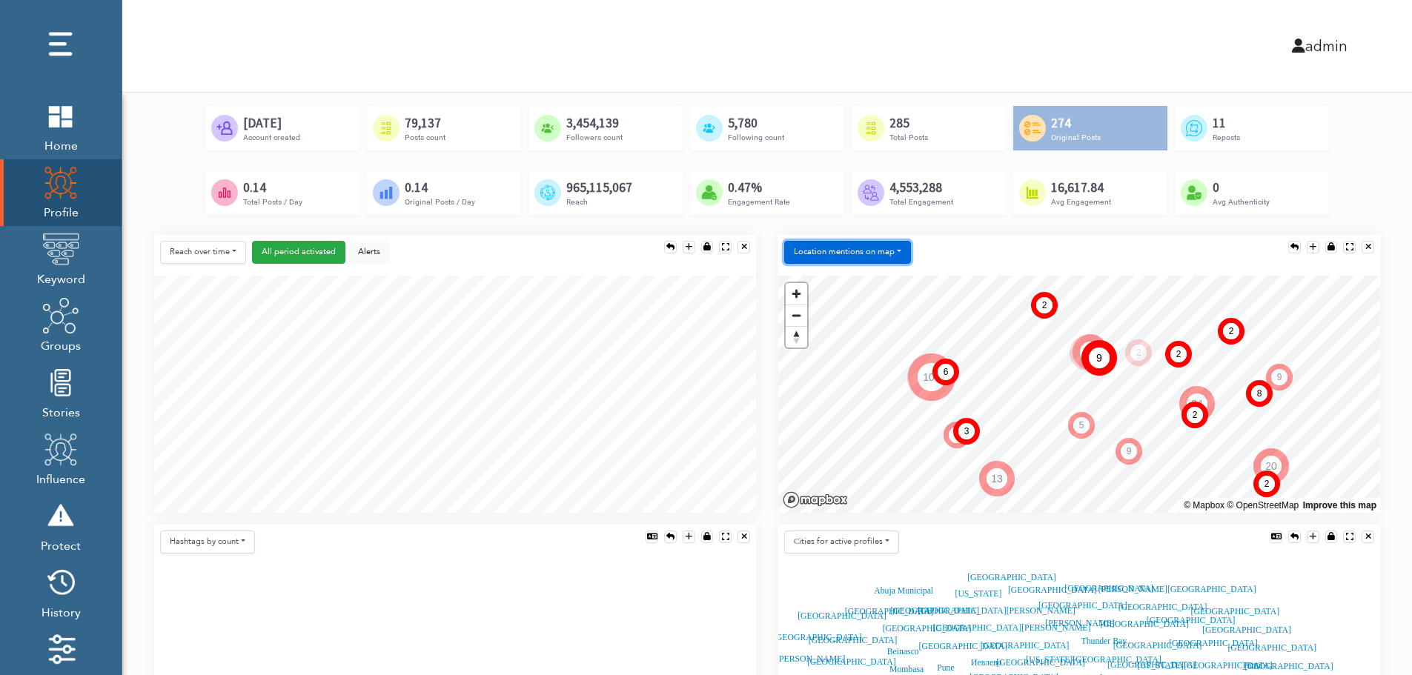
click at [894, 242] on button "Location mentions on map" at bounding box center [847, 252] width 127 height 23
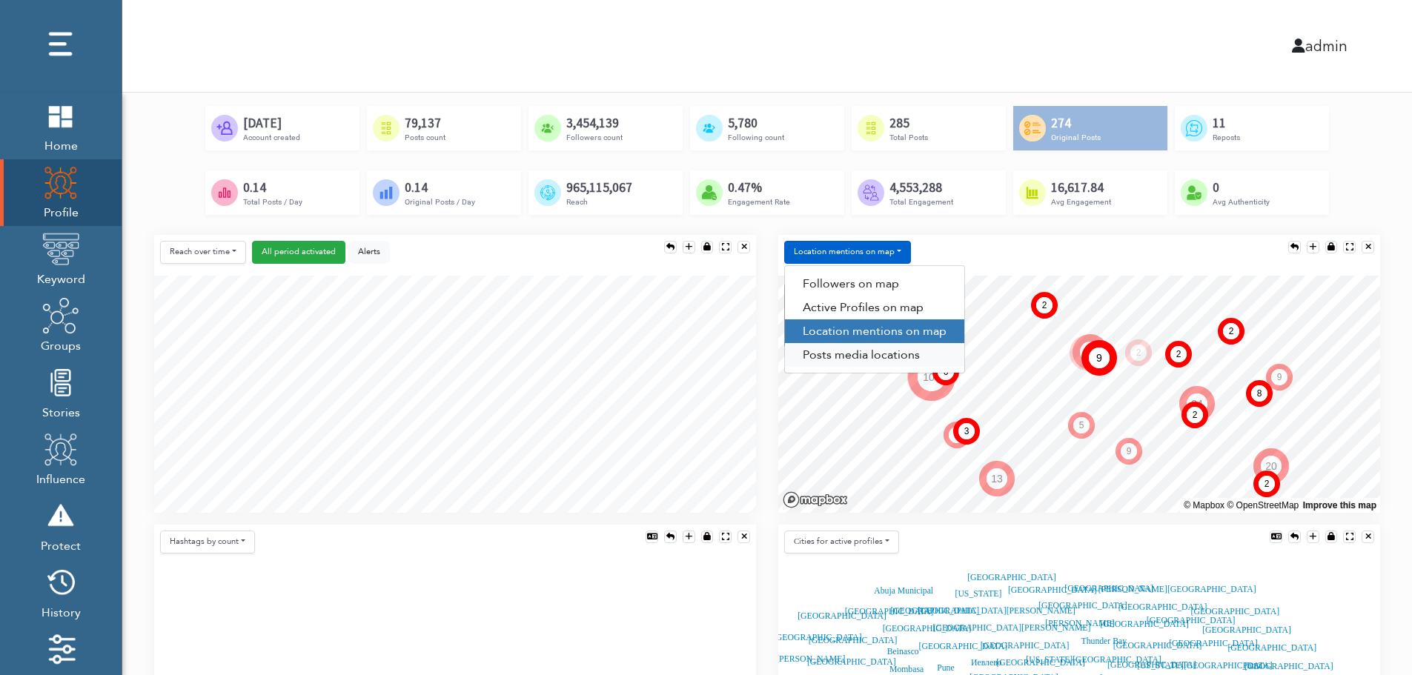
click at [864, 358] on link "Posts media locations" at bounding box center [874, 355] width 179 height 24
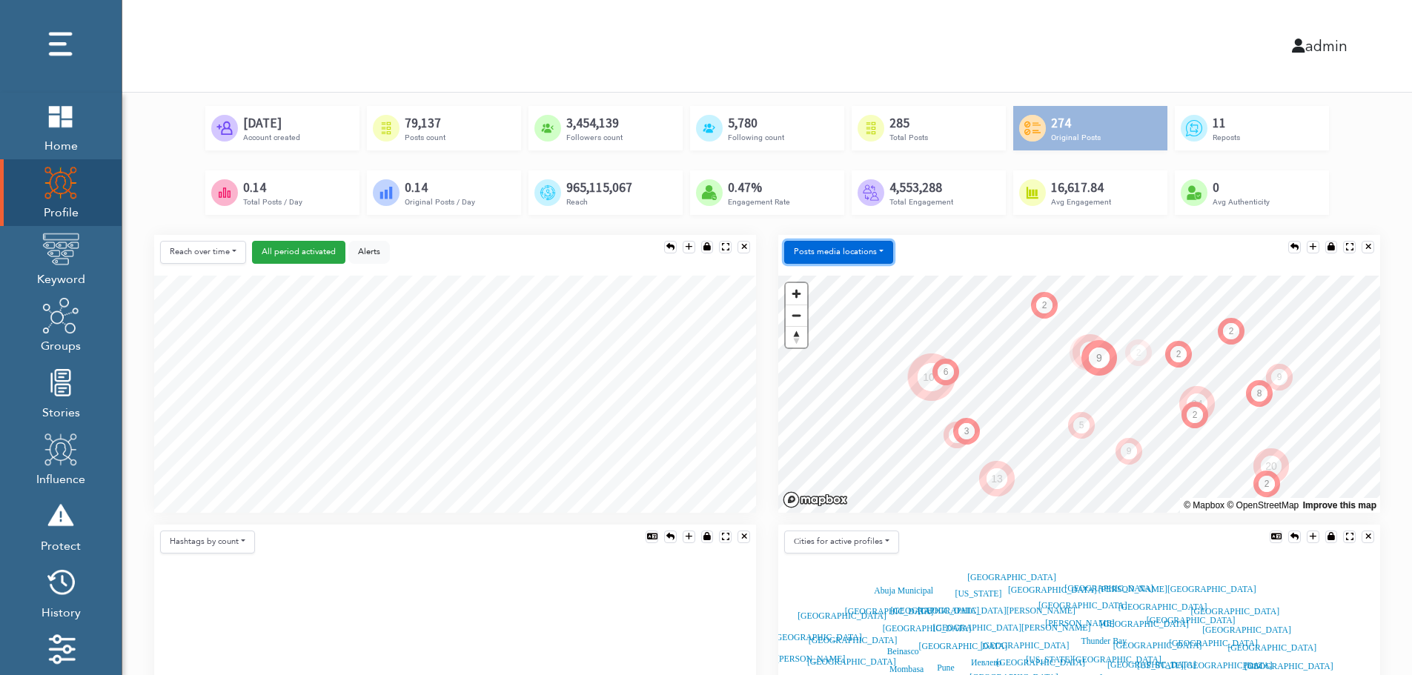
click at [861, 247] on button "Posts media locations" at bounding box center [838, 252] width 109 height 23
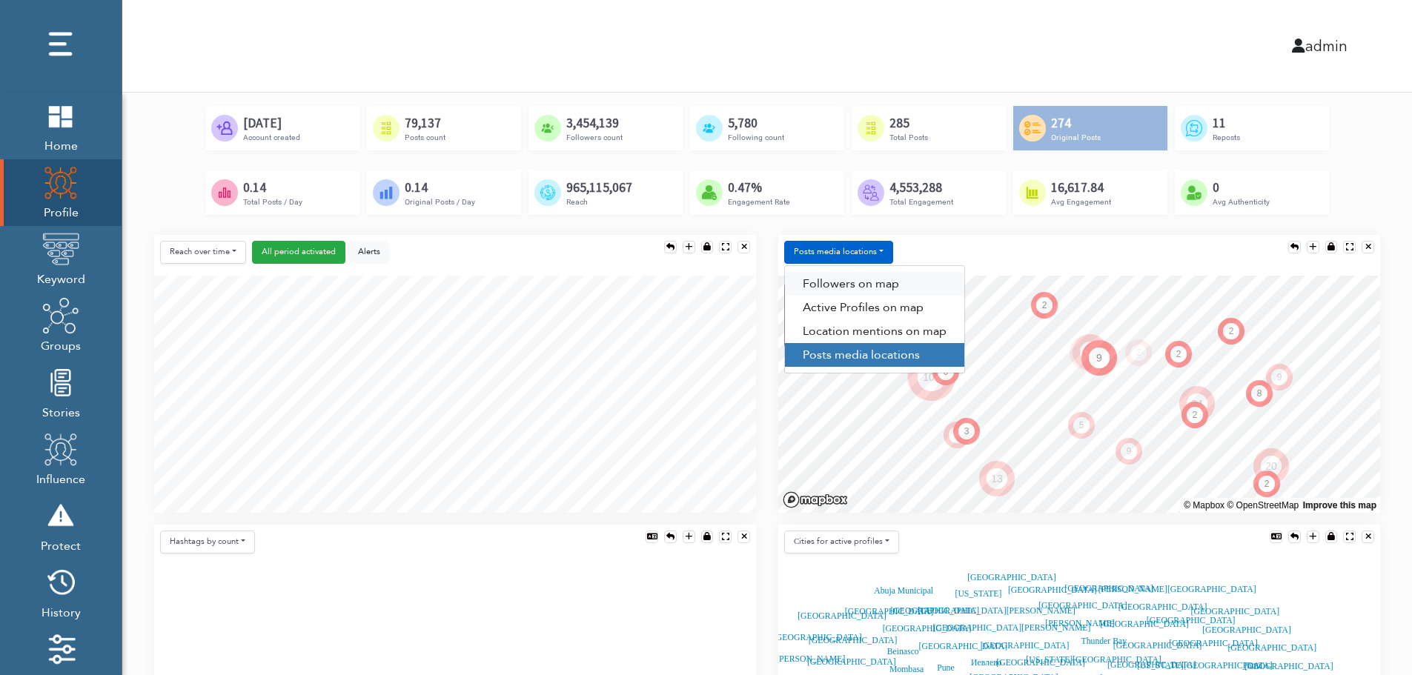
click at [860, 274] on link "Followers on map" at bounding box center [874, 284] width 179 height 24
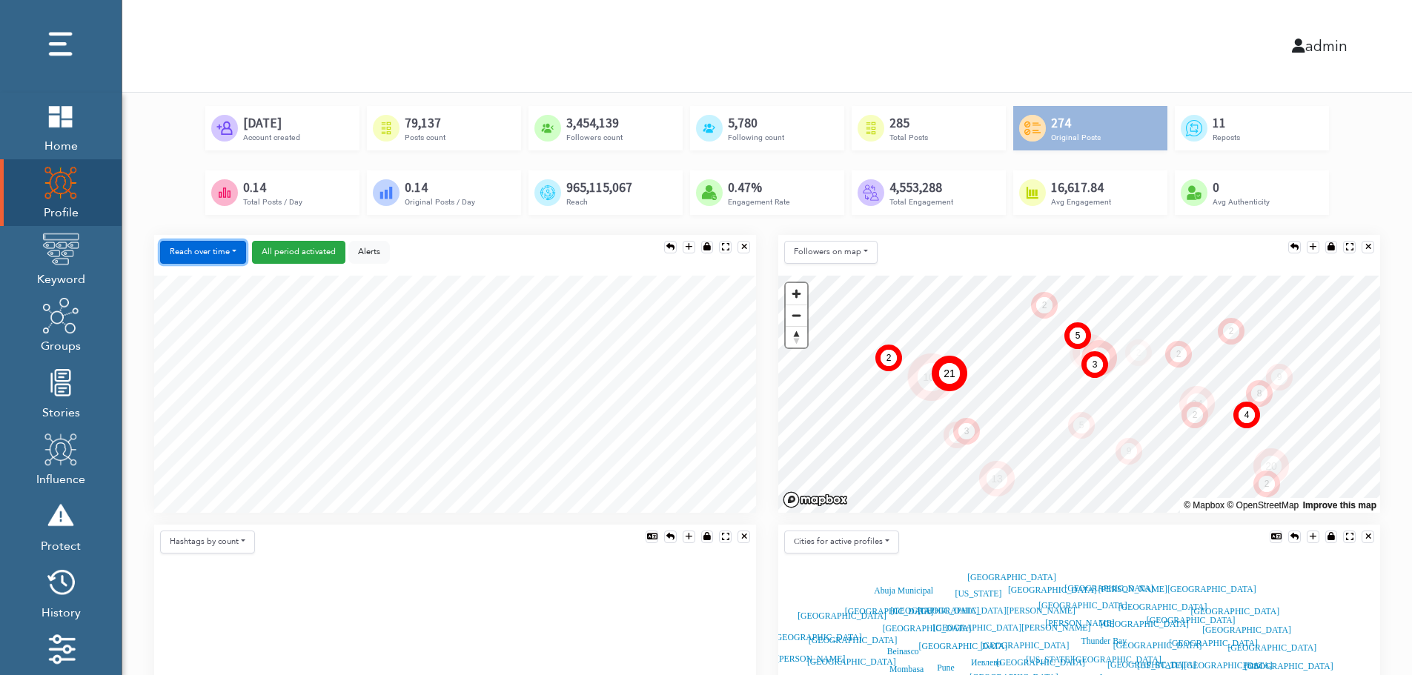
click at [176, 241] on button "Reach over time" at bounding box center [203, 252] width 86 height 23
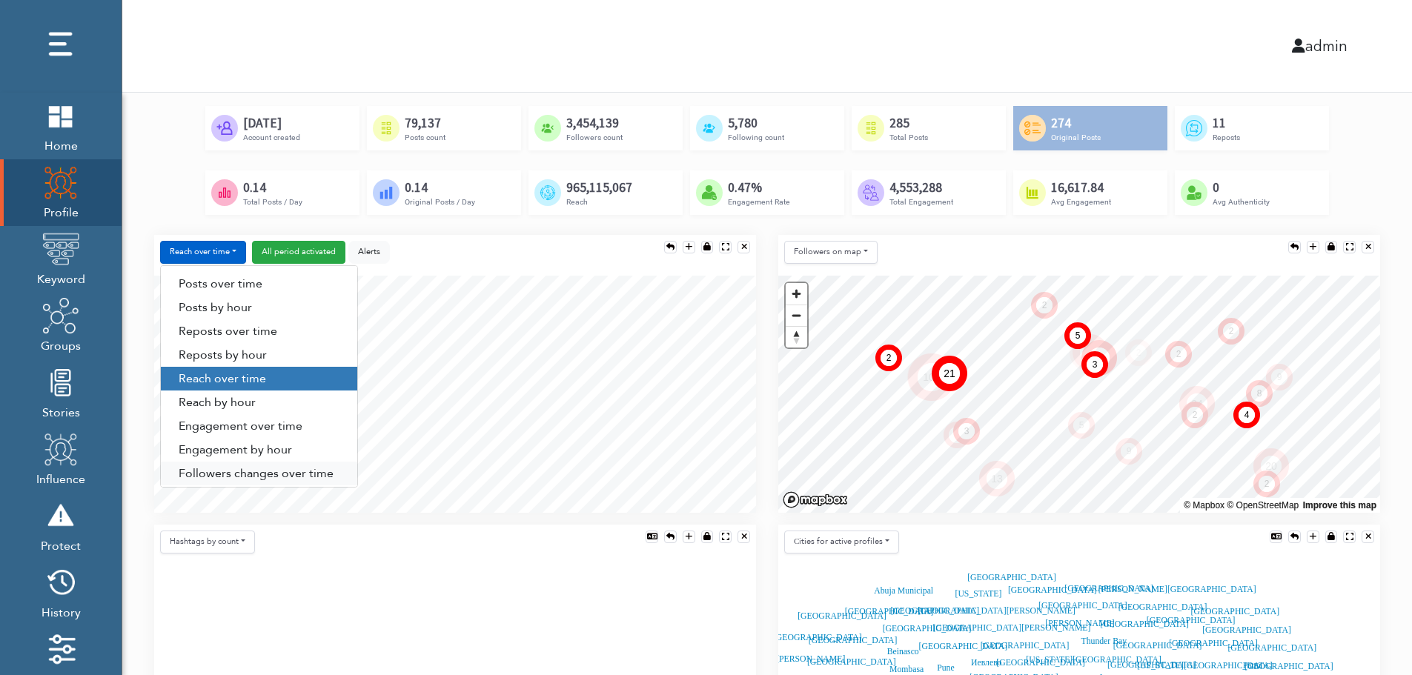
click at [221, 469] on link "Followers changes over time" at bounding box center [259, 474] width 196 height 24
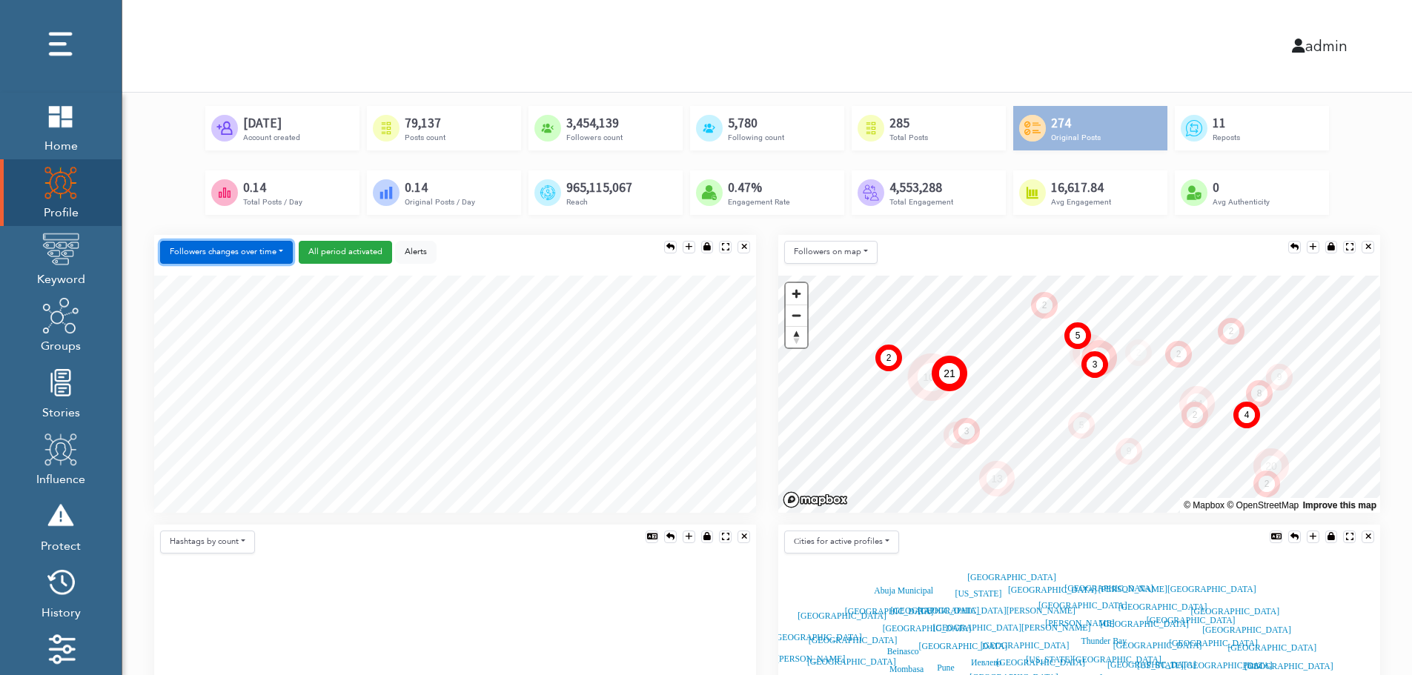
click at [248, 250] on button "Followers changes over time" at bounding box center [226, 252] width 133 height 23
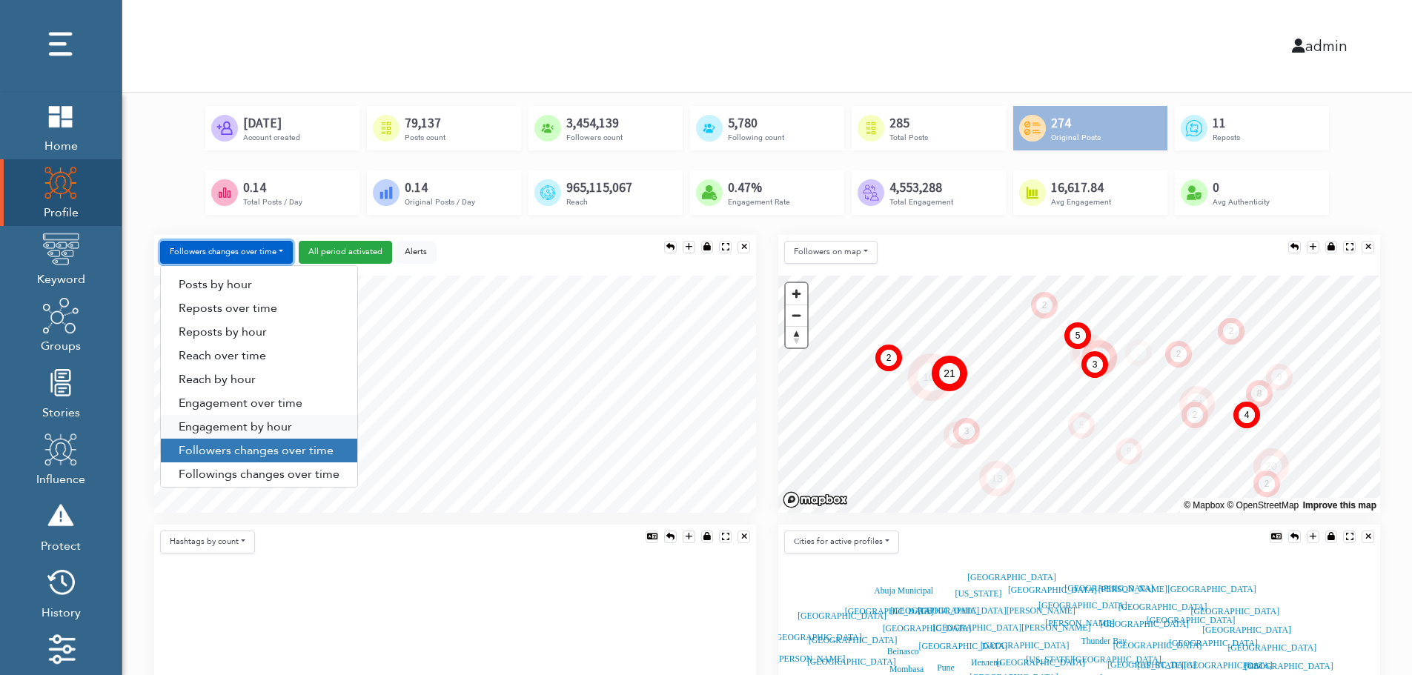
scroll to position [76, 0]
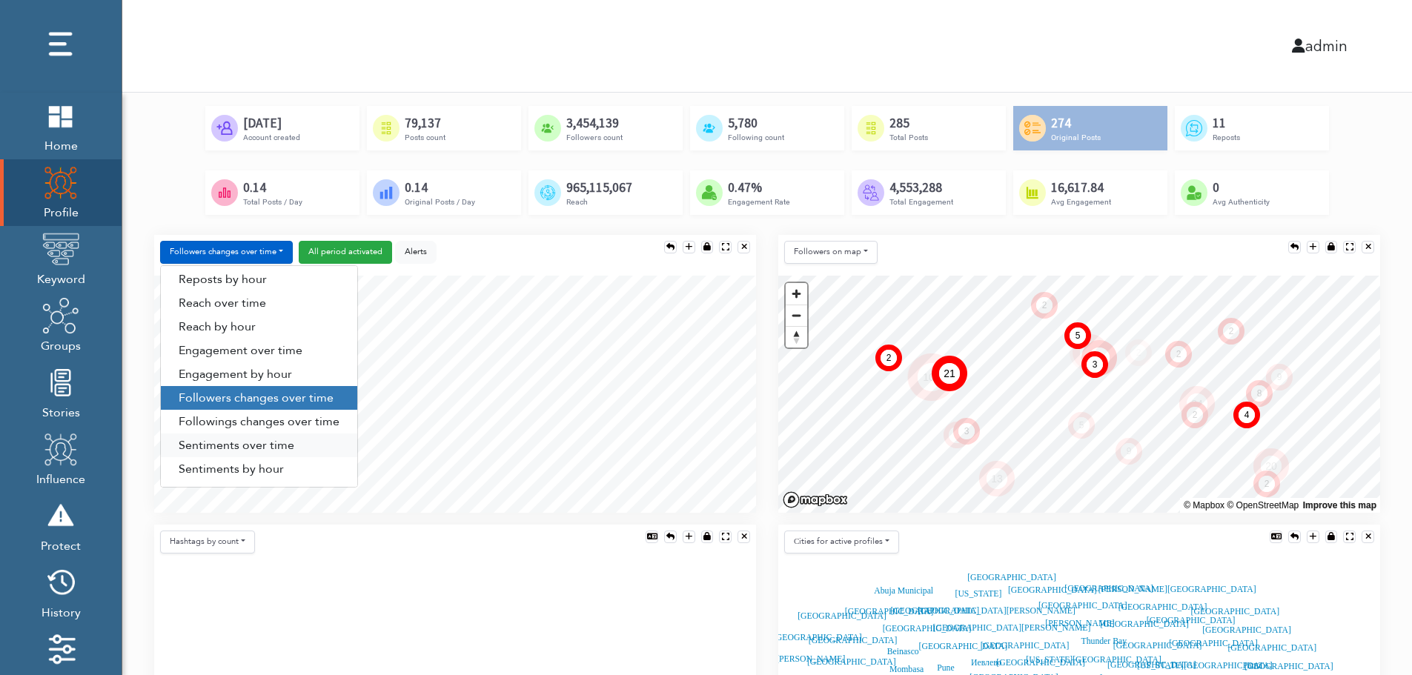
click at [242, 443] on link "Sentiments over time" at bounding box center [259, 446] width 196 height 24
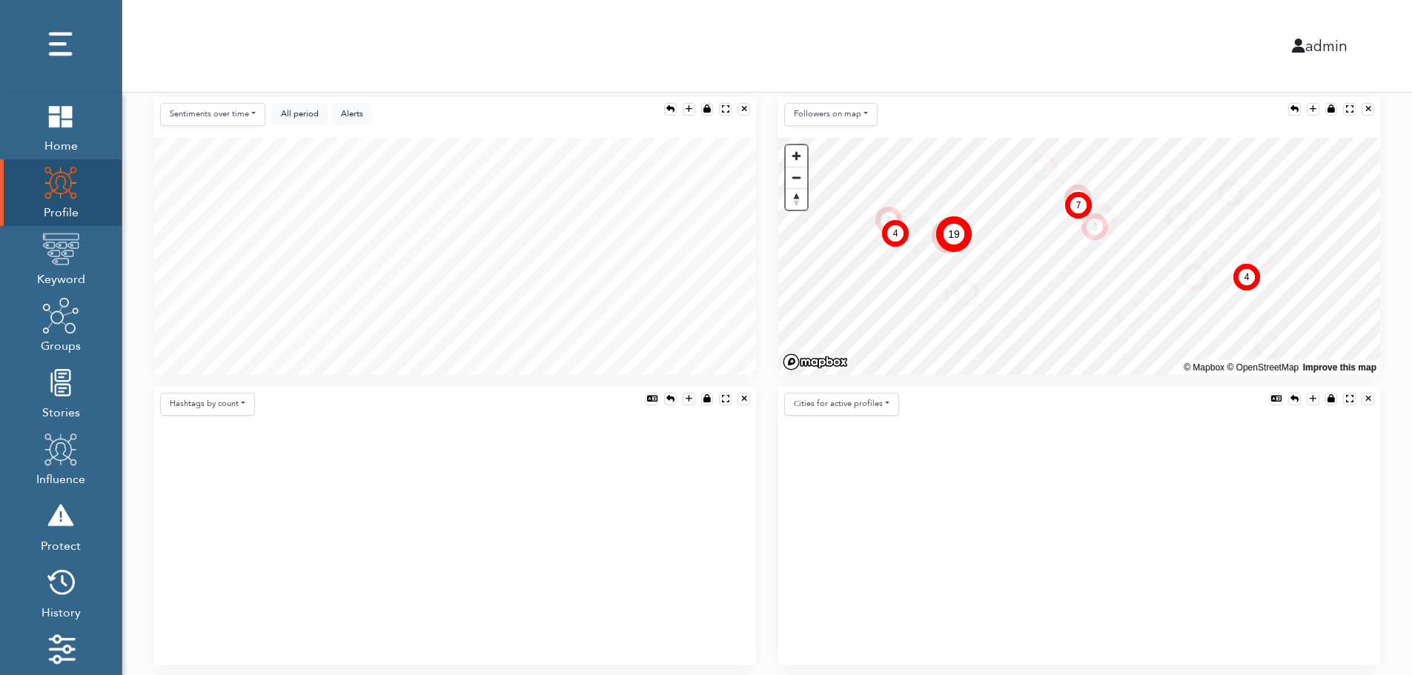
scroll to position [297, 0]
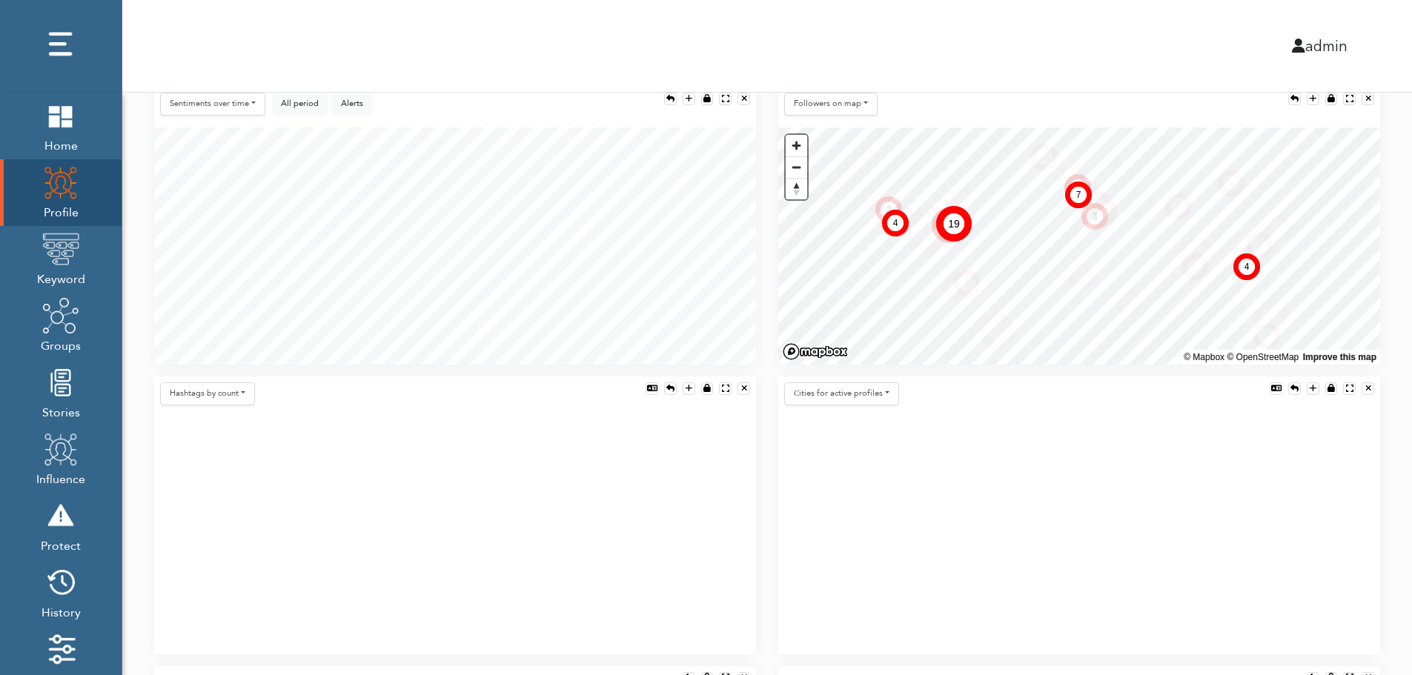
click at [413, 499] on icon at bounding box center [455, 535] width 602 height 237
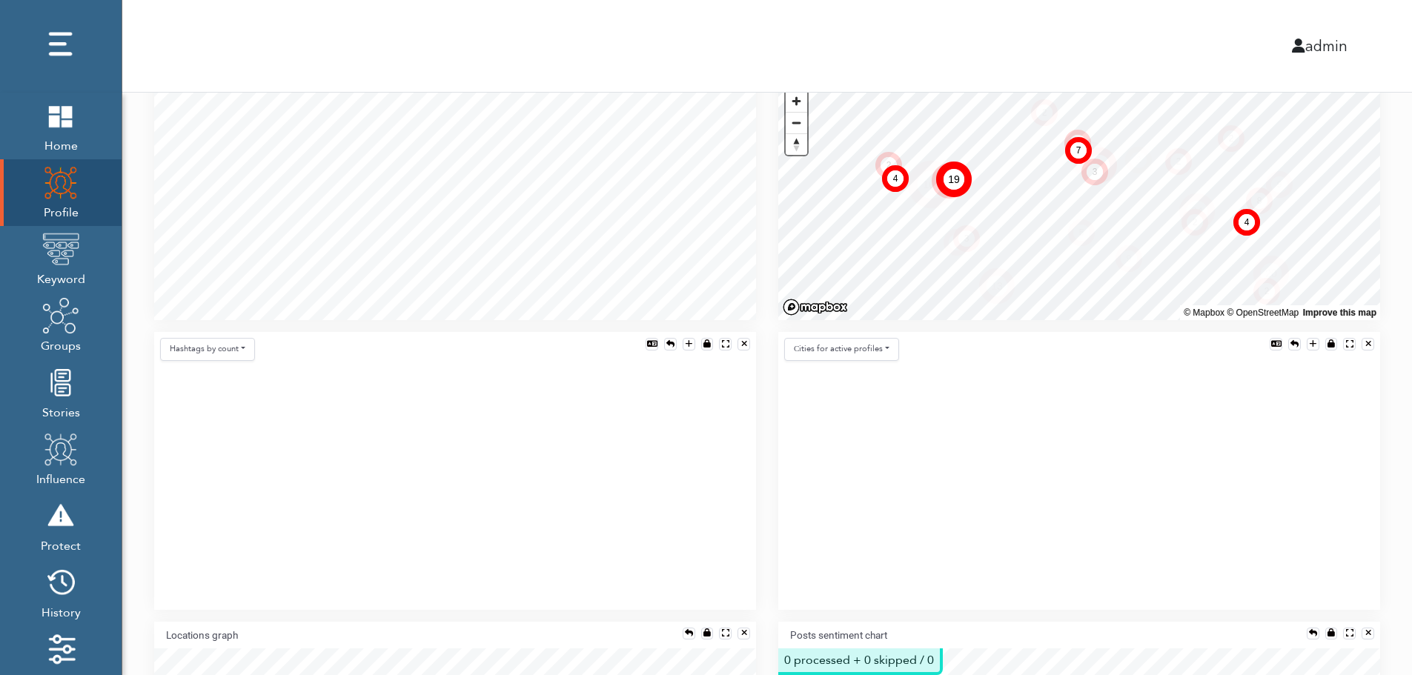
scroll to position [356, 0]
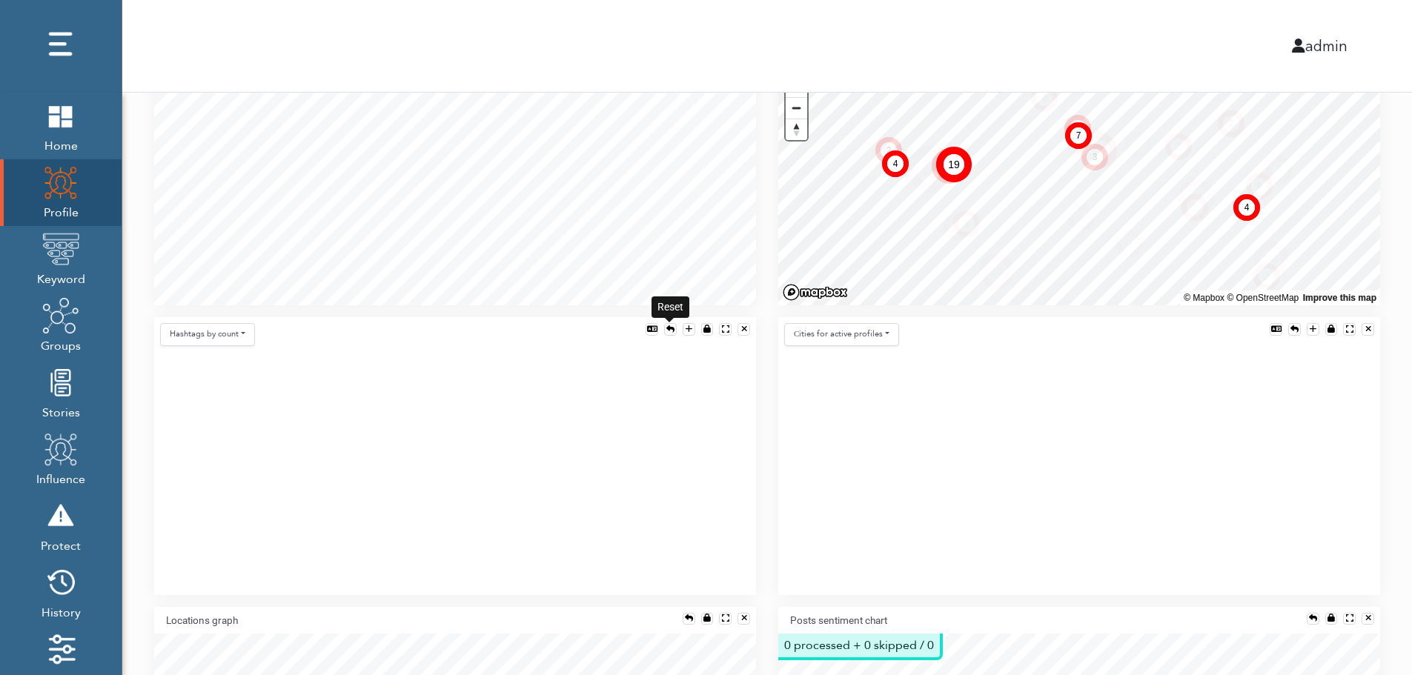
click at [669, 325] on div at bounding box center [670, 329] width 8 height 8
click at [224, 336] on button "Hashtags by count" at bounding box center [207, 334] width 95 height 23
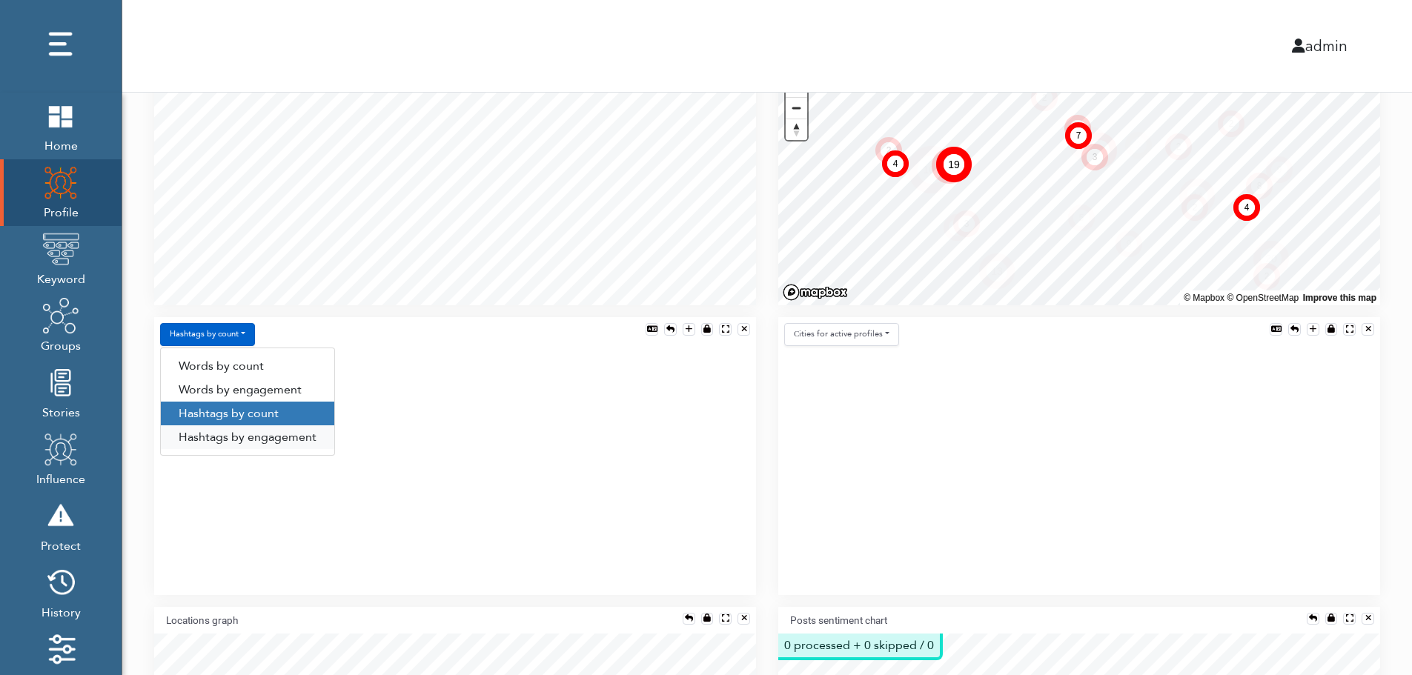
click at [224, 435] on link "Hashtags by engagement" at bounding box center [247, 438] width 173 height 24
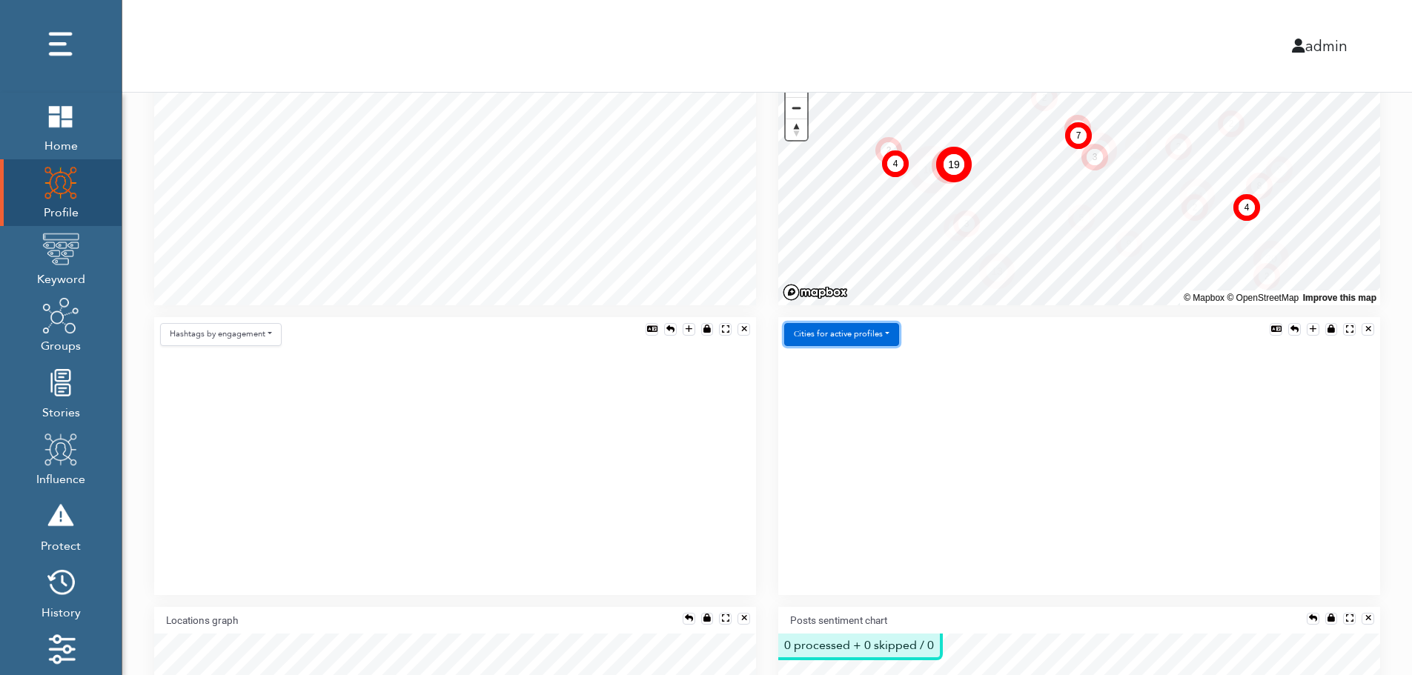
click at [875, 332] on button "Сities for active profiles" at bounding box center [841, 334] width 115 height 23
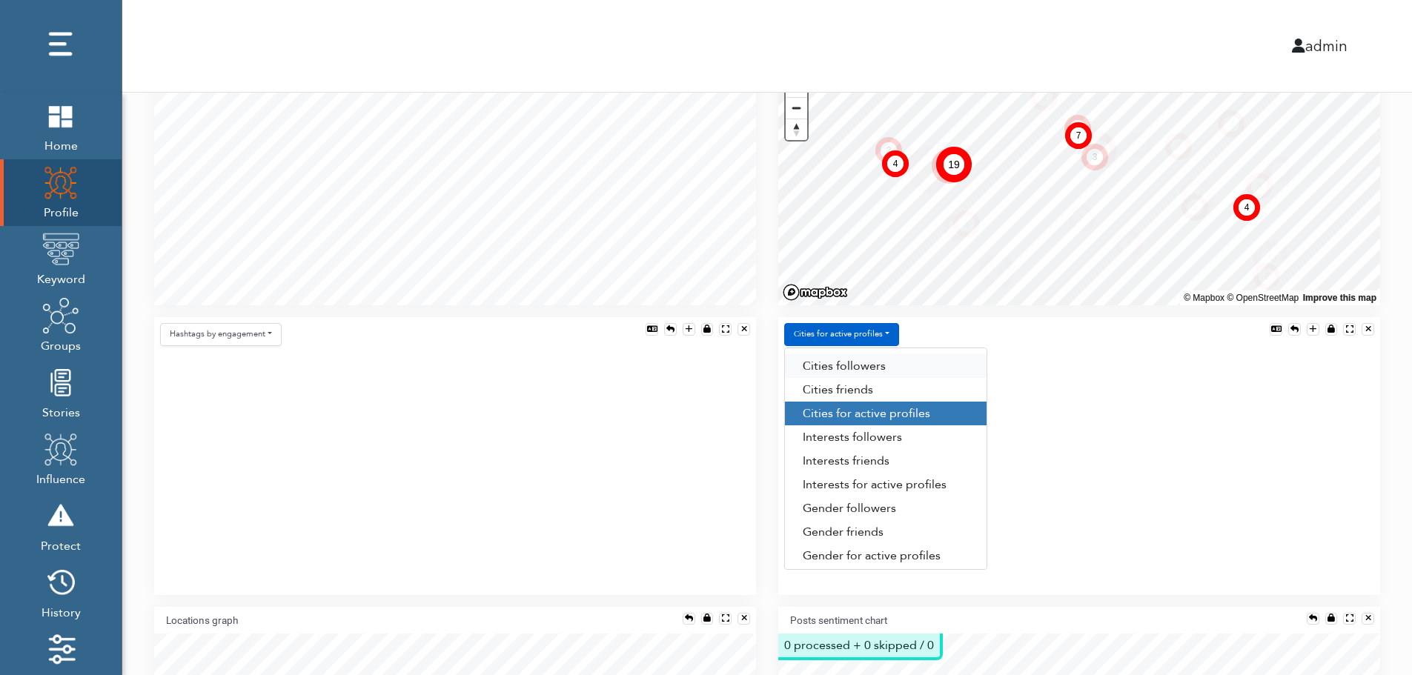
click at [887, 364] on link "Сities followers" at bounding box center [886, 366] width 202 height 24
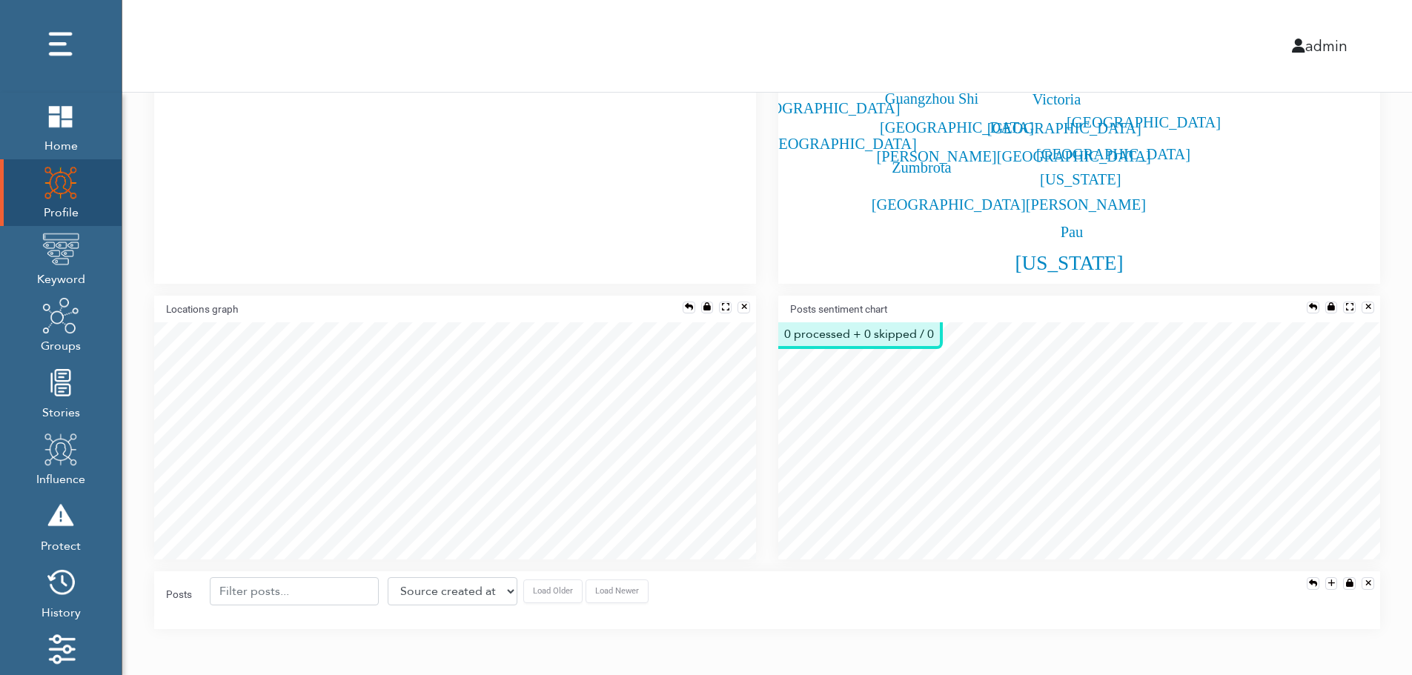
scroll to position [682, 0]
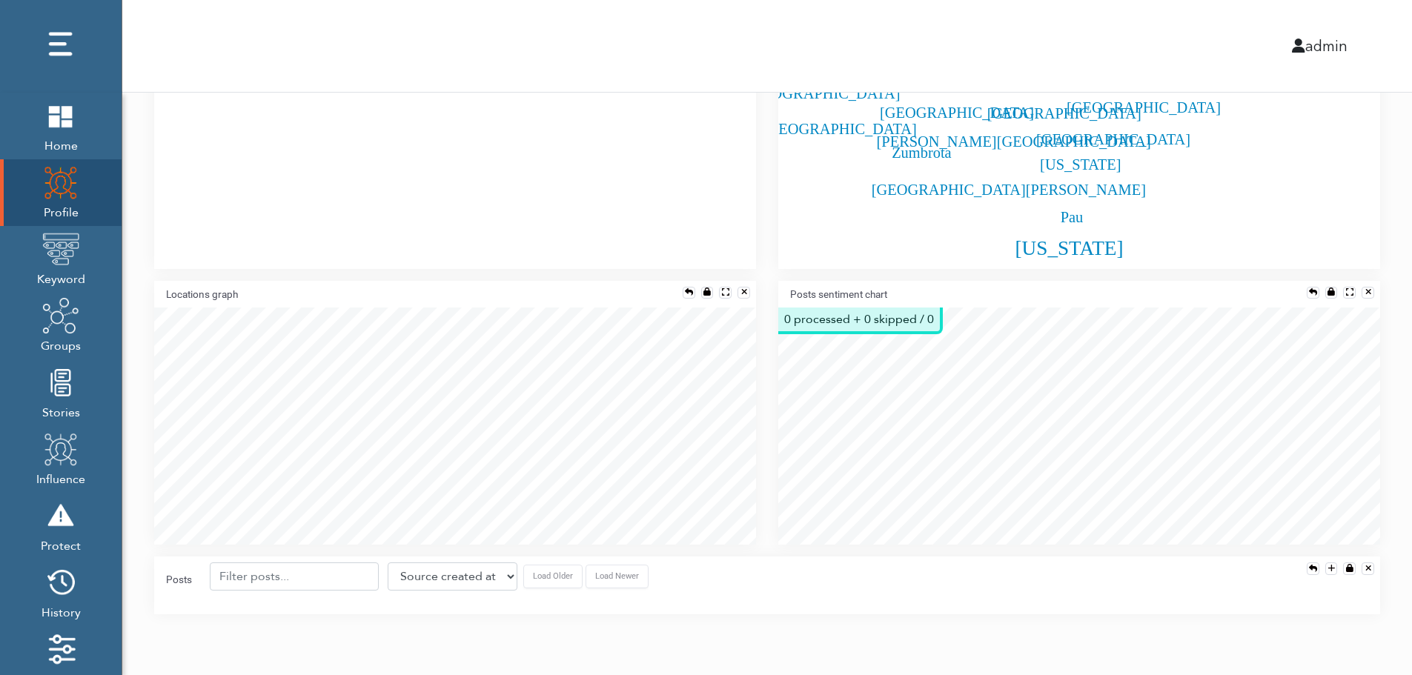
click at [1310, 285] on div "Posts sentiment chart" at bounding box center [1079, 294] width 602 height 27
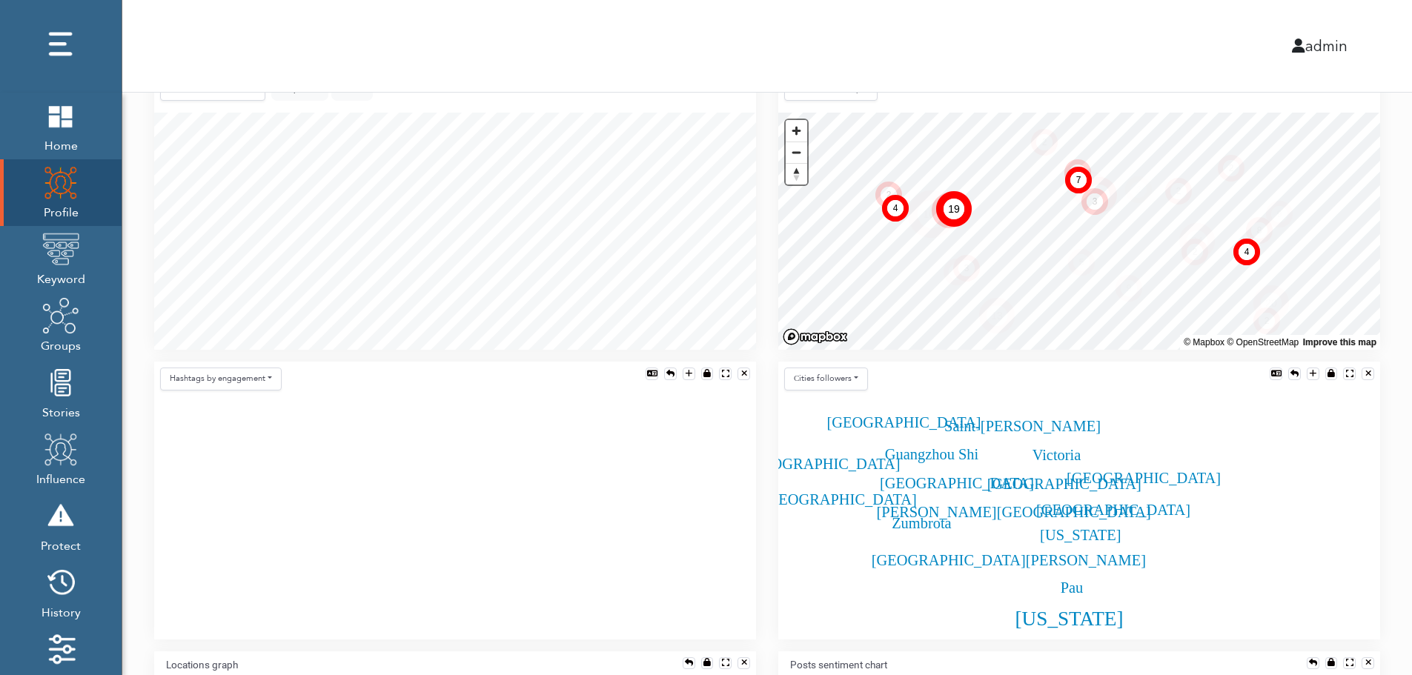
scroll to position [299, 0]
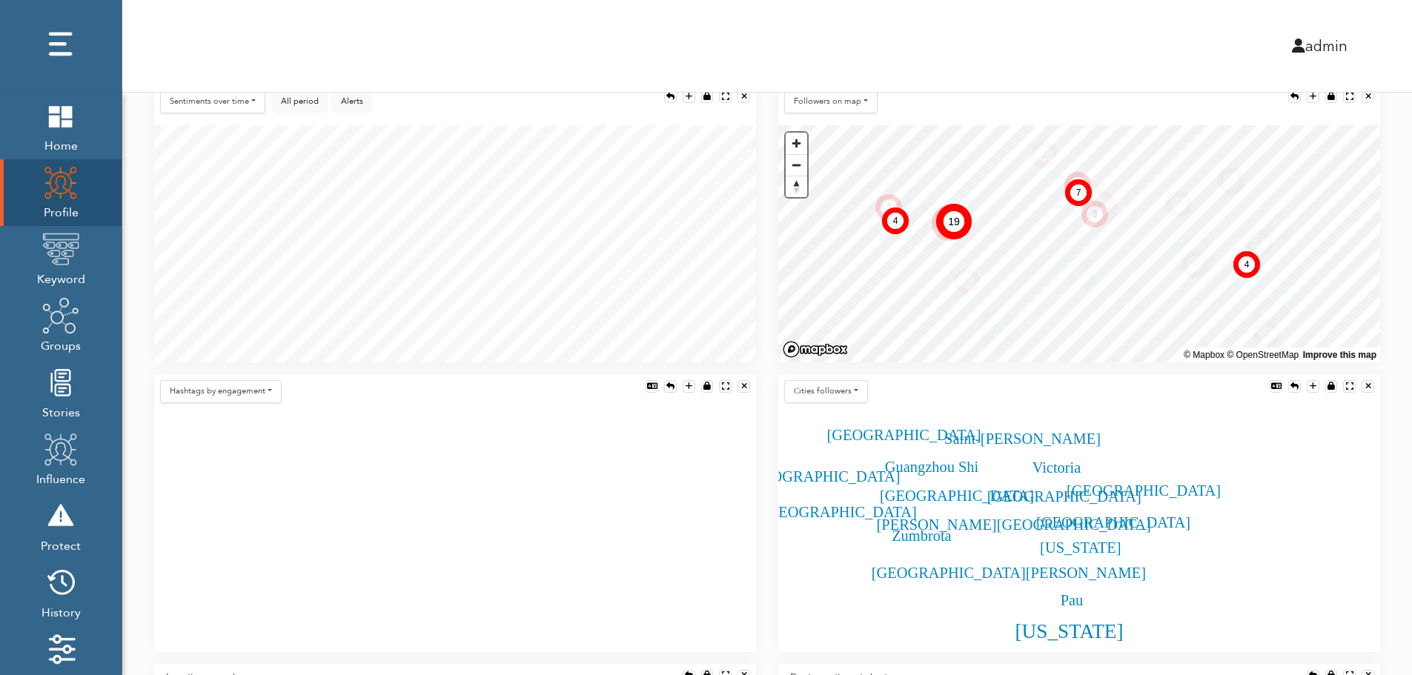
click at [426, 116] on div "Sentiments over time Posts over time Posts by hour Reposts over time Reposts by…" at bounding box center [455, 105] width 602 height 41
click at [431, 122] on div "Sentiments over time Posts over time Posts by hour Reposts over time Reposts by…" at bounding box center [455, 105] width 602 height 41
click at [290, 117] on div "All period Alerts show $ show #" at bounding box center [322, 104] width 102 height 29
click at [524, 113] on div "Sentiments over time Posts over time Posts by hour Reposts over time Reposts by…" at bounding box center [455, 105] width 602 height 41
click at [64, 252] on img at bounding box center [60, 249] width 37 height 37
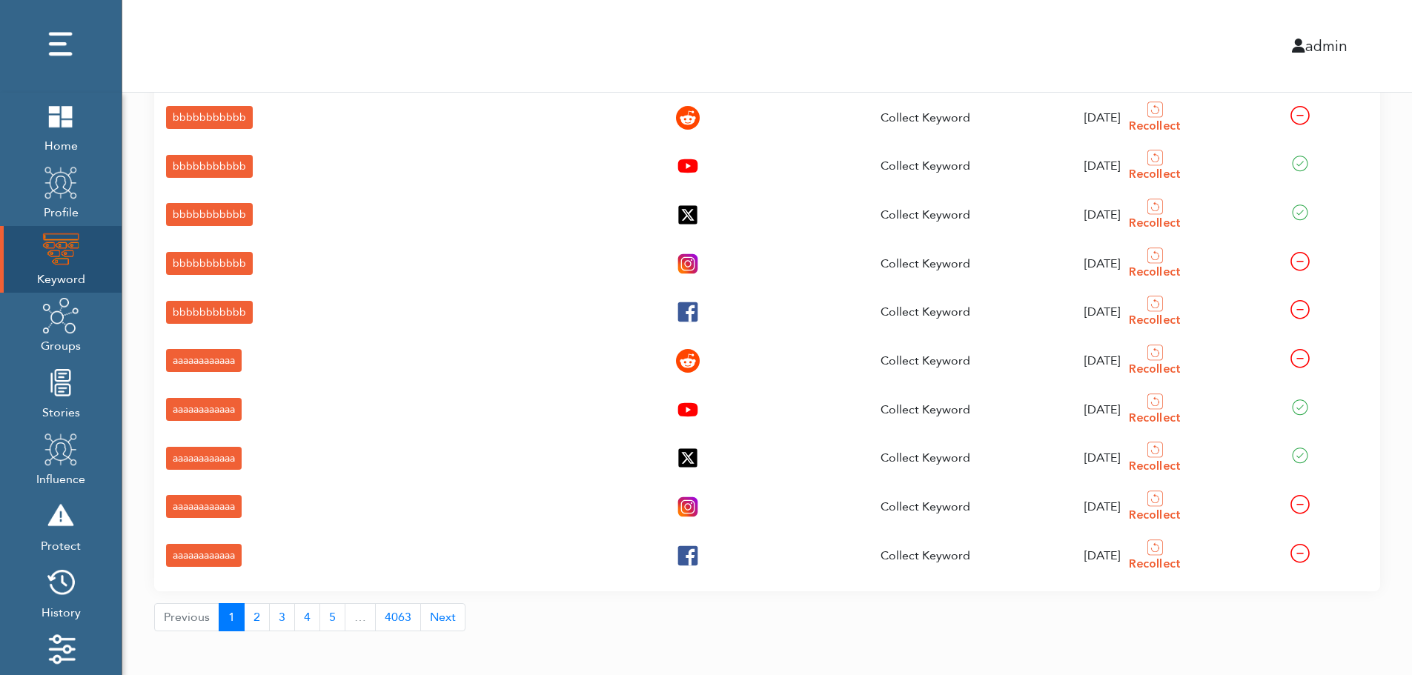
scroll to position [53, 0]
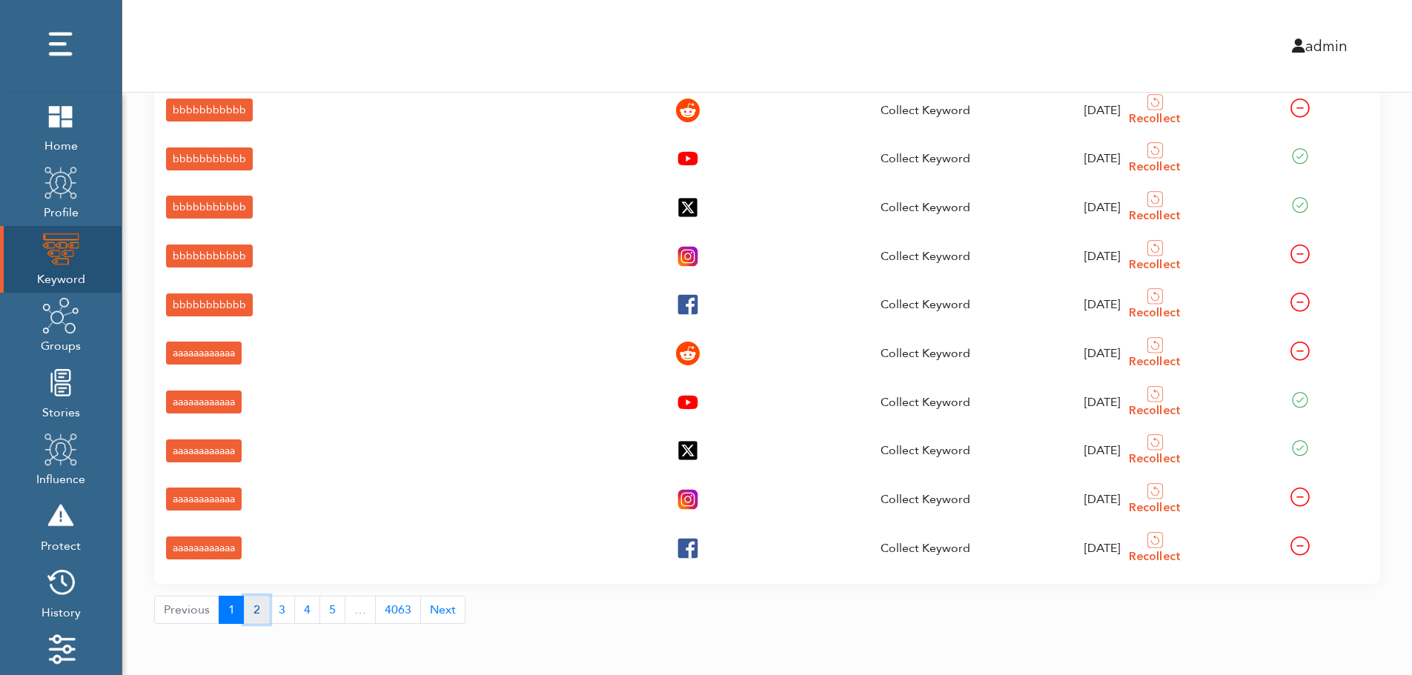
click at [253, 614] on button "2" at bounding box center [257, 610] width 26 height 28
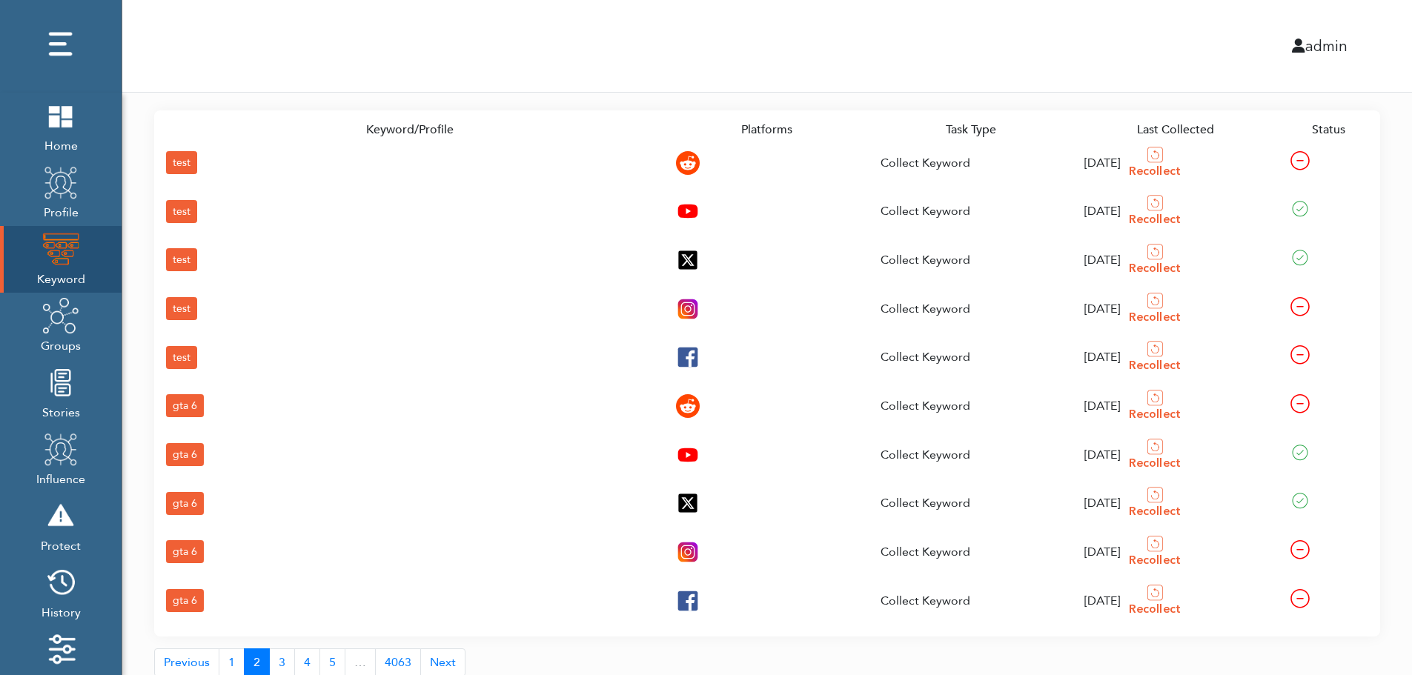
click at [184, 596] on div "gta 6" at bounding box center [185, 600] width 38 height 23
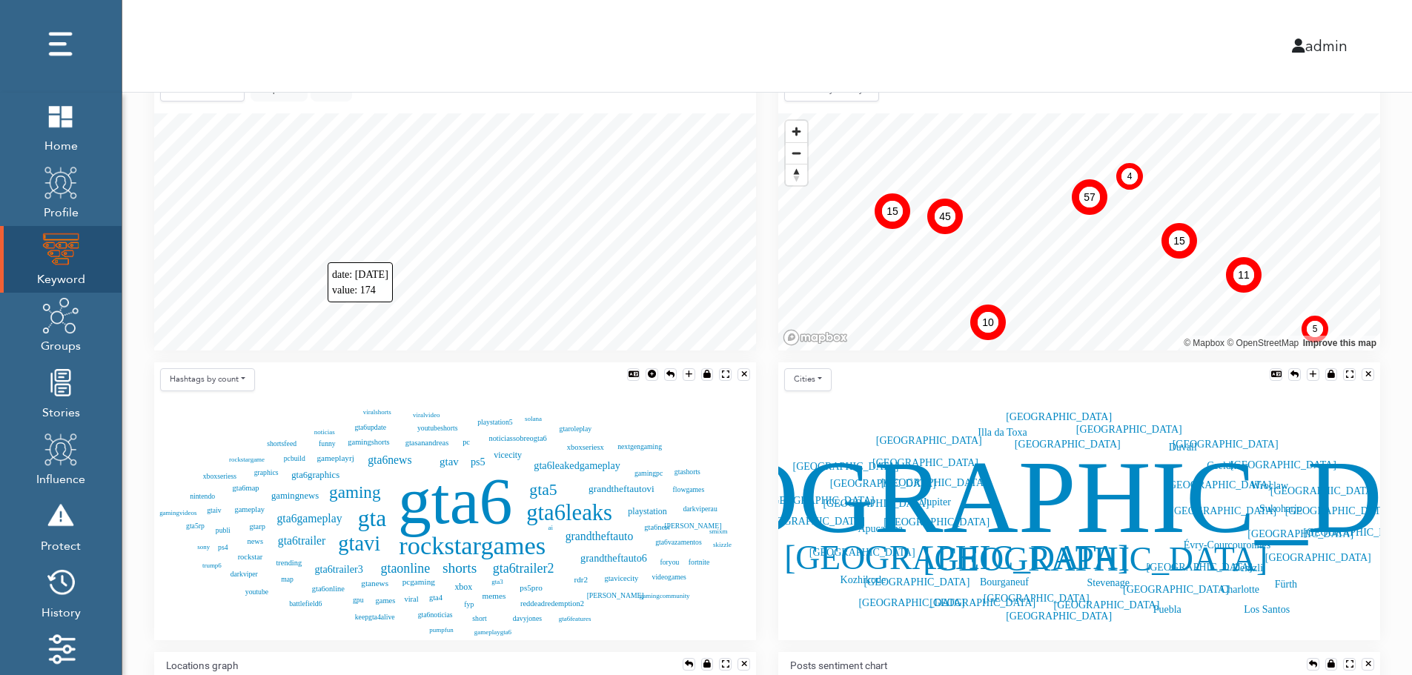
scroll to position [330, 0]
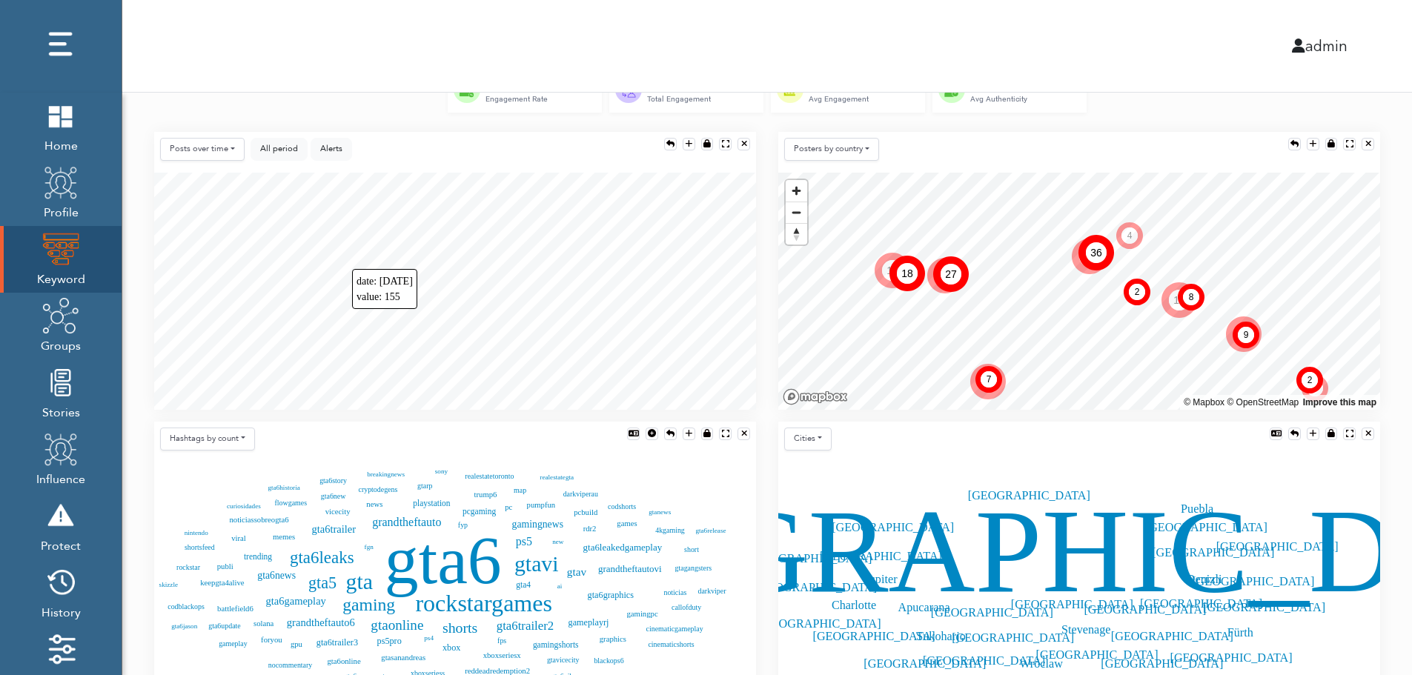
scroll to position [271, 0]
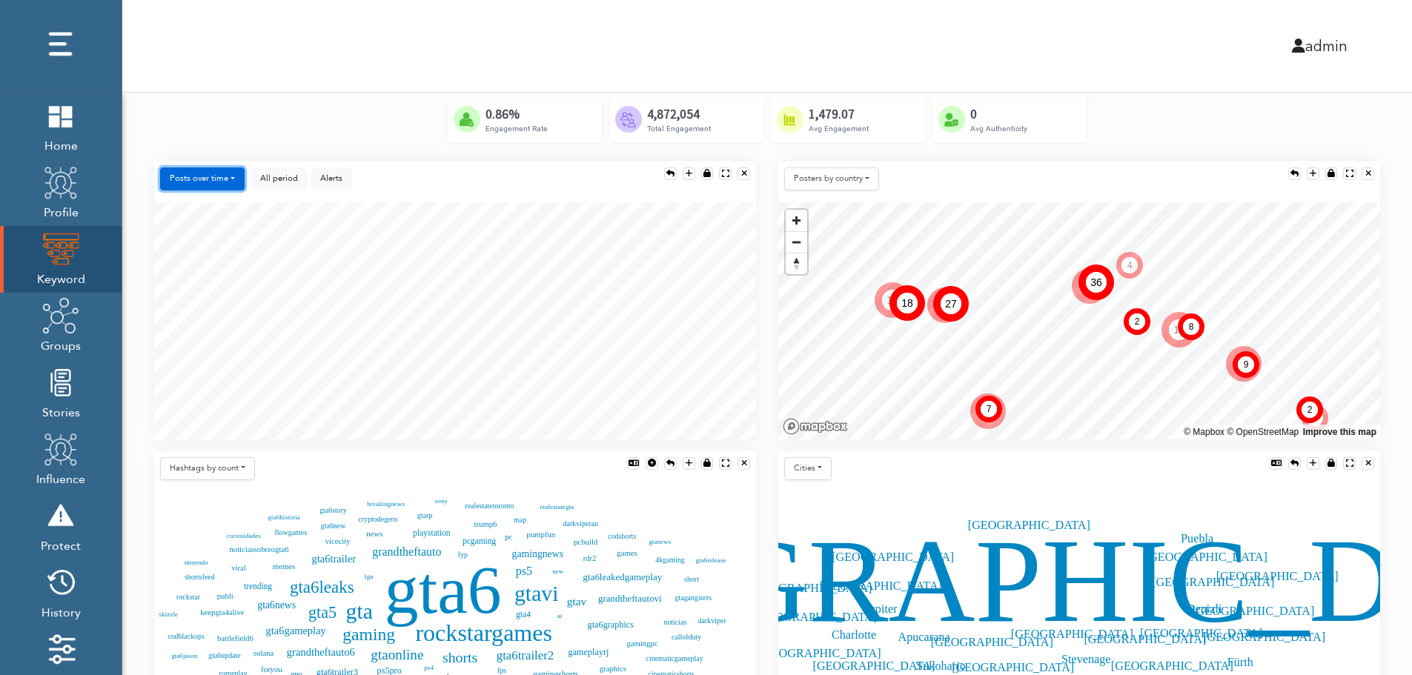
click at [216, 176] on button "Posts over time" at bounding box center [202, 179] width 85 height 23
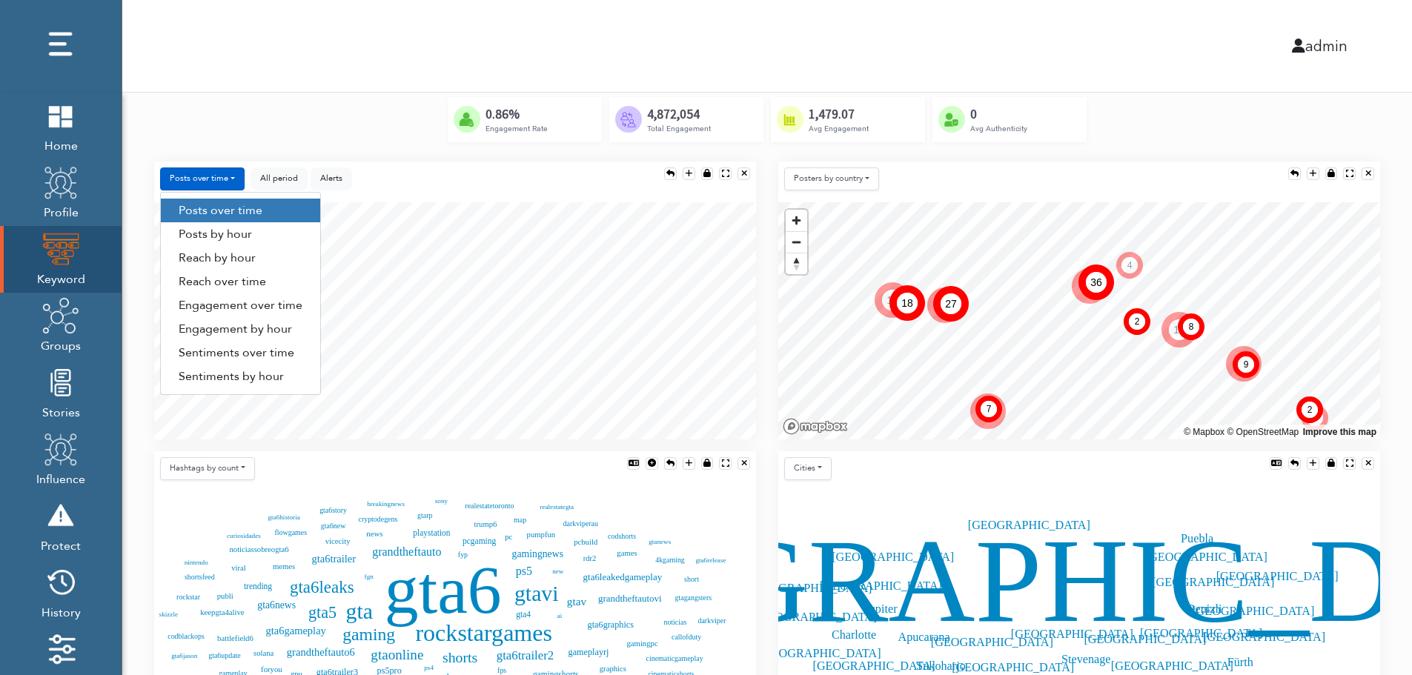
click at [284, 334] on link "Engagement by hour" at bounding box center [240, 329] width 159 height 24
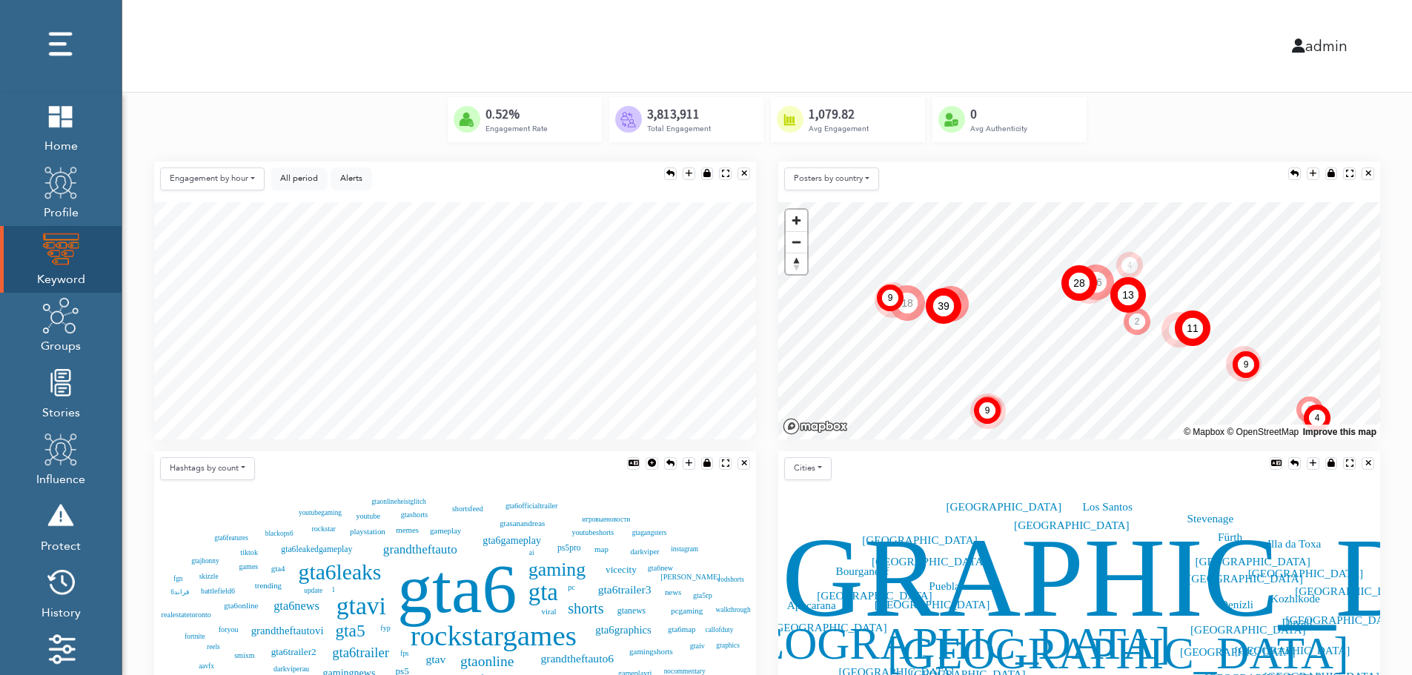
click at [1347, 461] on div at bounding box center [1349, 464] width 7 height 8
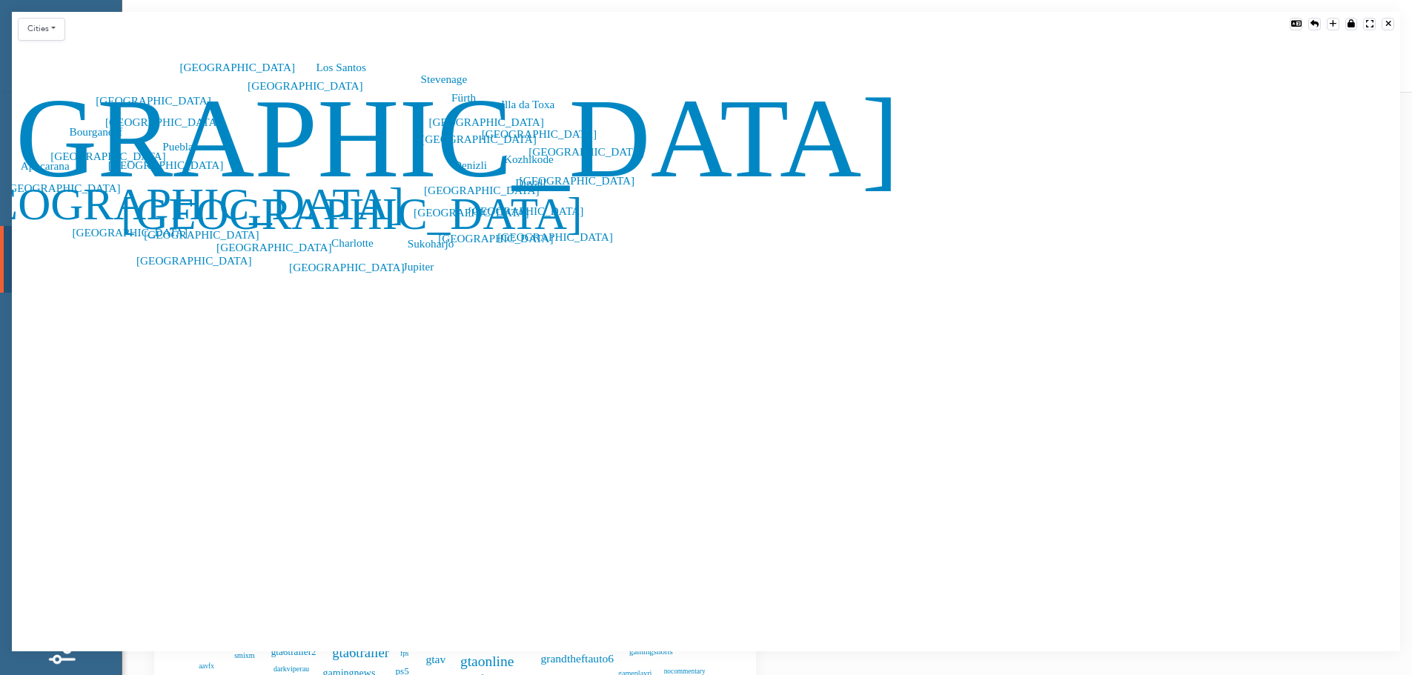
scroll to position [640, 1388]
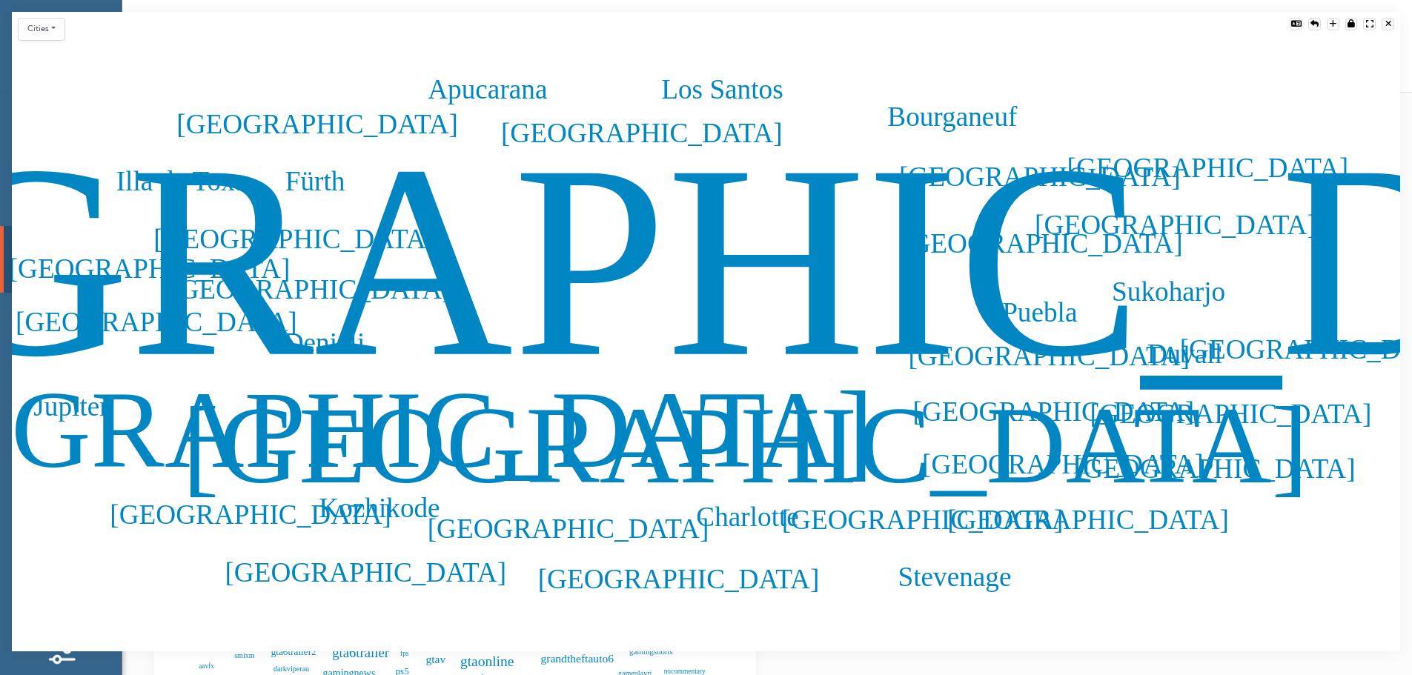
click at [1370, 25] on div at bounding box center [1369, 24] width 7 height 8
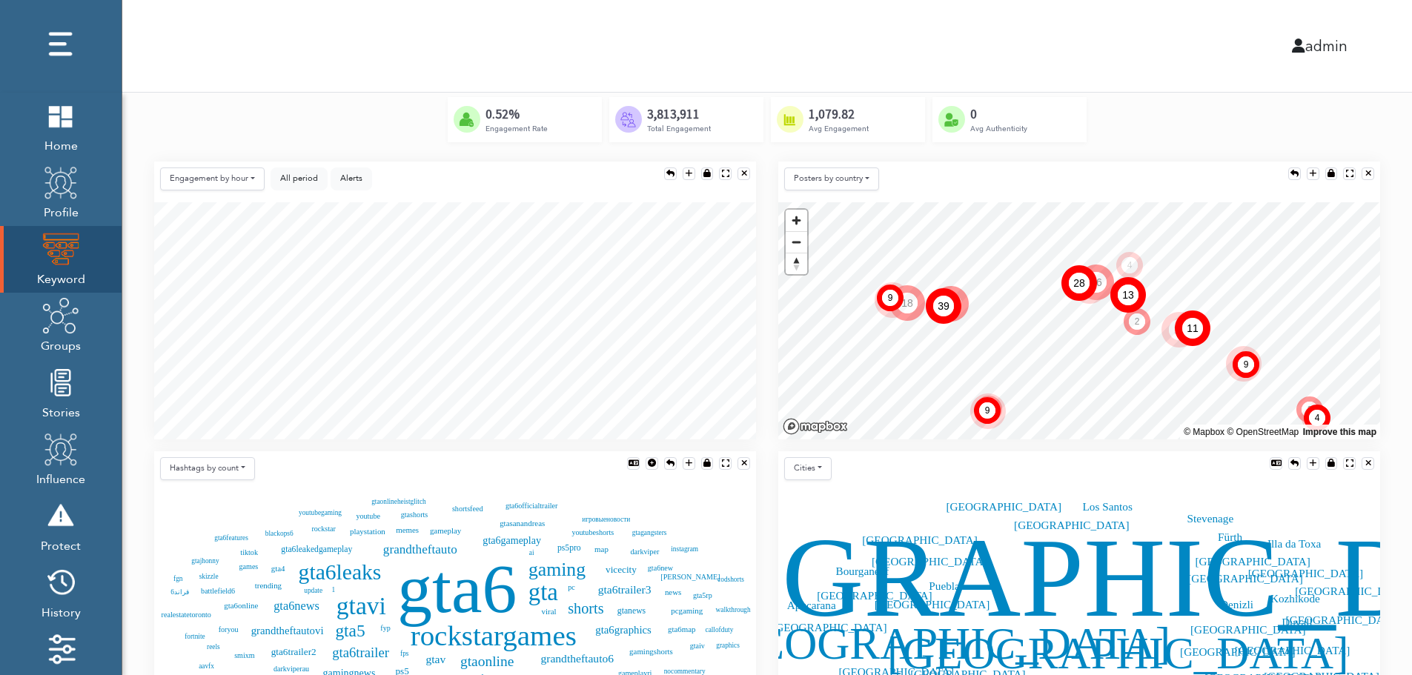
click at [563, 48] on div "admin" at bounding box center [767, 46] width 1312 height 92
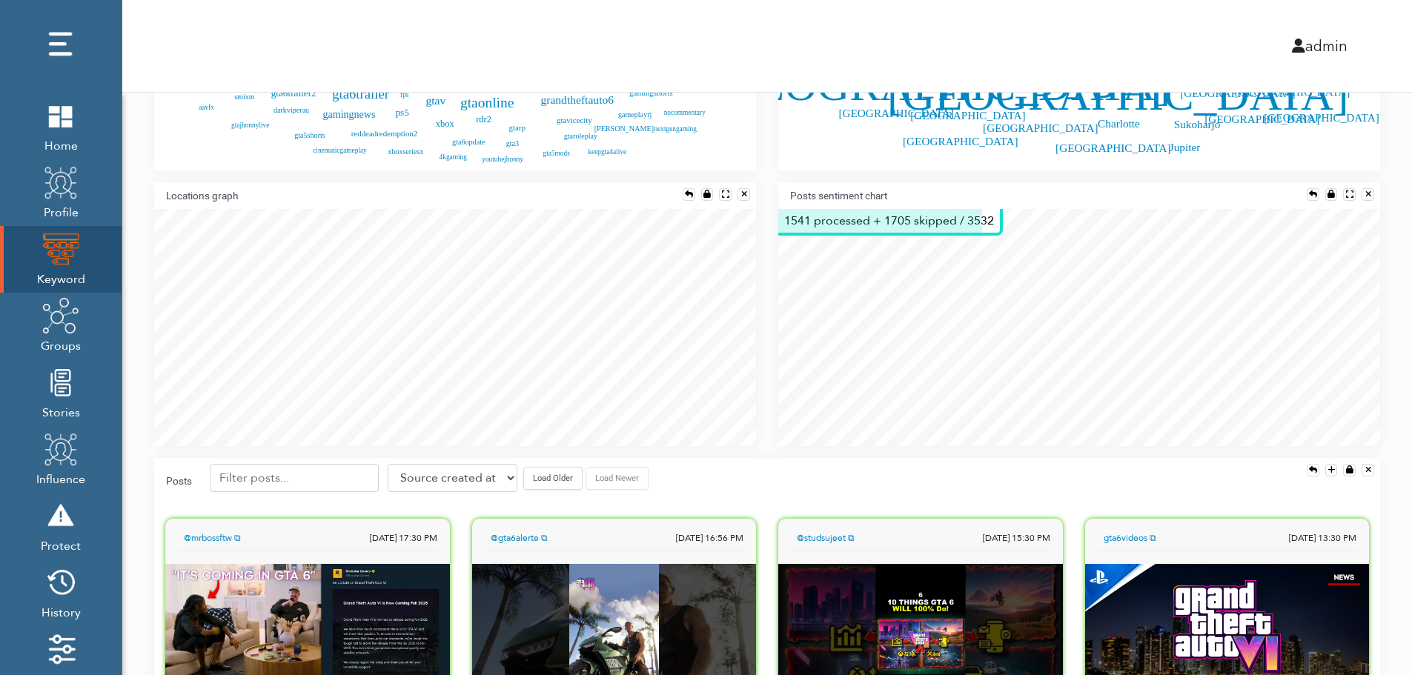
scroll to position [834, 0]
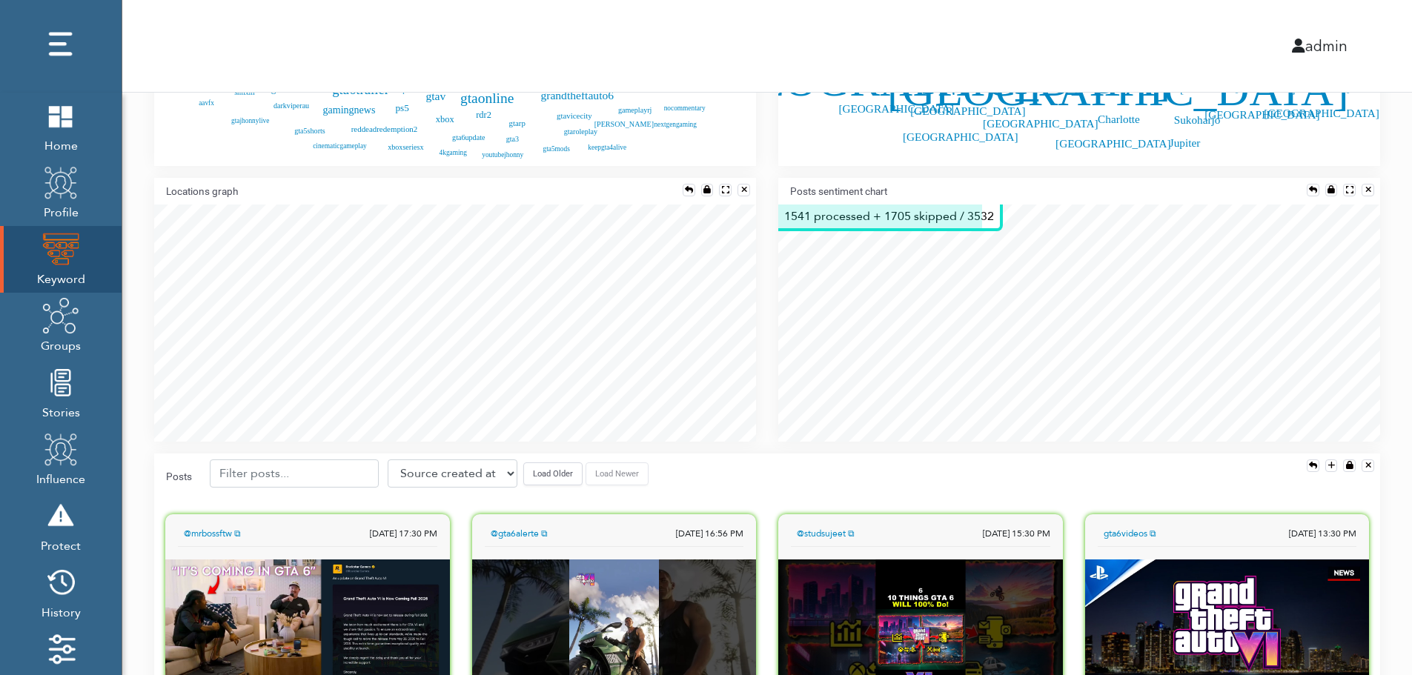
click at [532, 475] on button "Load Older" at bounding box center [552, 474] width 59 height 23
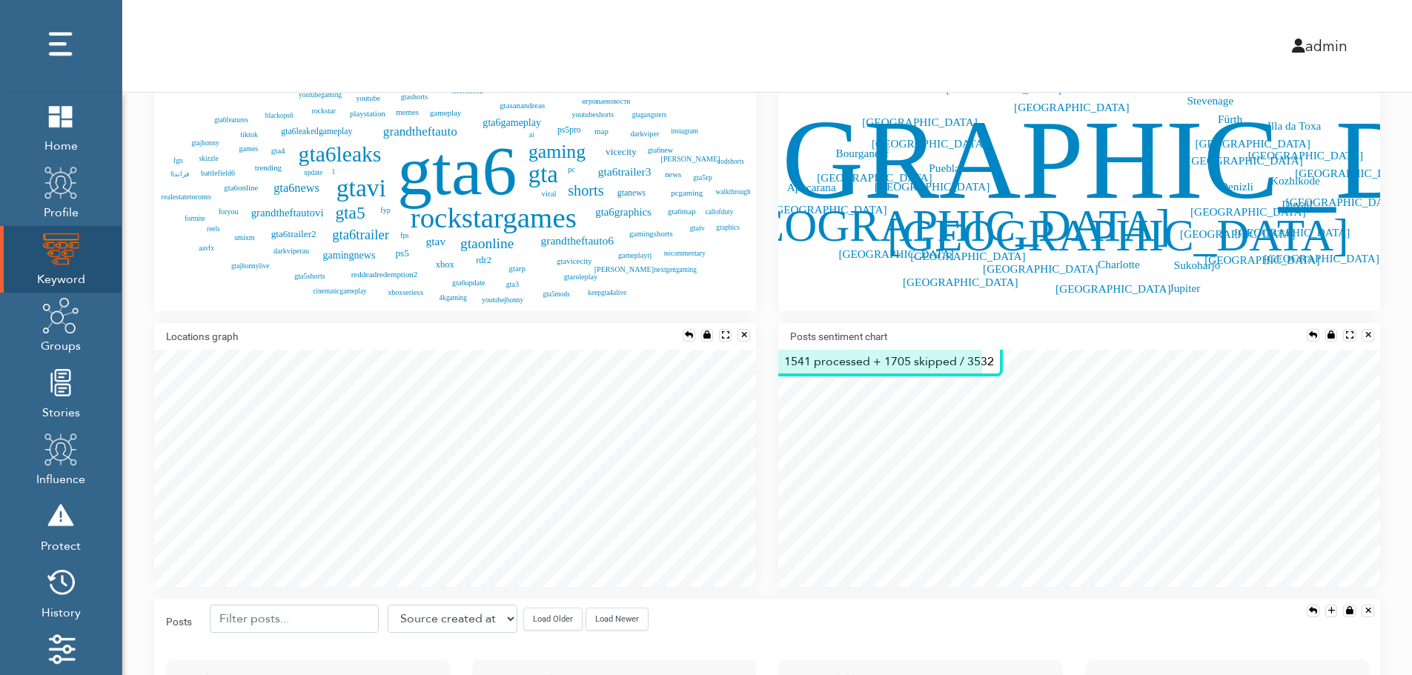
scroll to position [686, 0]
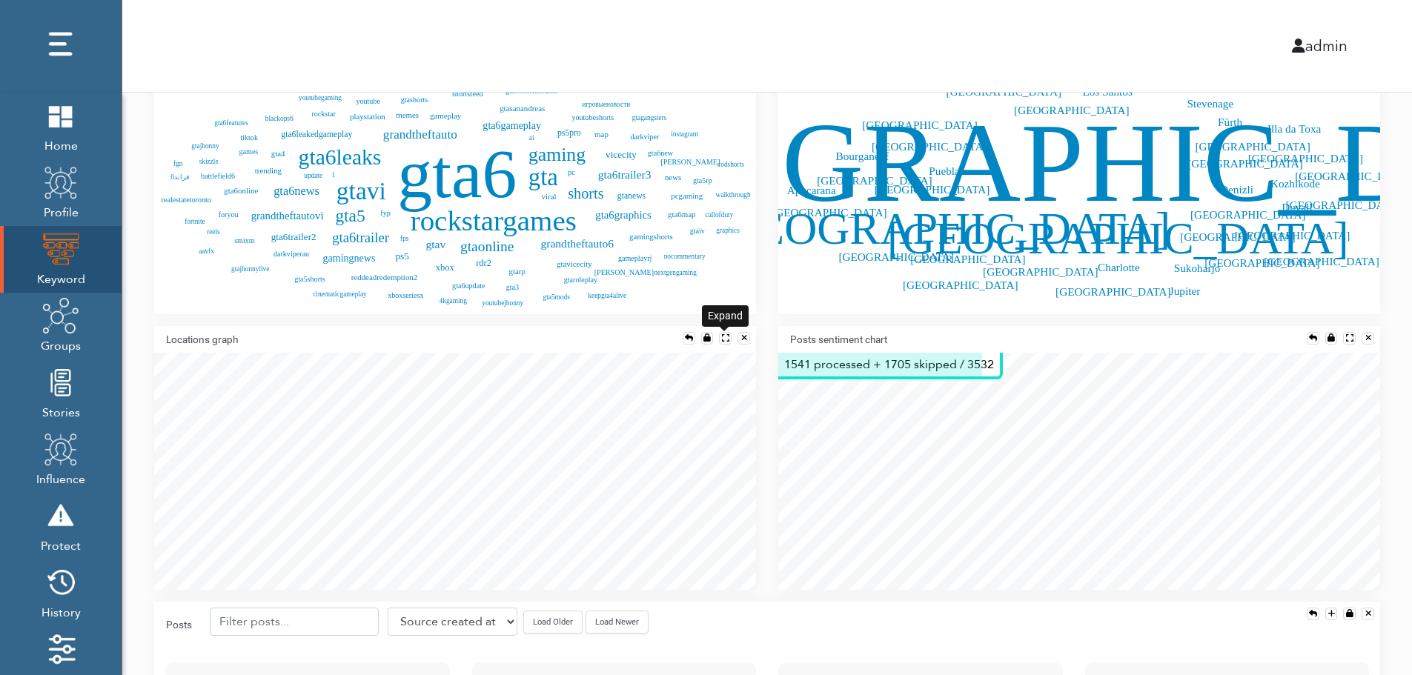
click at [726, 339] on div at bounding box center [725, 338] width 7 height 8
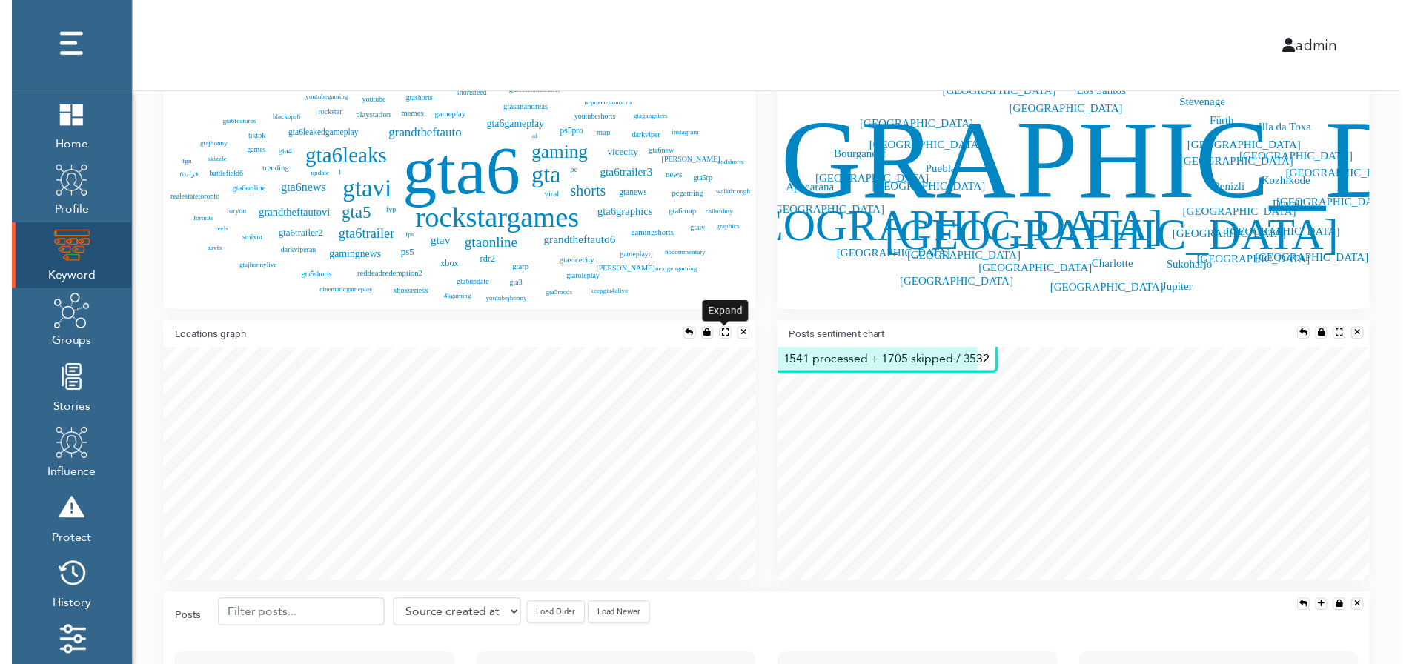
scroll to position [640, 1388]
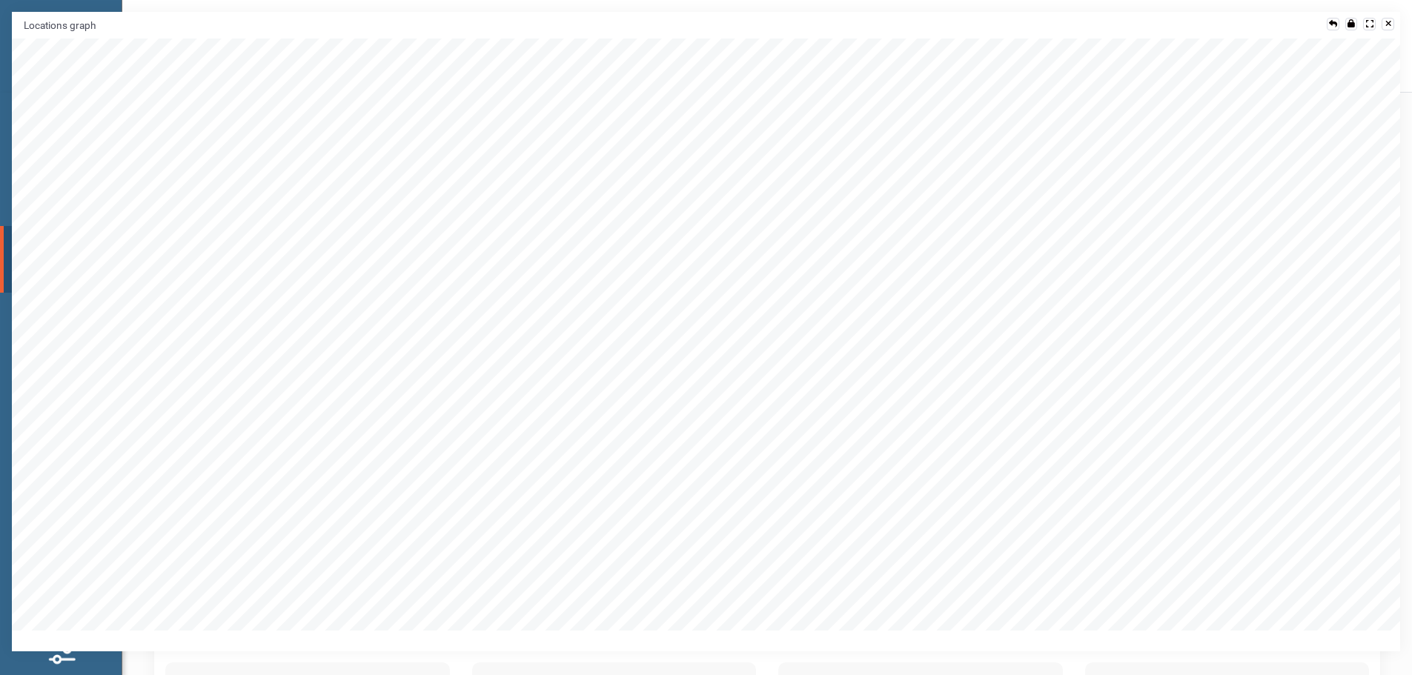
click at [1366, 24] on div at bounding box center [1369, 24] width 7 height 8
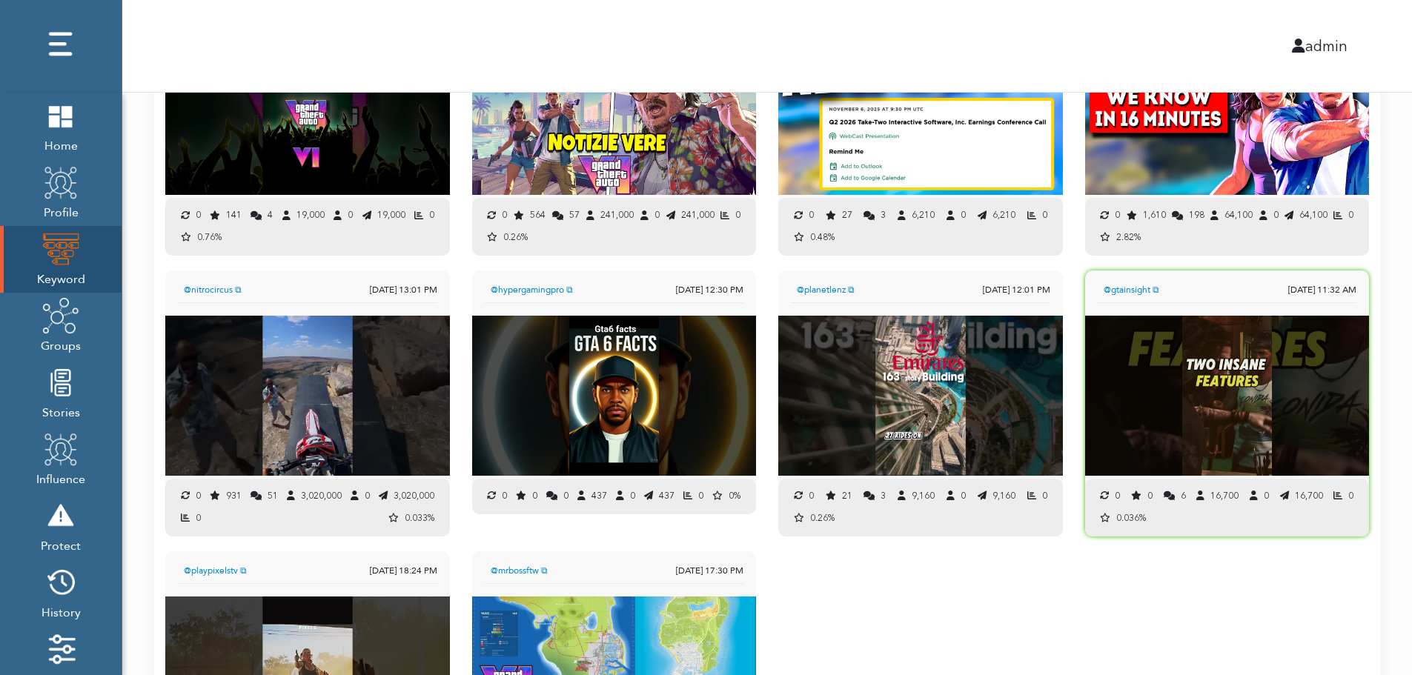
scroll to position [1575, 0]
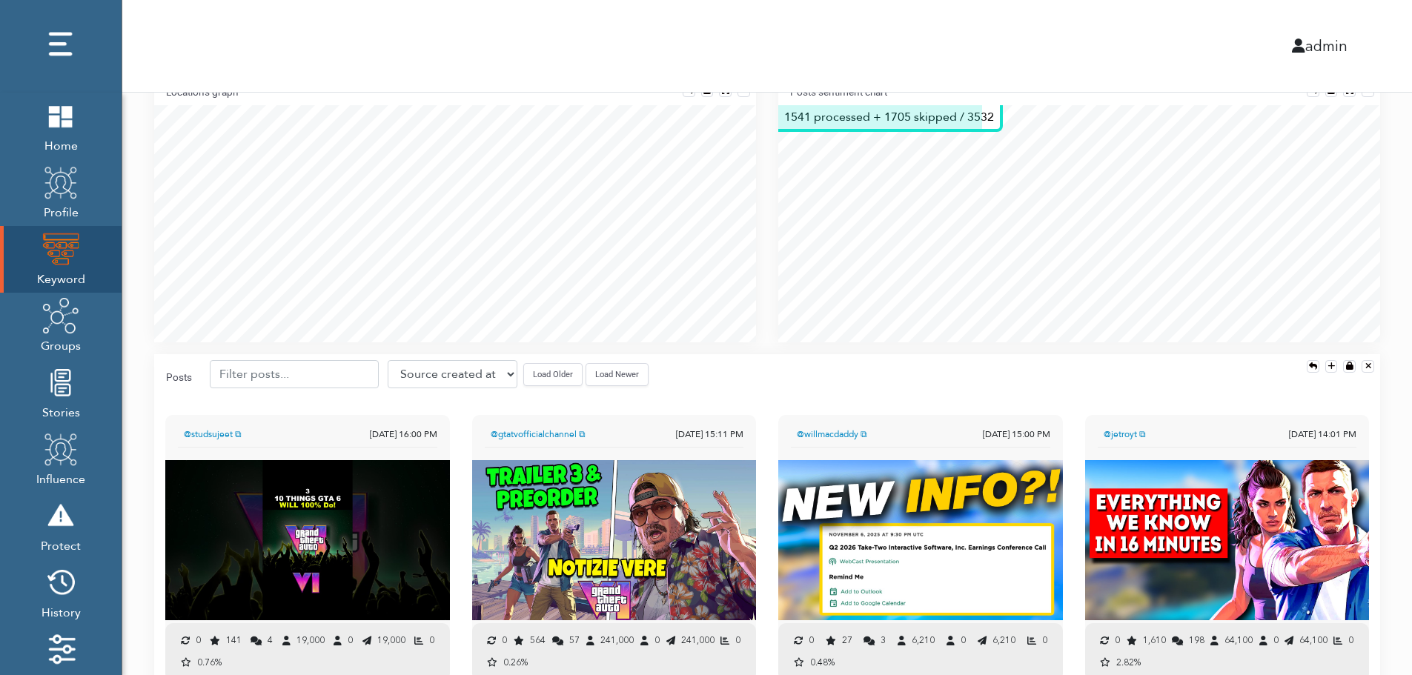
scroll to position [686, 0]
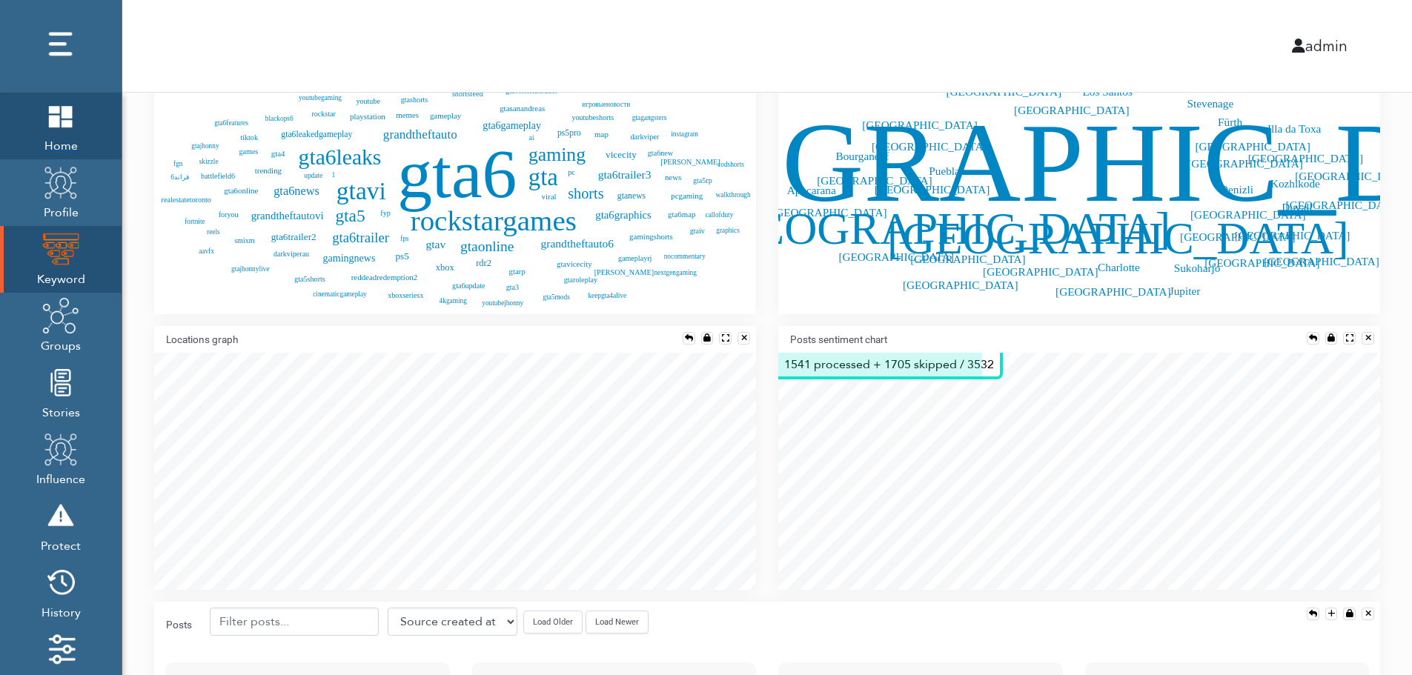
click at [79, 139] on span "Home" at bounding box center [60, 144] width 37 height 21
